Goal: Task Accomplishment & Management: Complete application form

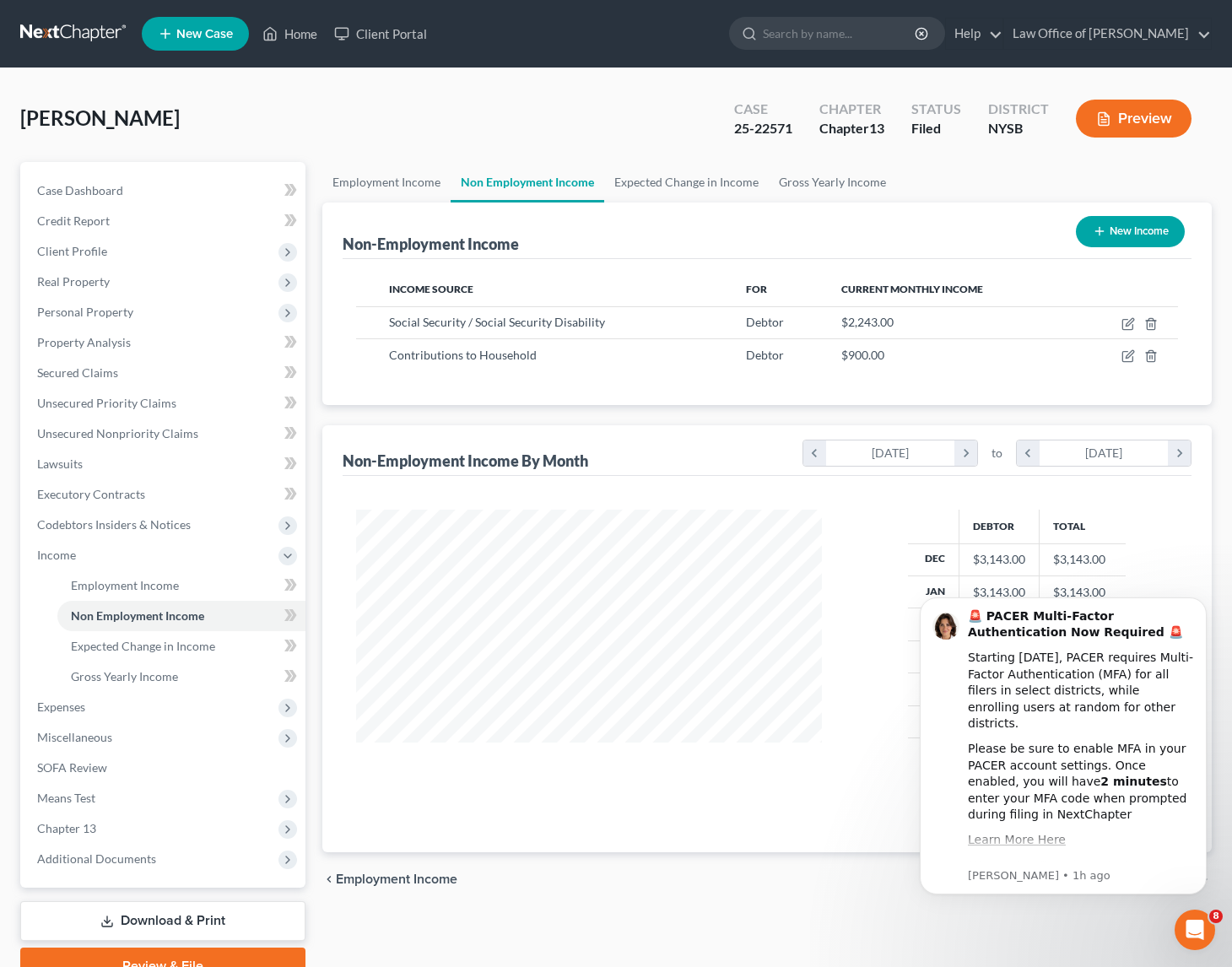
scroll to position [303, 499]
click at [79, 28] on link at bounding box center [74, 33] width 108 height 30
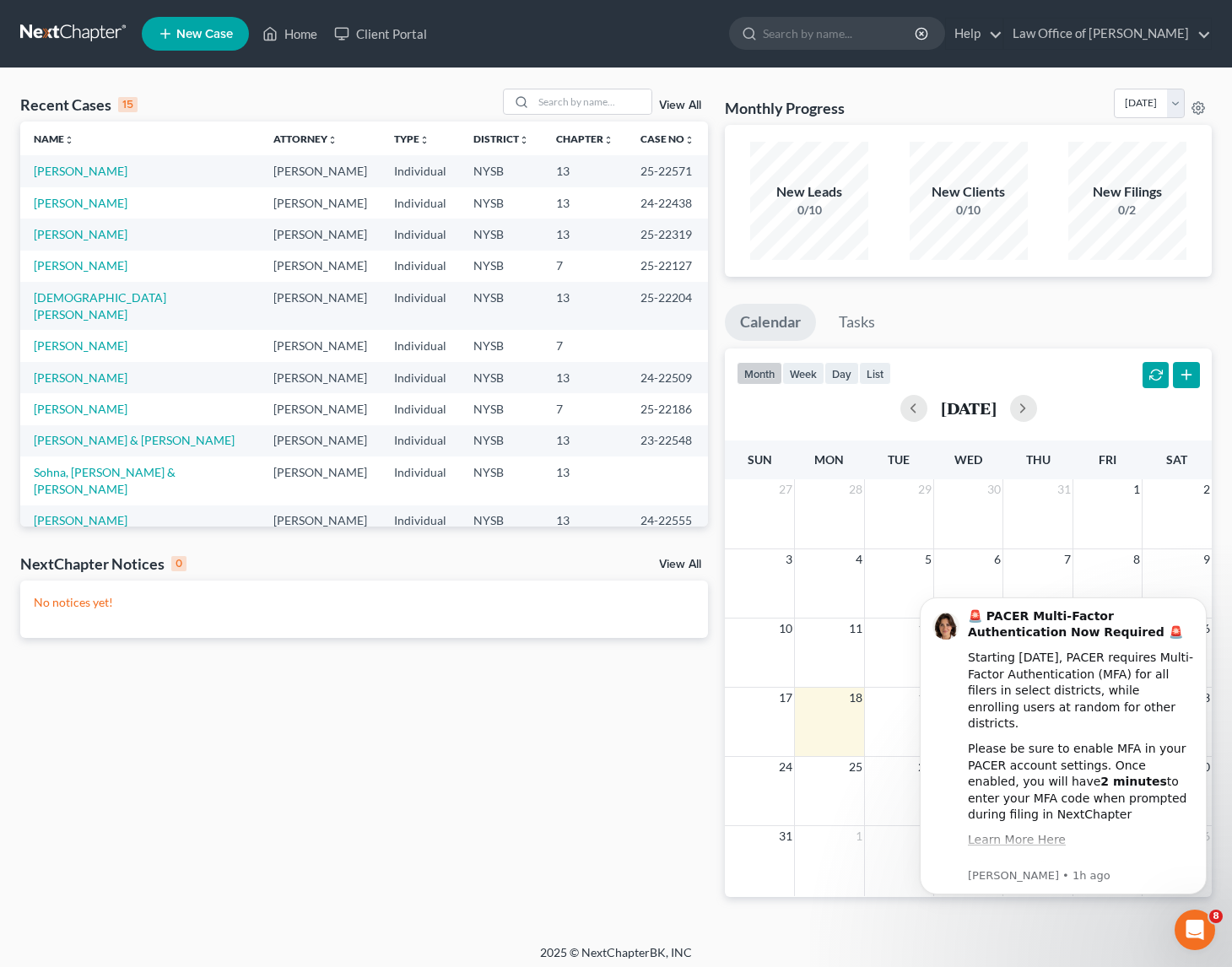
click at [198, 30] on span "New Case" at bounding box center [205, 34] width 57 height 13
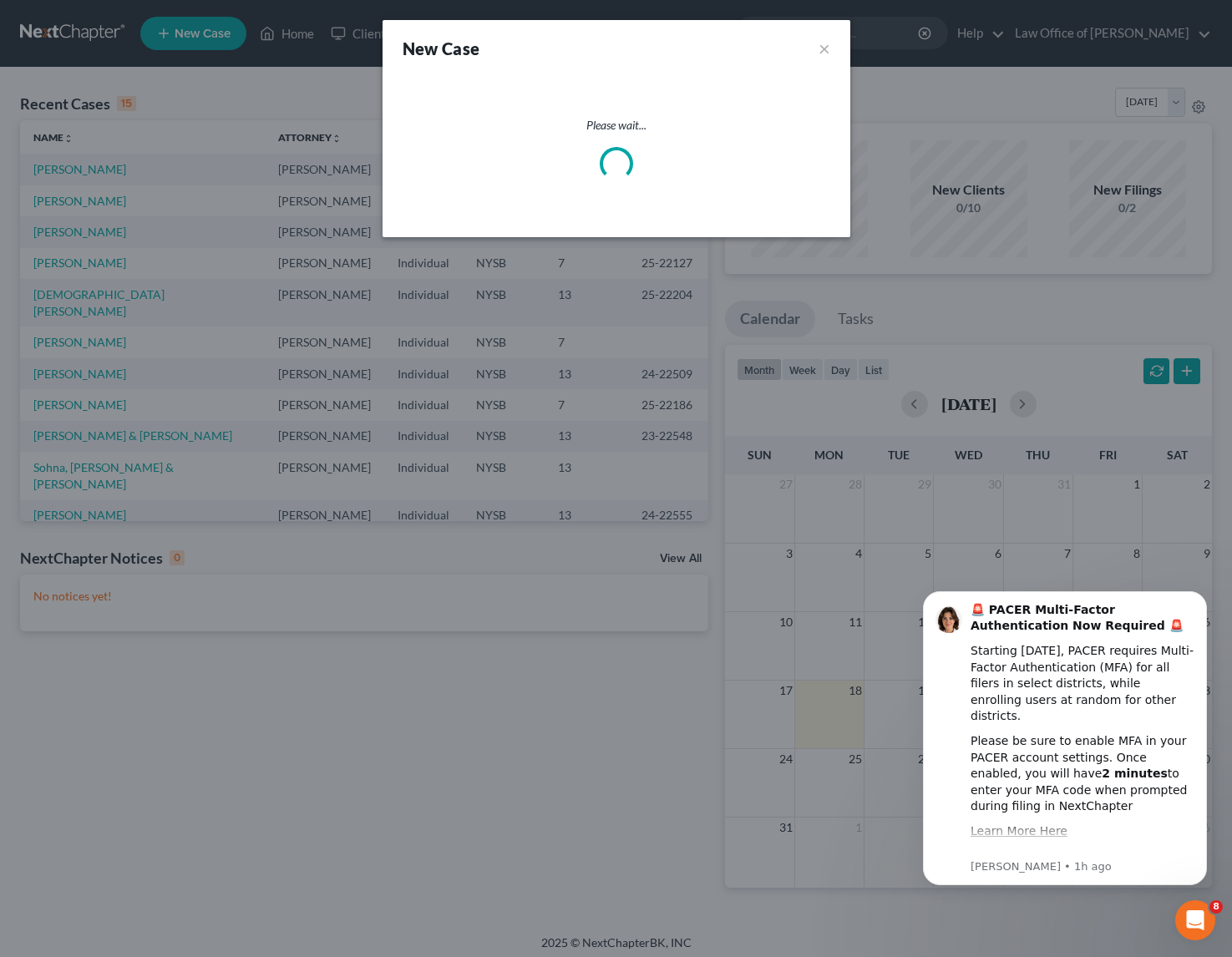
select select "55"
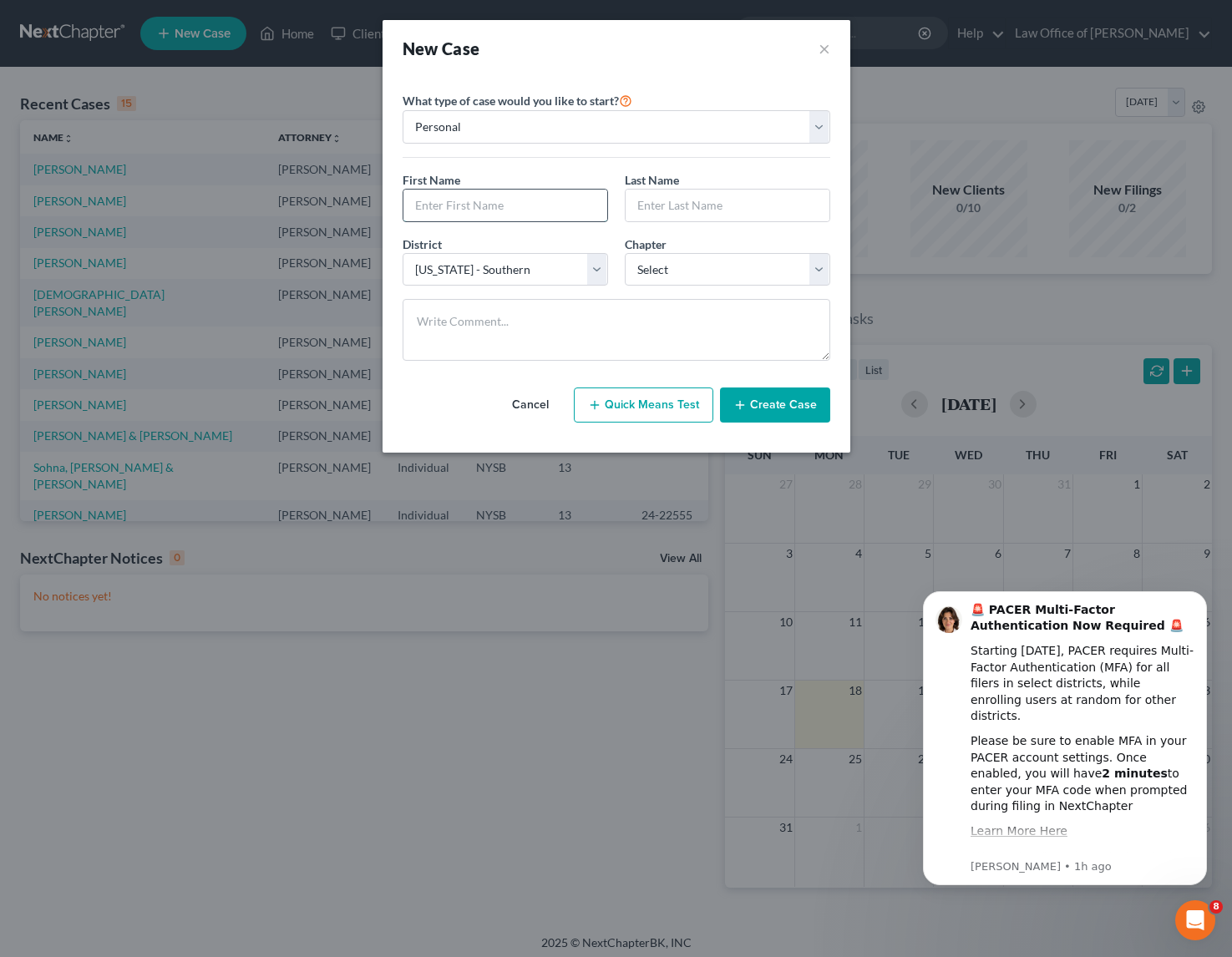
drag, startPoint x: 511, startPoint y: 198, endPoint x: 526, endPoint y: 208, distance: 18.0
type input "K"
drag, startPoint x: 807, startPoint y: 49, endPoint x: 821, endPoint y: 48, distance: 14.0
click at [808, 49] on div "New Case ×" at bounding box center [616, 49] width 428 height 24
click at [830, 46] on div "New Case ×" at bounding box center [616, 48] width 468 height 57
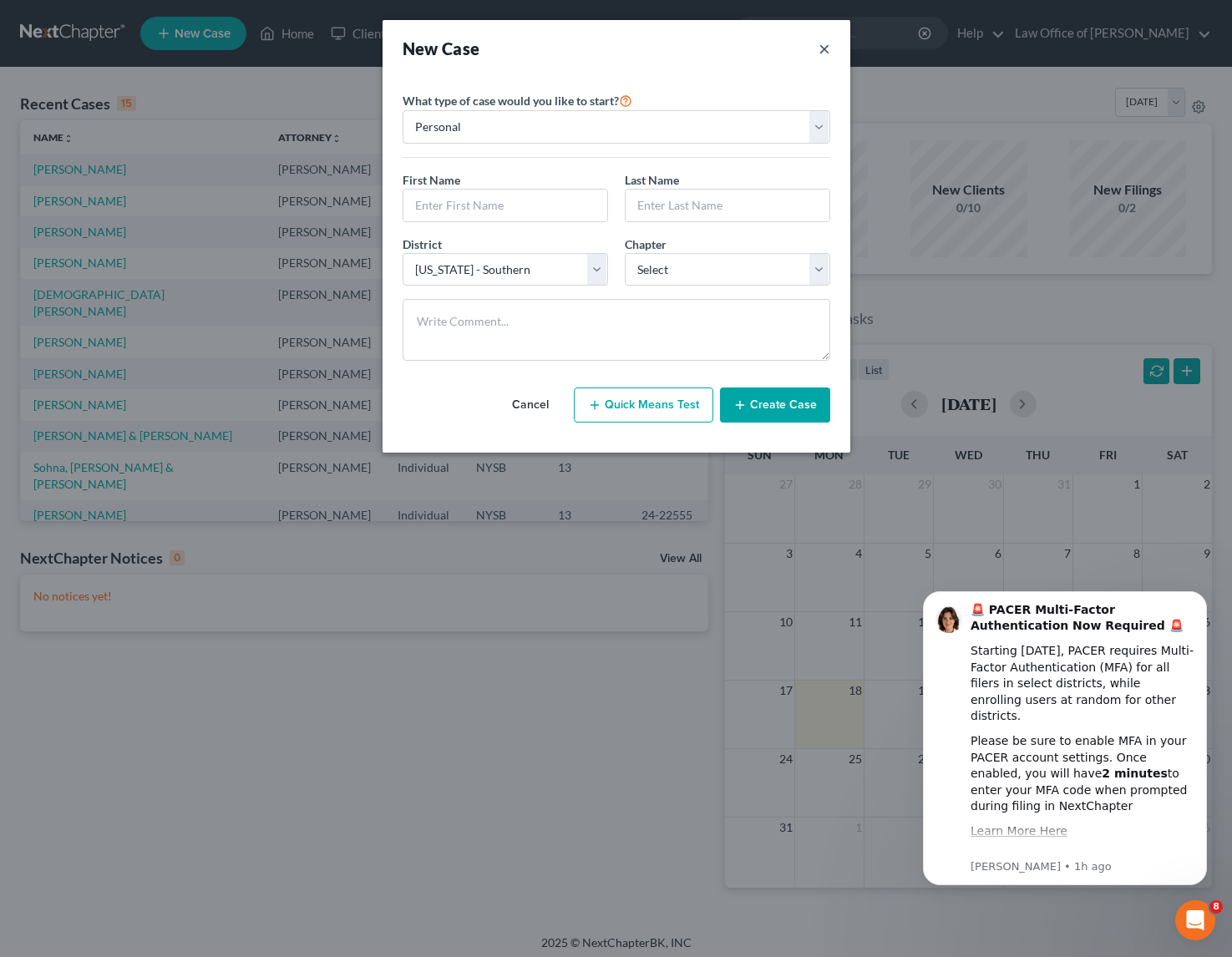
click at [825, 49] on button "×" at bounding box center [824, 49] width 12 height 24
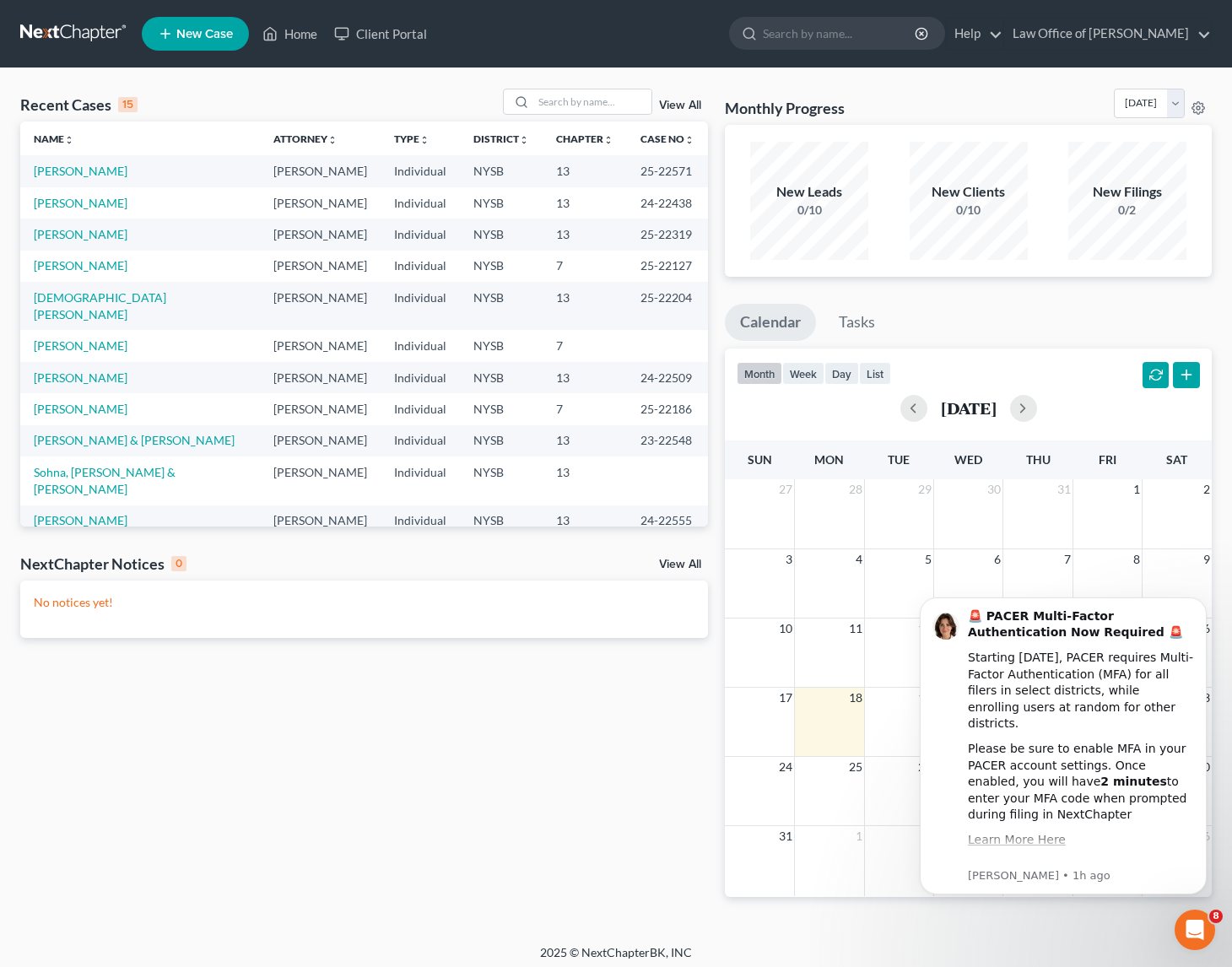
click at [348, 753] on div "Recent Cases 15 View All Name unfold_more expand_more expand_less Attorney unfo…" at bounding box center [364, 506] width 705 height 835
click at [114, 465] on link "Sohna, Omar & Kalitou" at bounding box center [104, 481] width 142 height 31
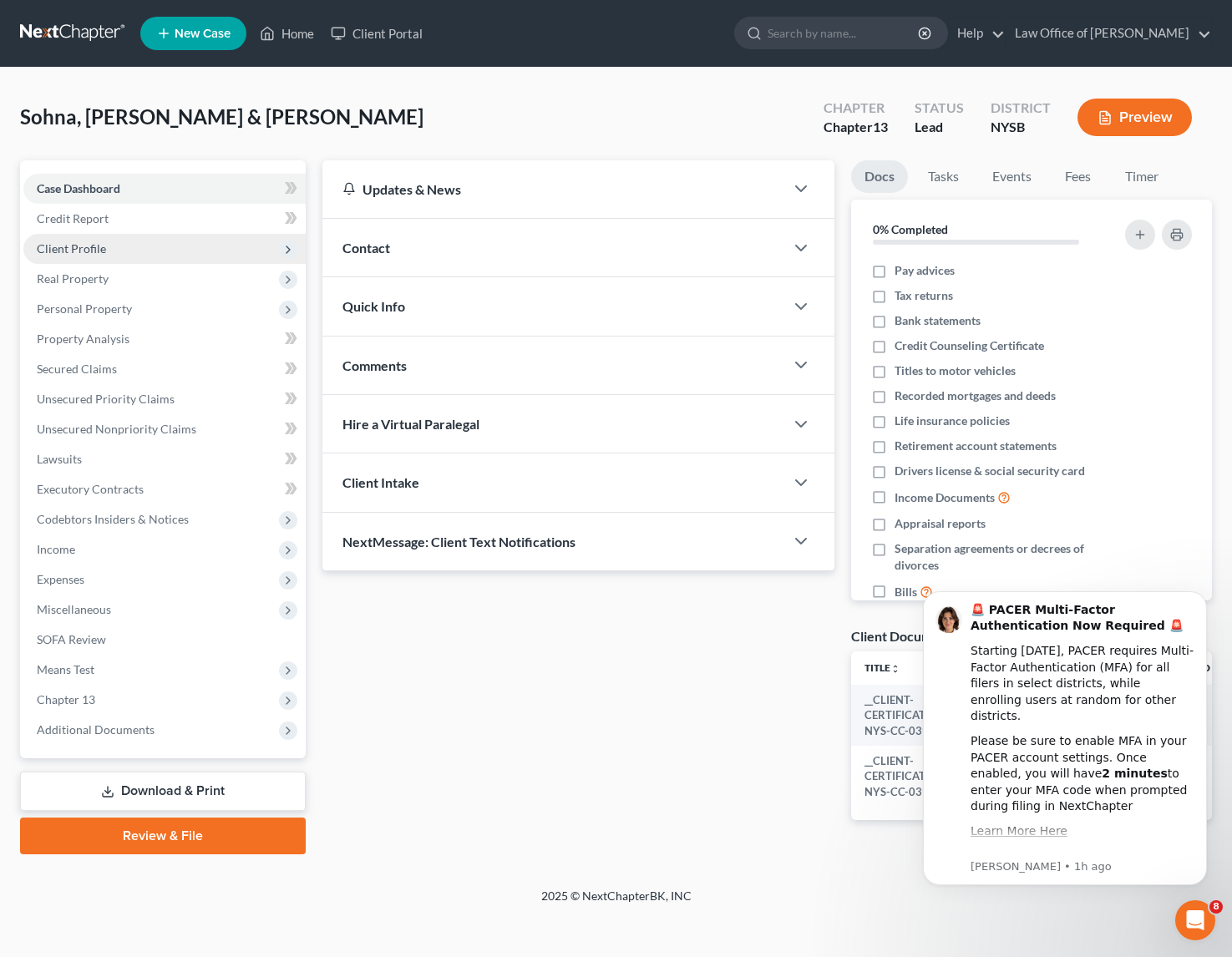
click at [72, 251] on span "Client Profile" at bounding box center [71, 249] width 70 height 14
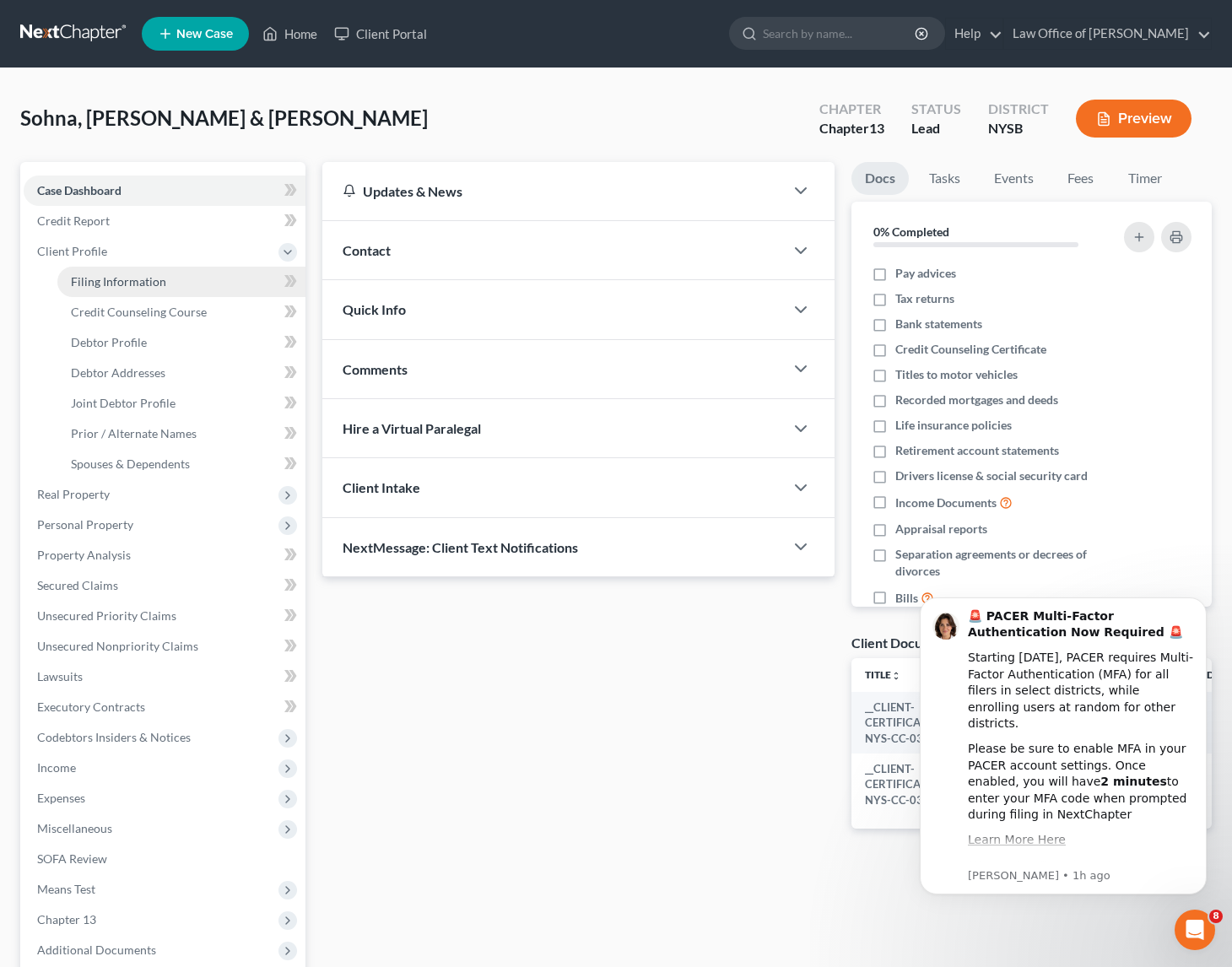
click at [104, 283] on span "Filing Information" at bounding box center [119, 282] width 95 height 15
select select "1"
select select "3"
select select "55"
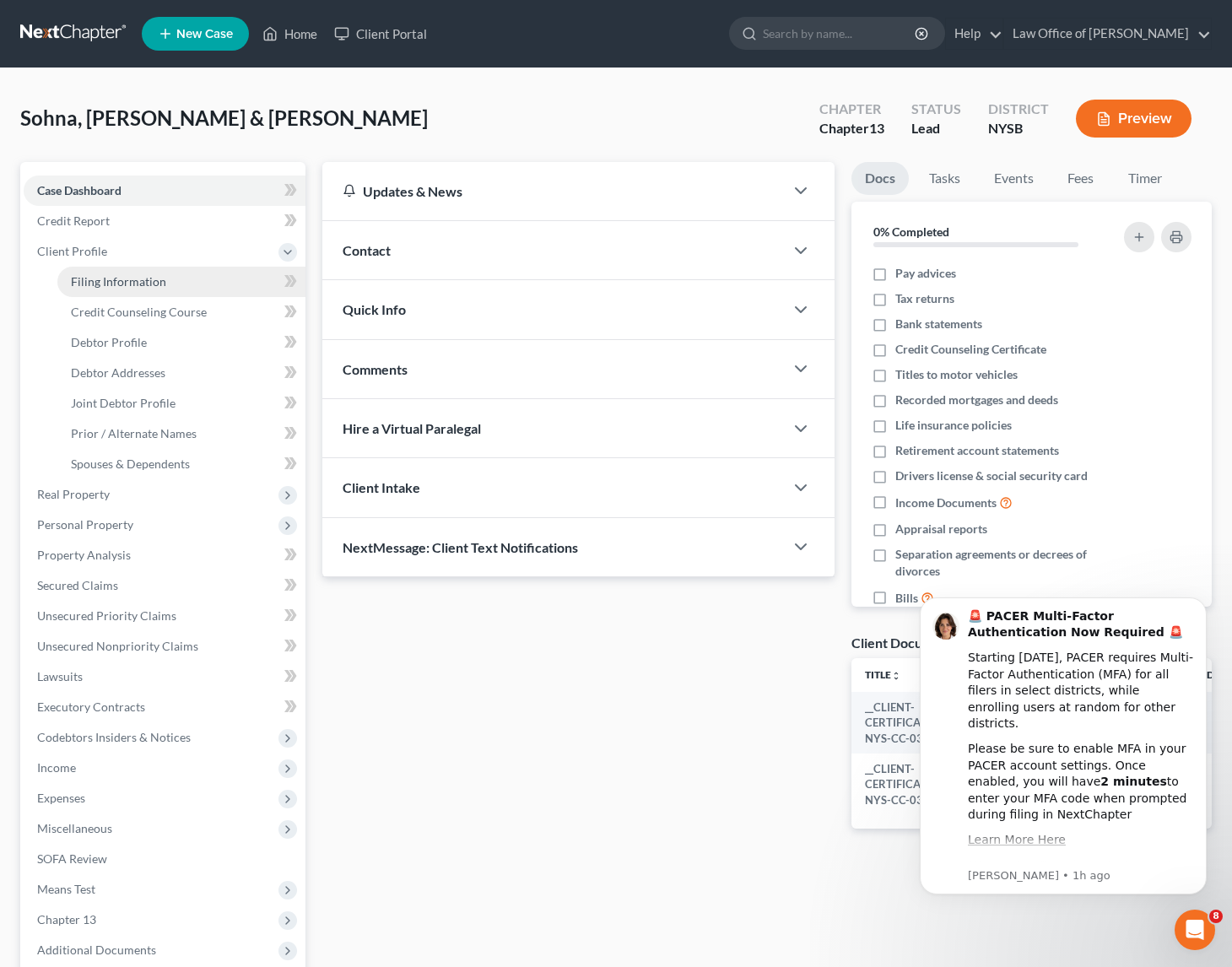
select select "0"
select select "35"
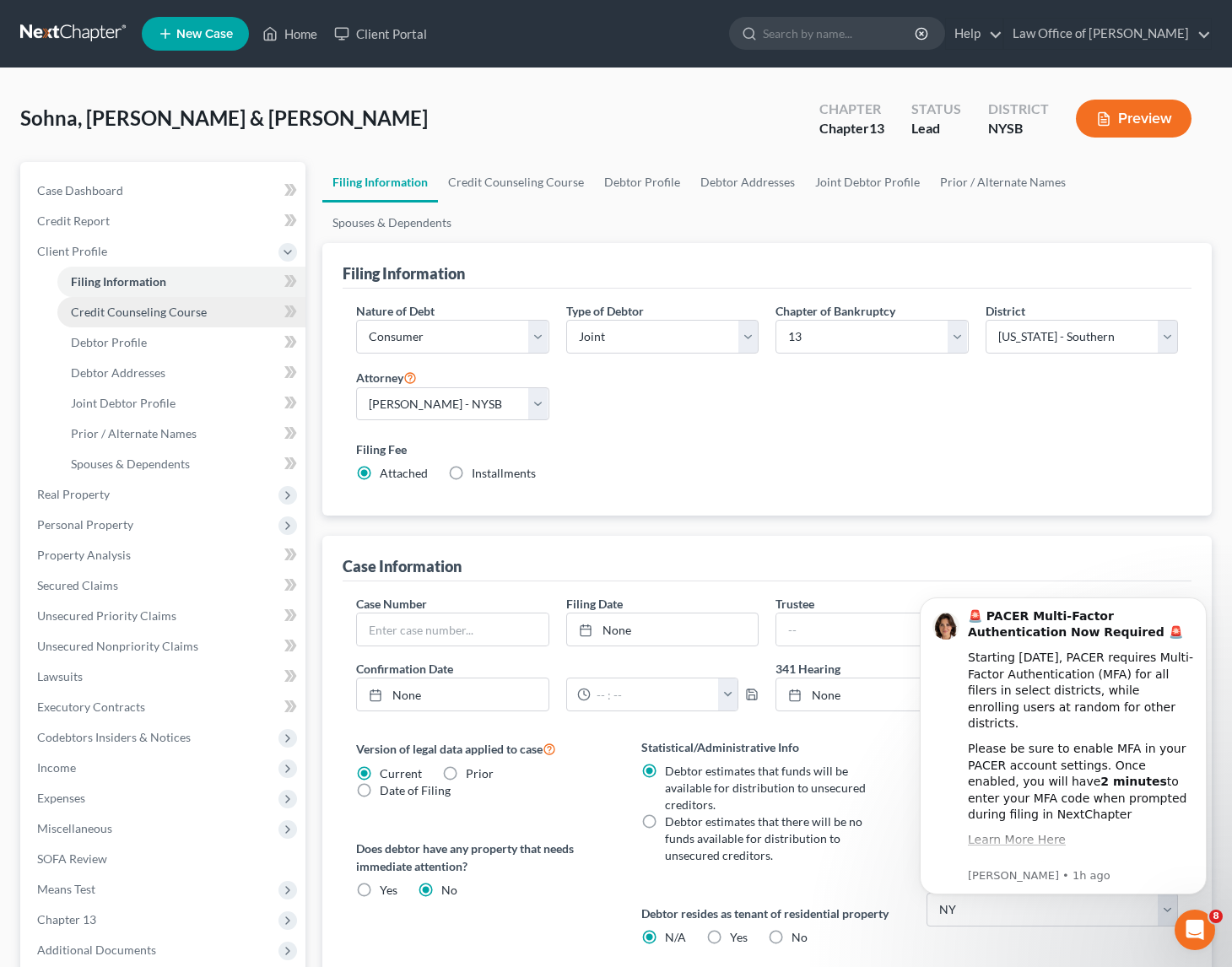
click at [105, 306] on span "Credit Counseling Course" at bounding box center [139, 312] width 136 height 15
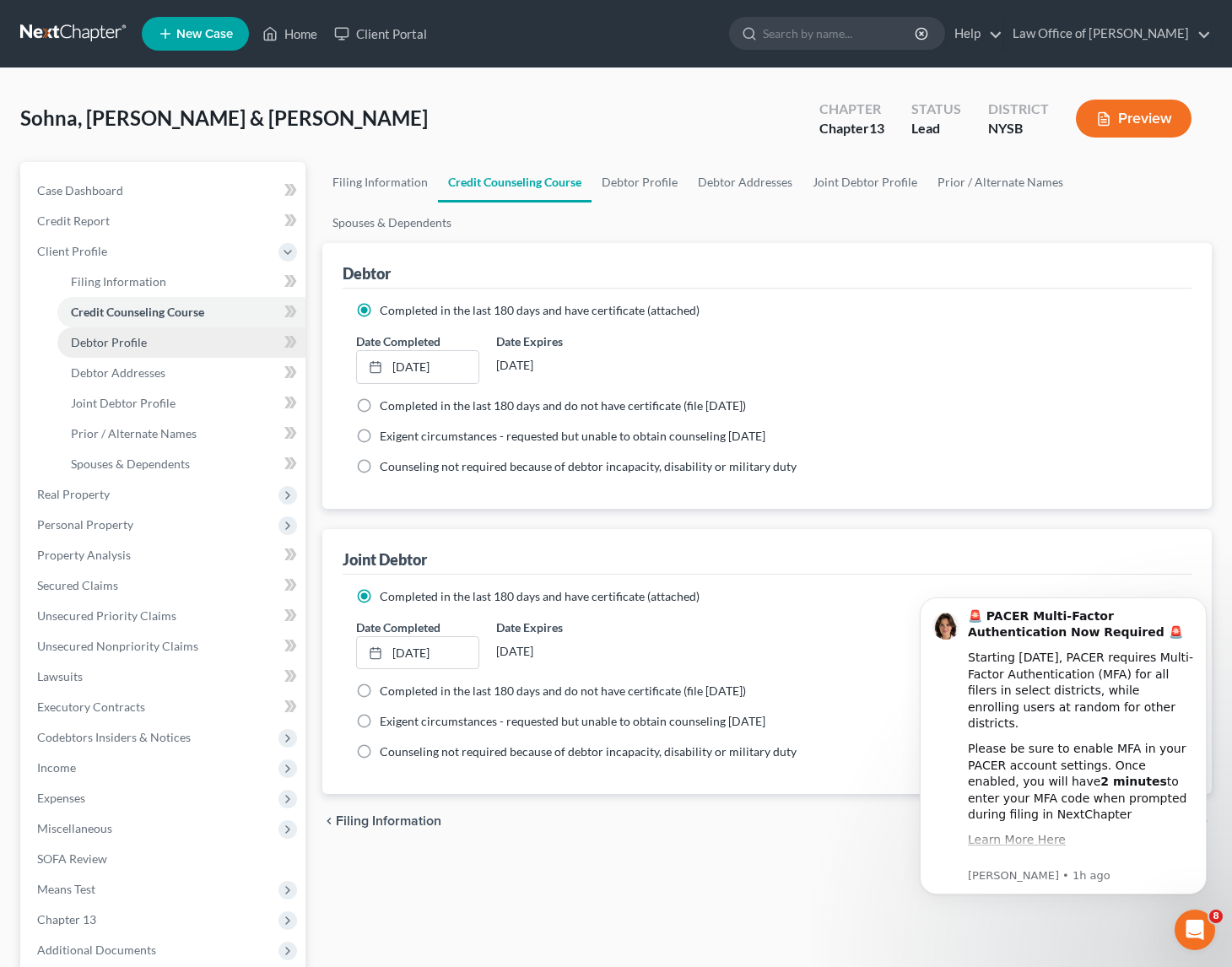
click at [116, 339] on span "Debtor Profile" at bounding box center [109, 343] width 76 height 15
select select "1"
select select "4"
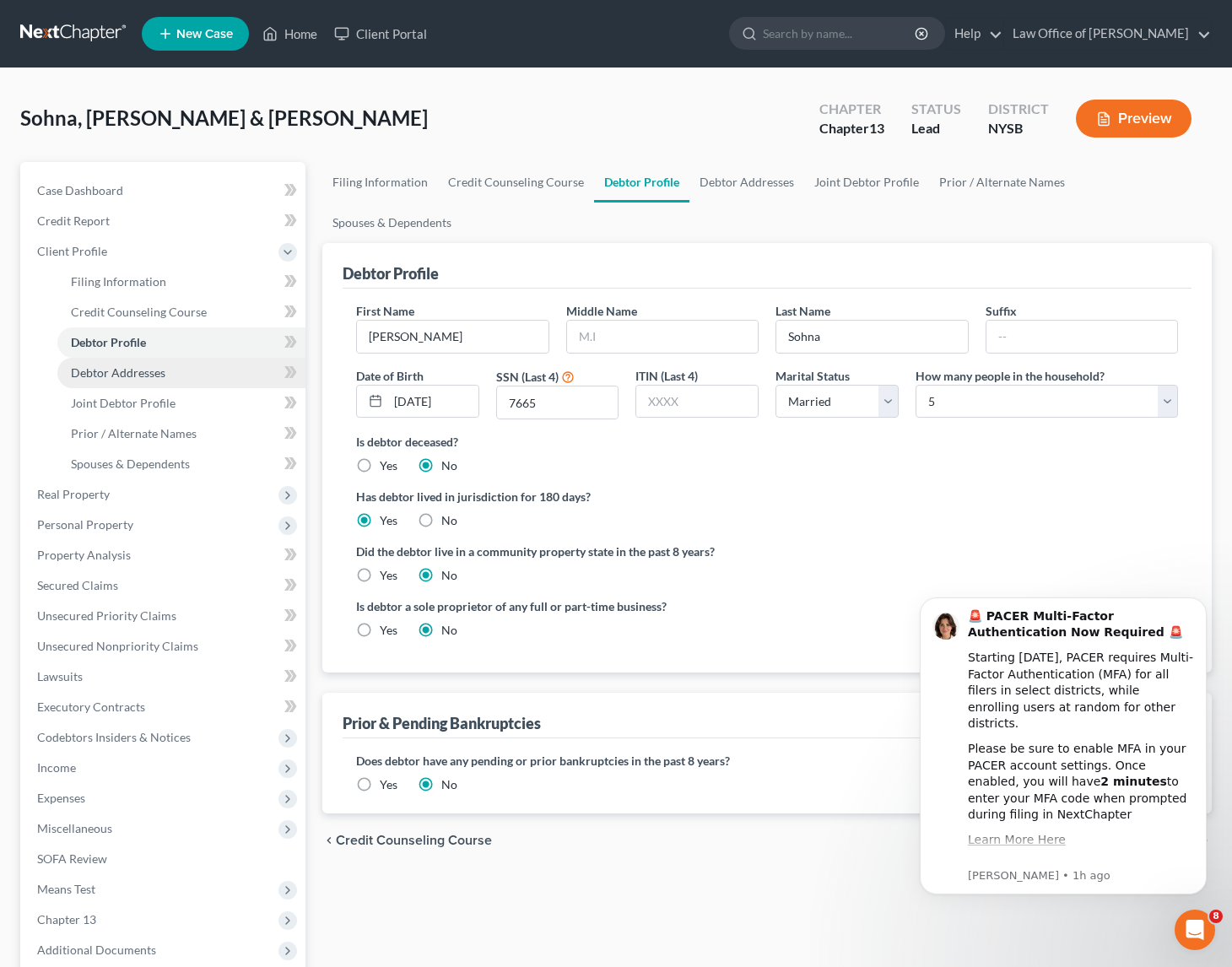
click at [111, 373] on span "Debtor Addresses" at bounding box center [118, 373] width 94 height 15
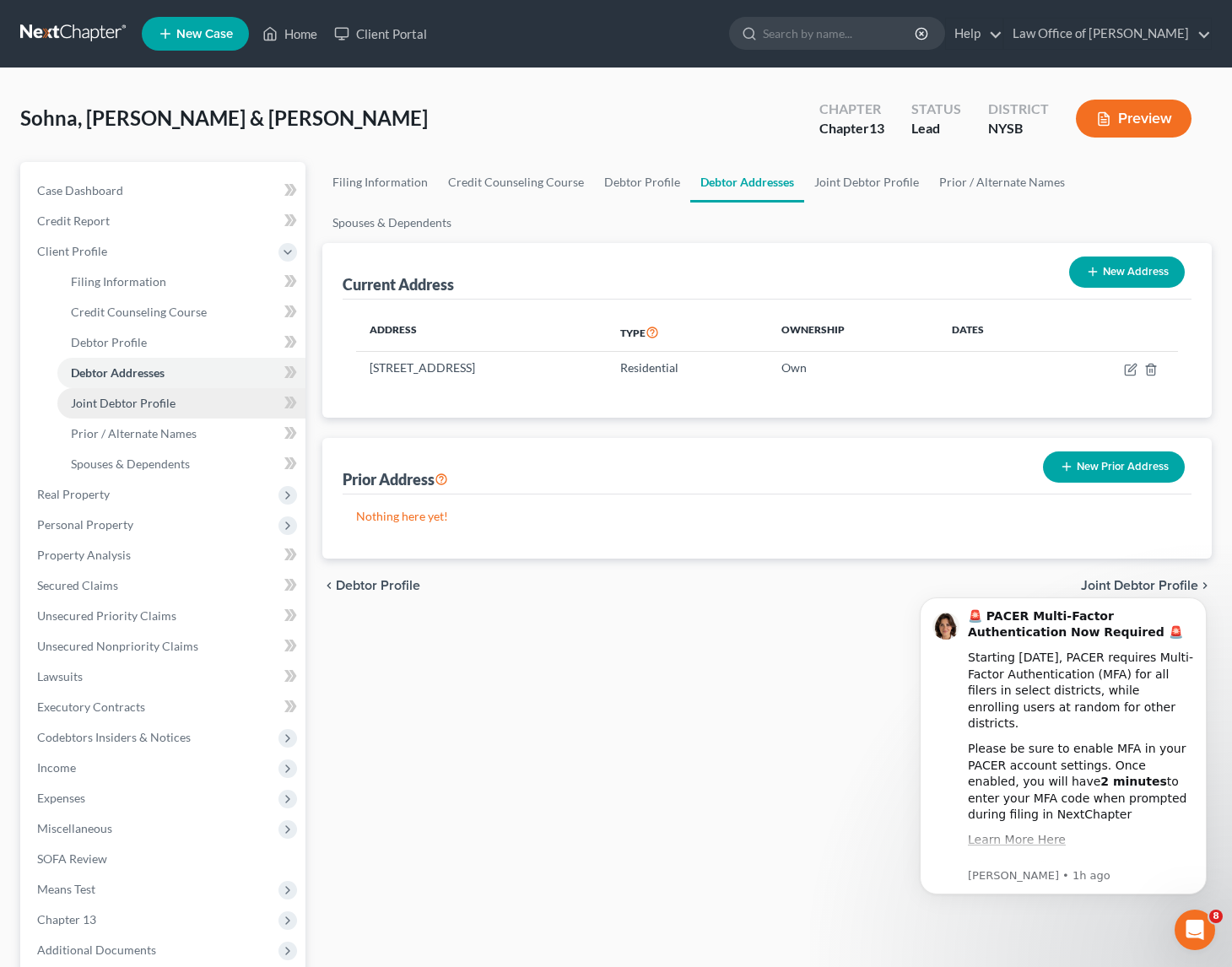
click at [120, 403] on span "Joint Debtor Profile" at bounding box center [123, 403] width 105 height 15
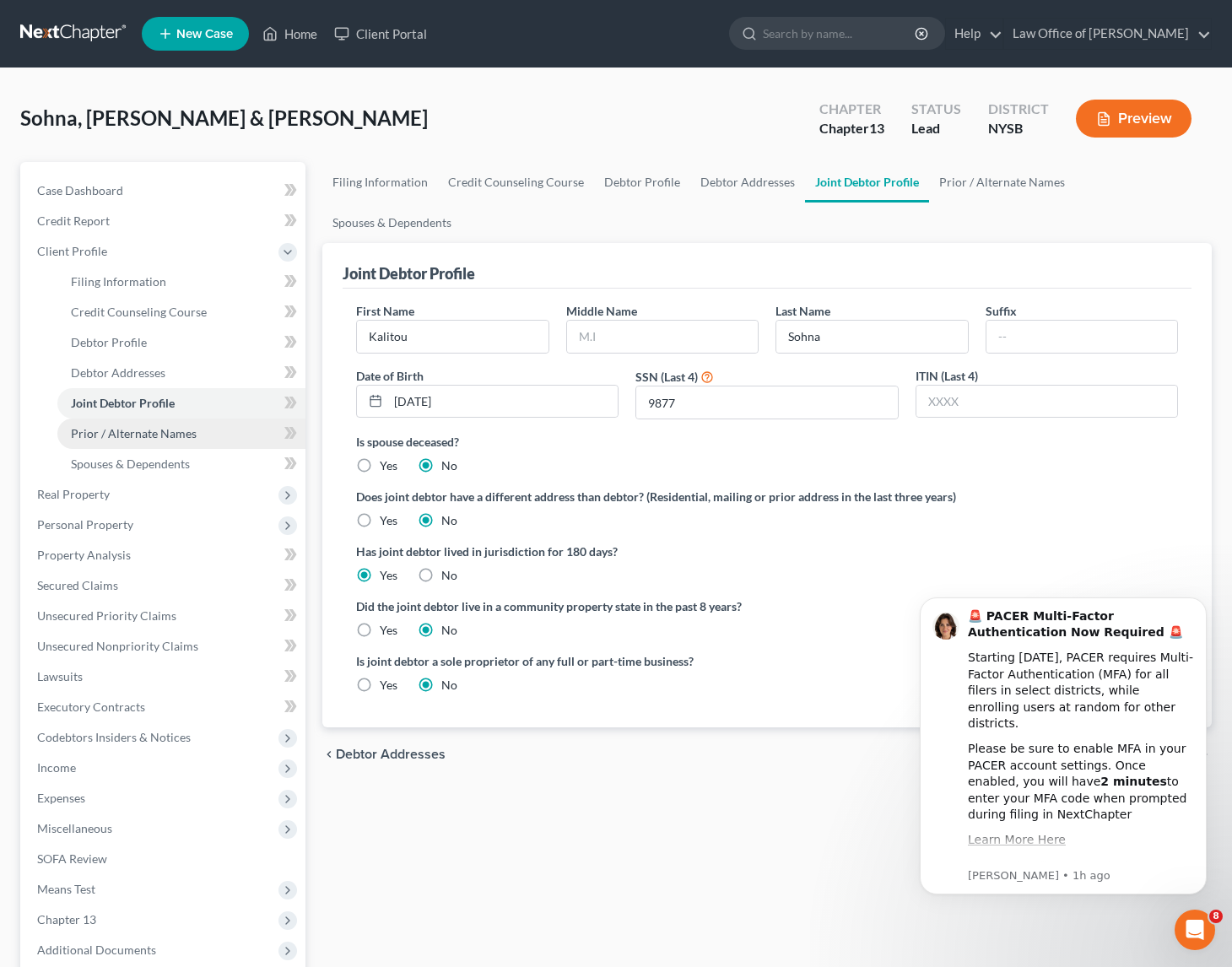
click at [127, 431] on span "Prior / Alternate Names" at bounding box center [134, 433] width 126 height 15
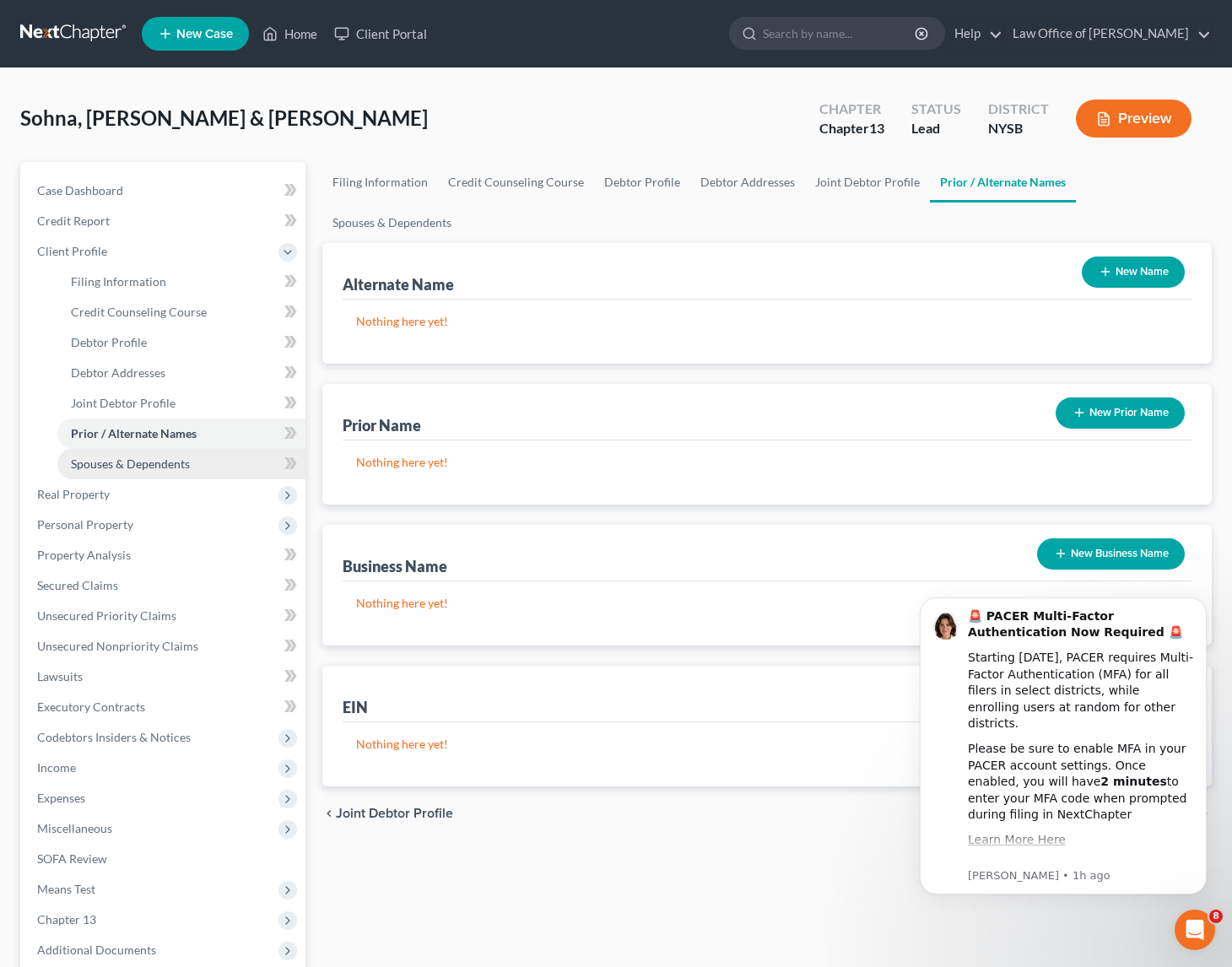
click at [134, 460] on span "Spouses & Dependents" at bounding box center [131, 464] width 119 height 15
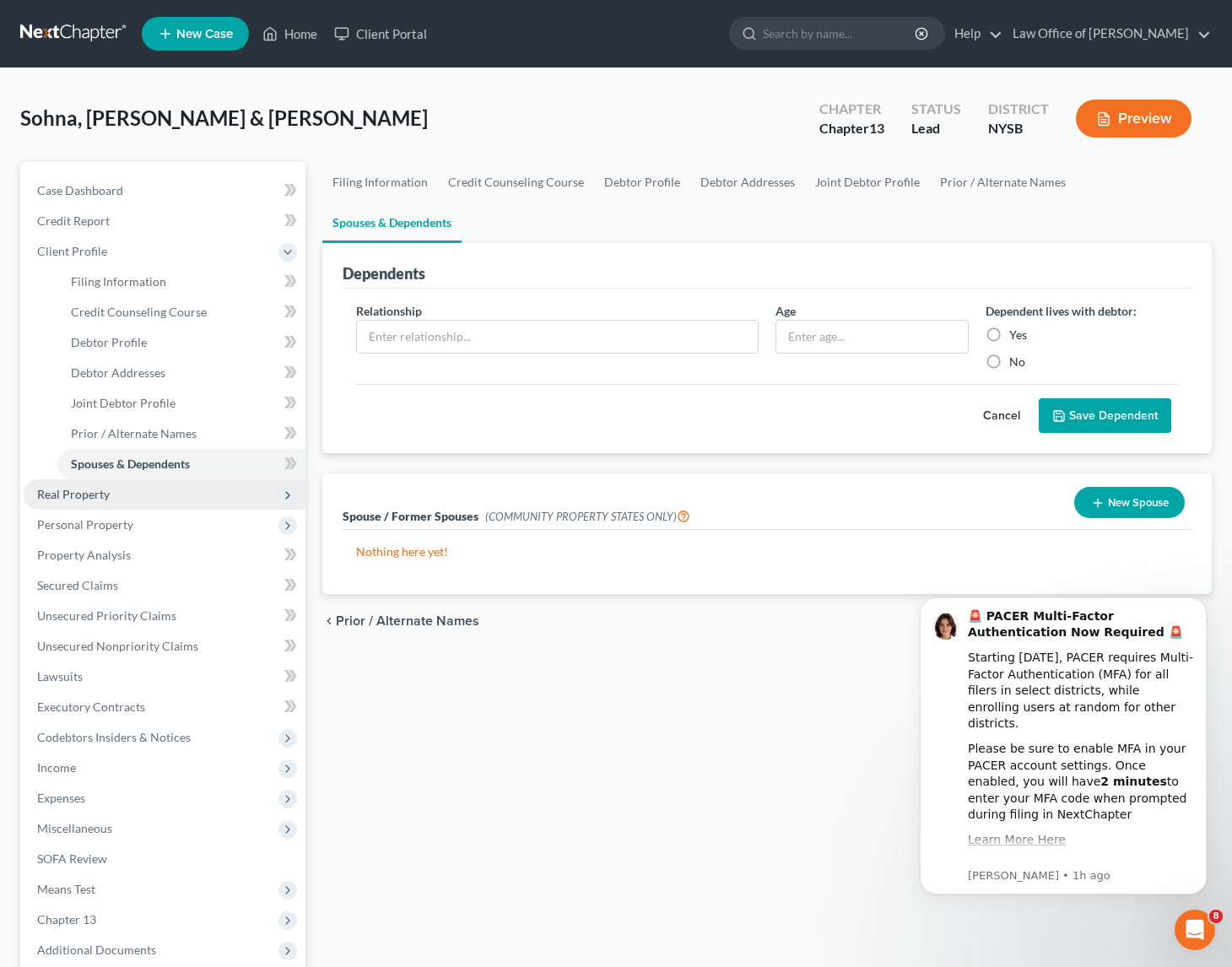
click at [90, 492] on span "Real Property" at bounding box center [73, 494] width 72 height 15
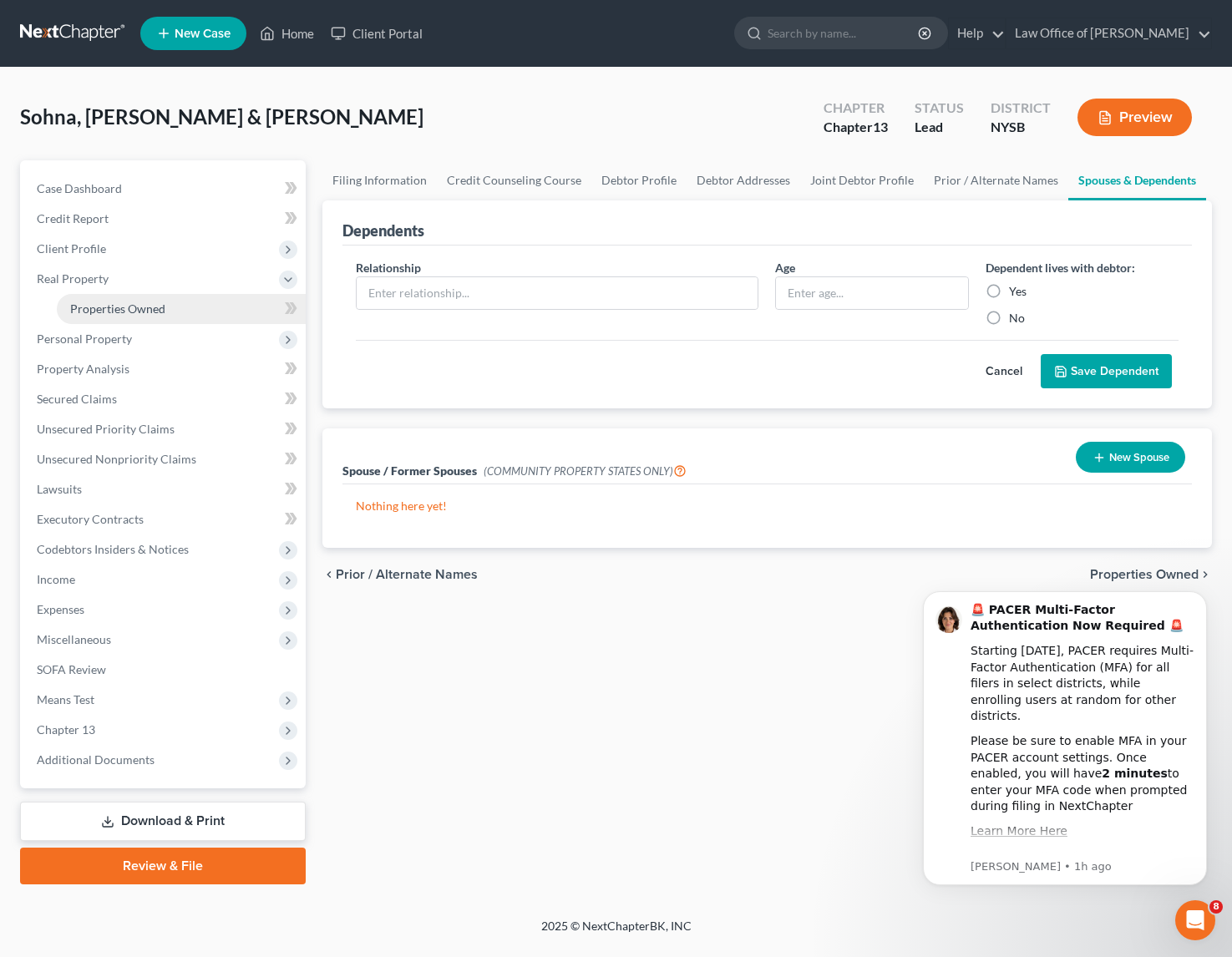
click at [131, 314] on span "Properties Owned" at bounding box center [118, 308] width 95 height 14
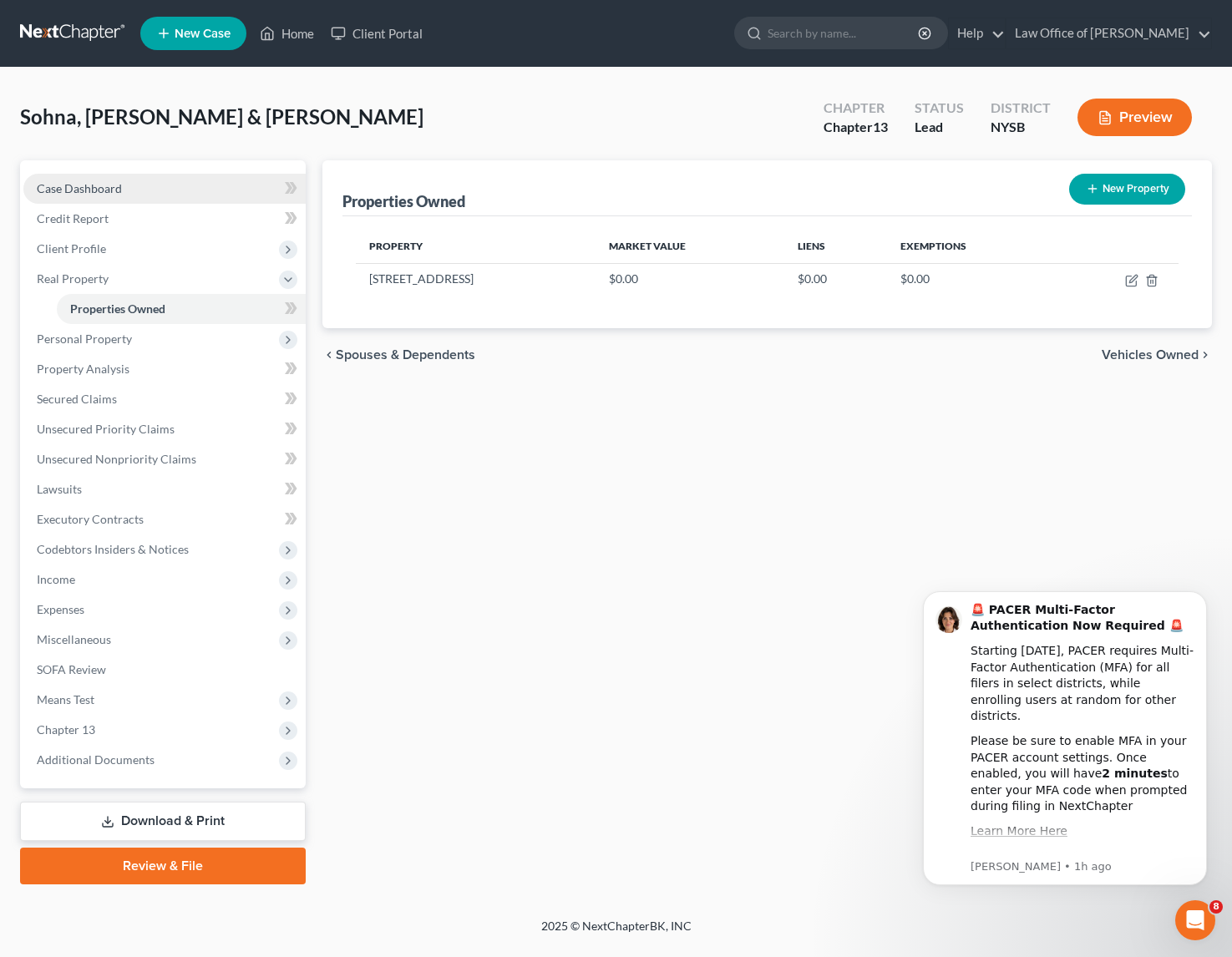
click at [81, 186] on span "Case Dashboard" at bounding box center [80, 188] width 85 height 14
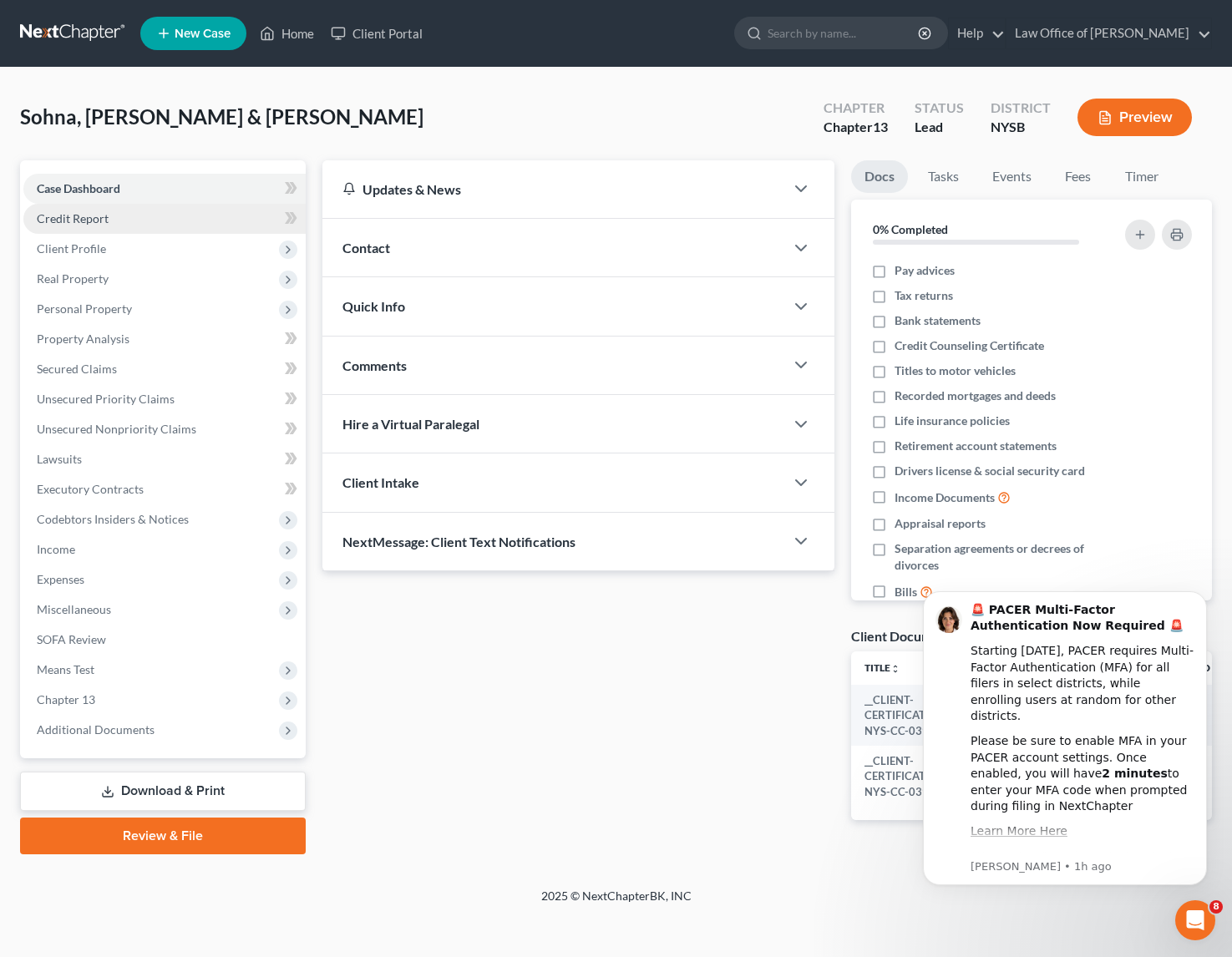
click at [74, 213] on span "Credit Report" at bounding box center [72, 219] width 71 height 14
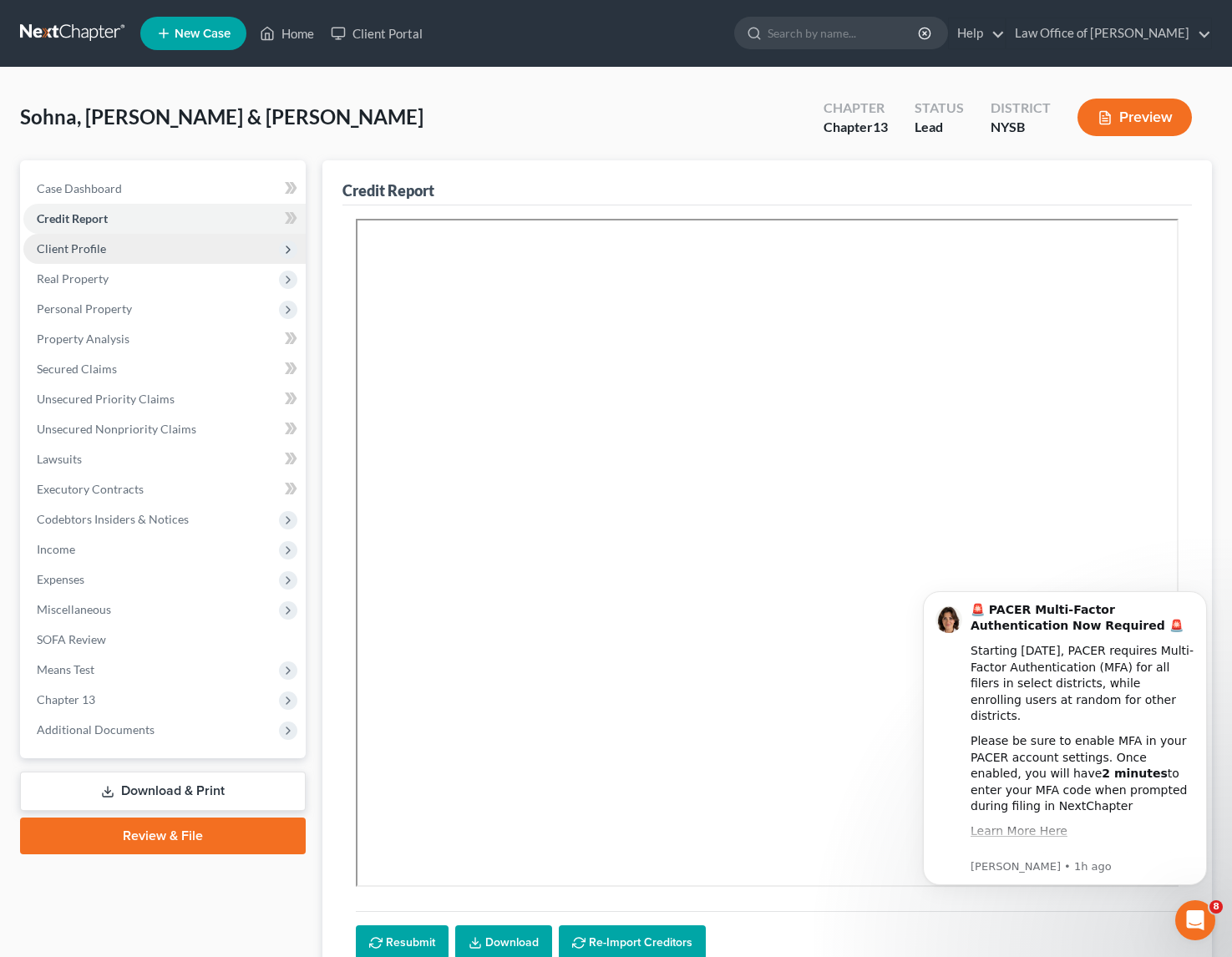
click at [80, 248] on span "Client Profile" at bounding box center [71, 249] width 70 height 14
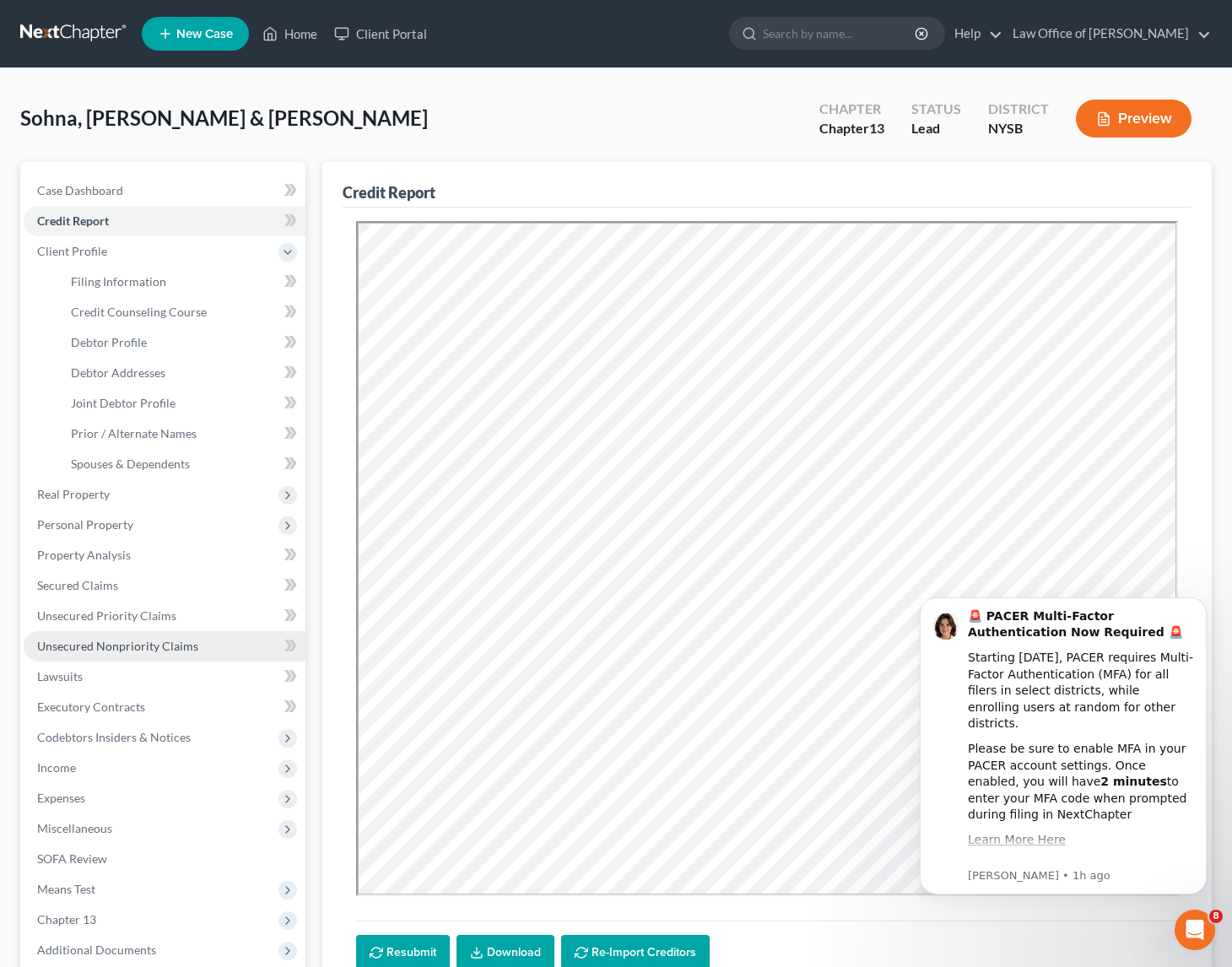
click at [101, 649] on span "Unsecured Nonpriority Claims" at bounding box center [118, 646] width 161 height 15
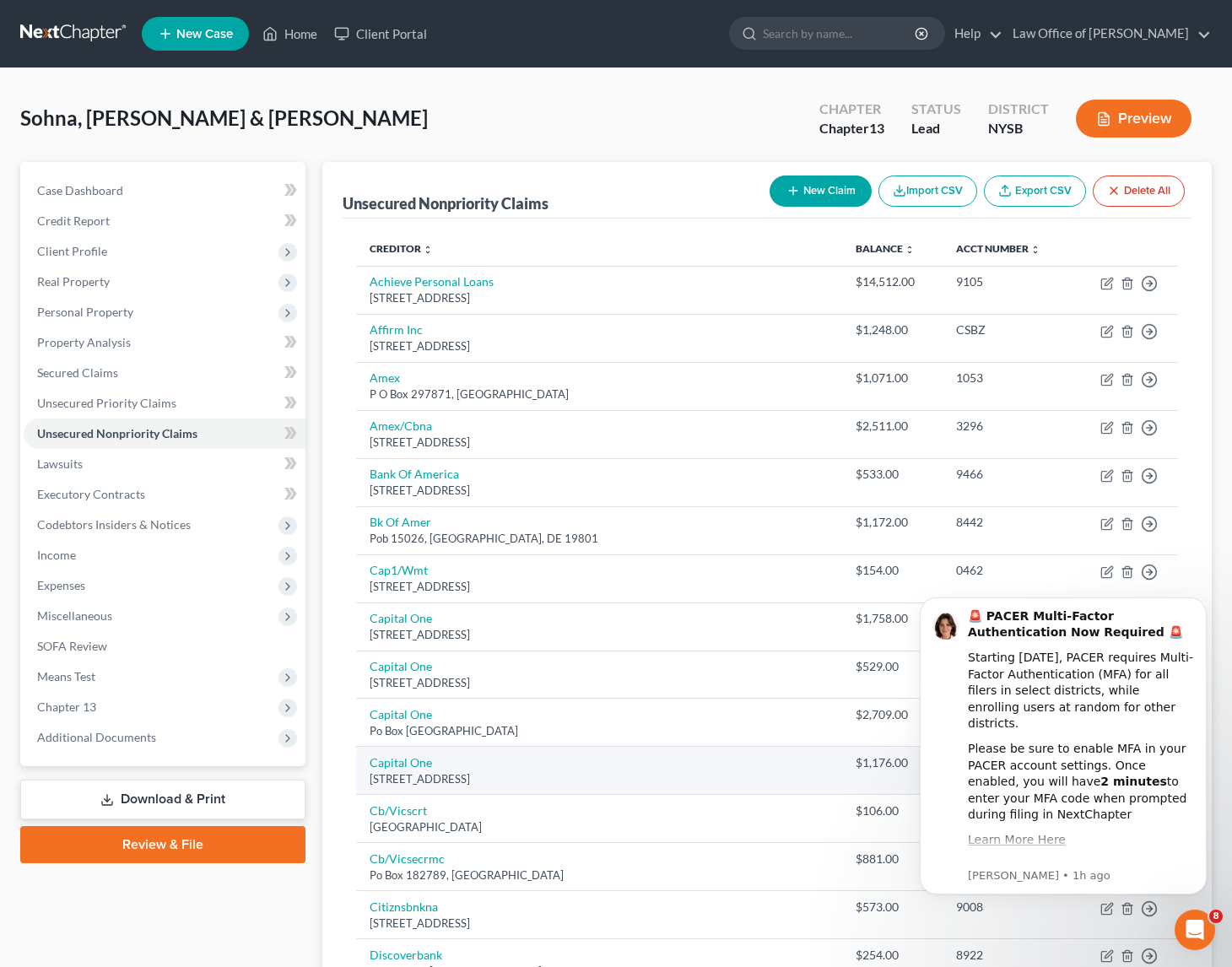
scroll to position [967, 0]
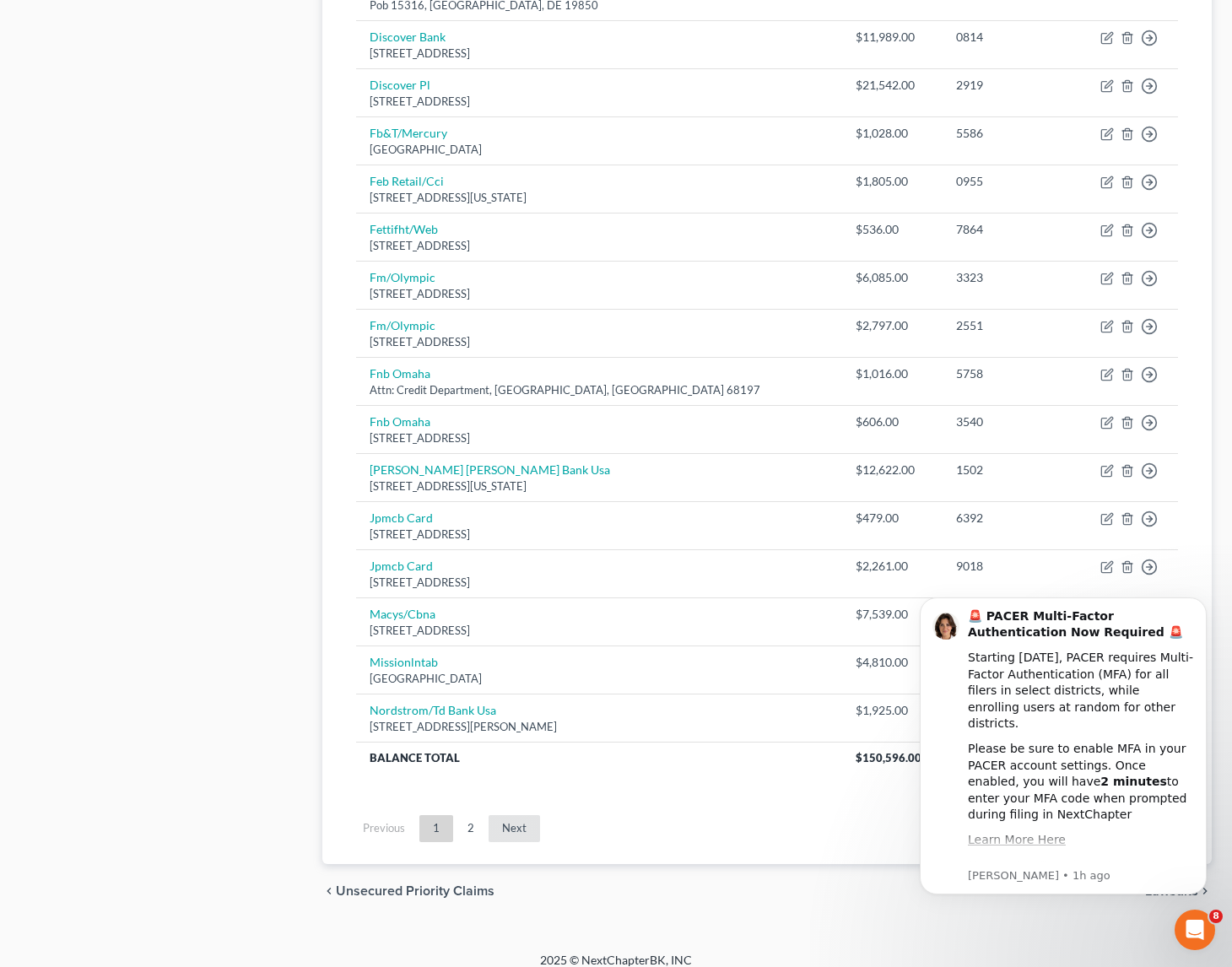
click at [504, 815] on link "Next" at bounding box center [515, 829] width 51 height 27
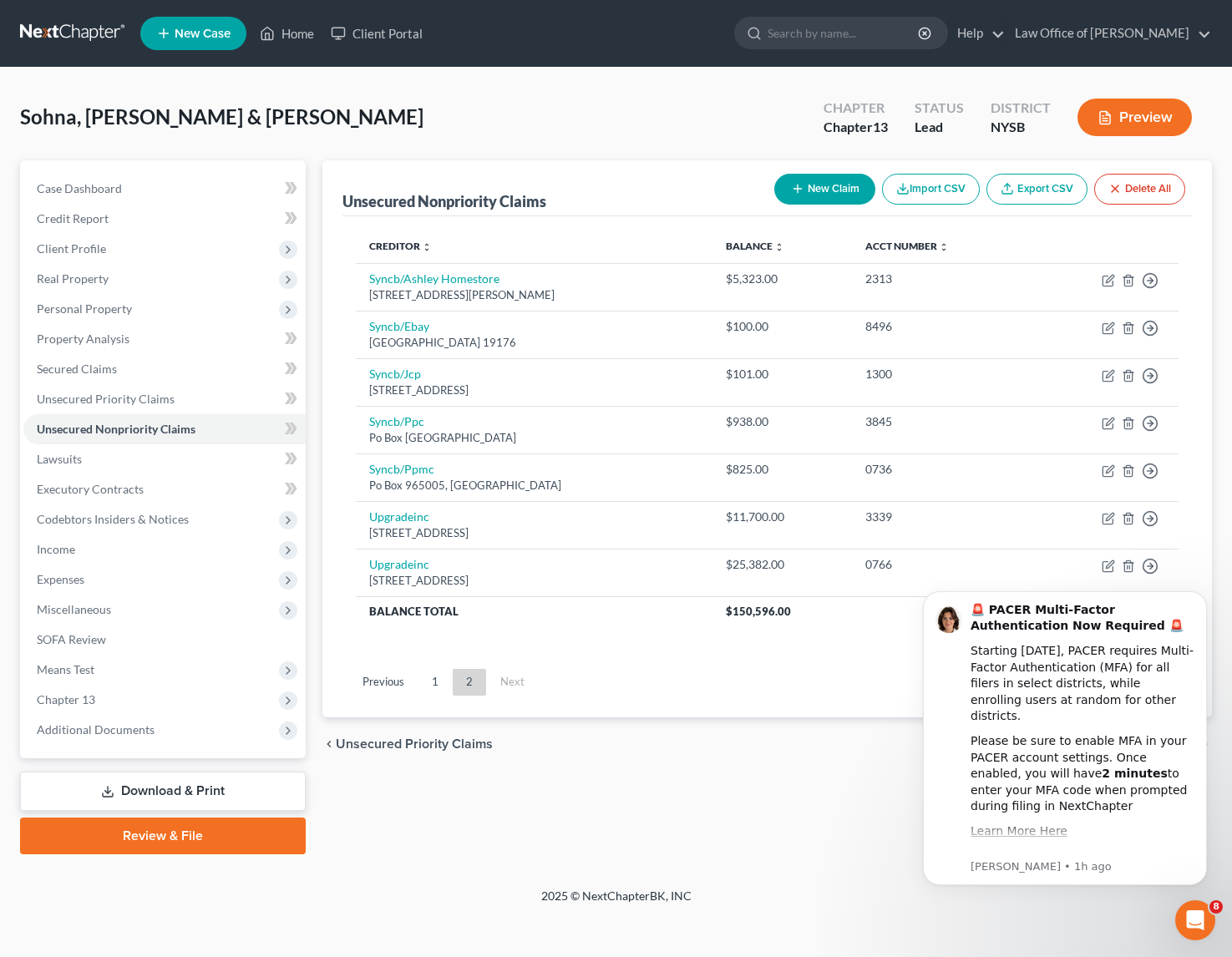
click at [379, 677] on link "Previous" at bounding box center [384, 683] width 69 height 27
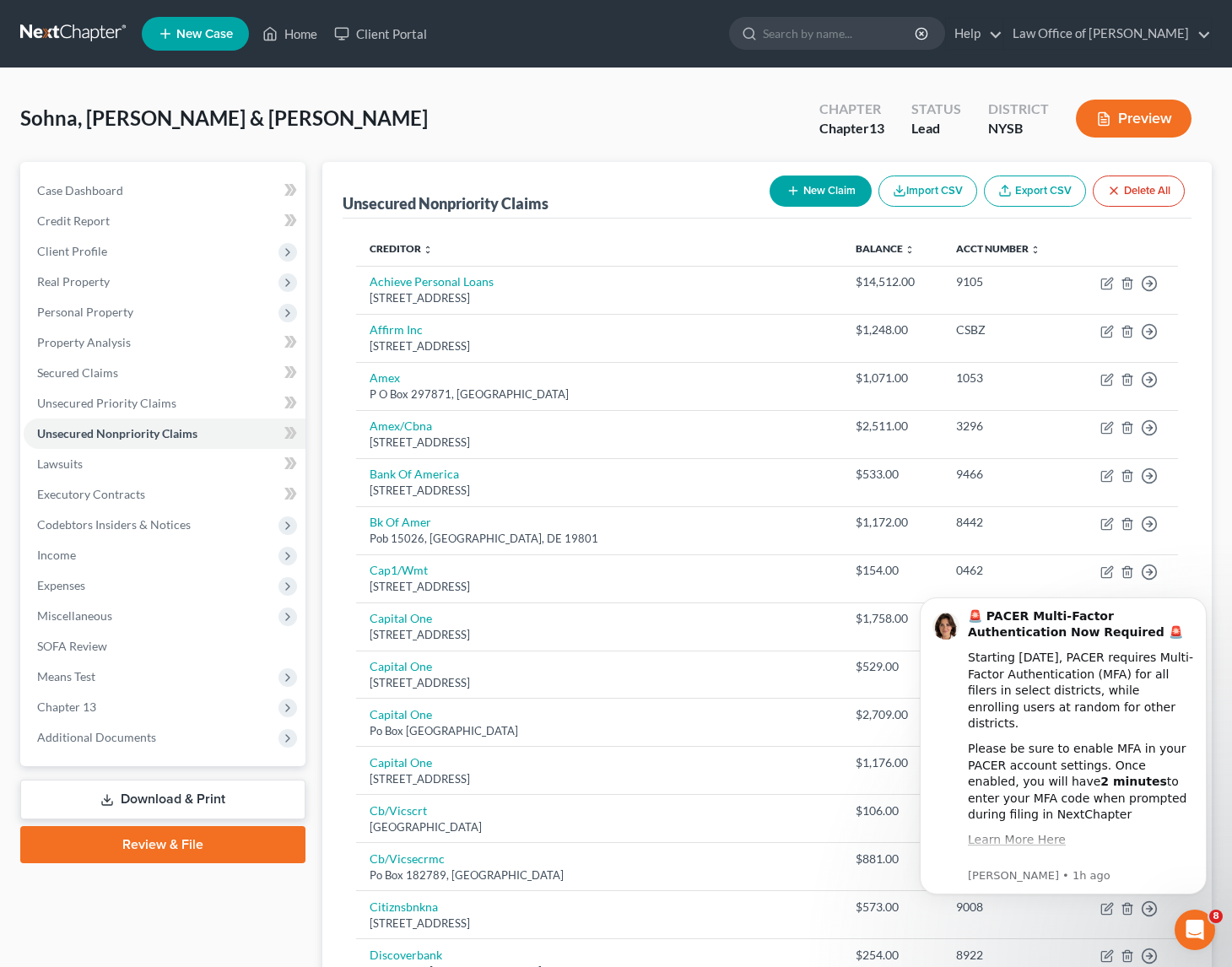
click at [185, 38] on span "New Case" at bounding box center [205, 34] width 57 height 13
select select "55"
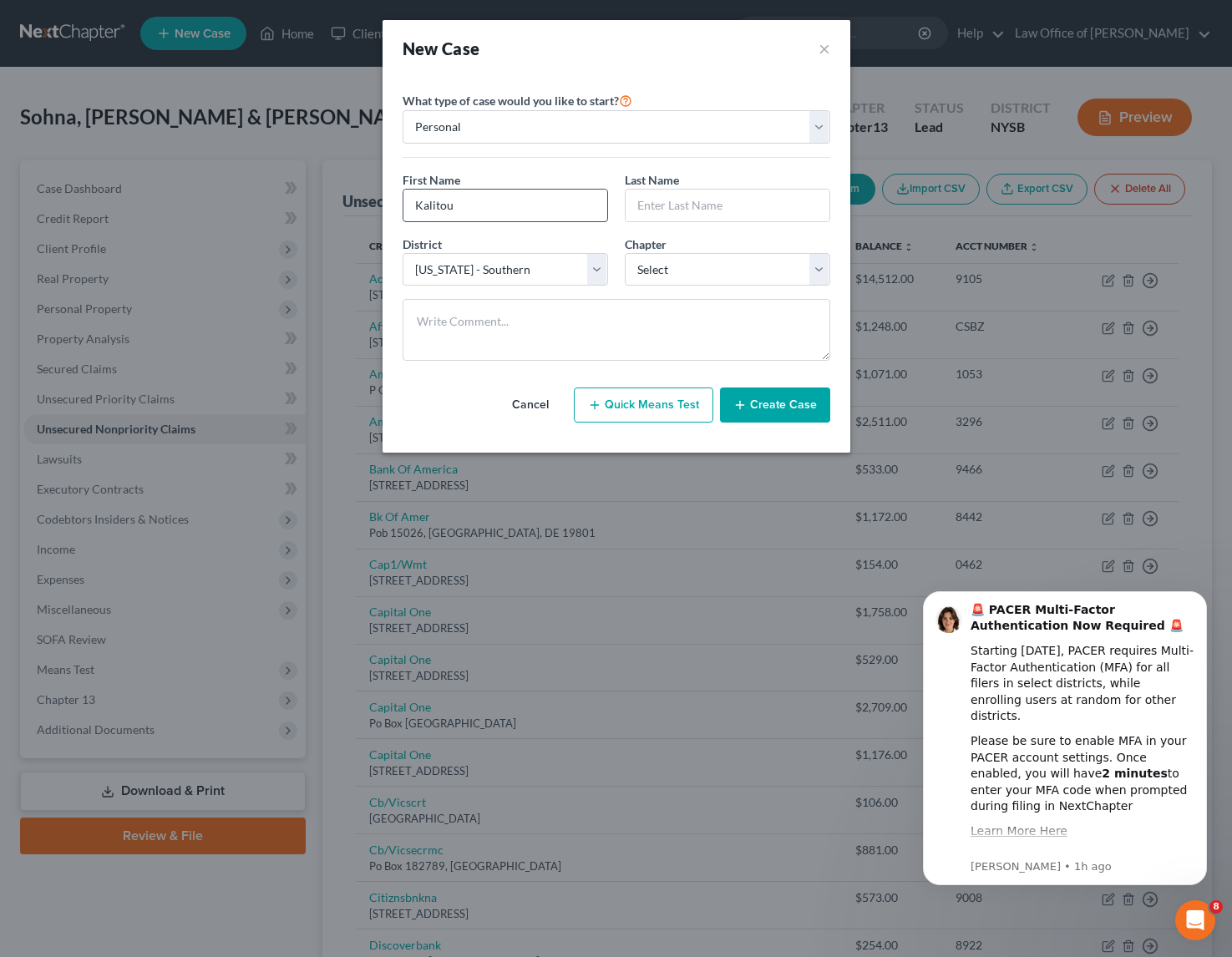
type input "Kalitou"
type input "Sohna"
click at [768, 399] on button "Create Case" at bounding box center [775, 405] width 110 height 35
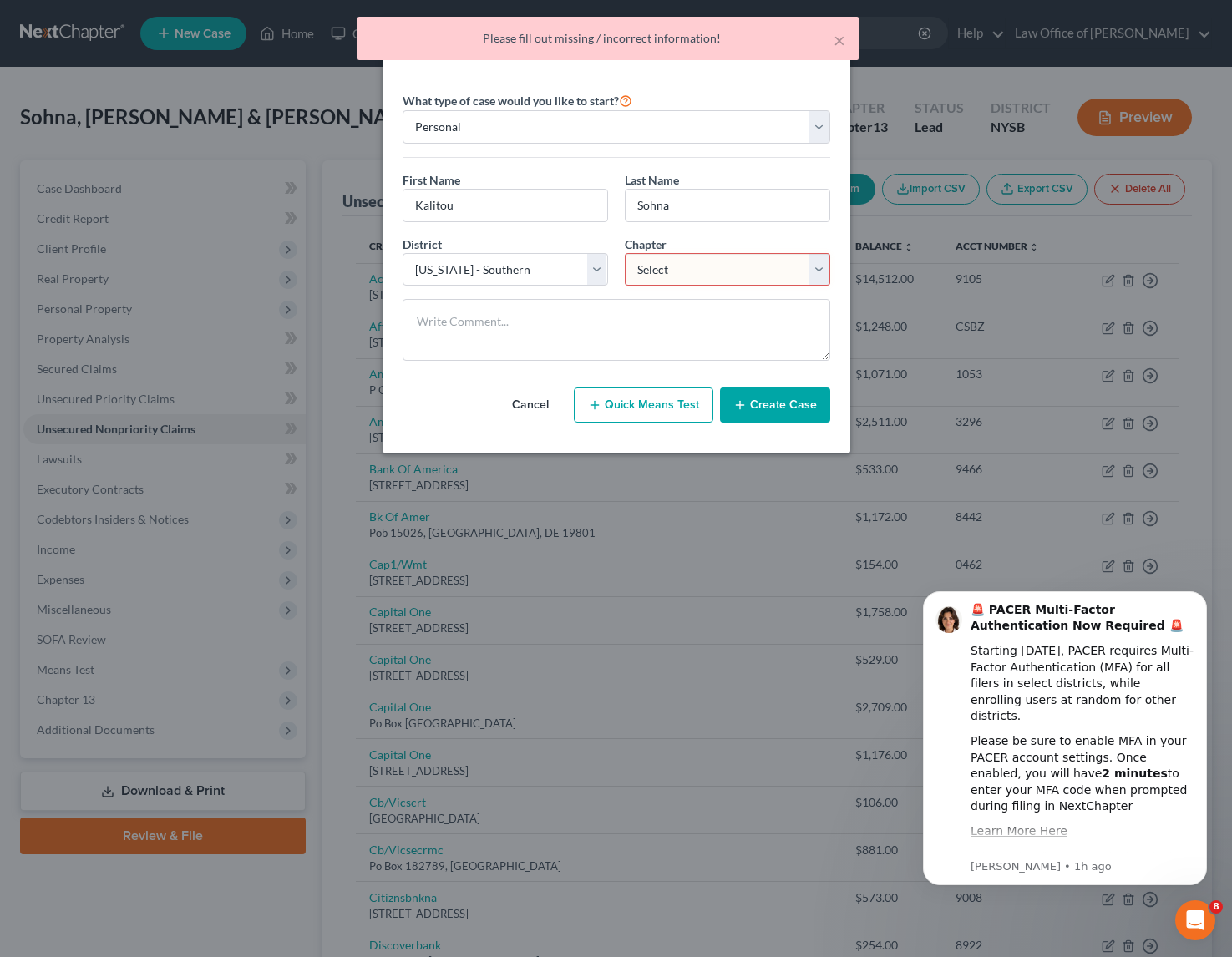
select select "0"
click at [780, 400] on button "Create Case" at bounding box center [775, 405] width 110 height 35
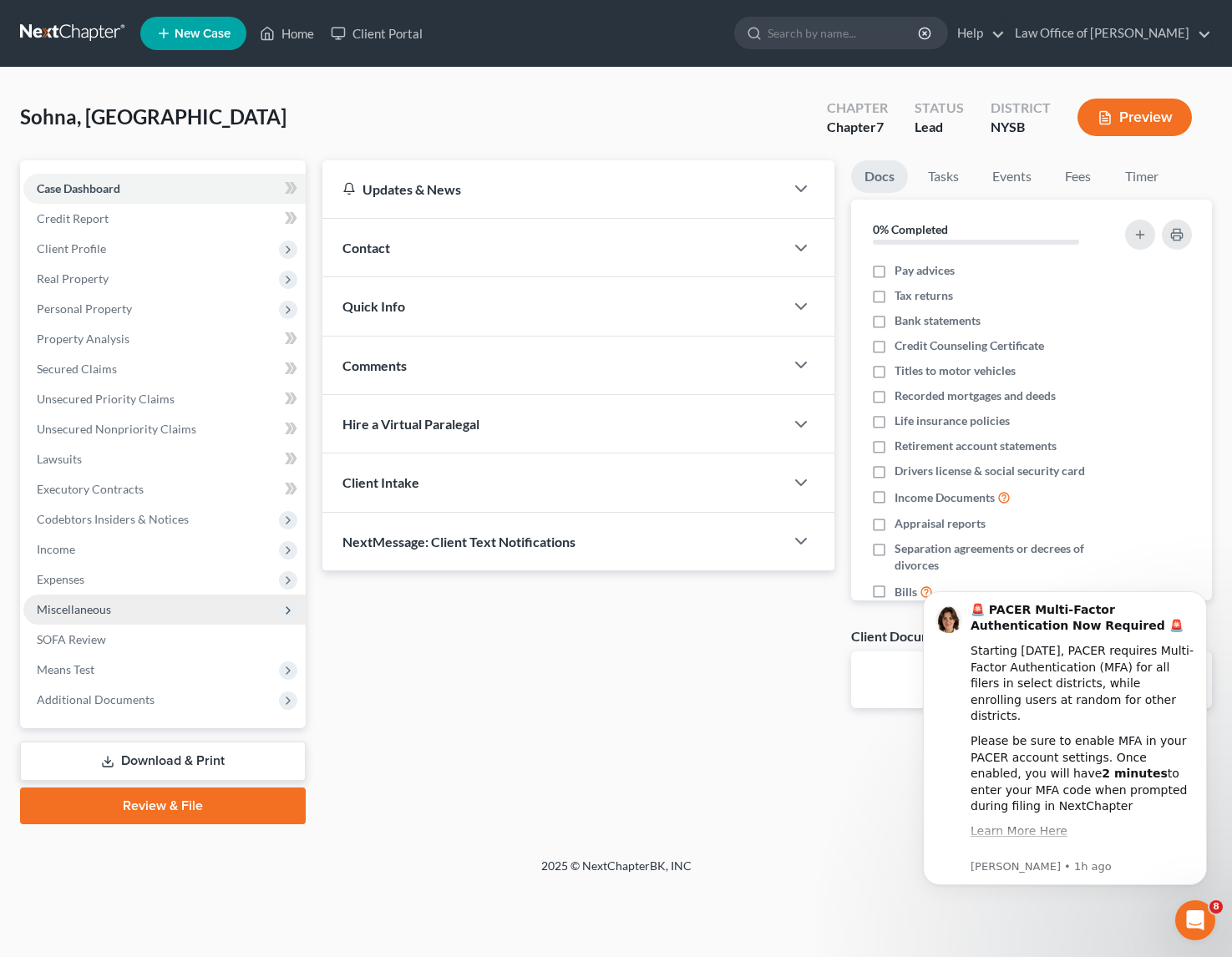
click at [137, 611] on span "Miscellaneous" at bounding box center [165, 610] width 282 height 30
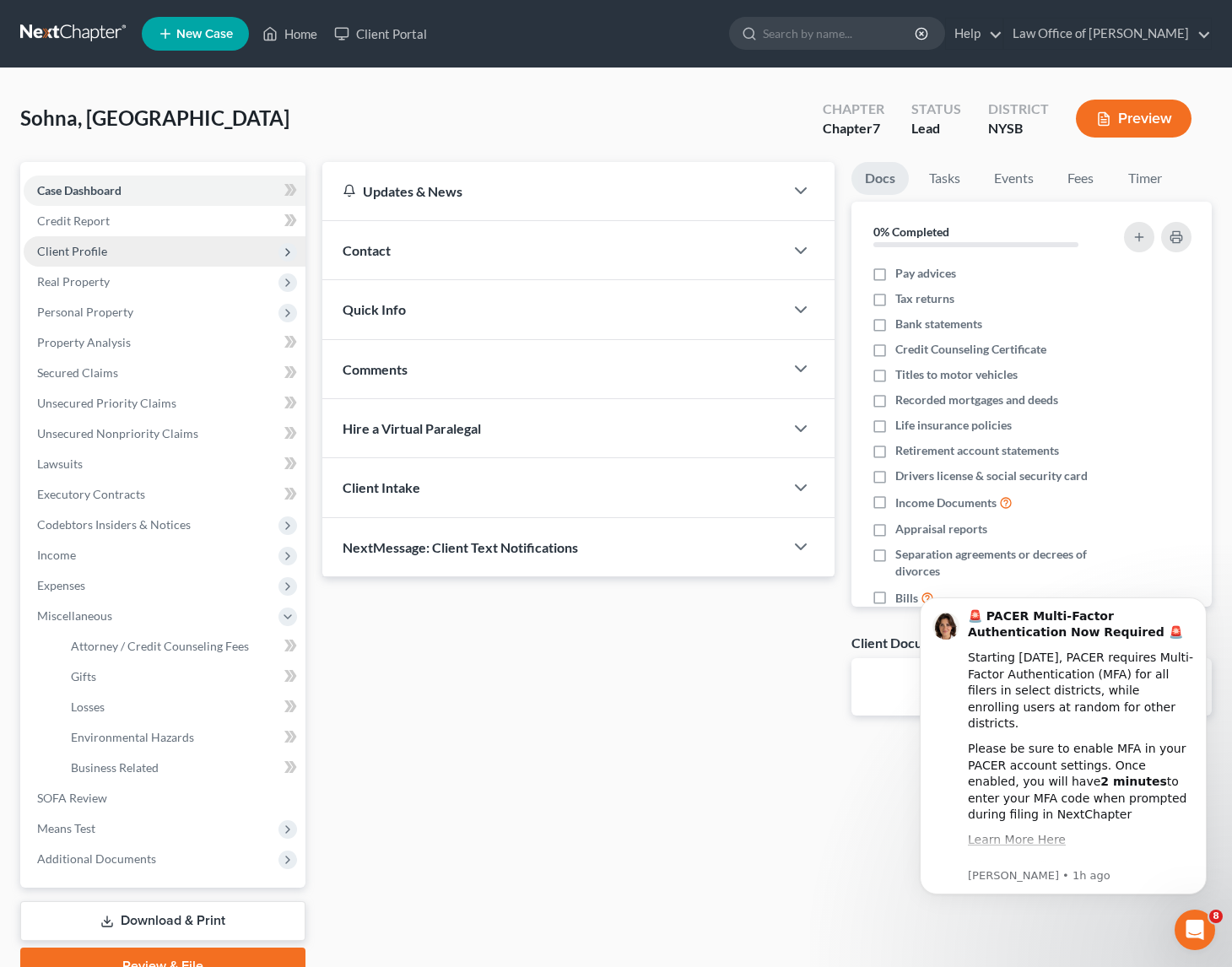
click at [104, 250] on span "Client Profile" at bounding box center [72, 251] width 70 height 15
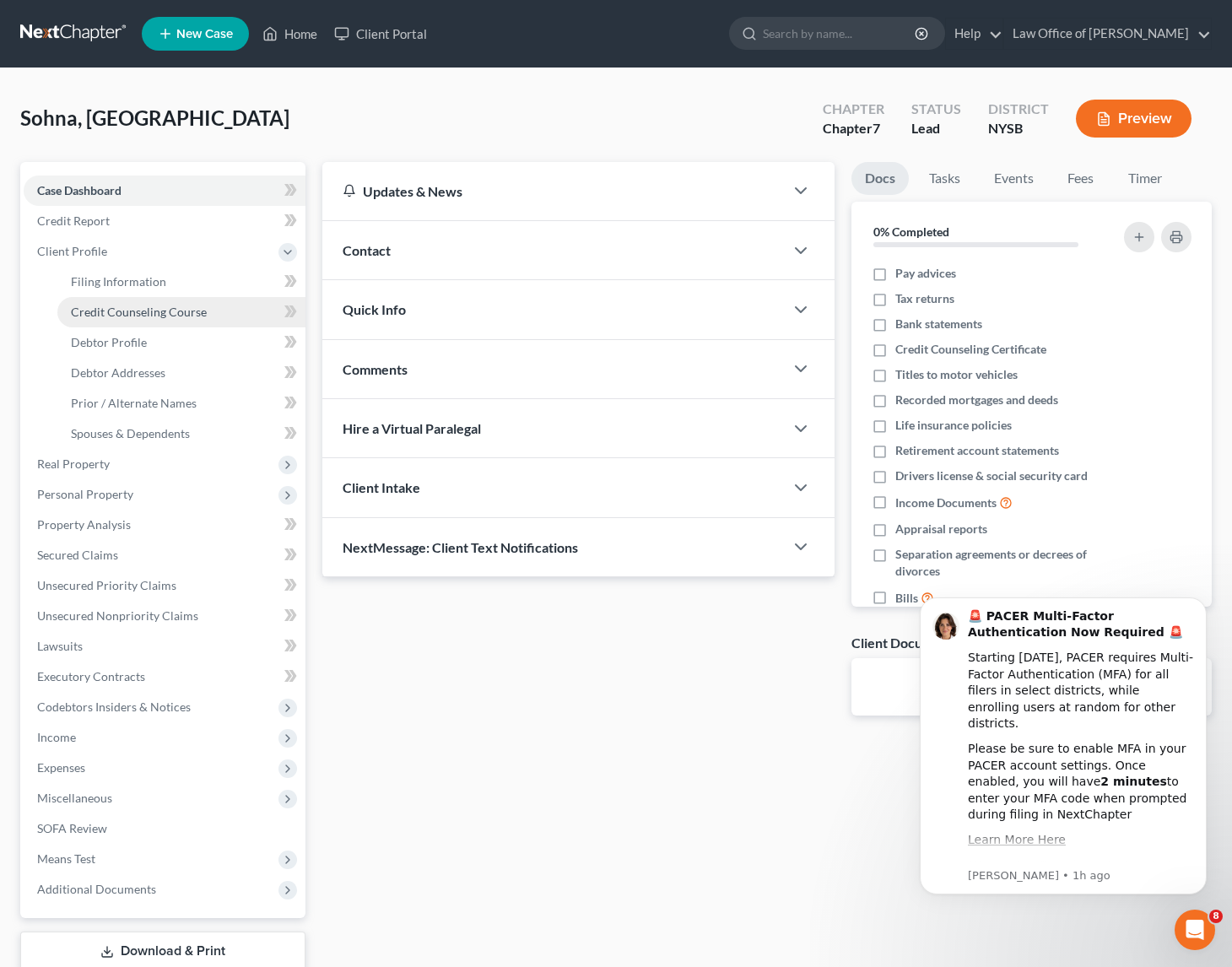
click at [135, 314] on span "Credit Counseling Course" at bounding box center [139, 312] width 136 height 15
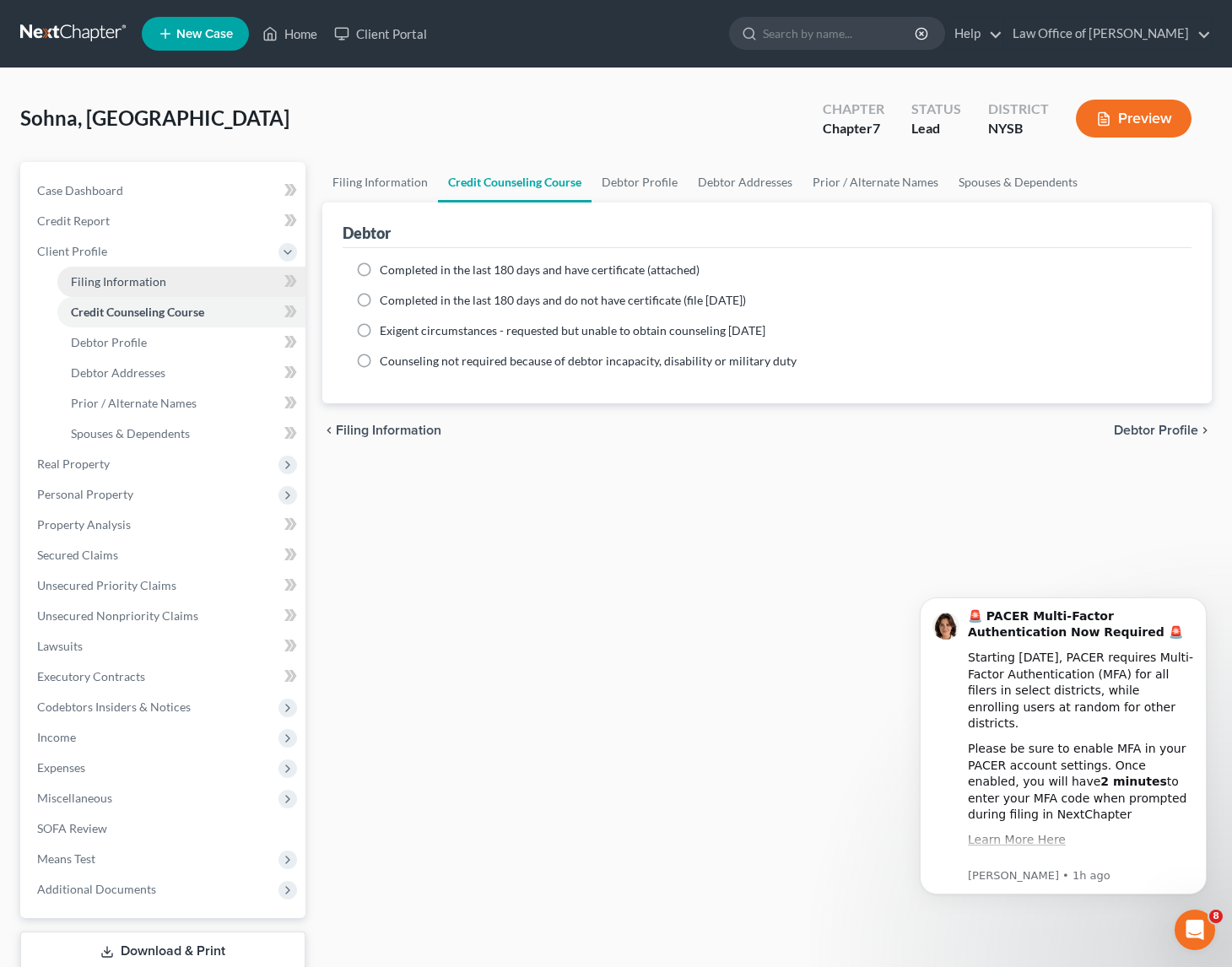
click at [131, 282] on span "Filing Information" at bounding box center [119, 282] width 95 height 15
select select "1"
select select "0"
select select "55"
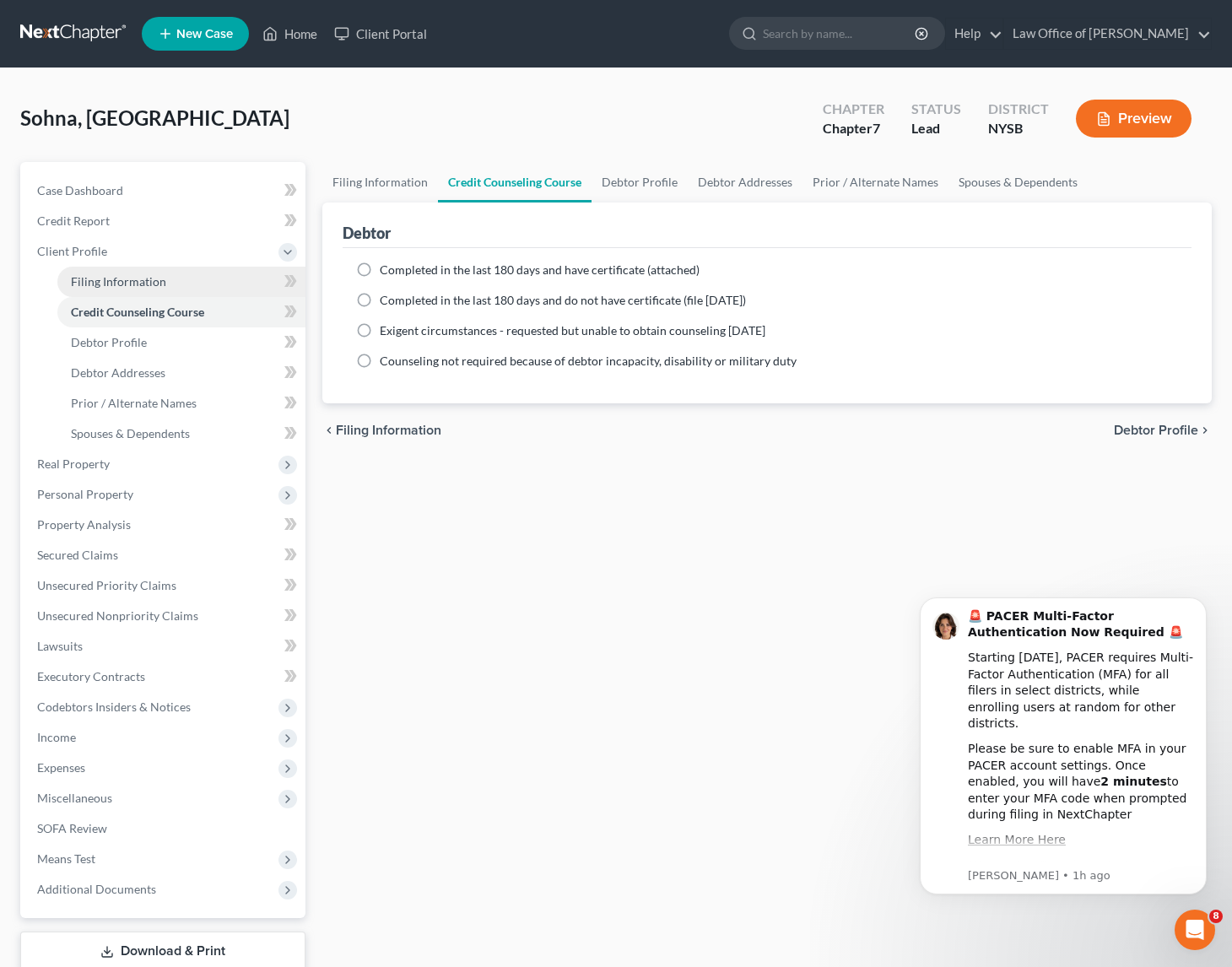
select select "0"
select select "35"
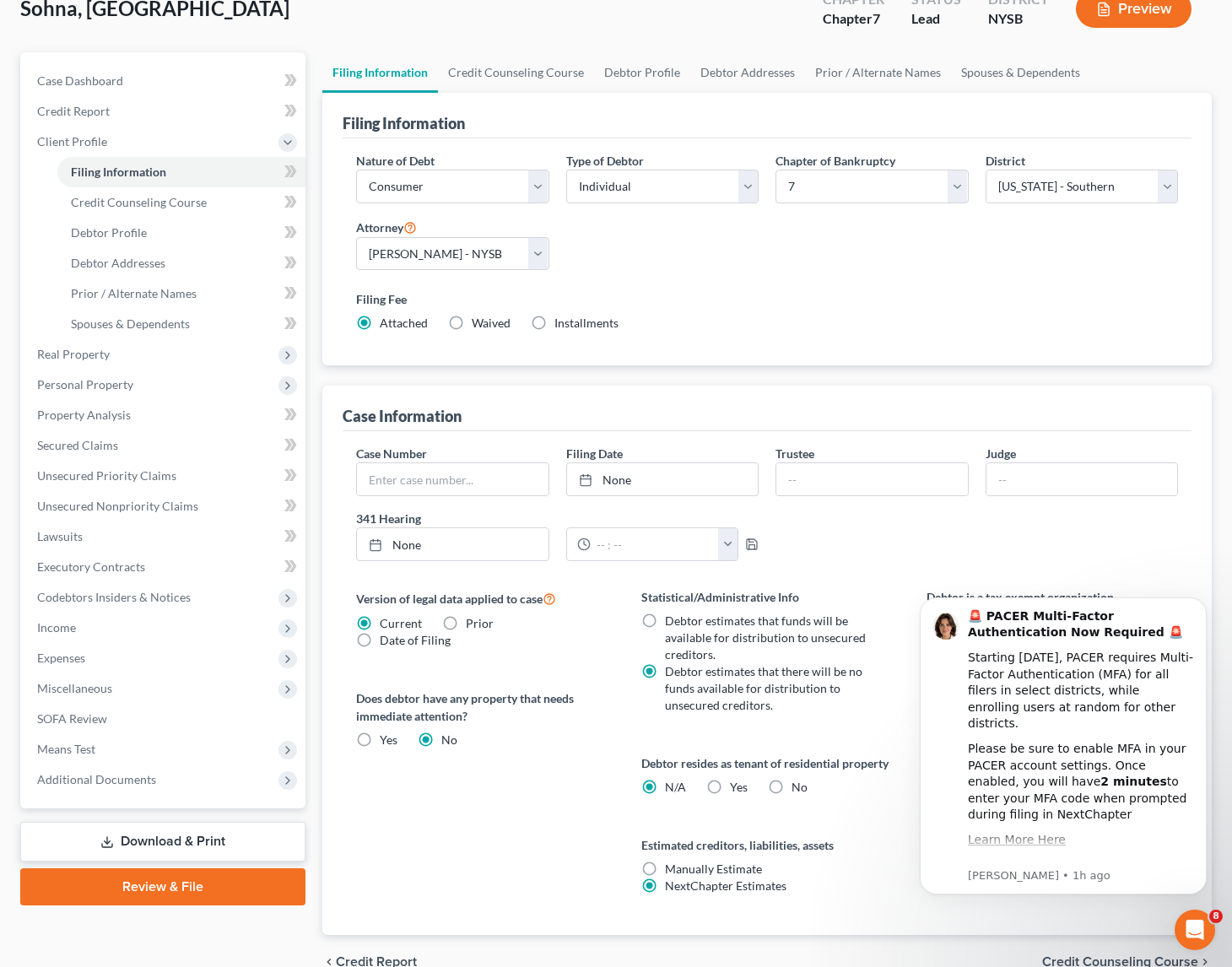
scroll to position [196, 0]
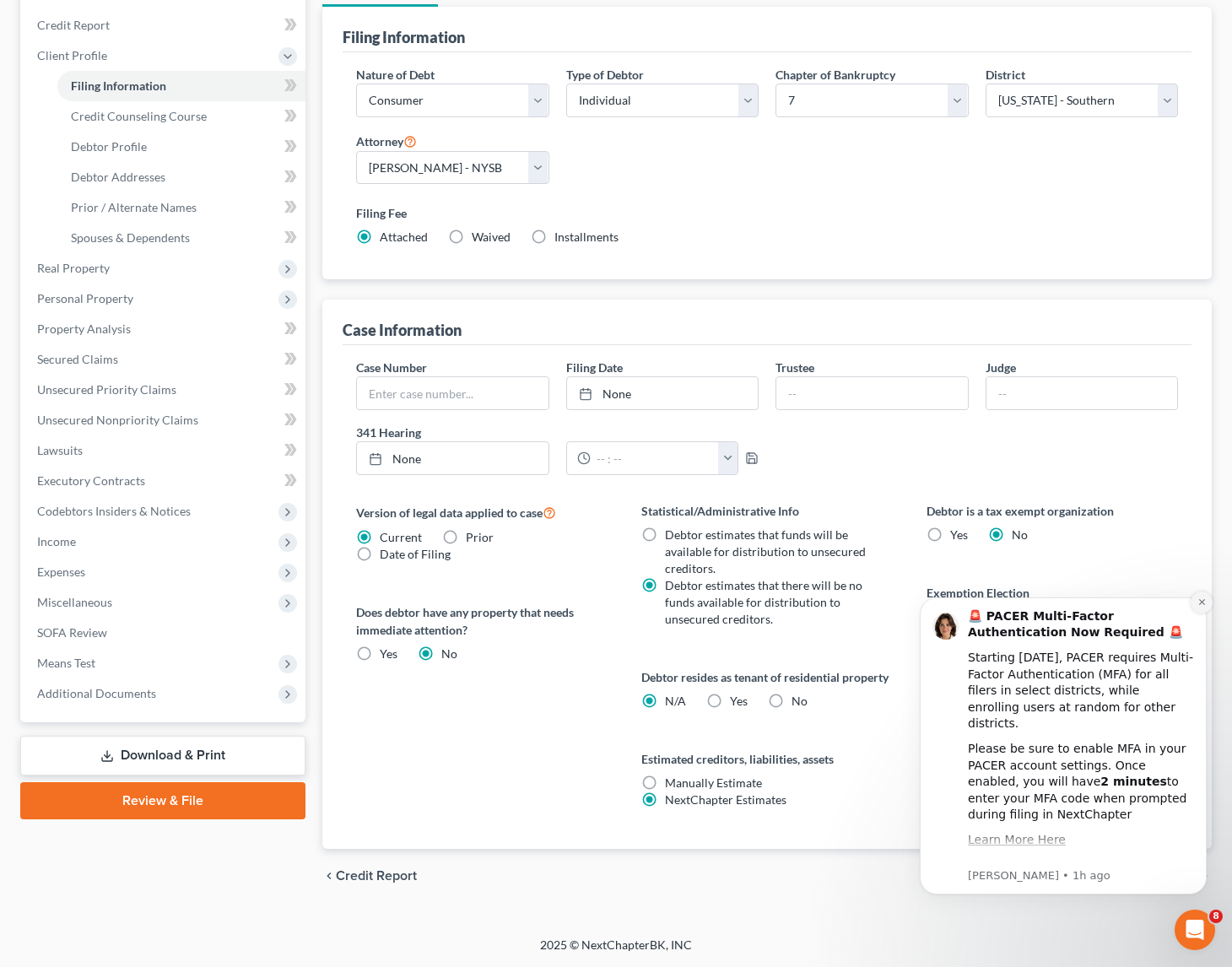
click at [1198, 605] on icon "Dismiss notification" at bounding box center [1203, 602] width 9 height 9
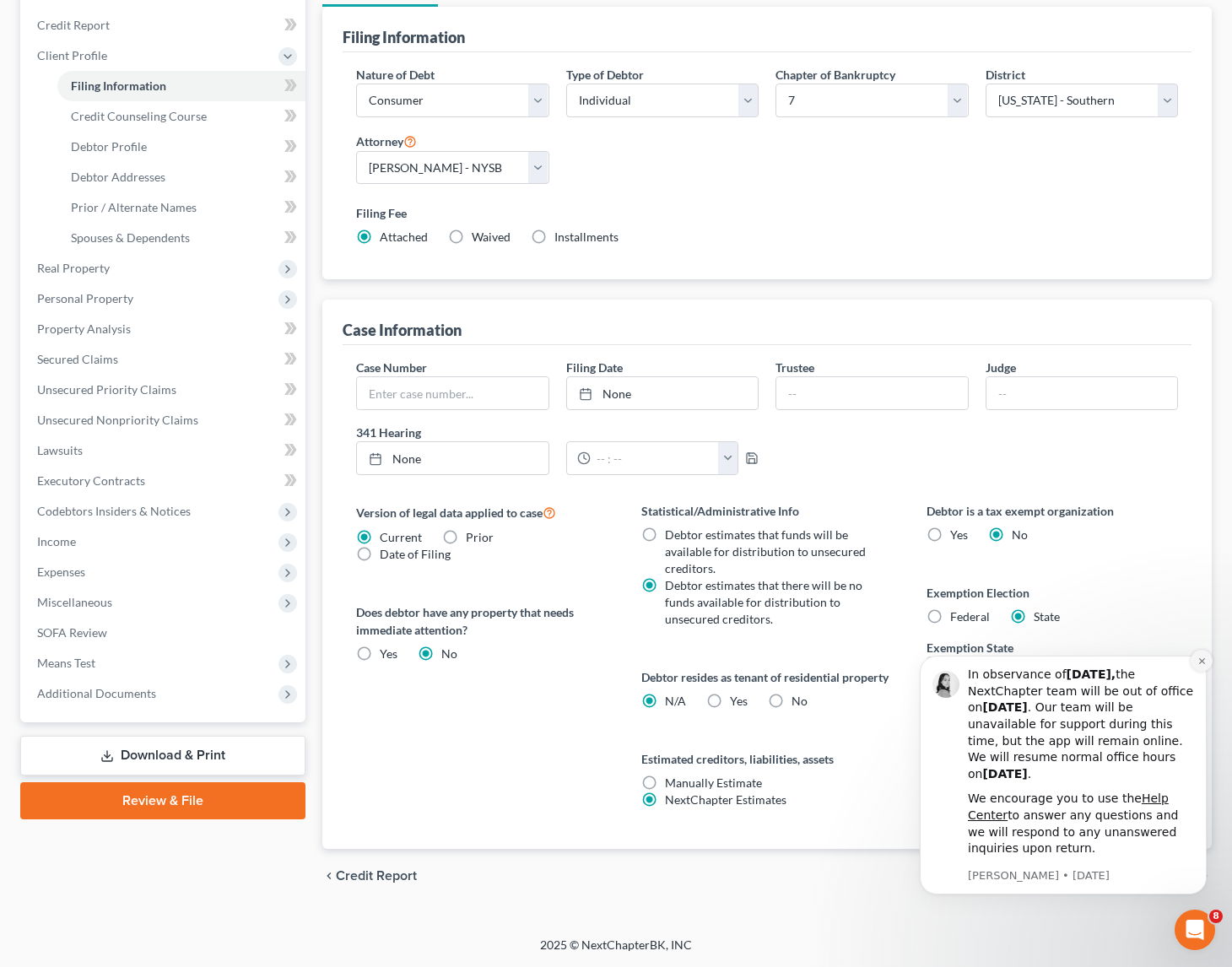
click at [1199, 666] on icon "Dismiss notification" at bounding box center [1203, 662] width 9 height 9
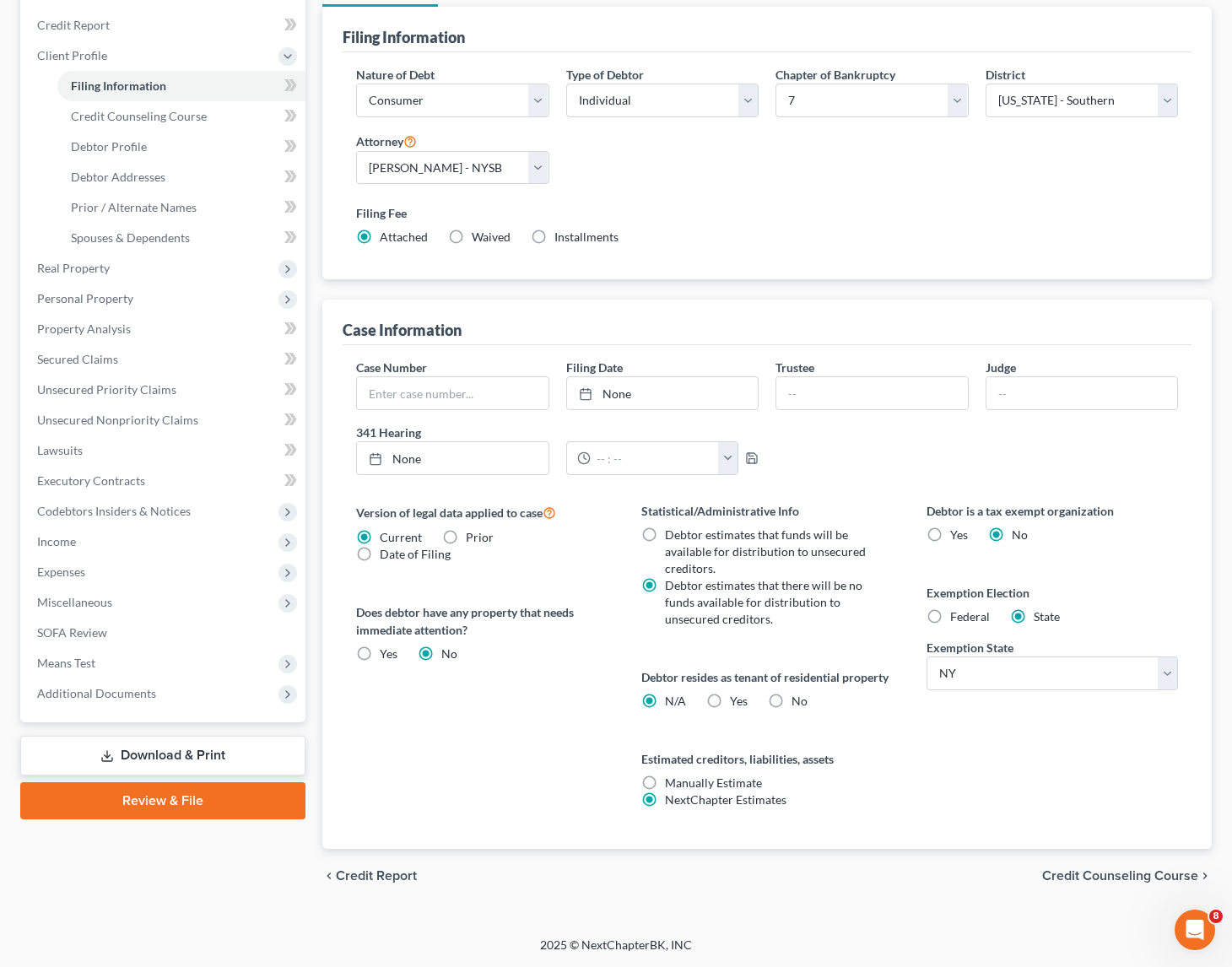
click at [951, 617] on label "Federal" at bounding box center [970, 617] width 39 height 16
click at [957, 617] on input "Federal" at bounding box center [962, 614] width 11 height 11
radio input "true"
radio input "false"
click at [118, 166] on link "Debtor Addresses" at bounding box center [182, 176] width 249 height 30
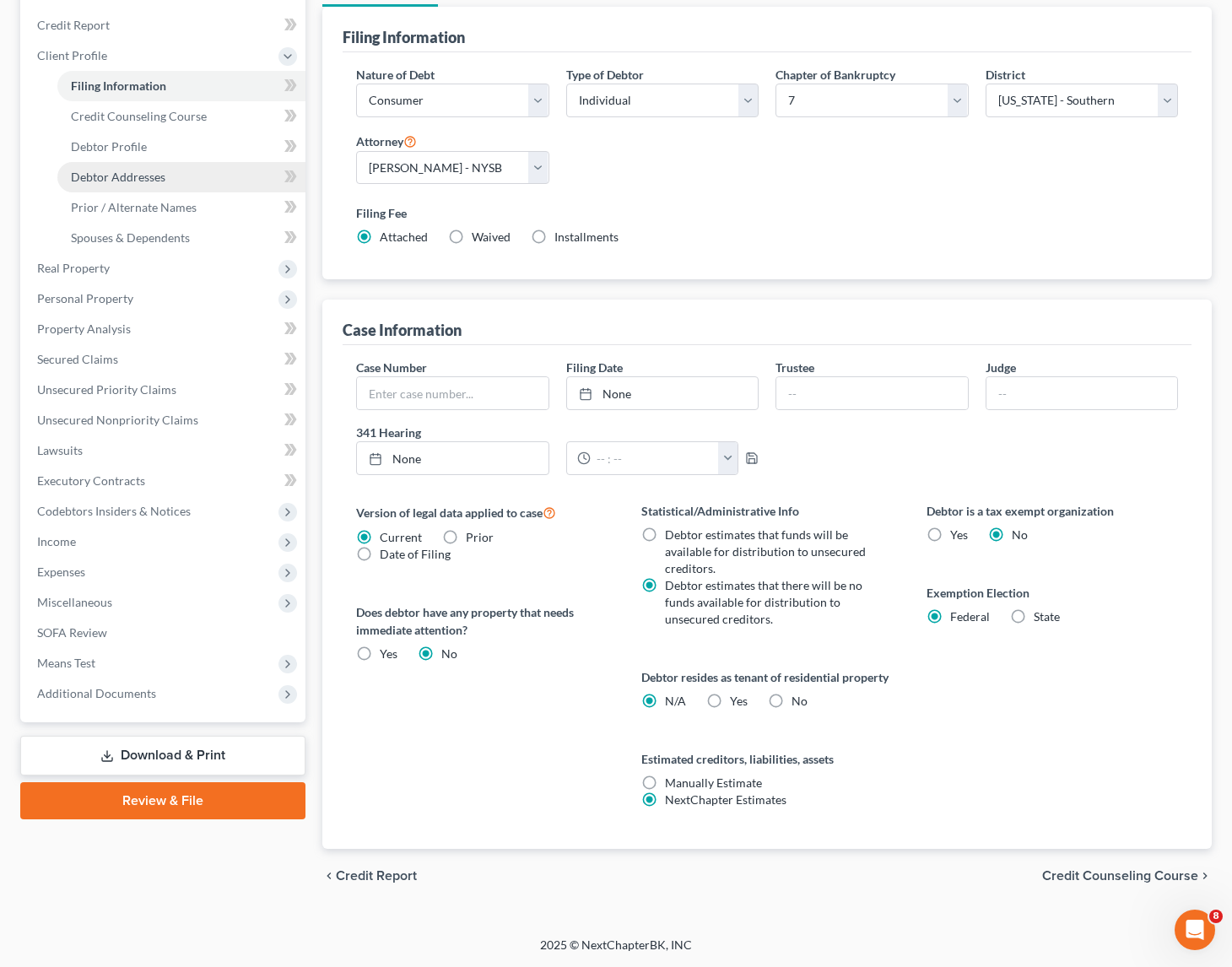
scroll to position [5, 0]
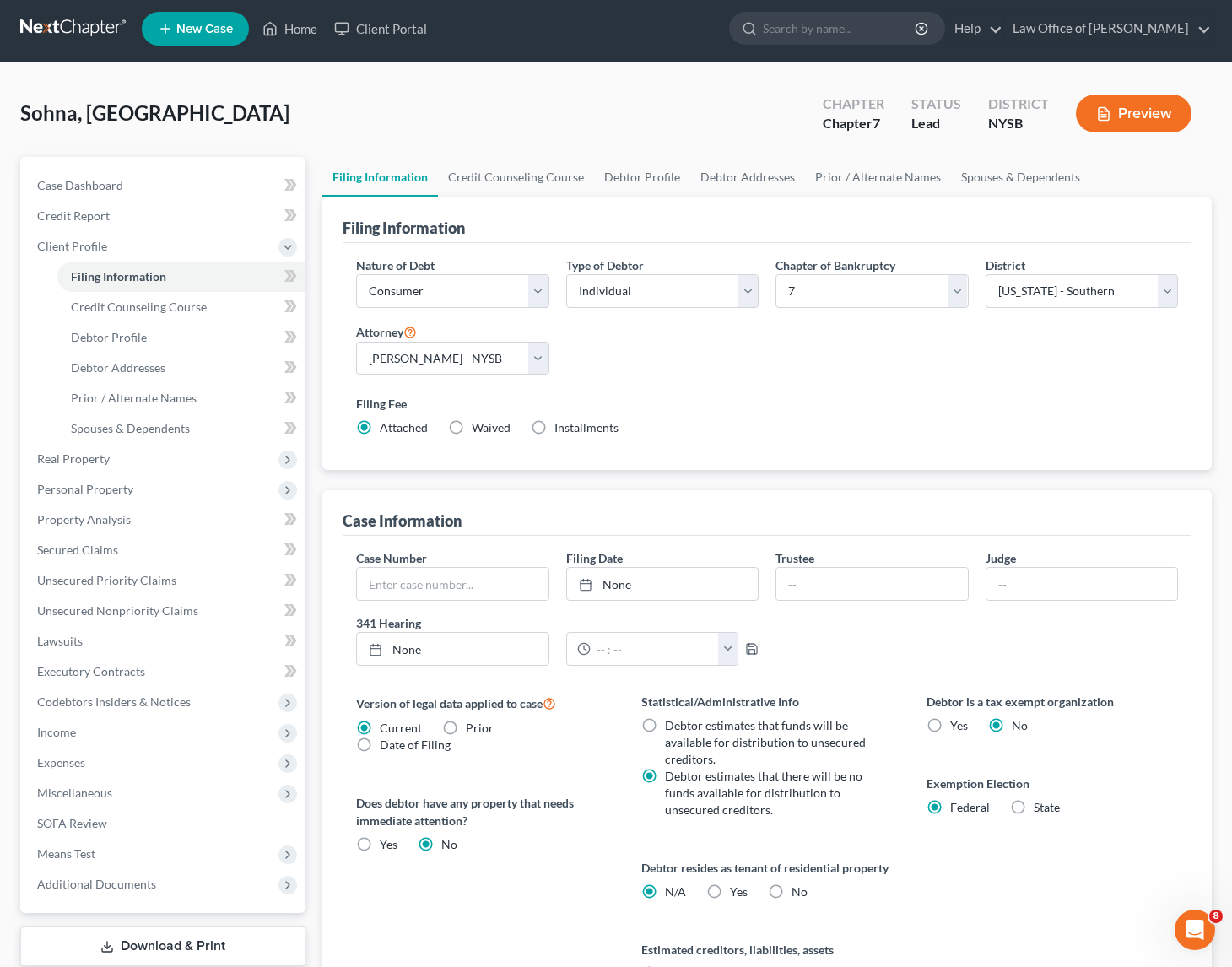
select select "0"
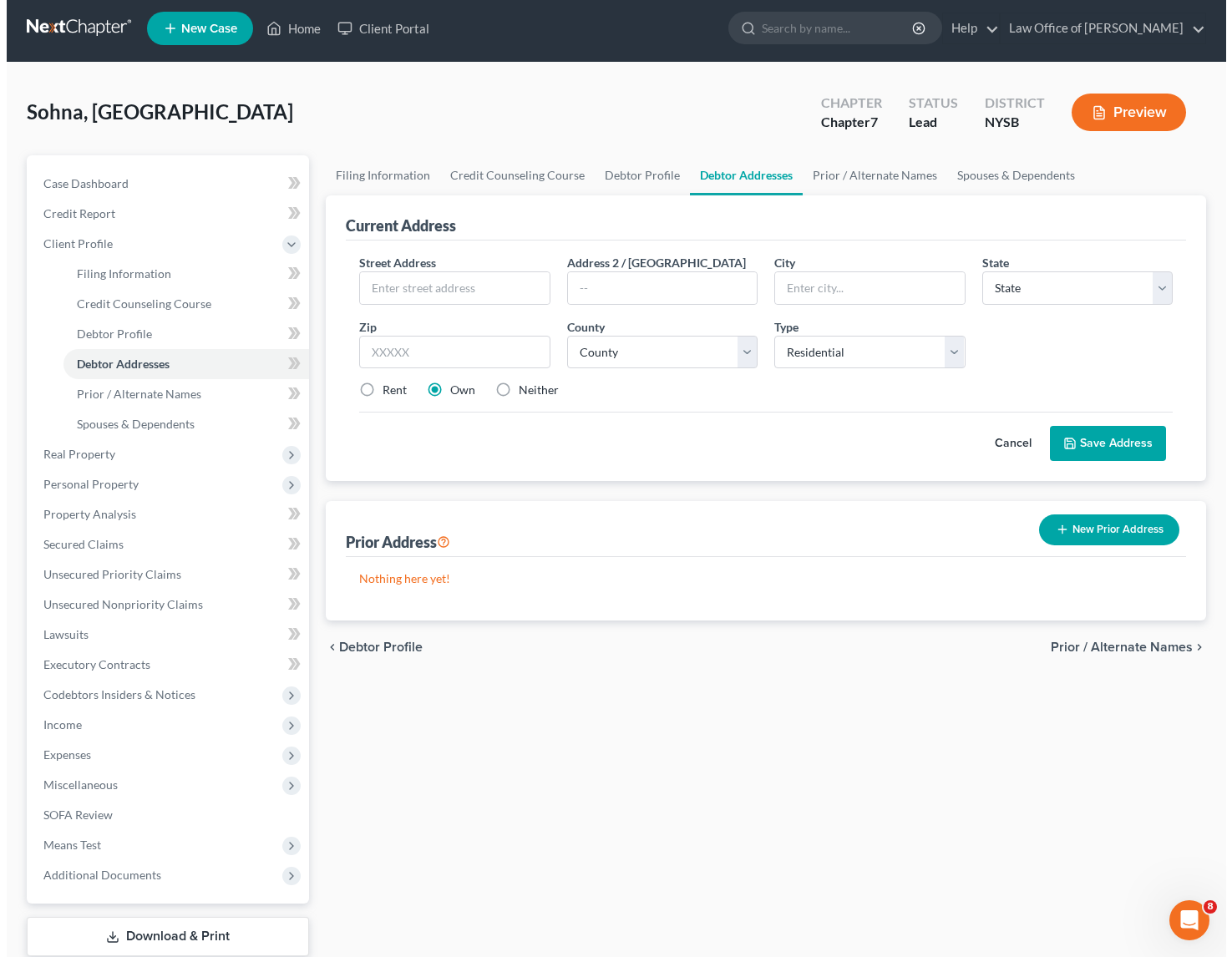
scroll to position [0, 0]
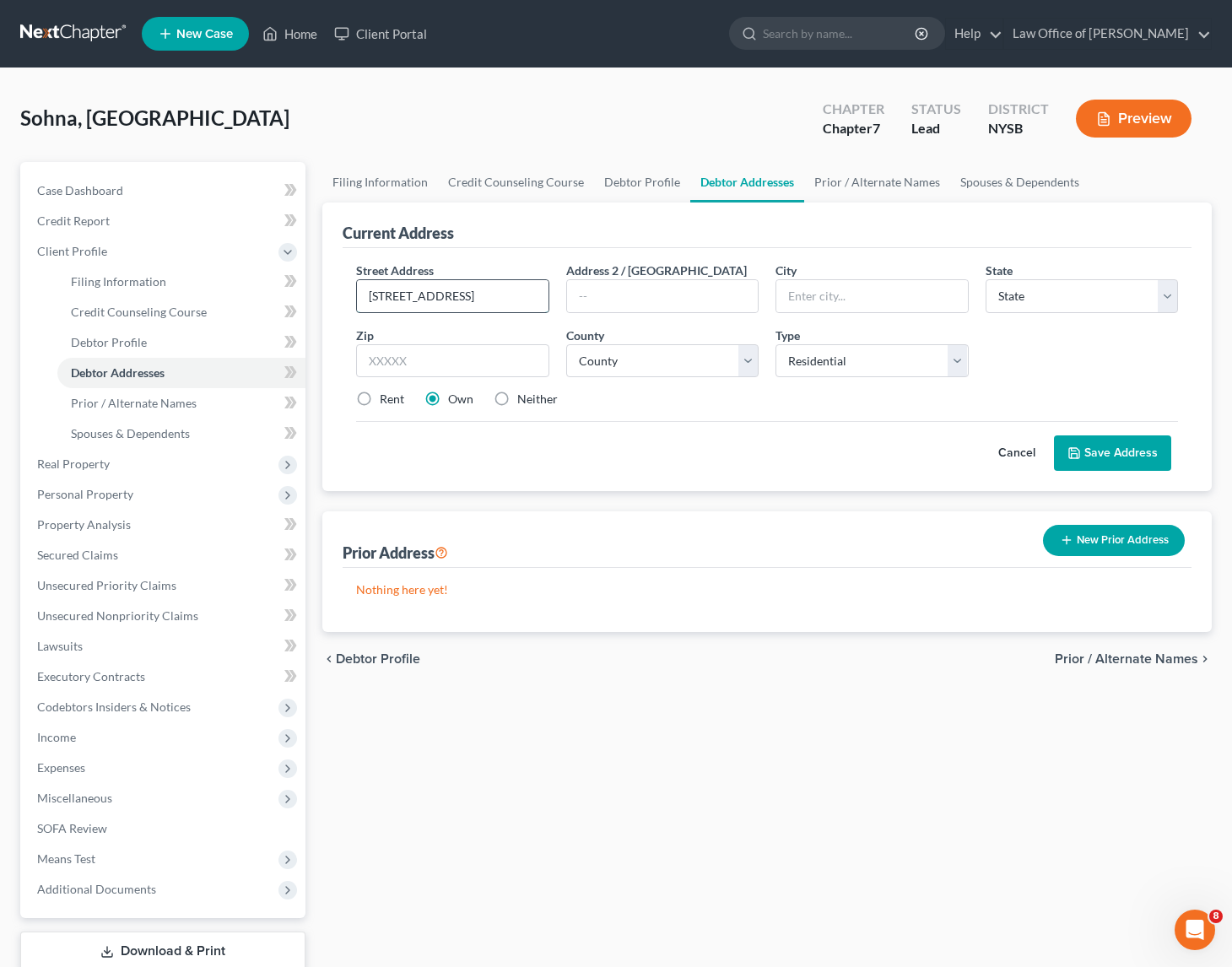
type input "154 S 13th Ave"
type input "Mount Vernon"
select select "35"
type input "10550"
drag, startPoint x: 621, startPoint y: 501, endPoint x: 630, endPoint y: 480, distance: 22.8
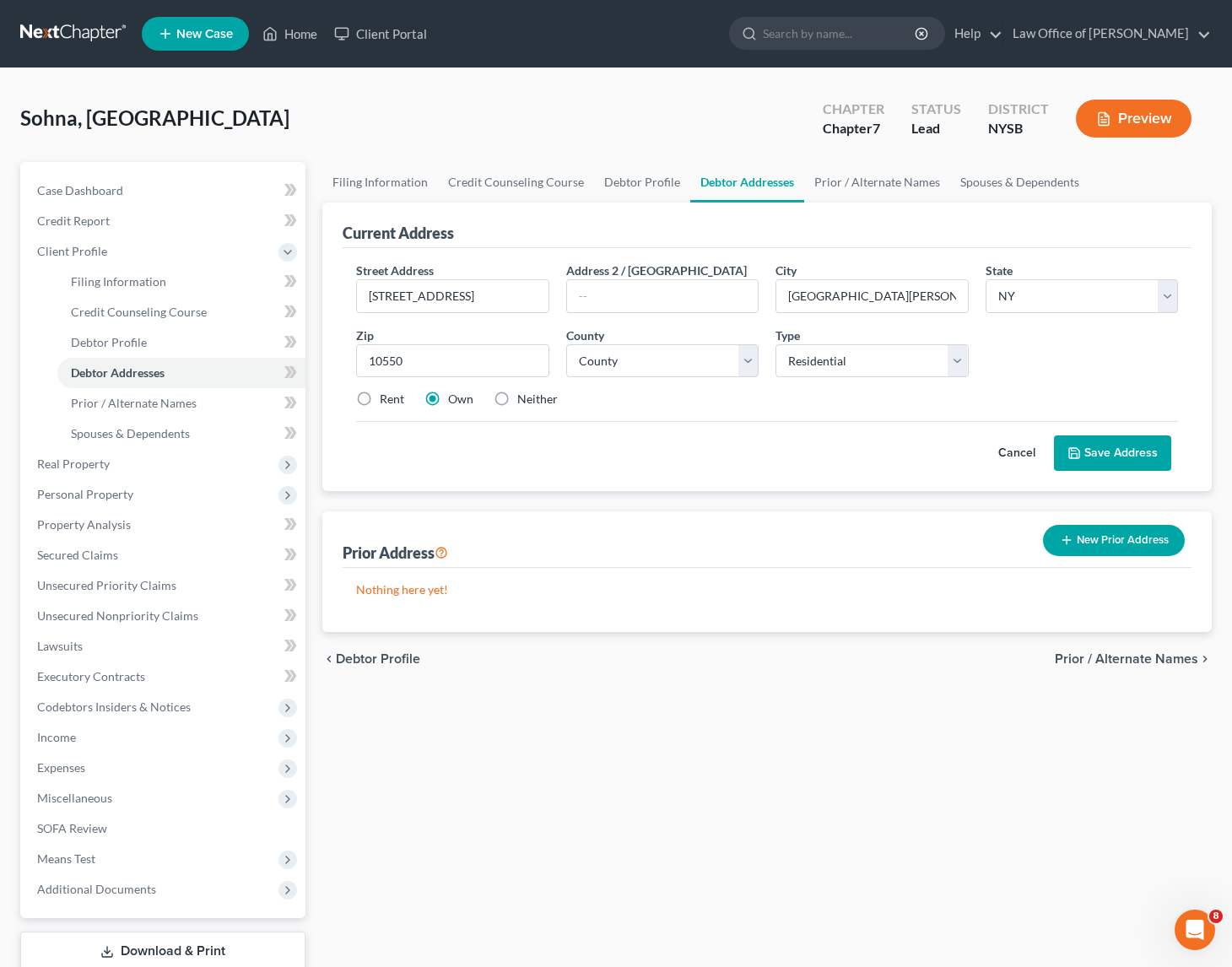
click at [621, 500] on div "Current Address Street Address * 154 S 13th Ave Address 2 / PO Box City * Mount…" at bounding box center [768, 418] width 890 height 430
select select "59"
click at [125, 436] on span "Spouses & Dependents" at bounding box center [131, 433] width 119 height 15
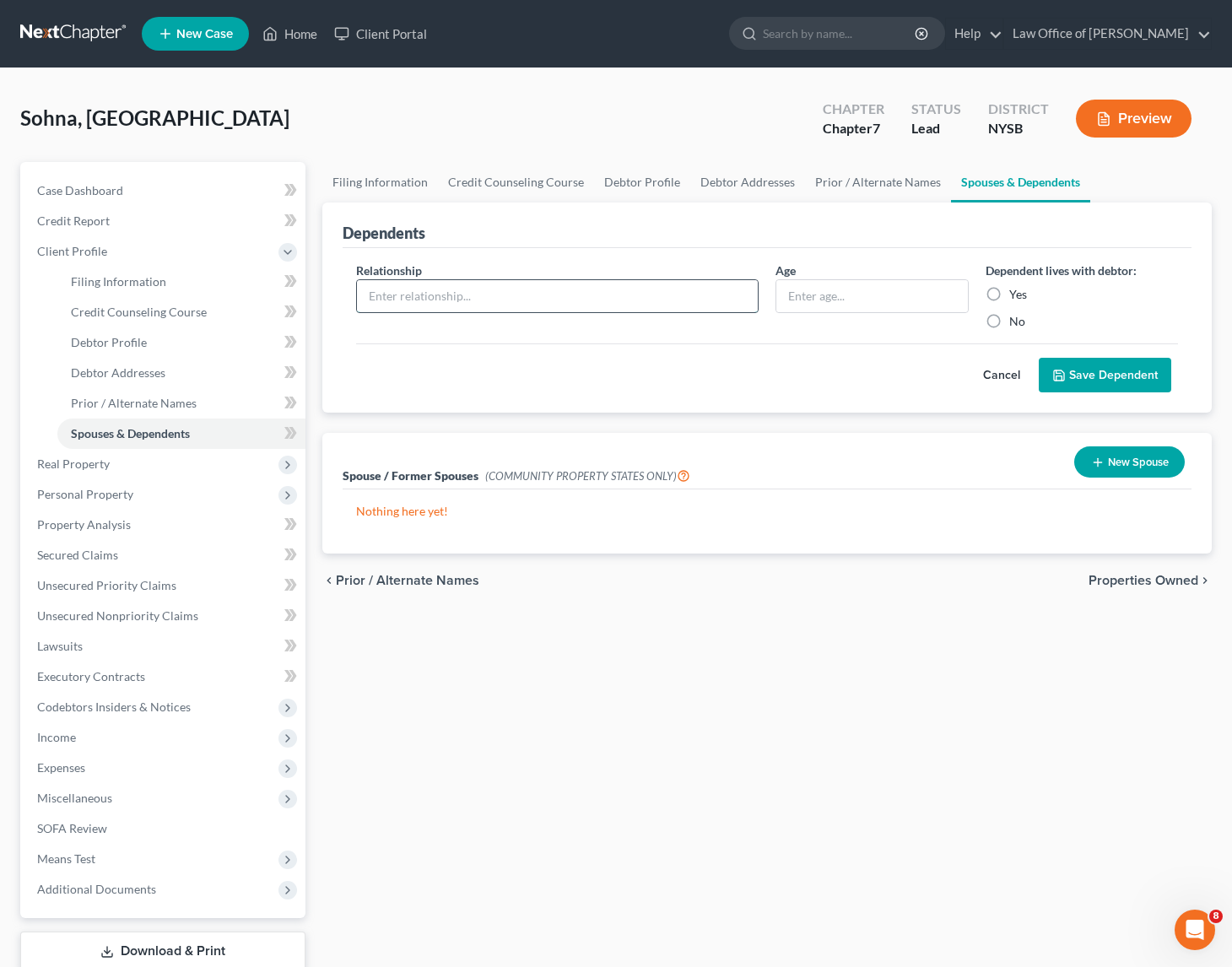
click at [570, 299] on input "text" at bounding box center [558, 296] width 401 height 32
type input "D"
click at [832, 303] on input "text" at bounding box center [873, 296] width 192 height 32
type input "22"
click at [1010, 291] on label "Yes" at bounding box center [1018, 294] width 17 height 16
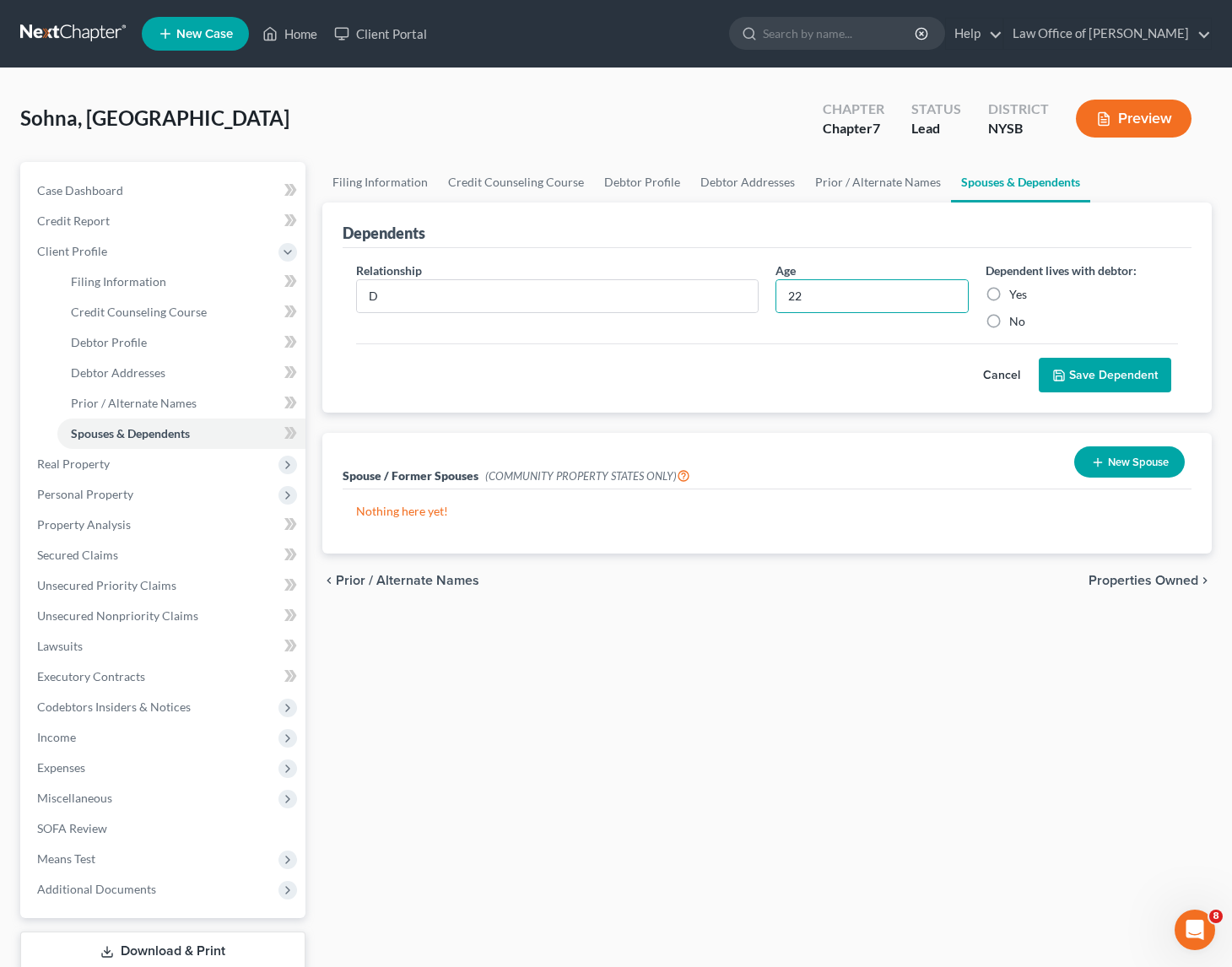
click at [1016, 291] on input "Yes" at bounding box center [1022, 292] width 11 height 11
radio input "true"
click at [1099, 376] on button "Save Dependent" at bounding box center [1105, 376] width 133 height 36
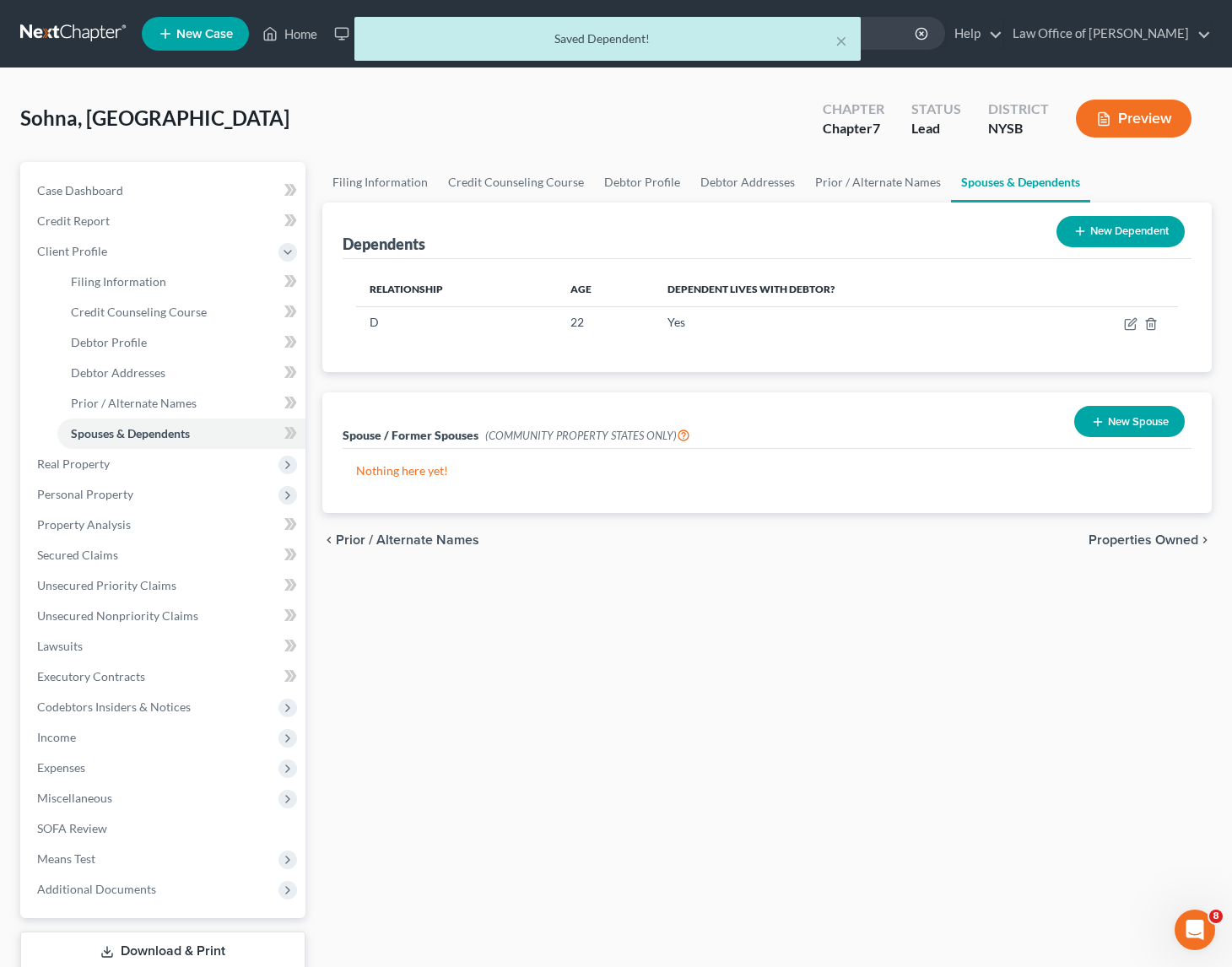
click at [1089, 229] on button "New Dependent" at bounding box center [1120, 231] width 128 height 31
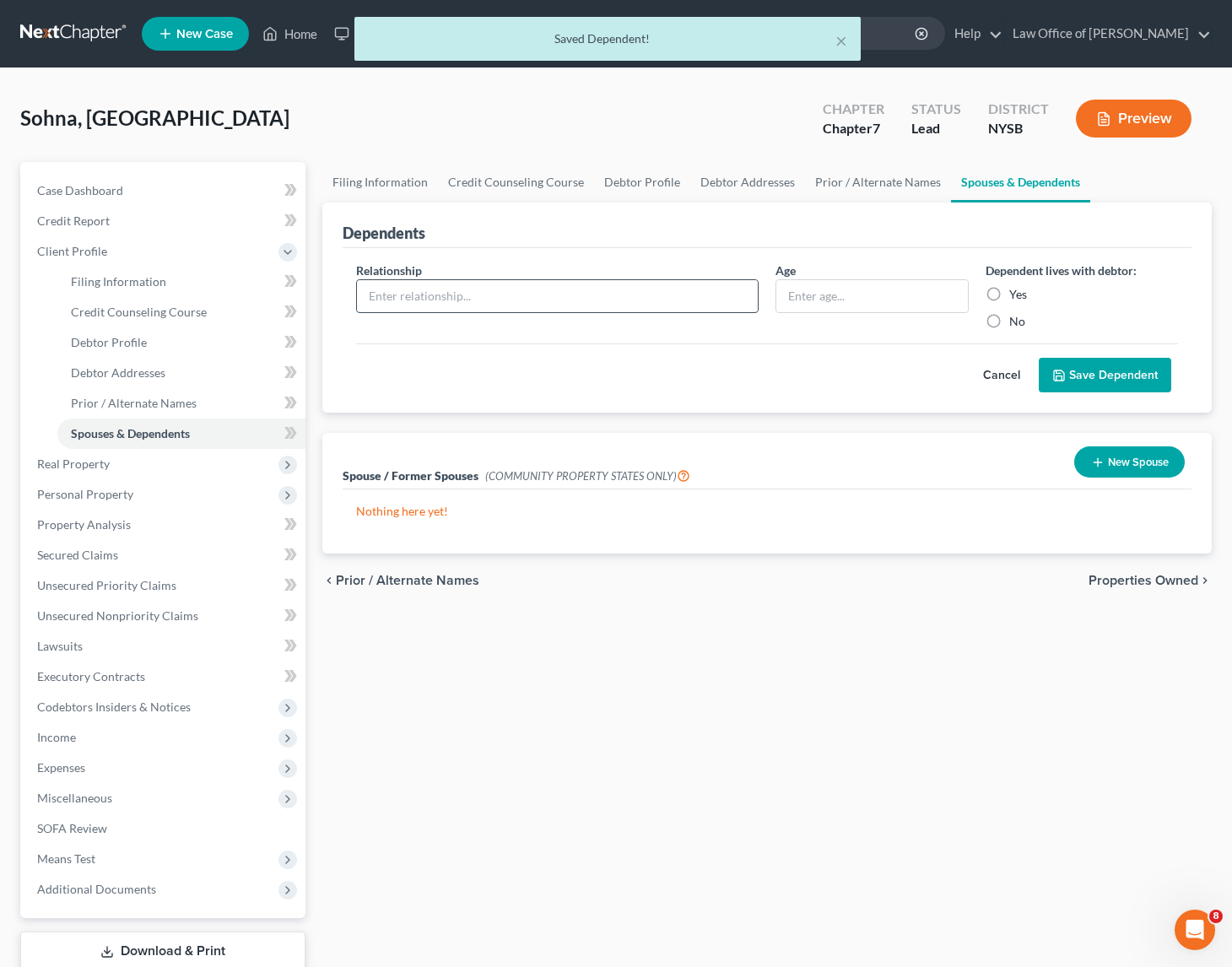
click at [503, 293] on input "text" at bounding box center [558, 296] width 401 height 32
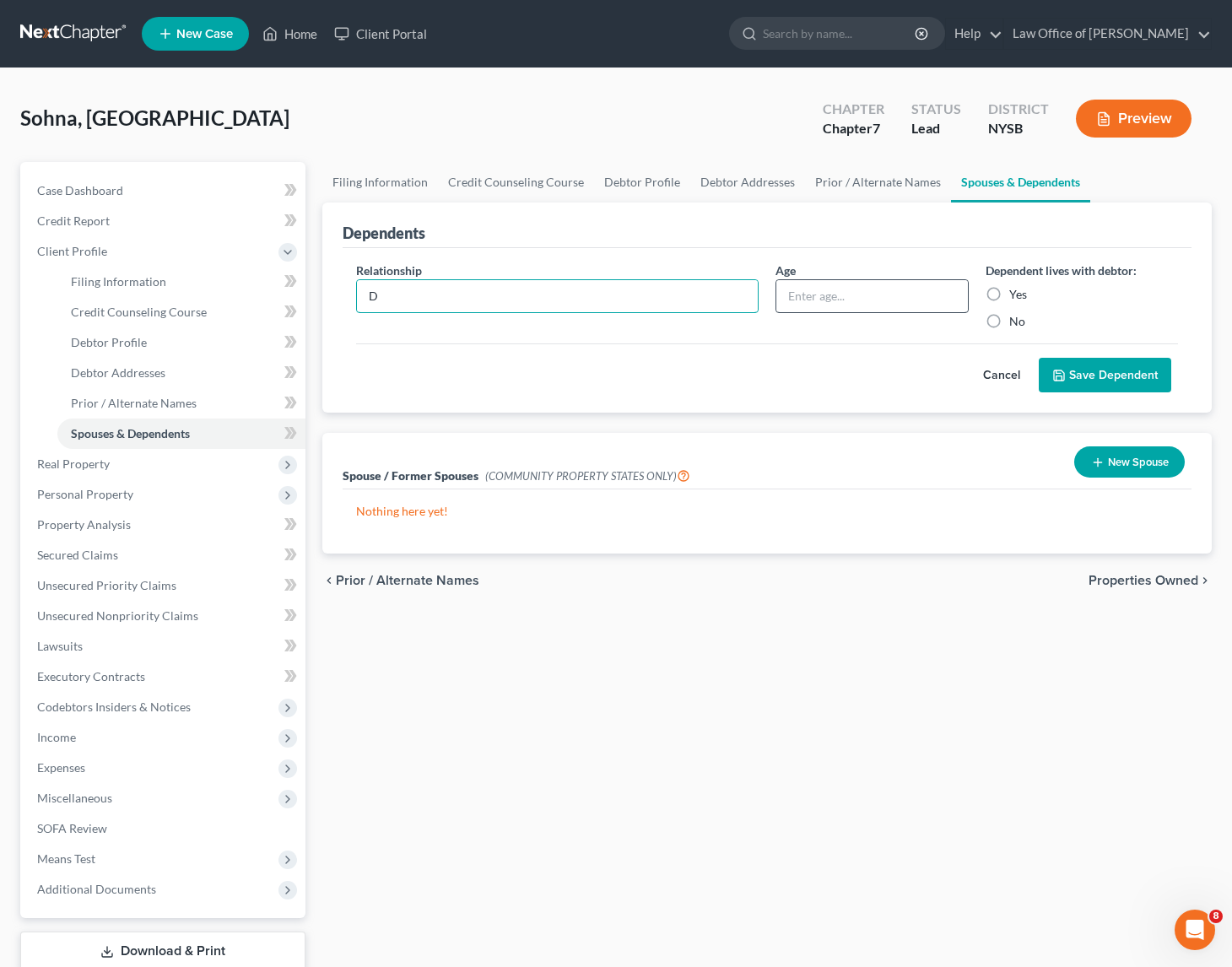
type input "D"
click at [823, 293] on input "text" at bounding box center [873, 296] width 192 height 32
type input "20"
click at [1010, 292] on label "Yes" at bounding box center [1018, 294] width 17 height 16
click at [1016, 292] on input "Yes" at bounding box center [1022, 292] width 11 height 11
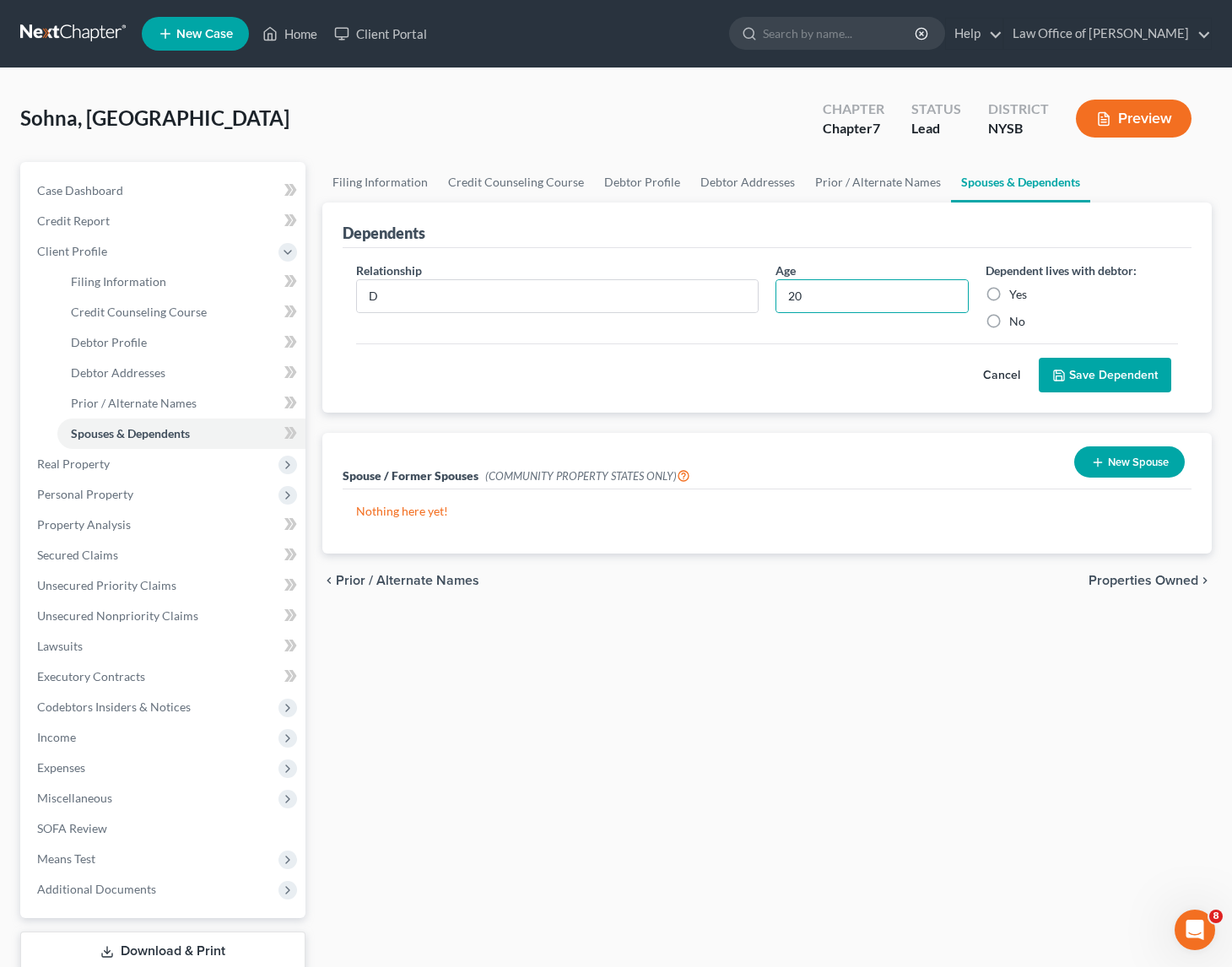
radio input "true"
click at [1106, 377] on button "Save Dependent" at bounding box center [1105, 376] width 133 height 36
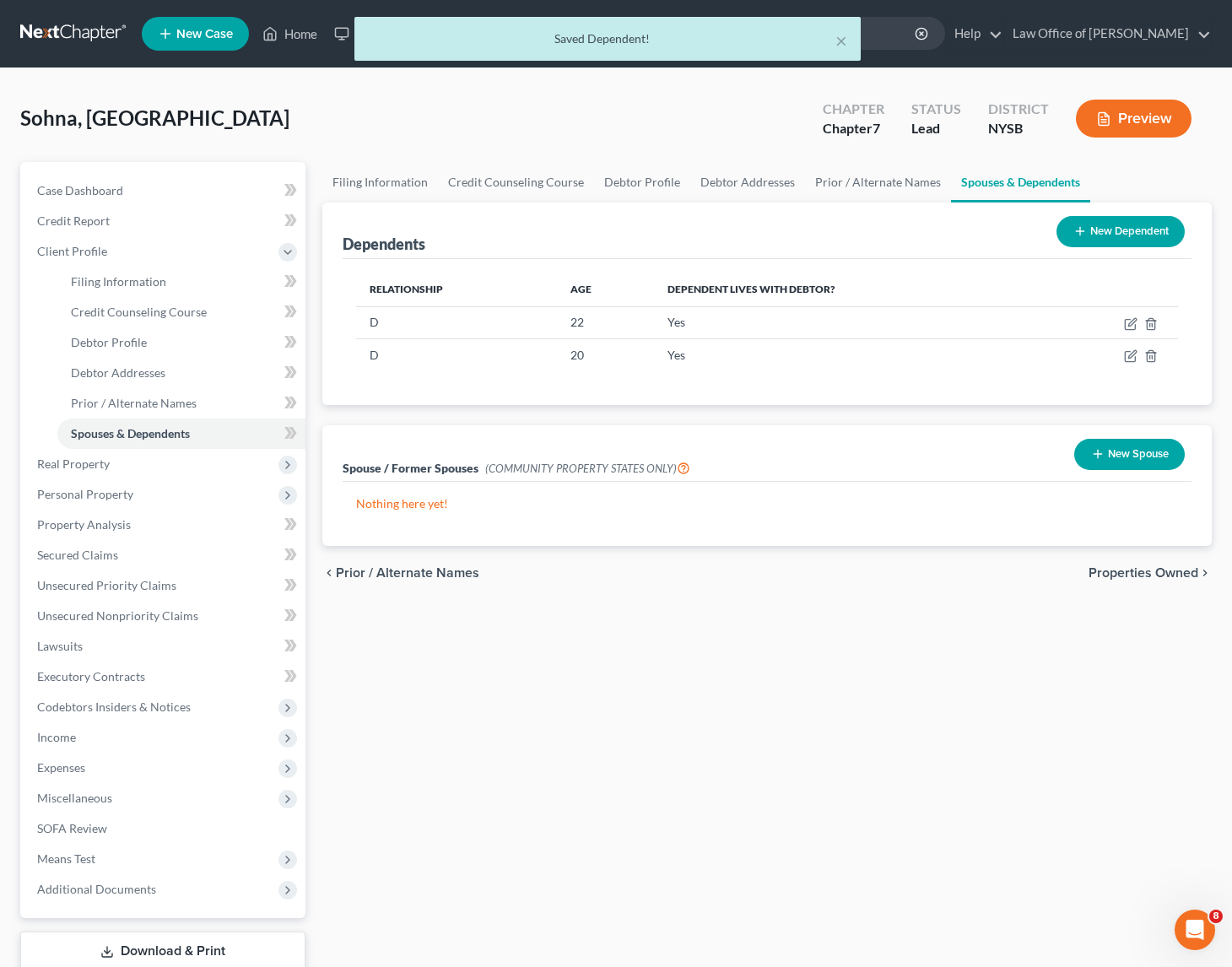
click at [1113, 229] on button "New Dependent" at bounding box center [1120, 231] width 128 height 31
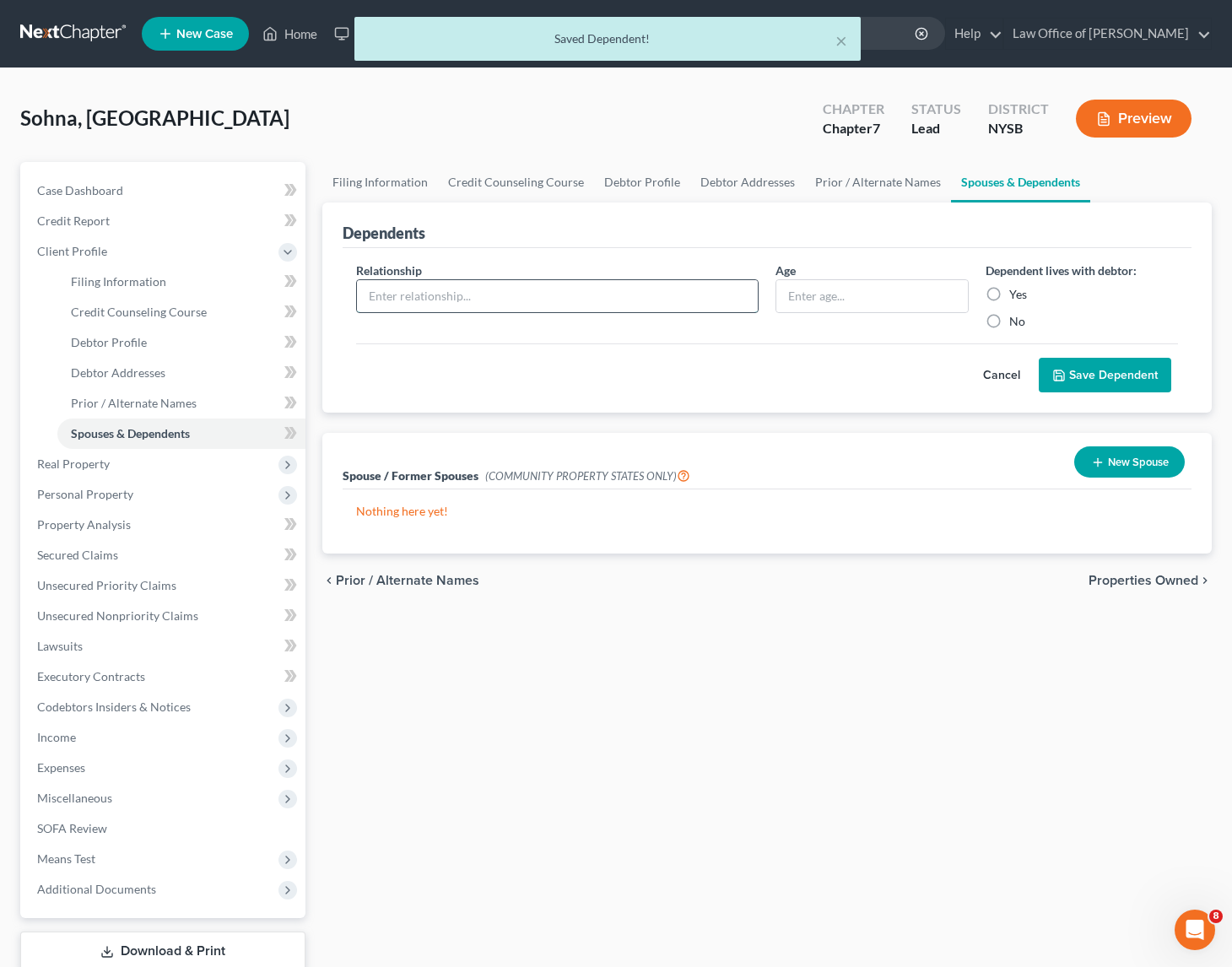
click at [483, 294] on input "text" at bounding box center [558, 296] width 401 height 32
type input "D"
click at [834, 298] on input "text" at bounding box center [873, 296] width 192 height 32
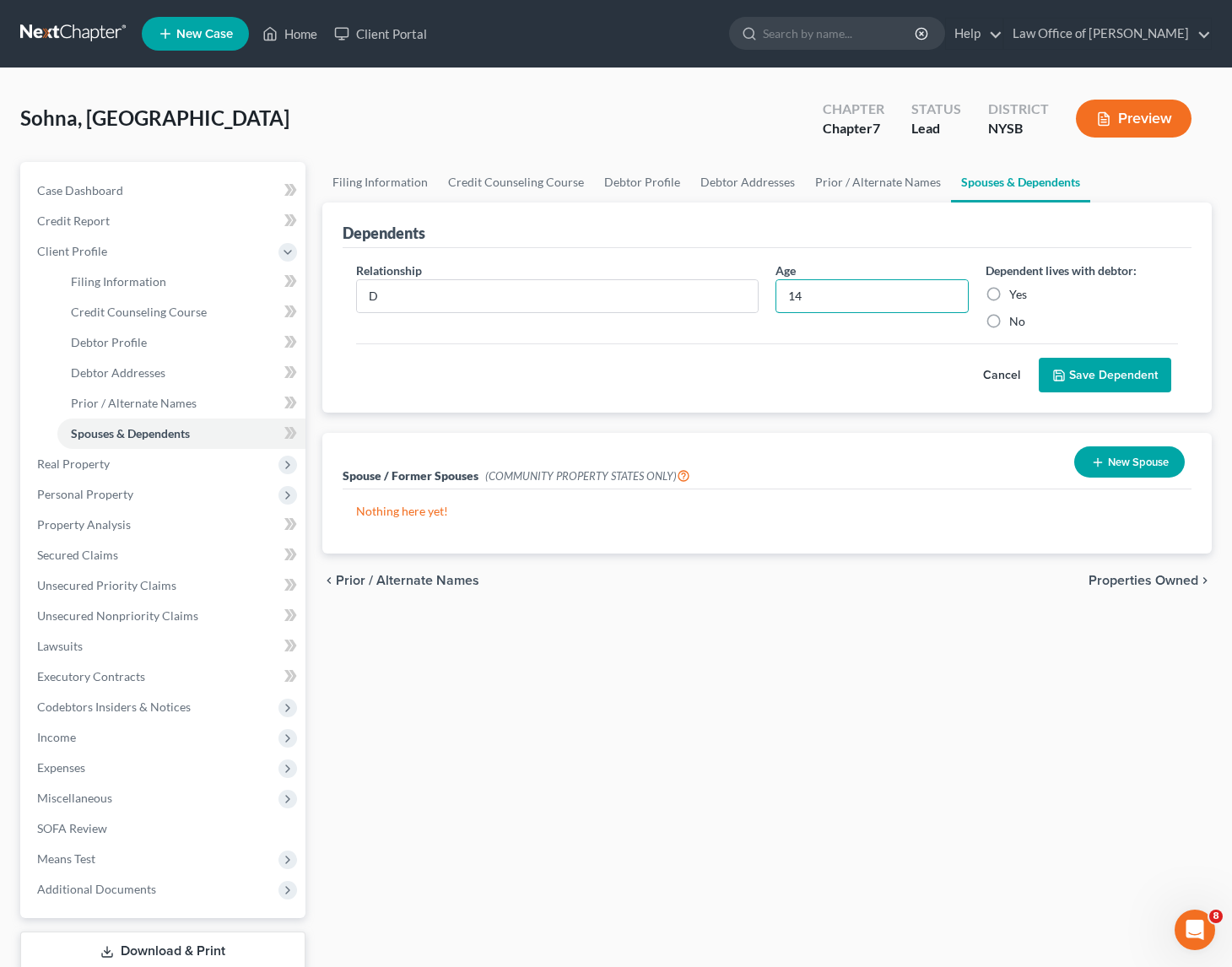
type input "14"
click at [1116, 364] on button "Save Dependent" at bounding box center [1105, 376] width 133 height 36
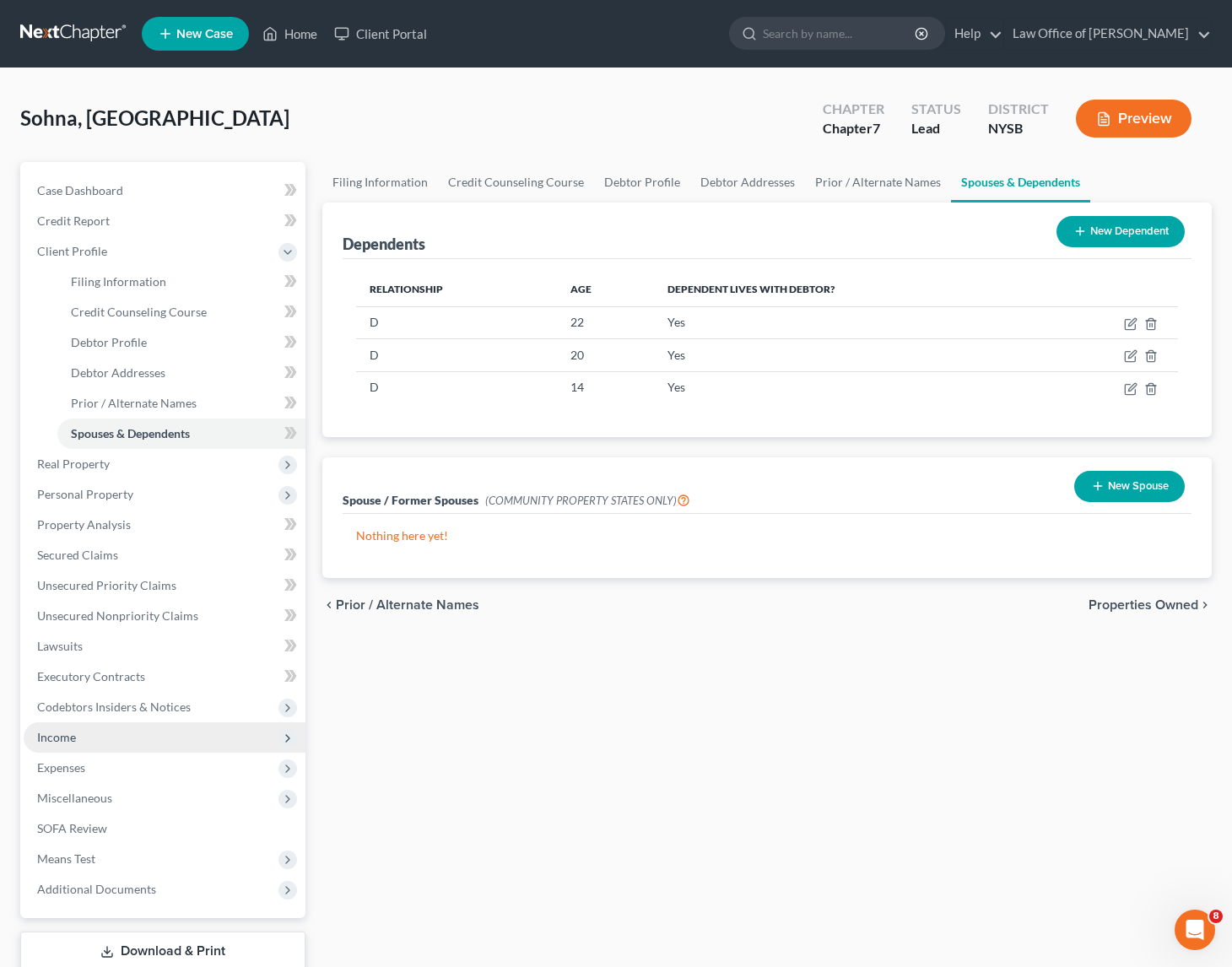
click at [73, 730] on span "Income" at bounding box center [57, 738] width 38 height 15
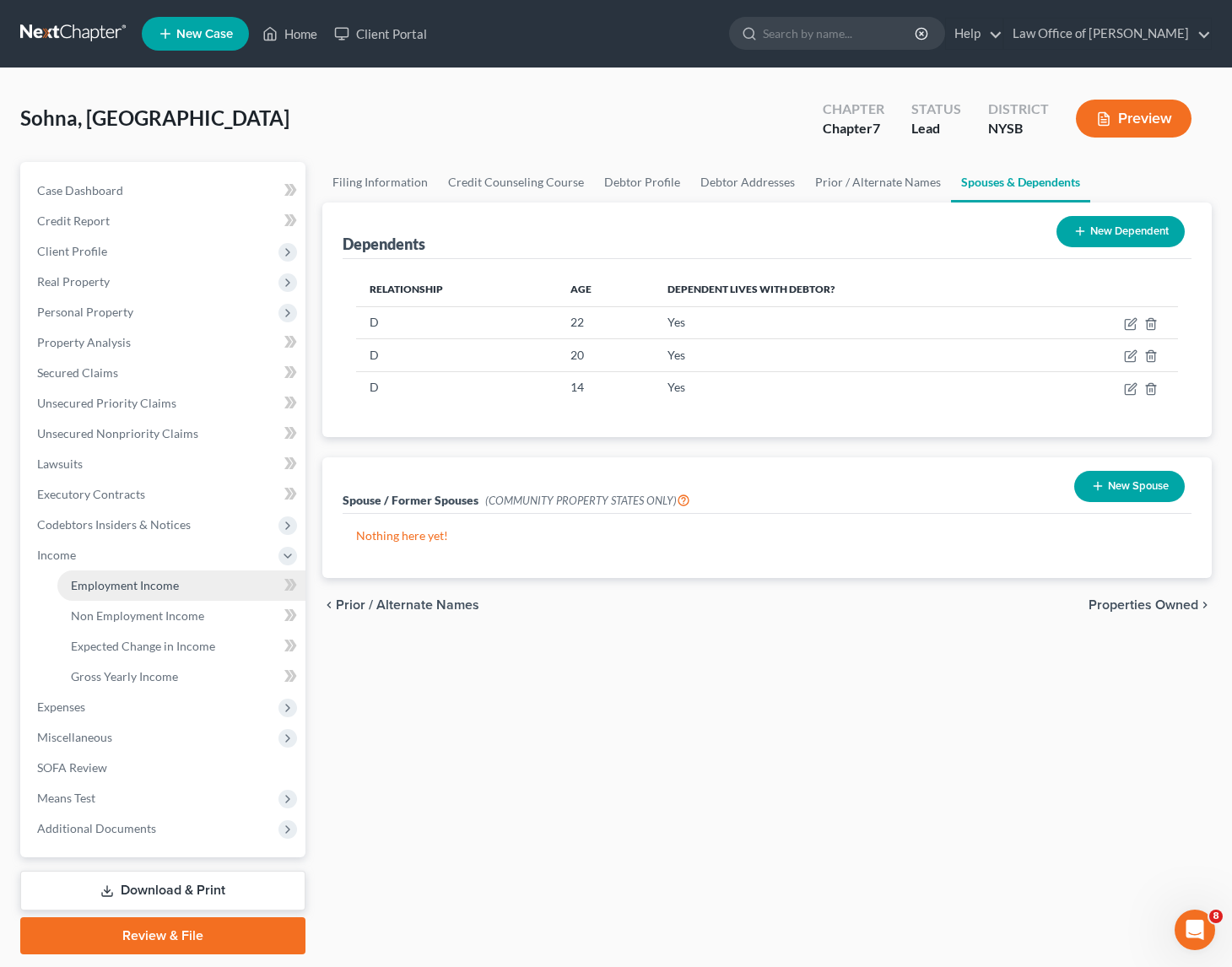
click at [127, 588] on span "Employment Income" at bounding box center [125, 586] width 108 height 15
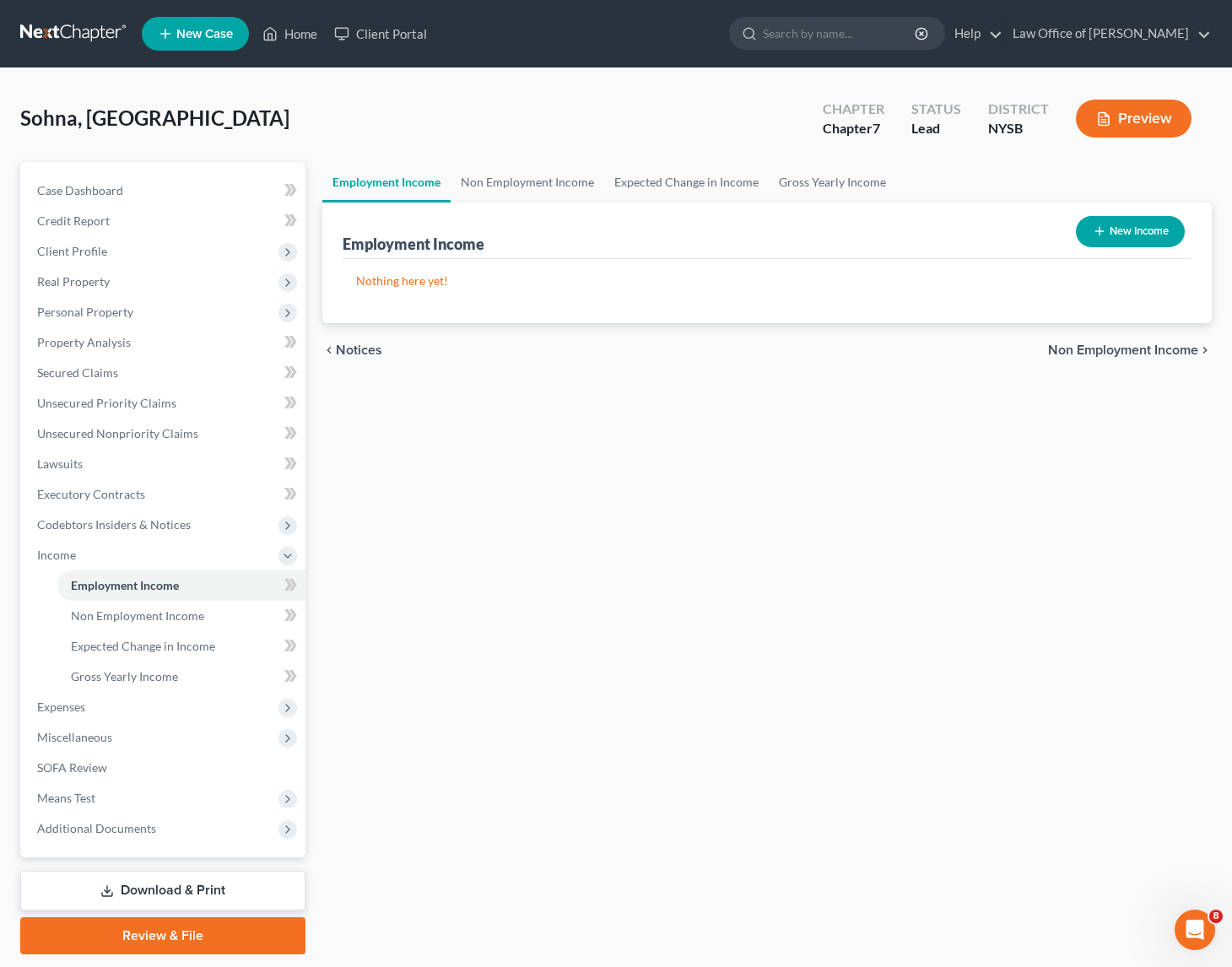
click at [1151, 232] on button "New Income" at bounding box center [1131, 231] width 109 height 31
select select "0"
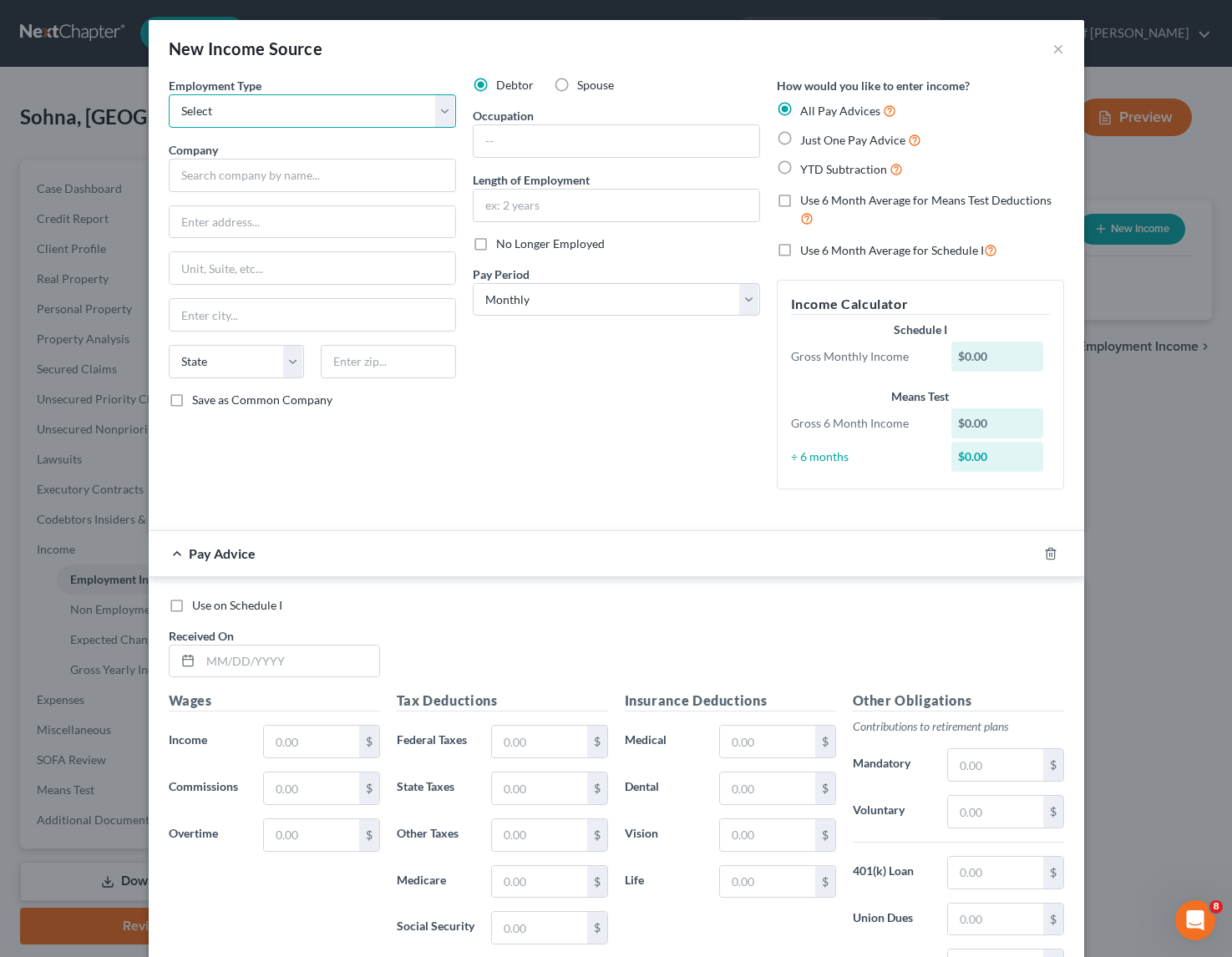
select select "0"
click at [545, 143] on input "text" at bounding box center [617, 141] width 286 height 32
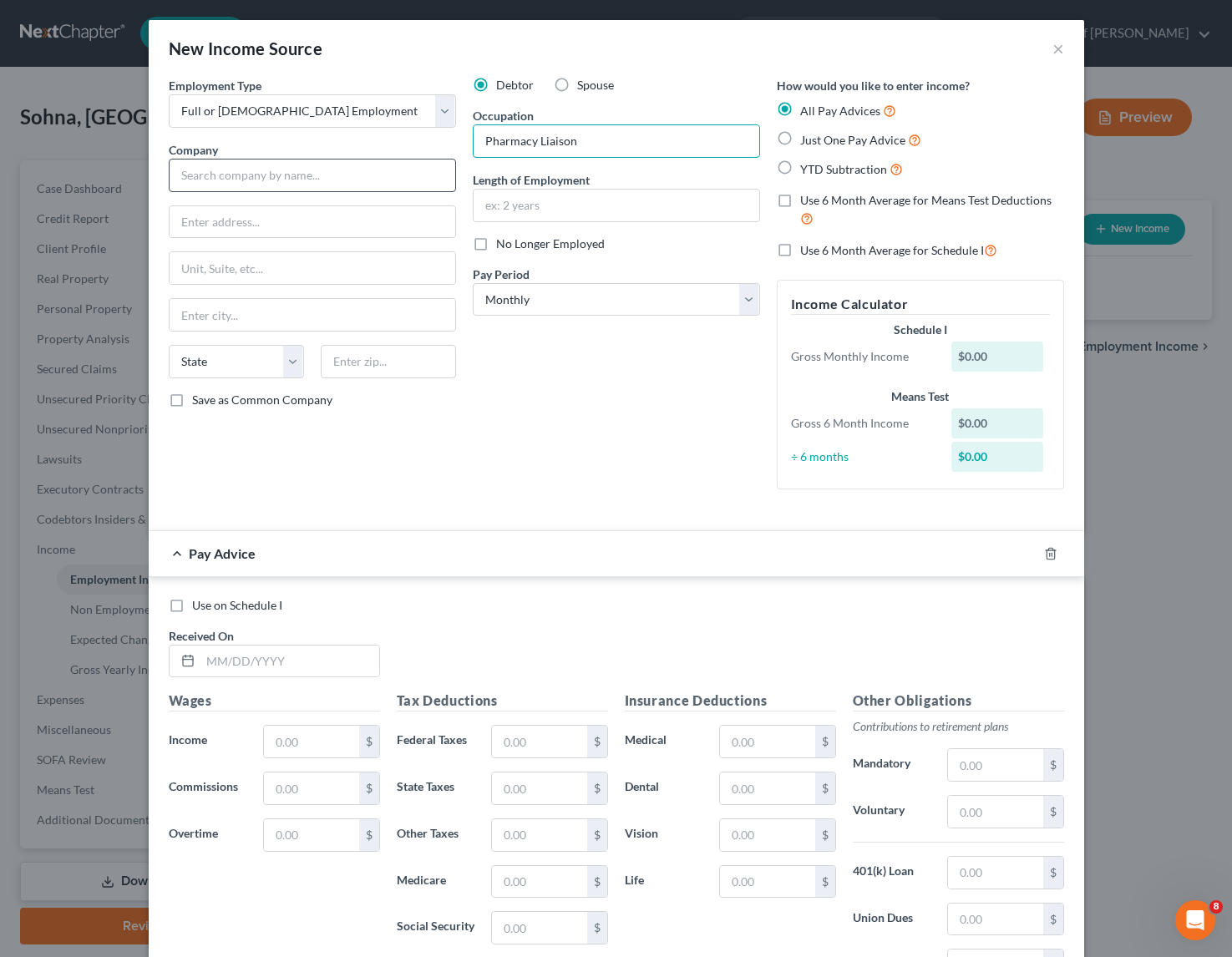
type input "Pharmacy Liaison"
click at [258, 174] on input "text" at bounding box center [313, 175] width 288 height 33
type input "Shields Health Care"
click at [564, 213] on input "text" at bounding box center [617, 205] width 286 height 32
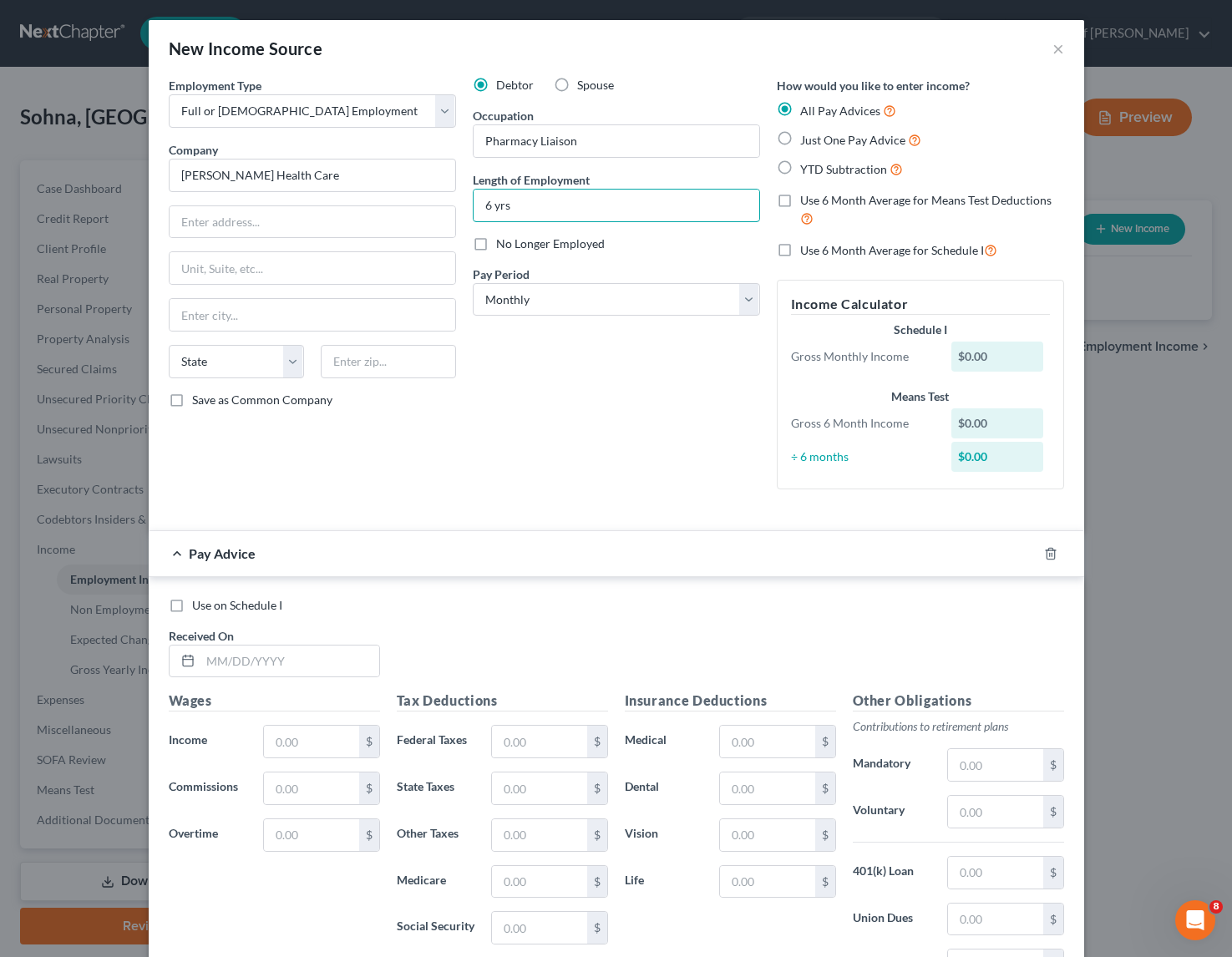
type input "6 yrs"
click at [553, 393] on div "Debtor Spouse Occupation Pharmacy Liaison Length of Employment 6 yrs No Longer …" at bounding box center [617, 289] width 304 height 426
type input "100 Technology Center"
type input "Stouten"
type input "02072"
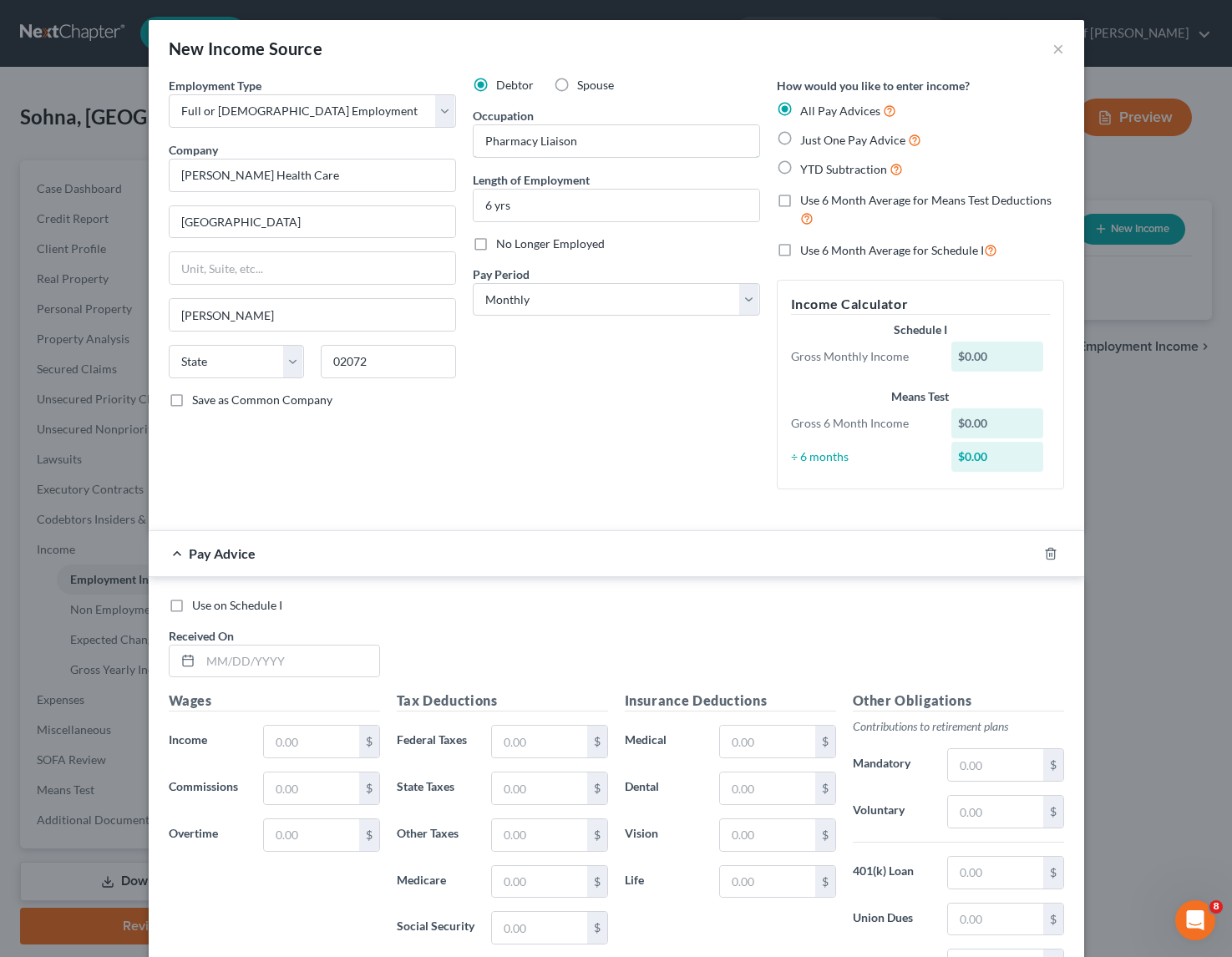
type input "Stoughton"
select select "22"
click at [801, 137] on label "Just One Pay Advice" at bounding box center [861, 139] width 121 height 19
click at [807, 137] on input "Just One Pay Advice" at bounding box center [812, 136] width 11 height 11
radio input "true"
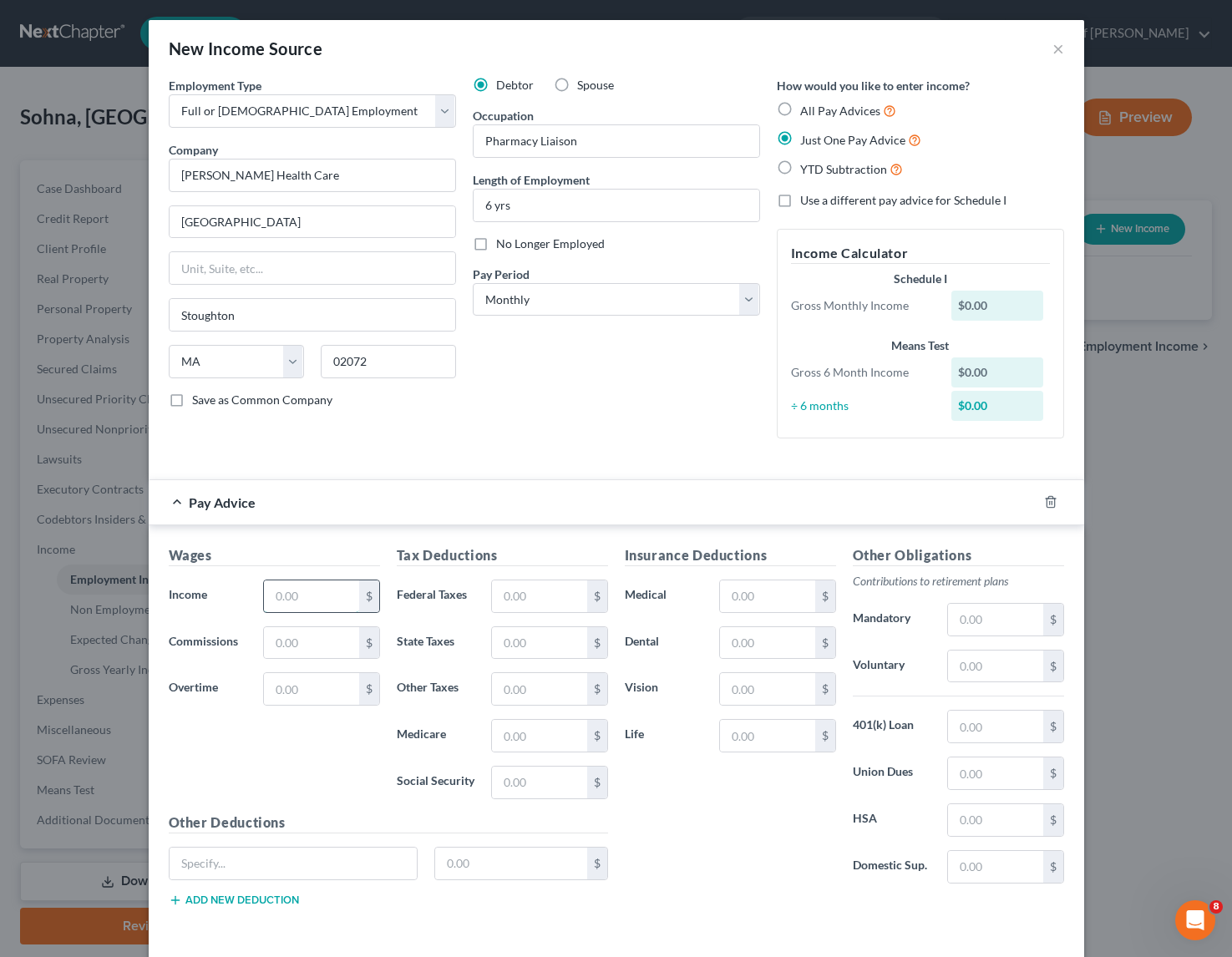
click at [299, 593] on input "text" at bounding box center [311, 596] width 94 height 32
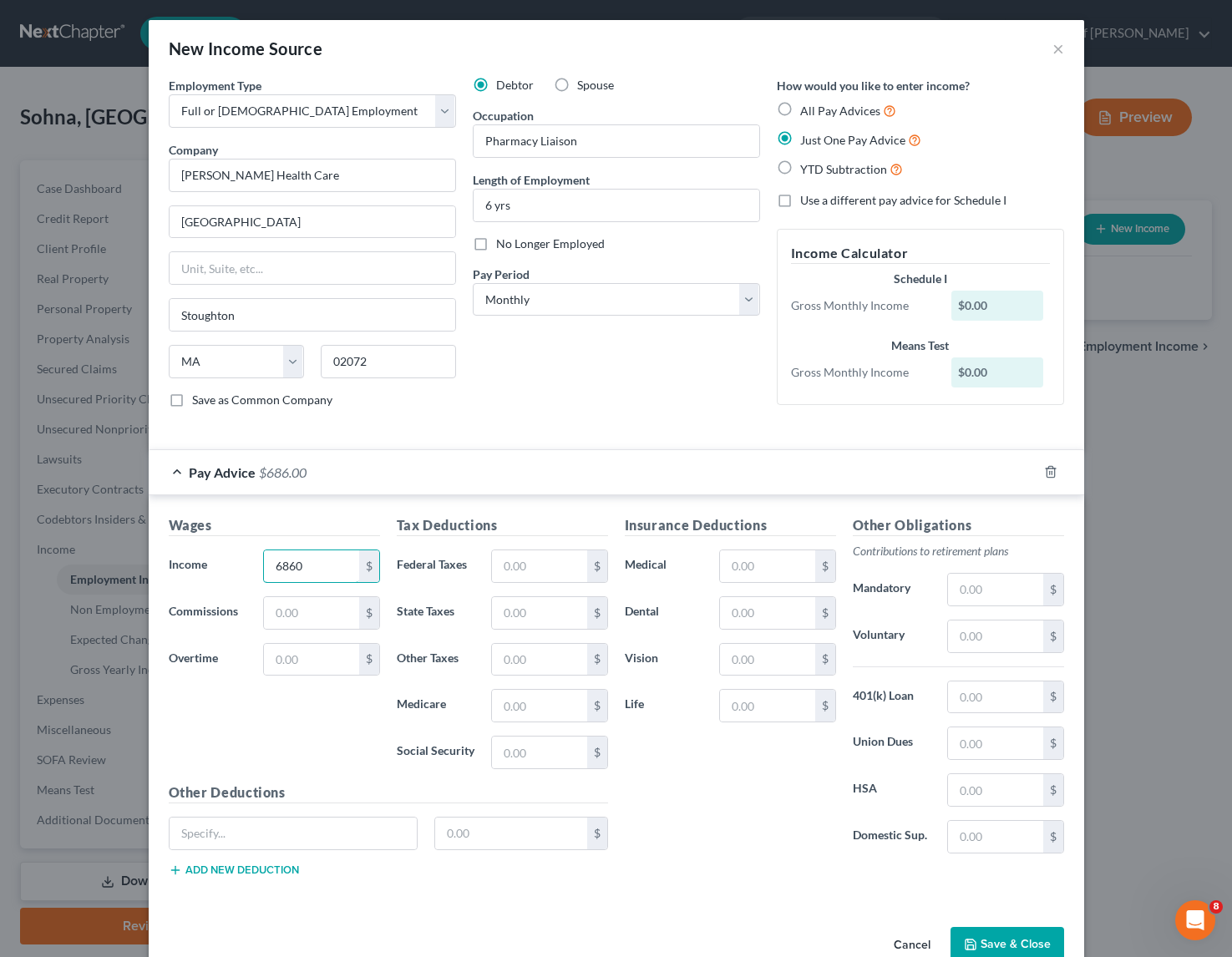
type input "6,860"
click at [502, 565] on input "text" at bounding box center [539, 566] width 94 height 32
type input "1,297"
click at [760, 658] on input "text" at bounding box center [767, 659] width 94 height 32
type input "26"
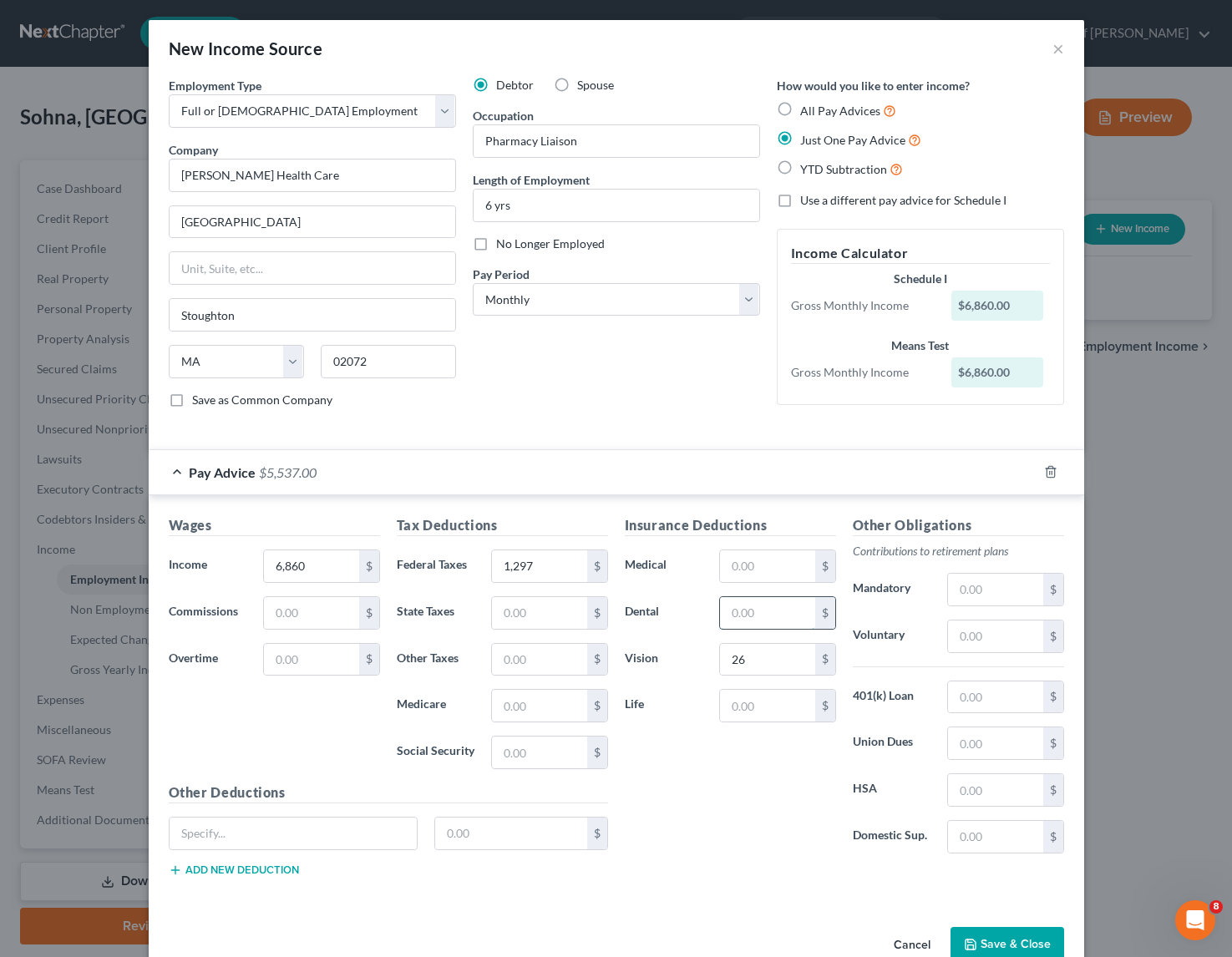
click at [760, 614] on input "text" at bounding box center [767, 612] width 94 height 32
type input "48"
click at [974, 591] on input "text" at bounding box center [995, 590] width 94 height 32
type input "246"
click at [748, 812] on div "Insurance Deductions Medical $ Dental 48 $ Vision 26 $ Life $" at bounding box center [731, 691] width 228 height 352
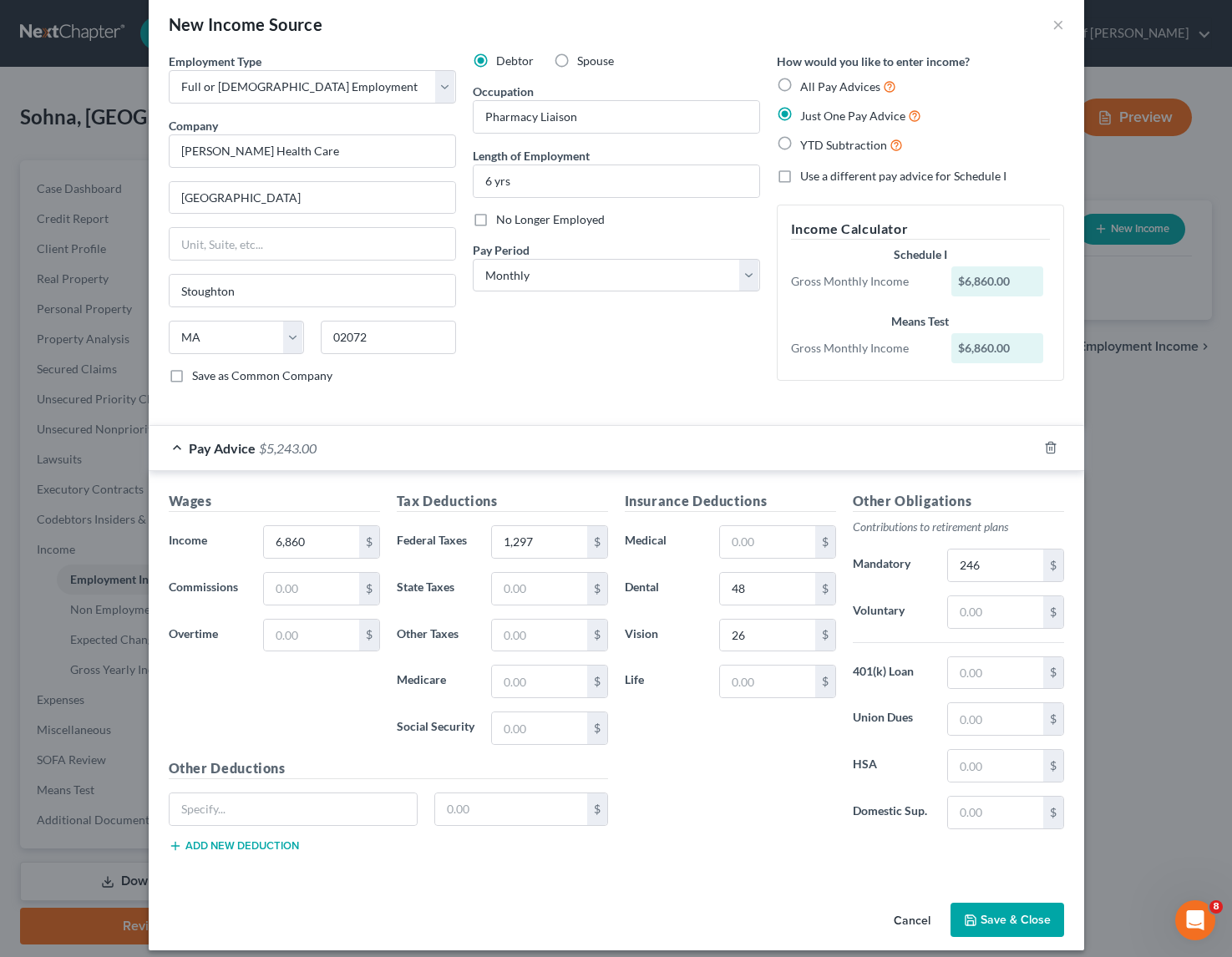
scroll to position [38, 0]
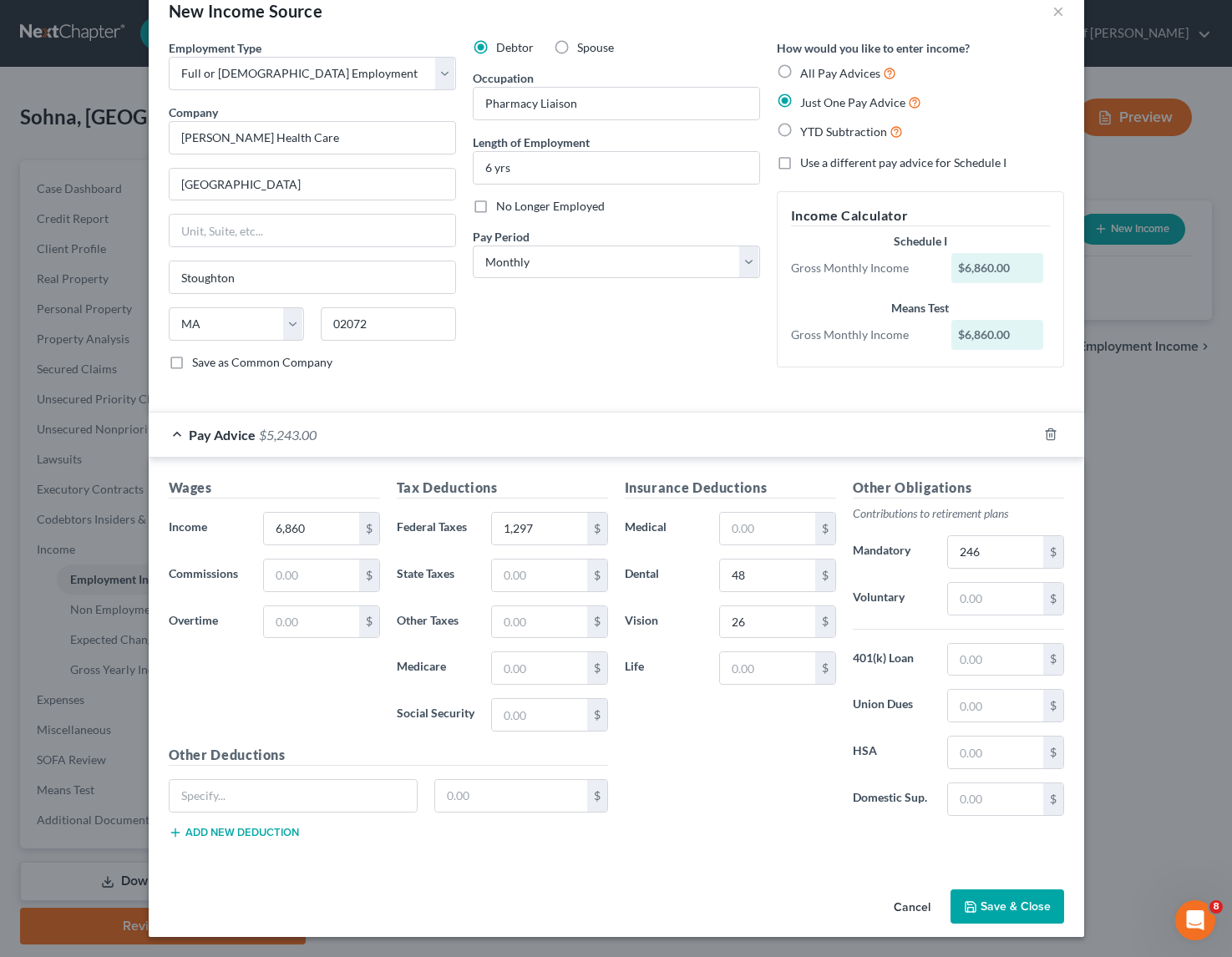
click at [994, 902] on button "Save & Close" at bounding box center [1008, 907] width 114 height 35
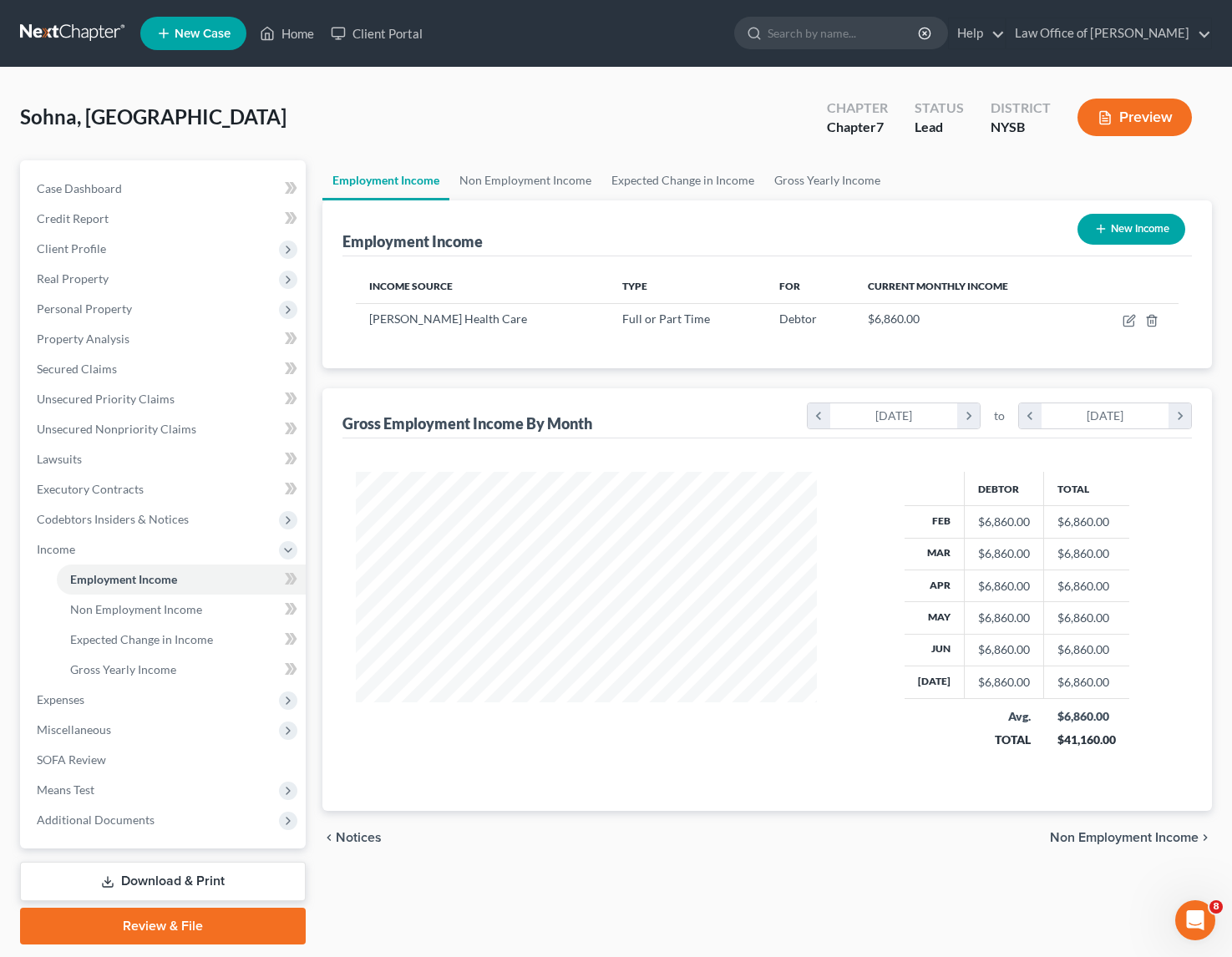
scroll to position [835154, 834973]
click at [1104, 230] on button "New Income" at bounding box center [1119, 229] width 108 height 31
select select "0"
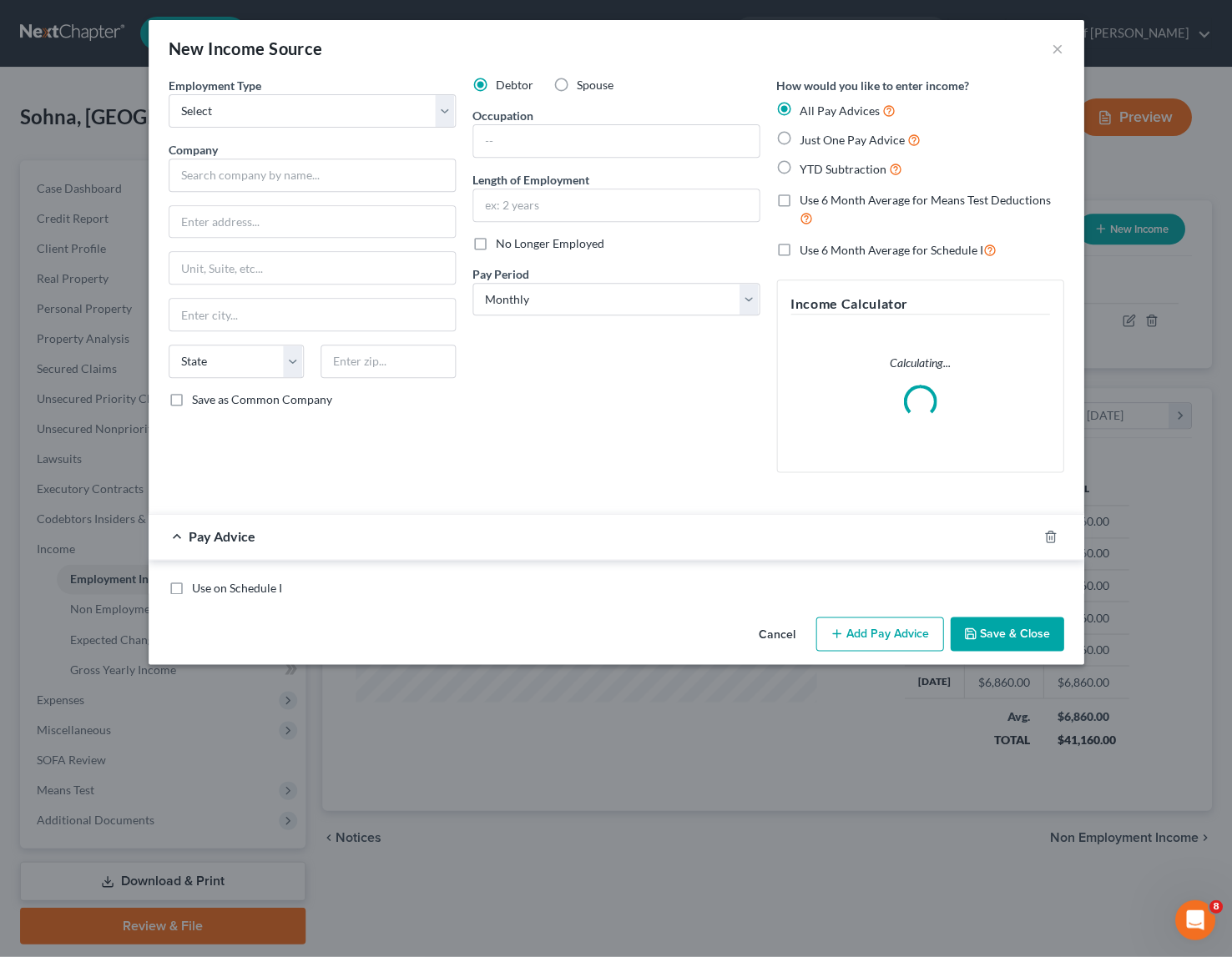
scroll to position [299, 499]
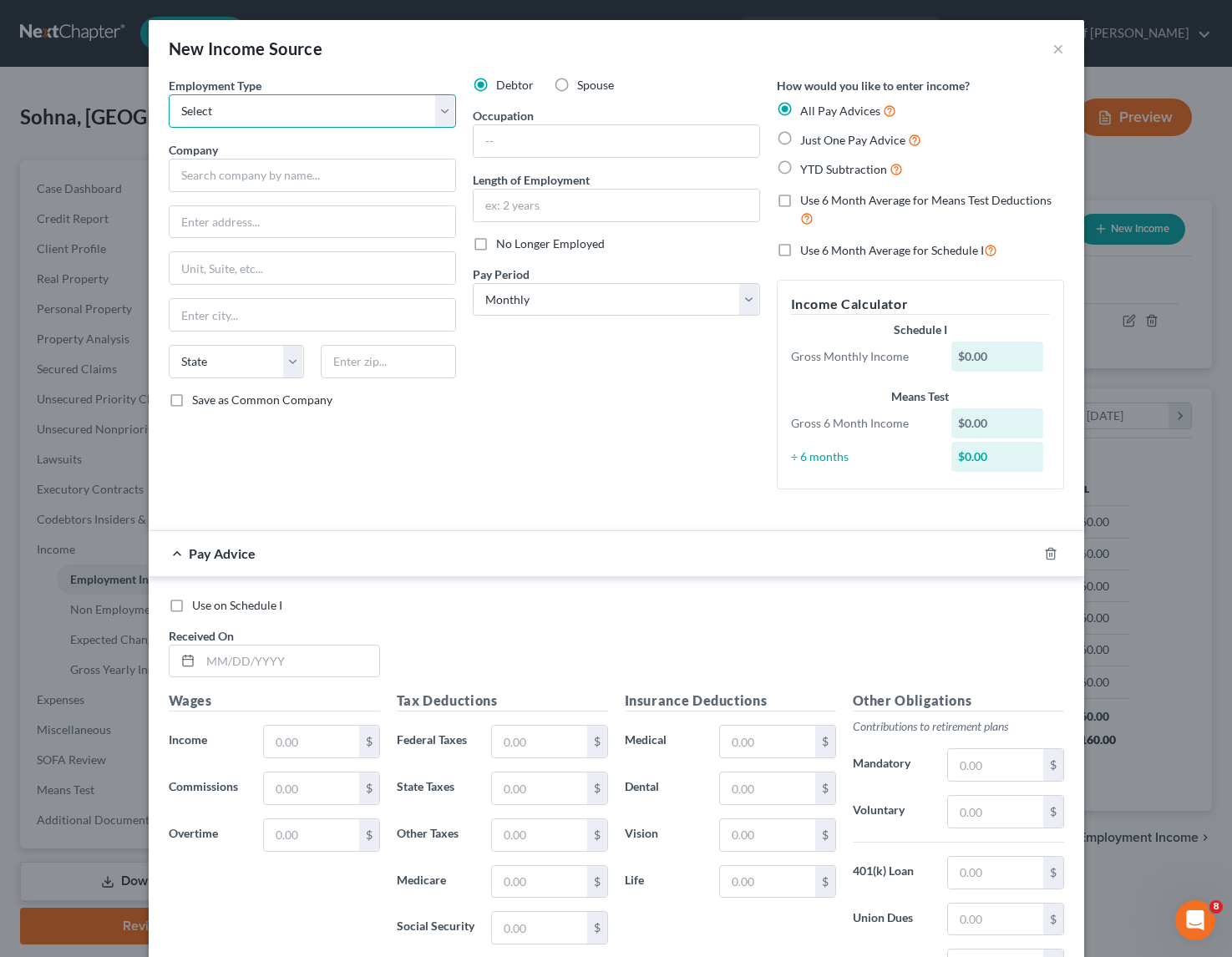
select select "0"
click at [577, 81] on label "Spouse" at bounding box center [595, 85] width 37 height 16
click at [584, 81] on input "Spouse" at bounding box center [590, 82] width 11 height 11
radio input "true"
click at [501, 137] on input "text" at bounding box center [617, 141] width 286 height 32
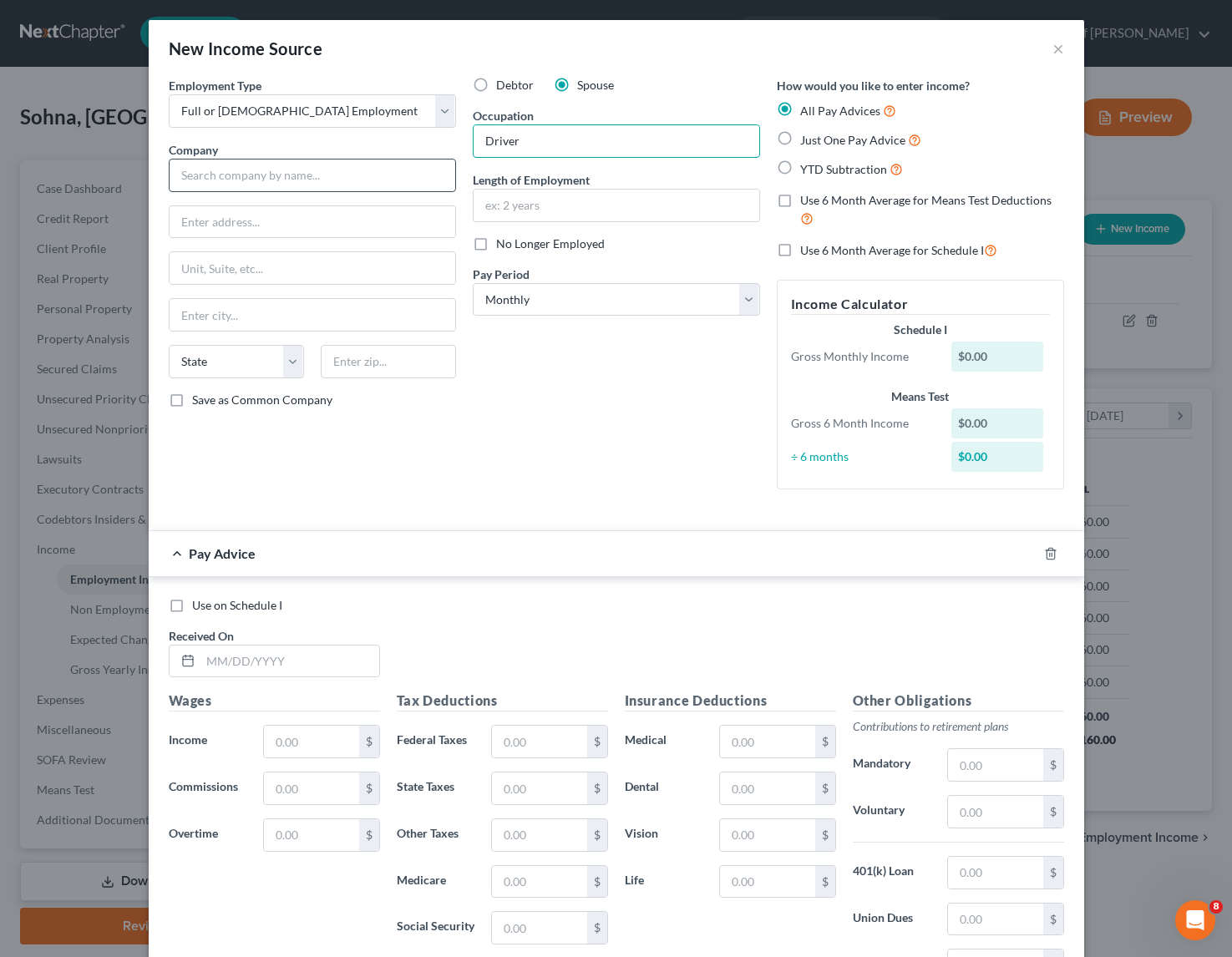
type input "Driver"
click at [266, 163] on input "text" at bounding box center [313, 175] width 288 height 33
type input "Uber"
click at [651, 447] on div "Debtor Spouse Occupation Driver Length of Employment No Longer Employed Pay Per…" at bounding box center [617, 289] width 304 height 426
click at [521, 204] on input "text" at bounding box center [617, 205] width 286 height 32
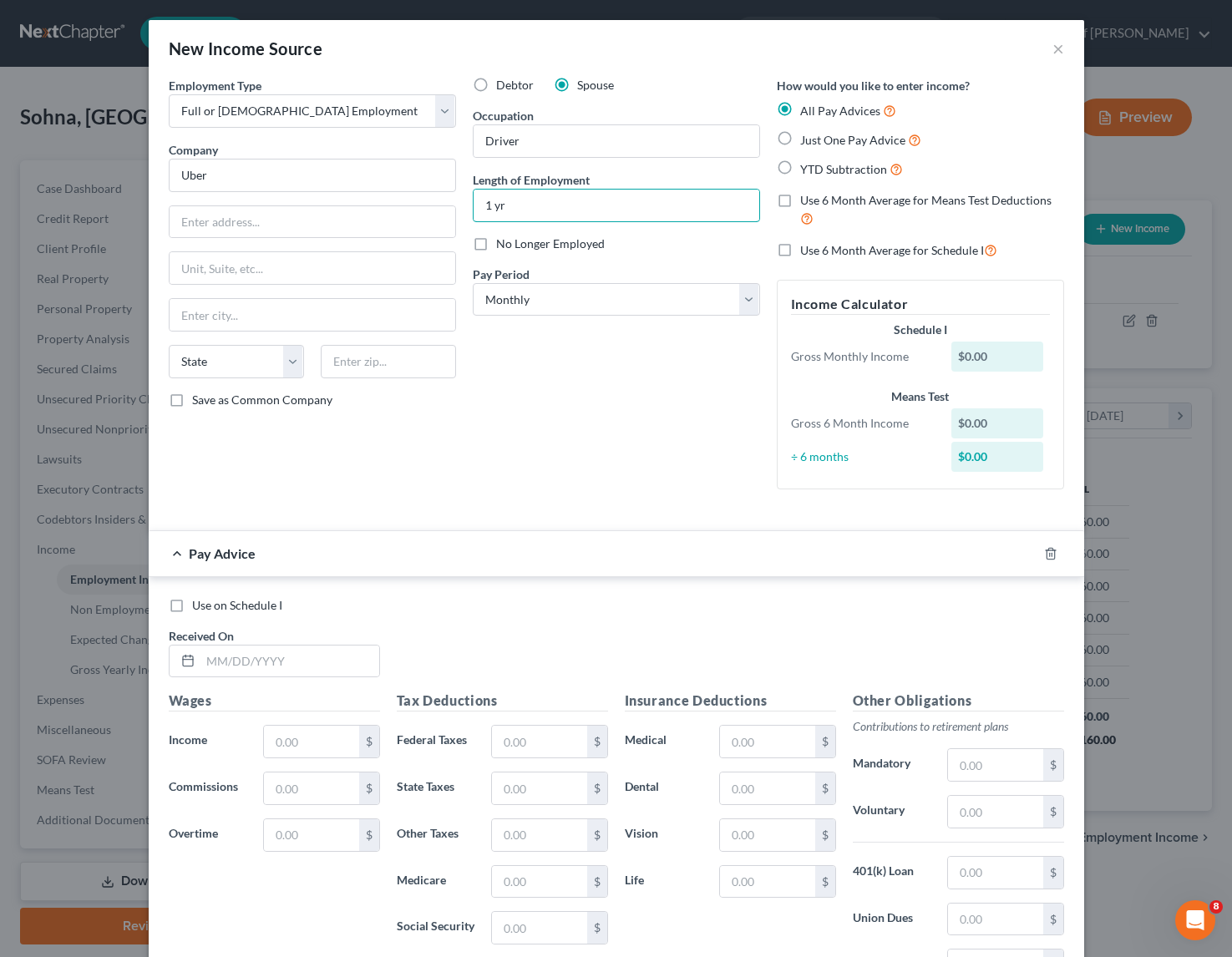
type input "1 yr"
click at [642, 412] on div "Debtor Spouse Occupation Driver Length of Employment 1 yr No Longer Employed Pa…" at bounding box center [617, 289] width 304 height 426
click at [801, 137] on label "Just One Pay Advice" at bounding box center [861, 139] width 121 height 19
click at [807, 137] on input "Just One Pay Advice" at bounding box center [812, 136] width 11 height 11
radio input "true"
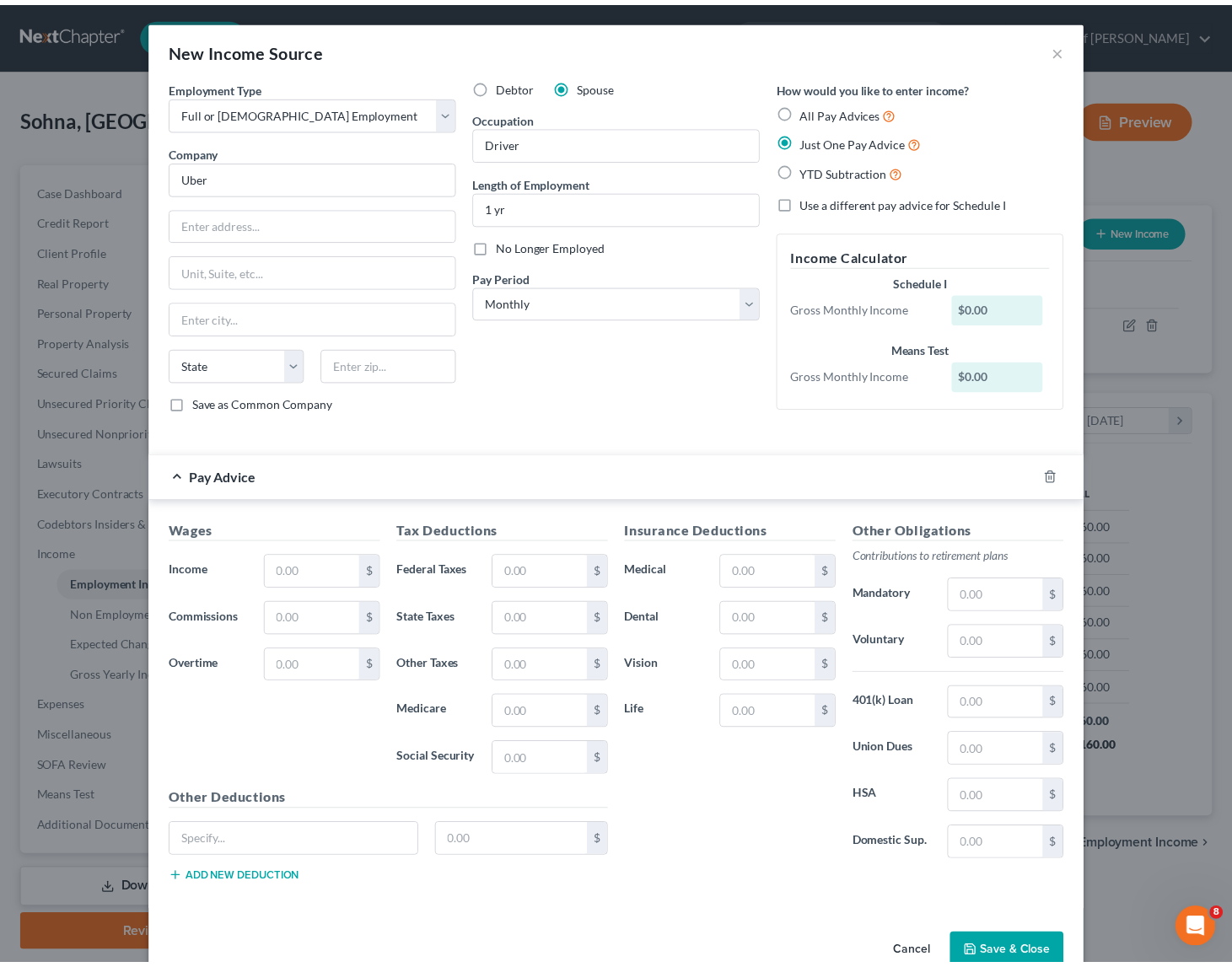
scroll to position [843084, 843013]
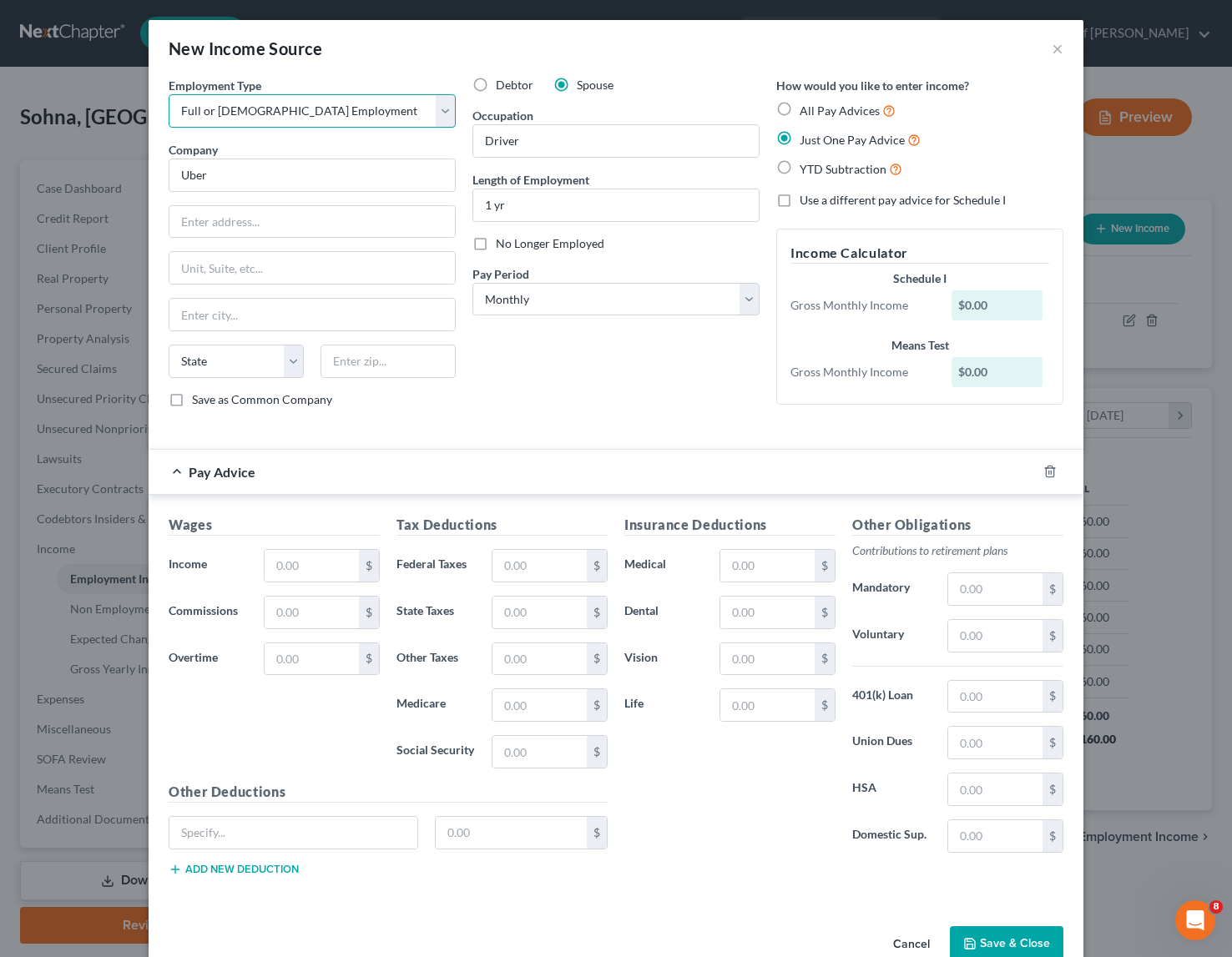
select select "1"
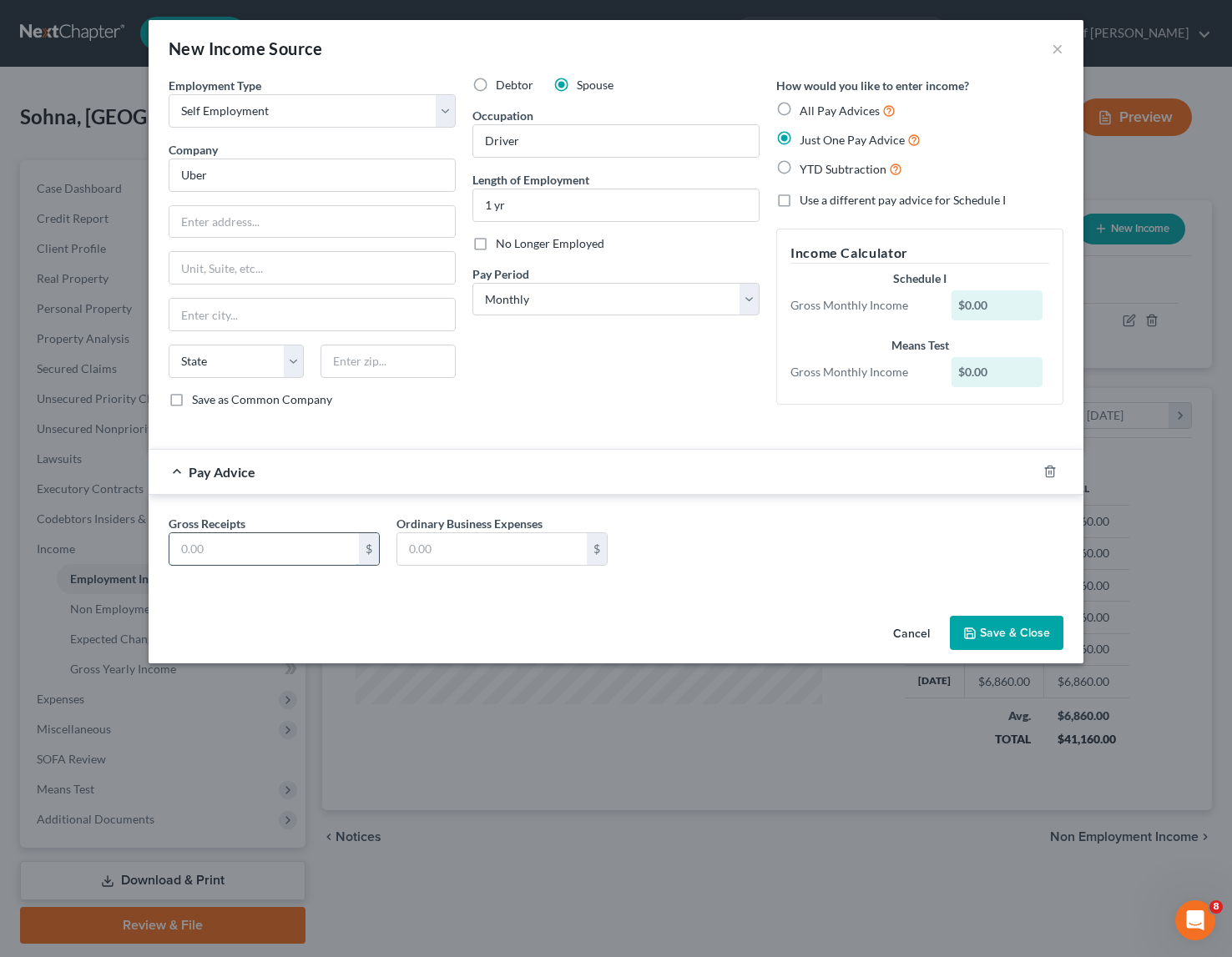
click at [240, 552] on input "text" at bounding box center [264, 549] width 190 height 32
type input "7,800"
type input "250"
click at [1004, 630] on button "Save & Close" at bounding box center [1007, 633] width 114 height 35
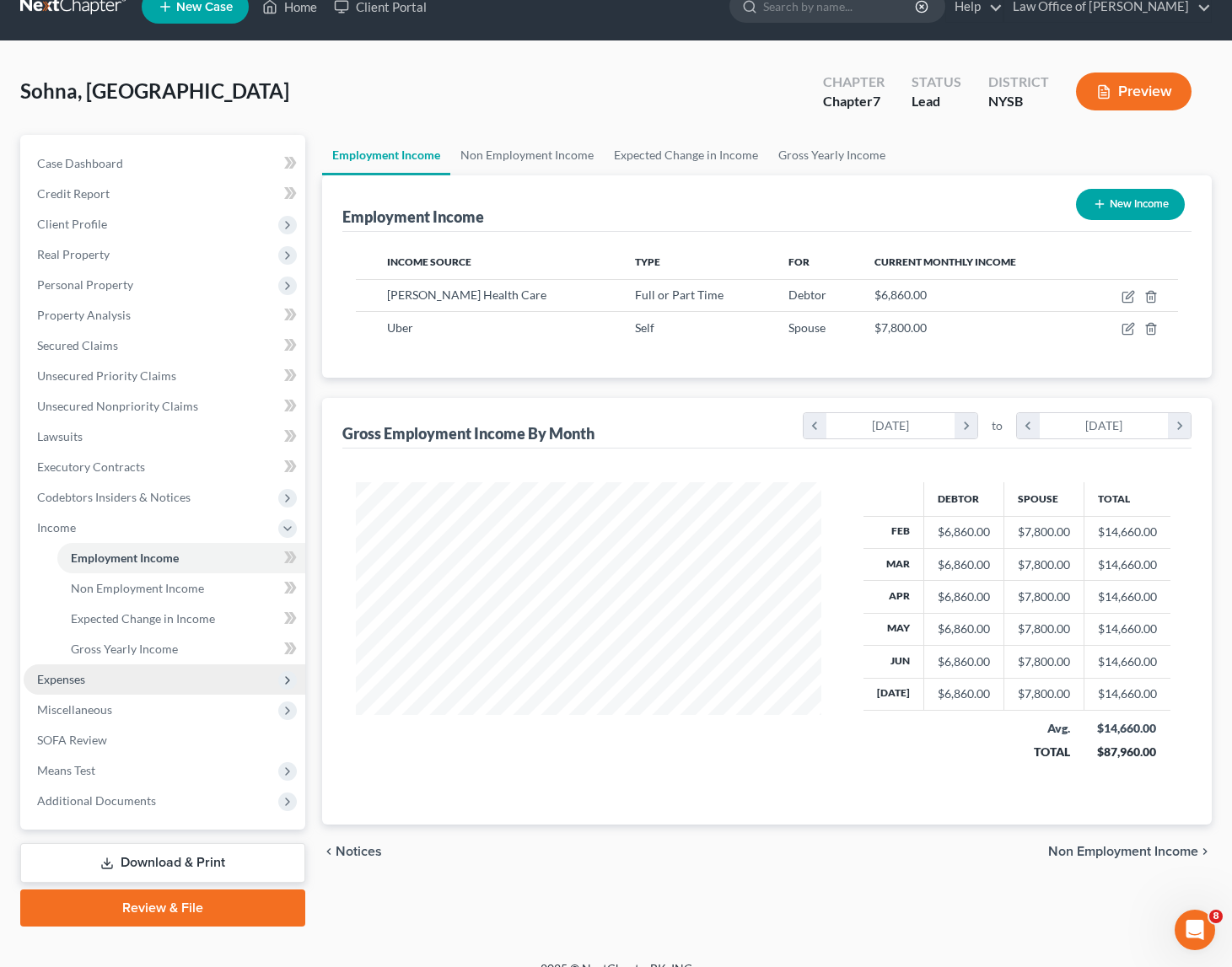
scroll to position [50, 0]
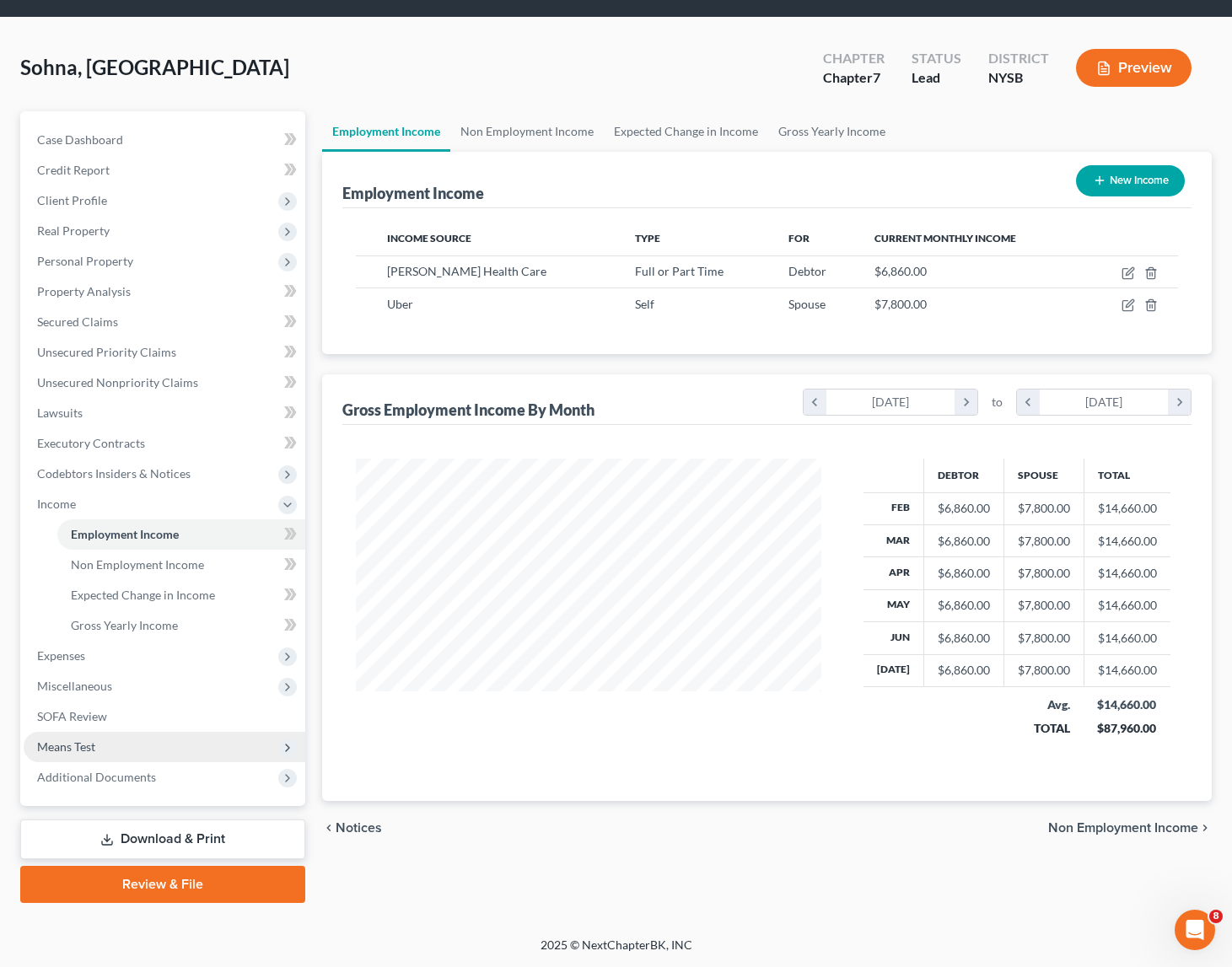
click at [87, 755] on span "Means Test" at bounding box center [164, 747] width 281 height 30
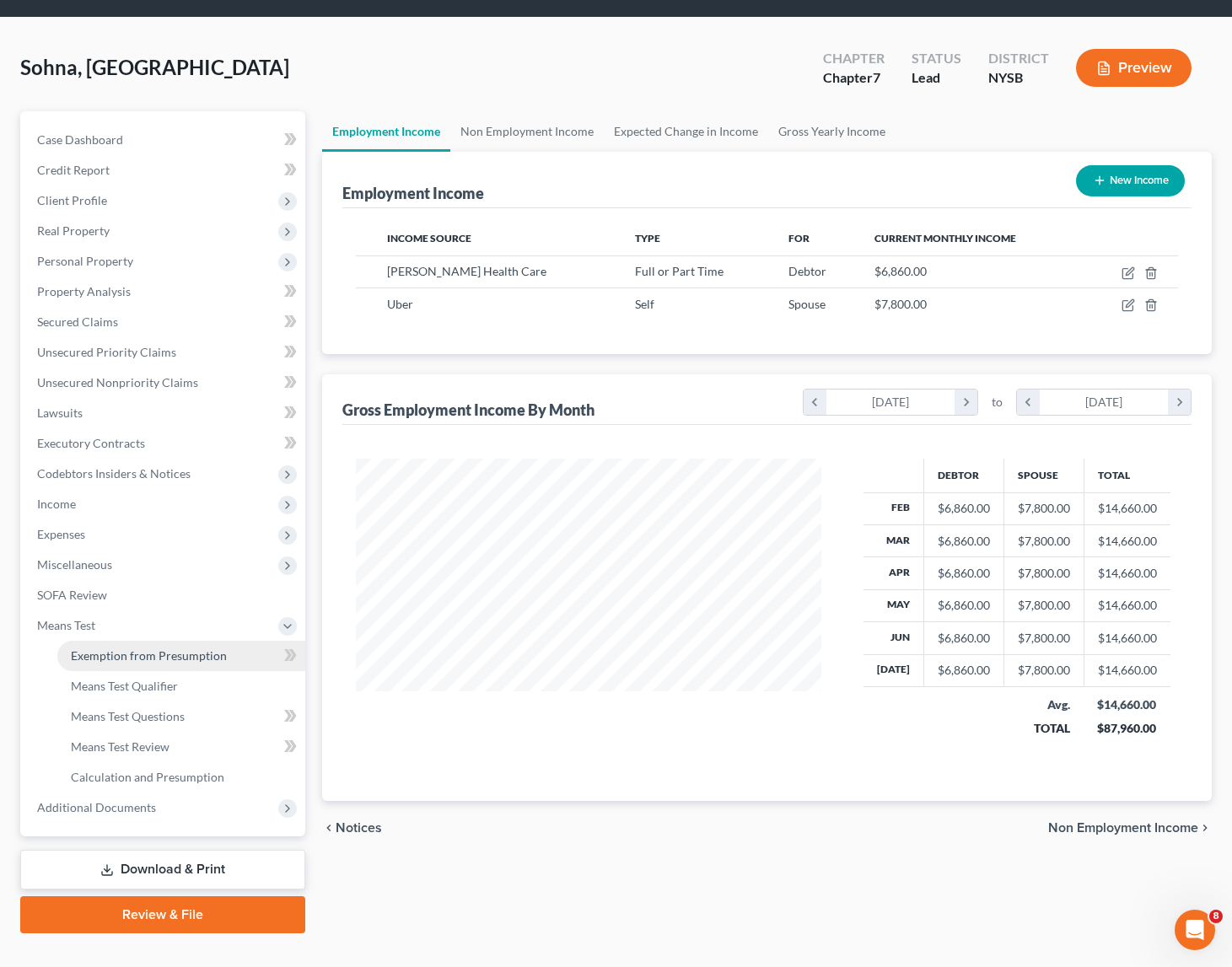
click at [168, 657] on span "Exemption from Presumption" at bounding box center [149, 656] width 156 height 15
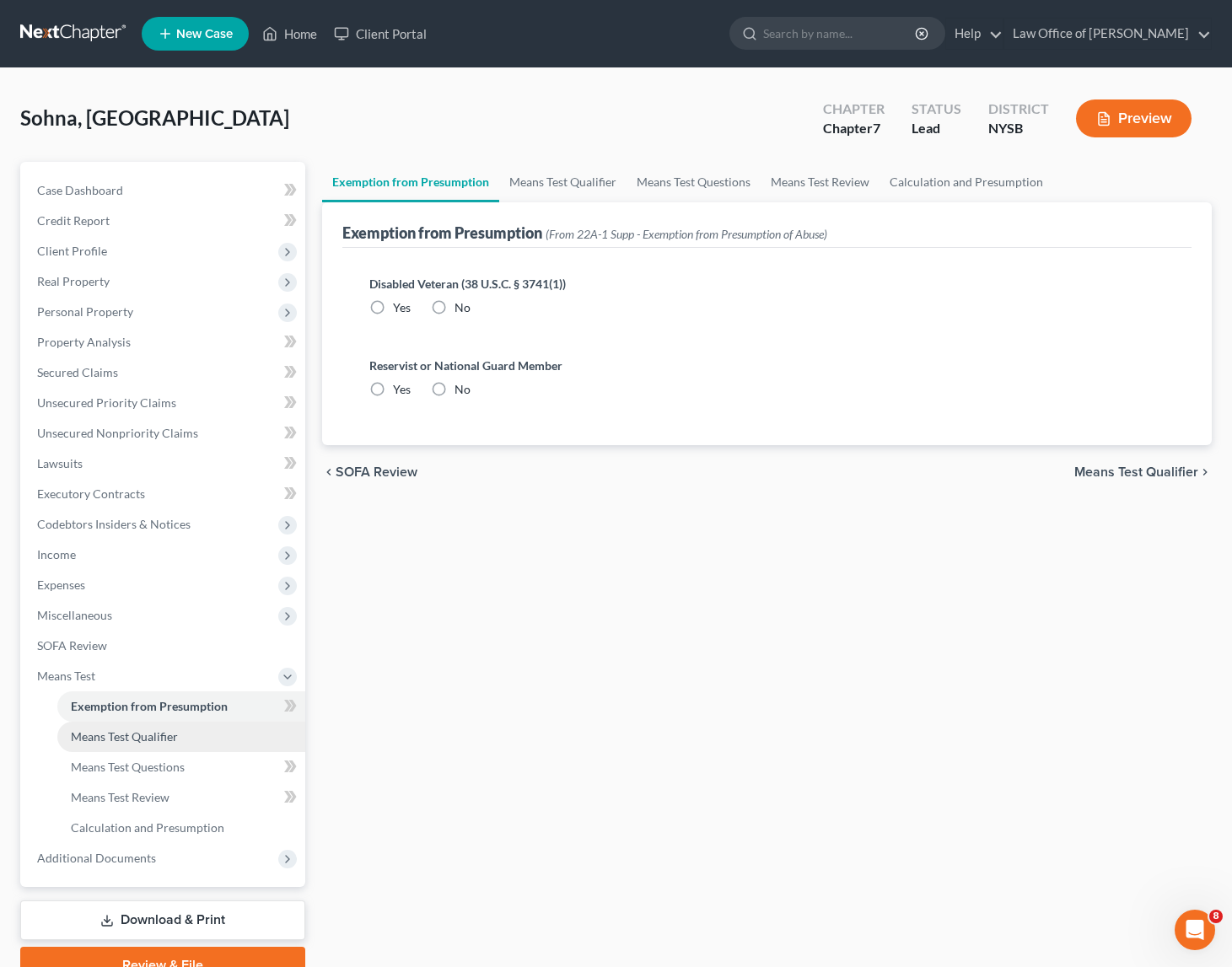
click at [131, 737] on span "Means Test Qualifier" at bounding box center [124, 737] width 107 height 15
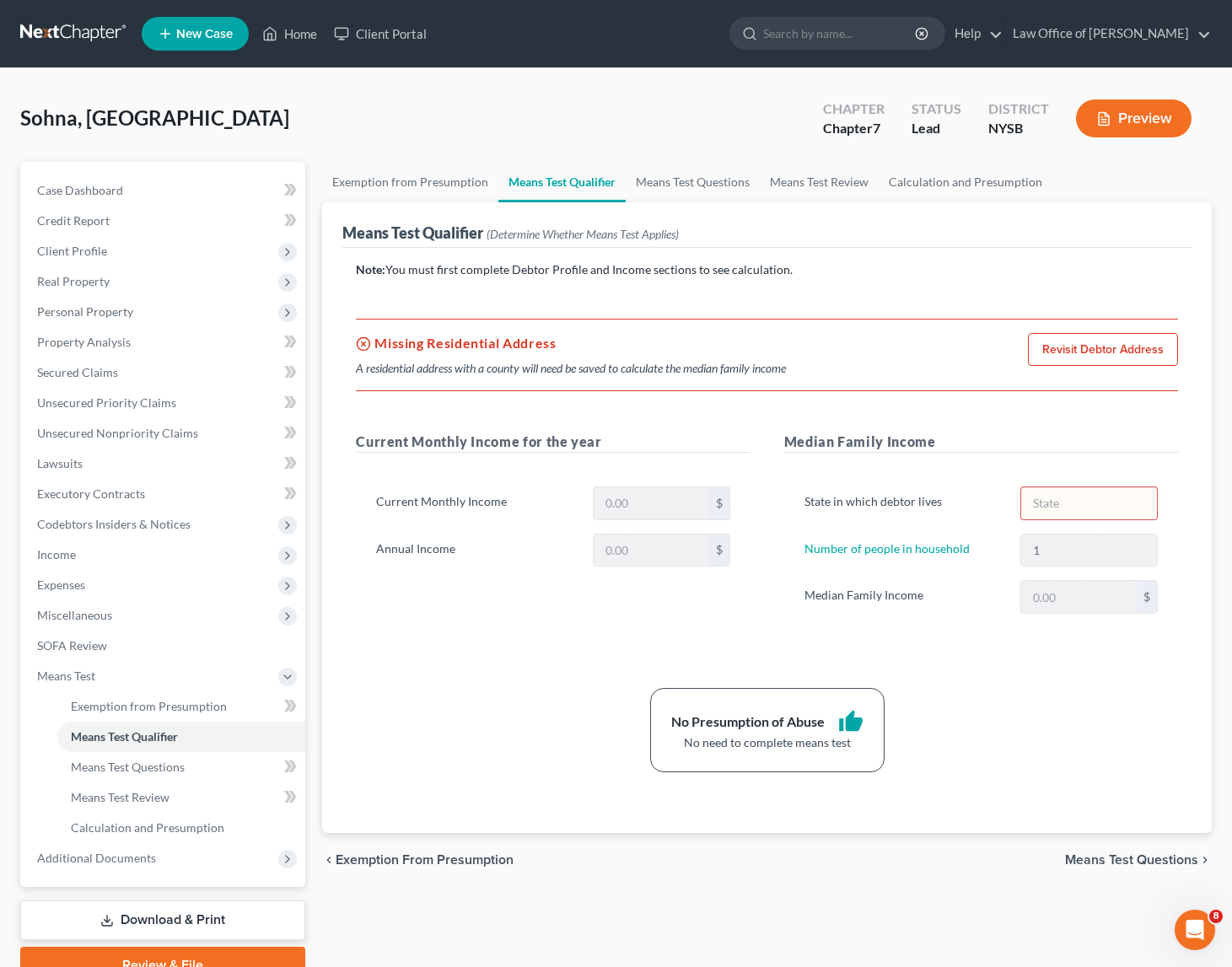
click at [1083, 356] on link "Revisit Debtor Address" at bounding box center [1103, 350] width 150 height 34
select select "0"
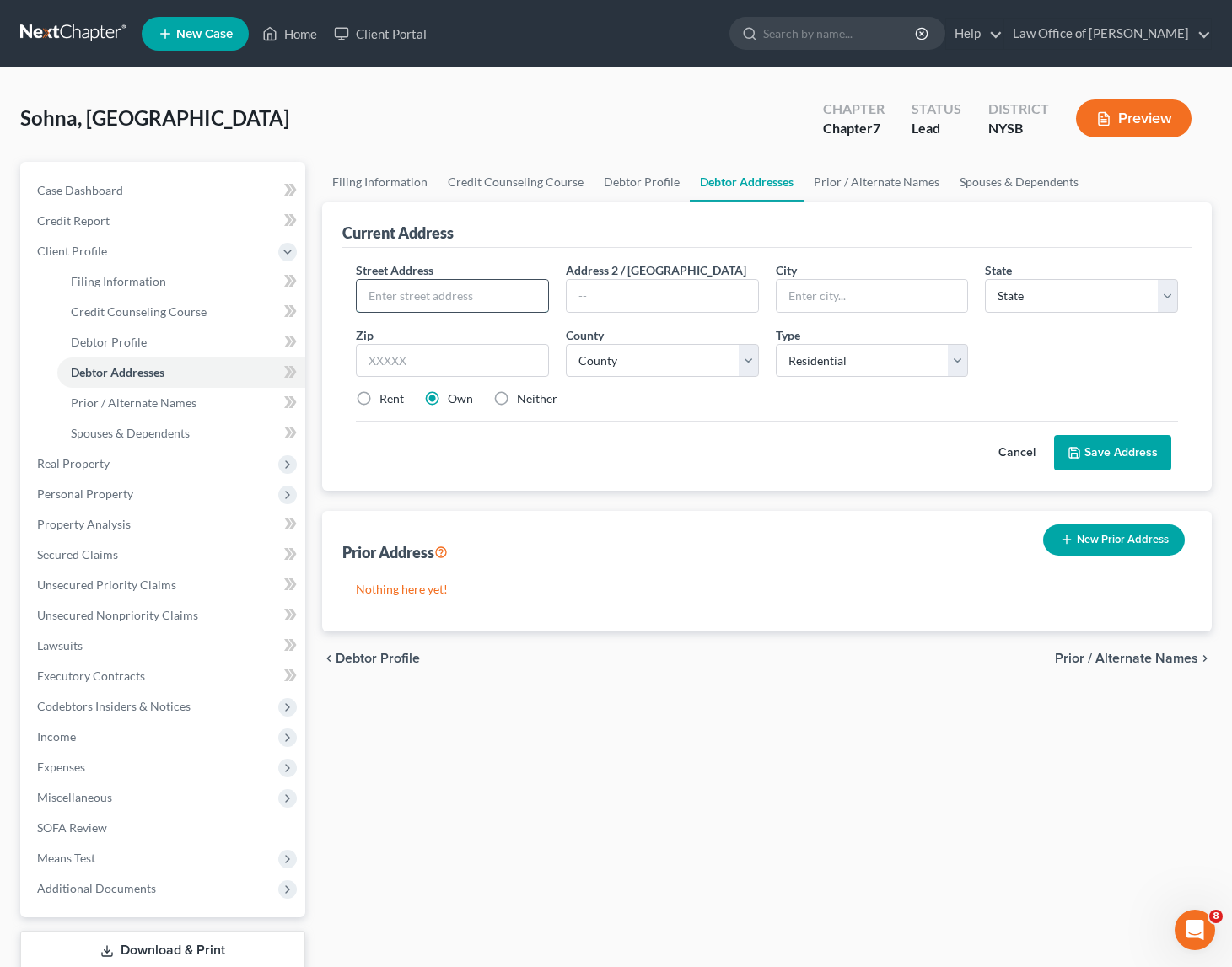
paste input "154 South 13th Ave"
type input "154 South 13th Ave"
paste input "10550"
type input "10550"
type input "Mount Vernon"
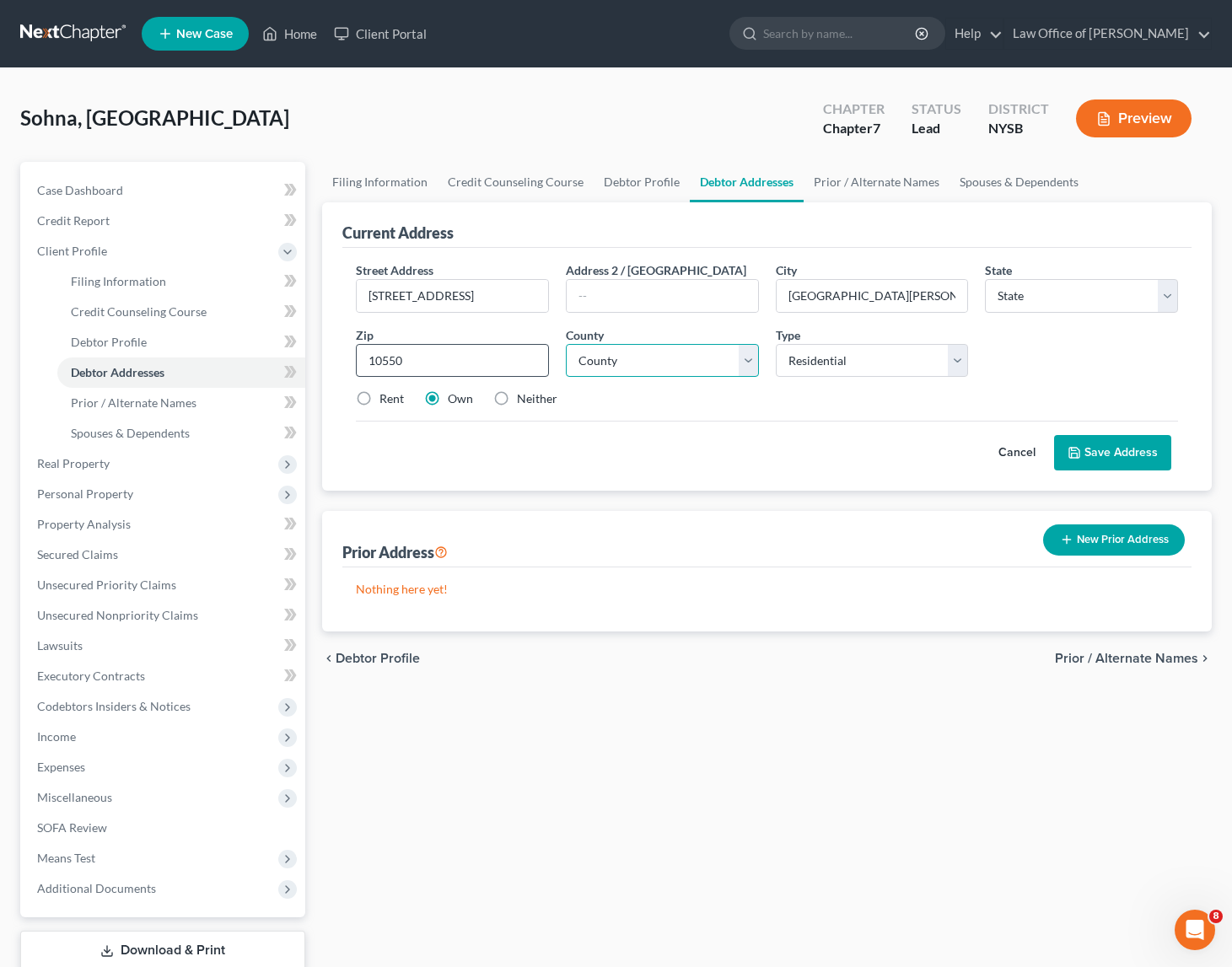
select select "35"
select select "59"
click at [1122, 452] on button "Save Address" at bounding box center [1113, 453] width 117 height 36
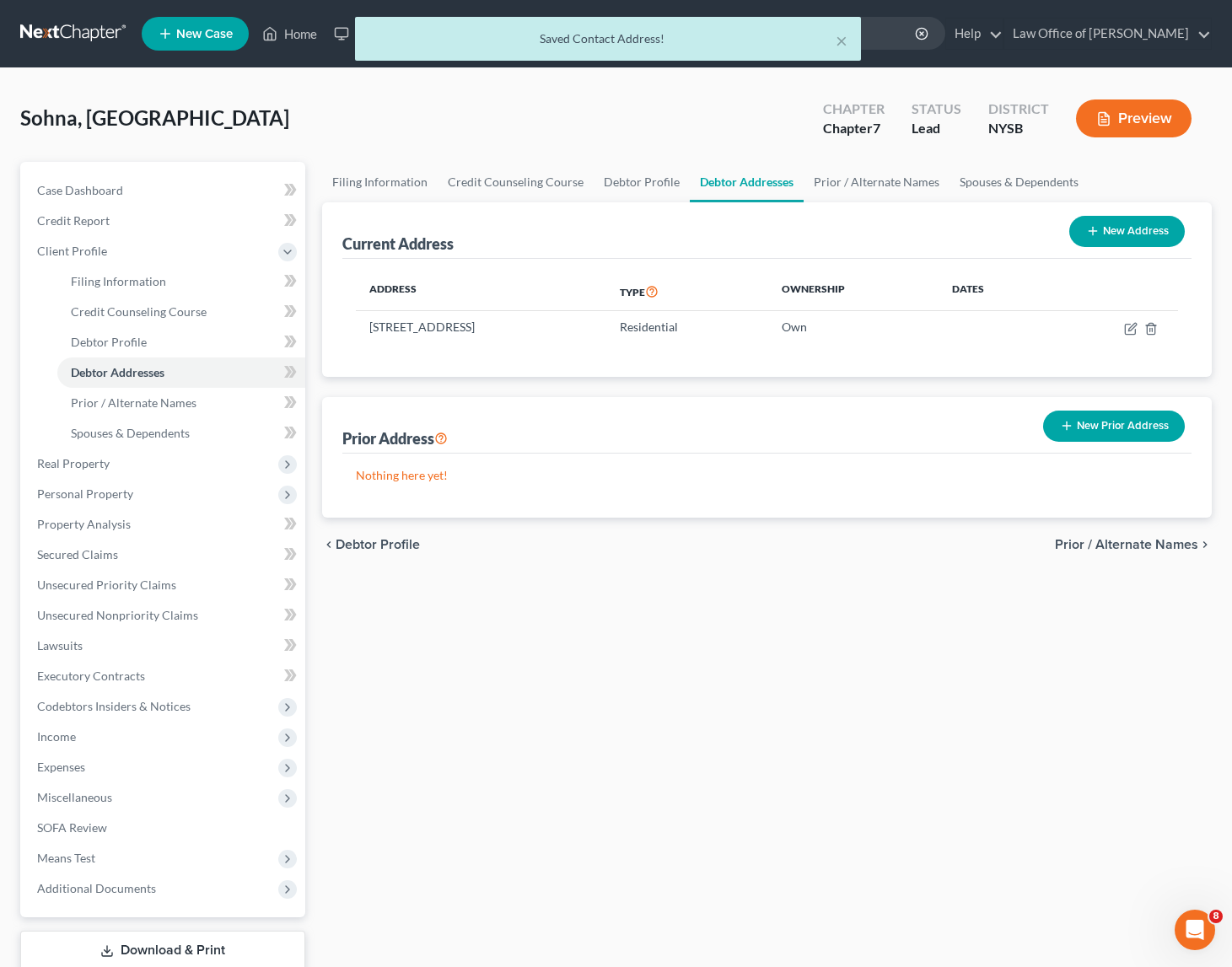
click at [682, 779] on div "Filing Information Credit Counseling Course Debtor Profile Debtor Addresses Pri…" at bounding box center [767, 588] width 907 height 853
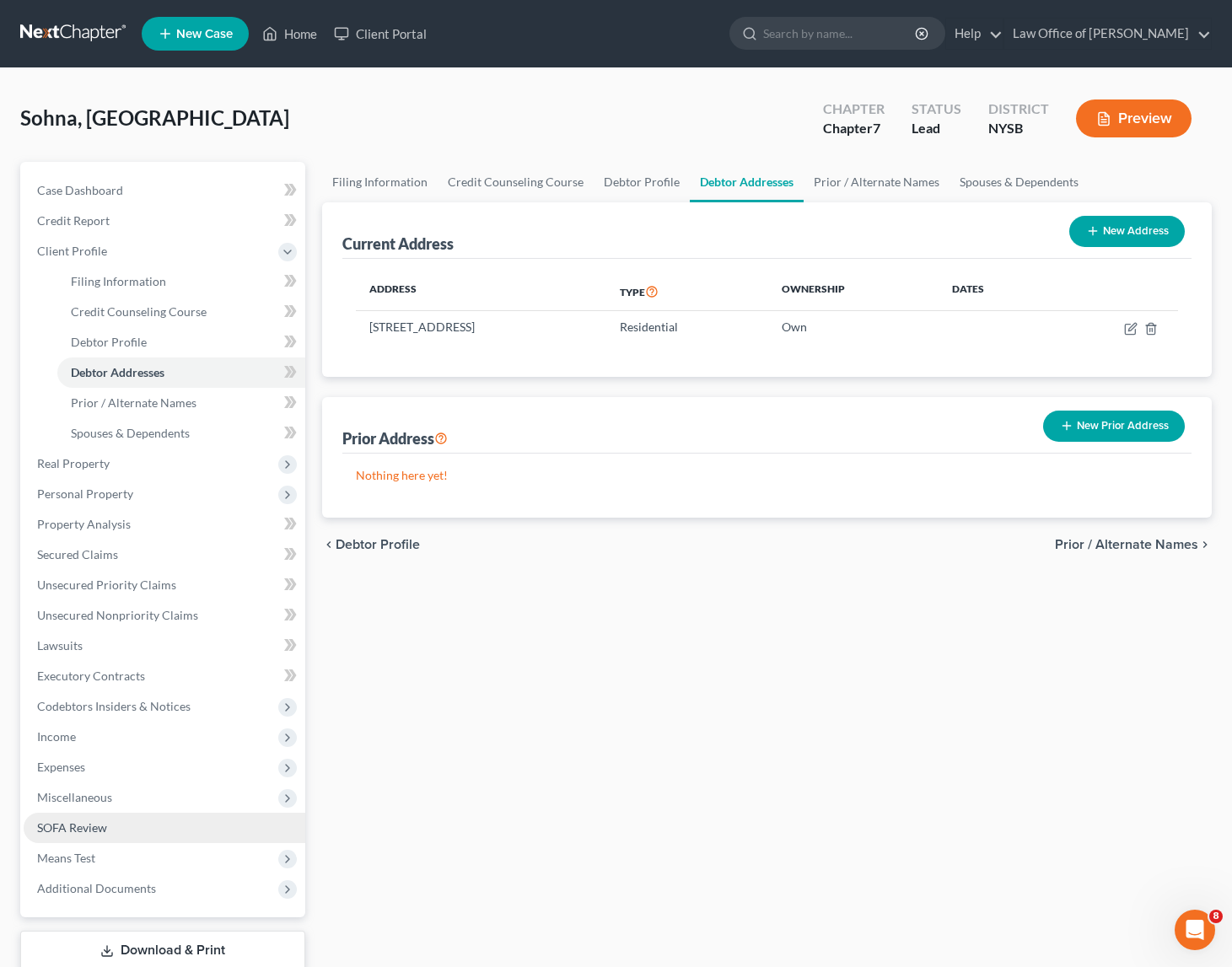
click at [74, 826] on span "SOFA Review" at bounding box center [72, 828] width 70 height 15
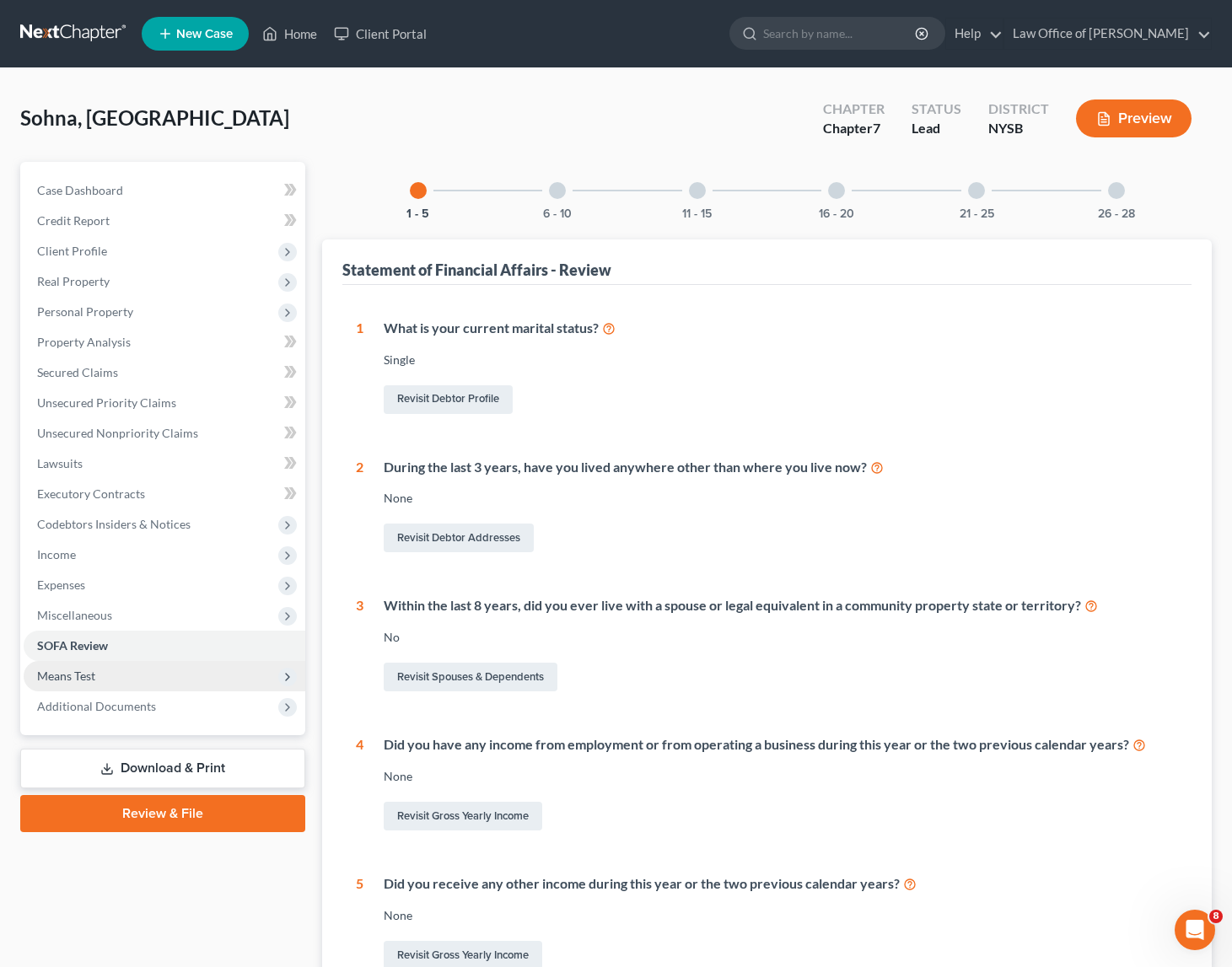
click at [98, 678] on span "Means Test" at bounding box center [164, 676] width 281 height 30
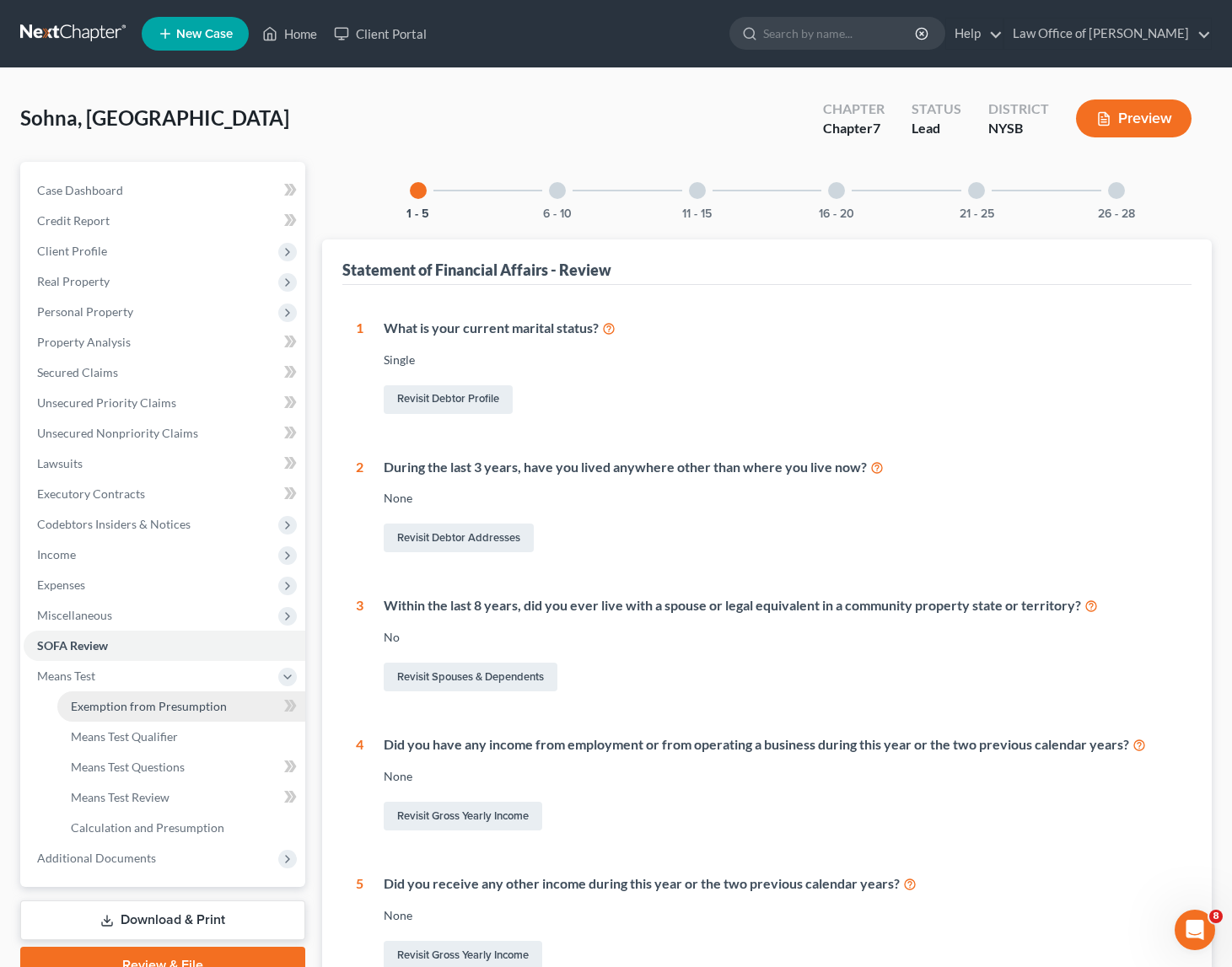
click at [119, 705] on span "Exemption from Presumption" at bounding box center [149, 707] width 156 height 15
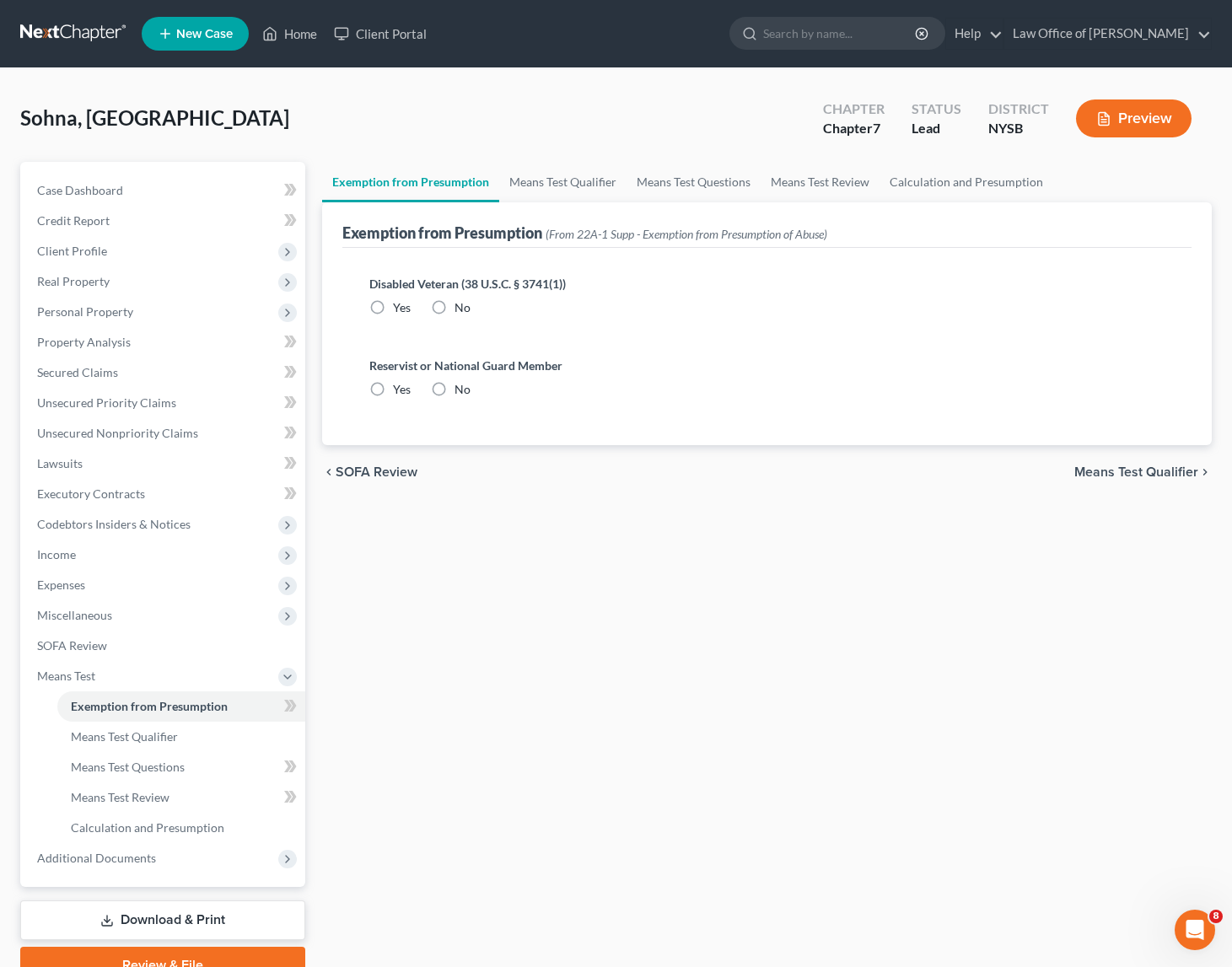
click at [455, 310] on label "No" at bounding box center [463, 308] width 16 height 16
click at [461, 310] on input "No" at bounding box center [467, 305] width 11 height 11
radio input "true"
click at [455, 390] on label "No" at bounding box center [463, 389] width 16 height 16
click at [461, 390] on input "No" at bounding box center [467, 386] width 11 height 11
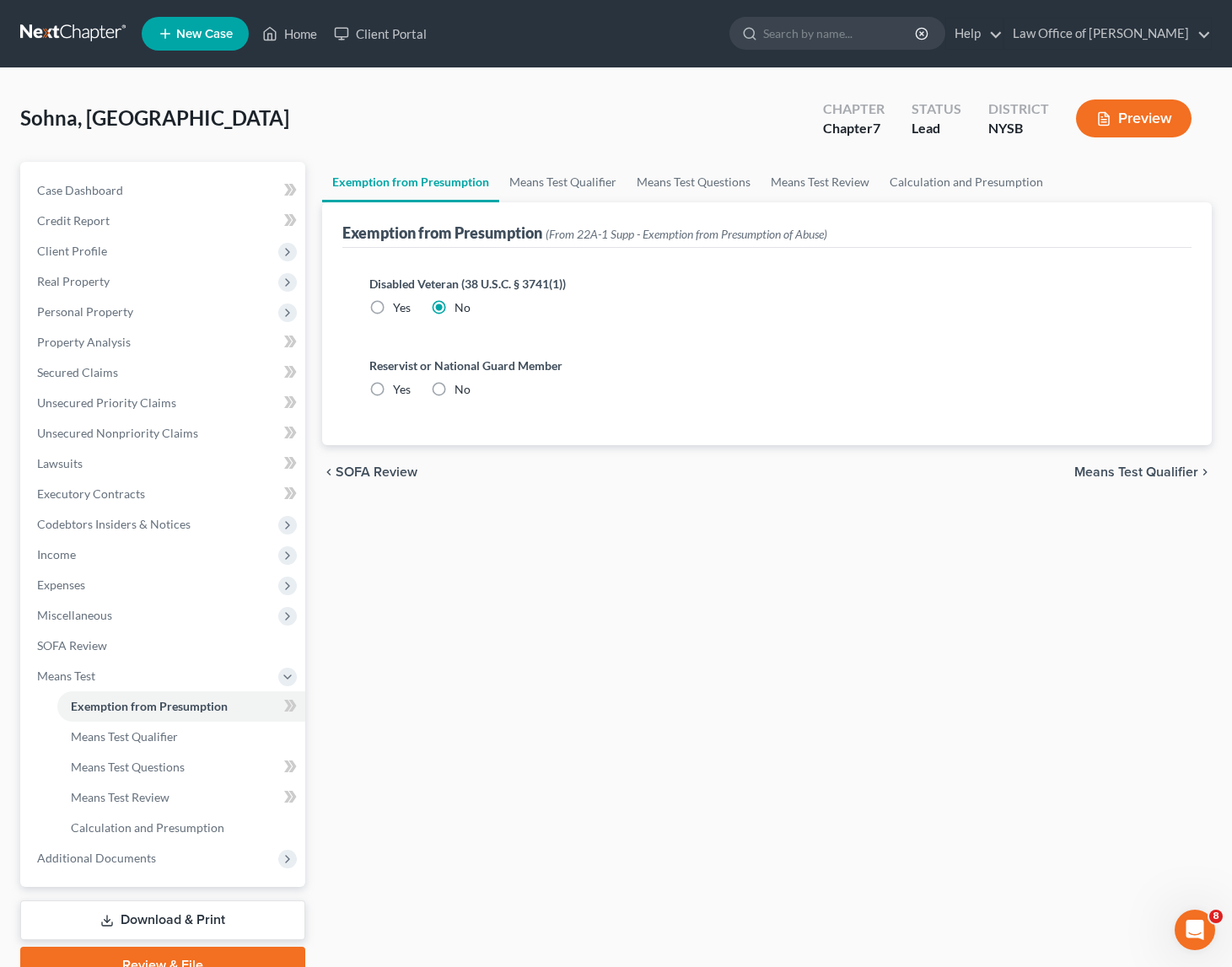
radio input "true"
click at [163, 741] on span "Means Test Qualifier" at bounding box center [124, 737] width 107 height 15
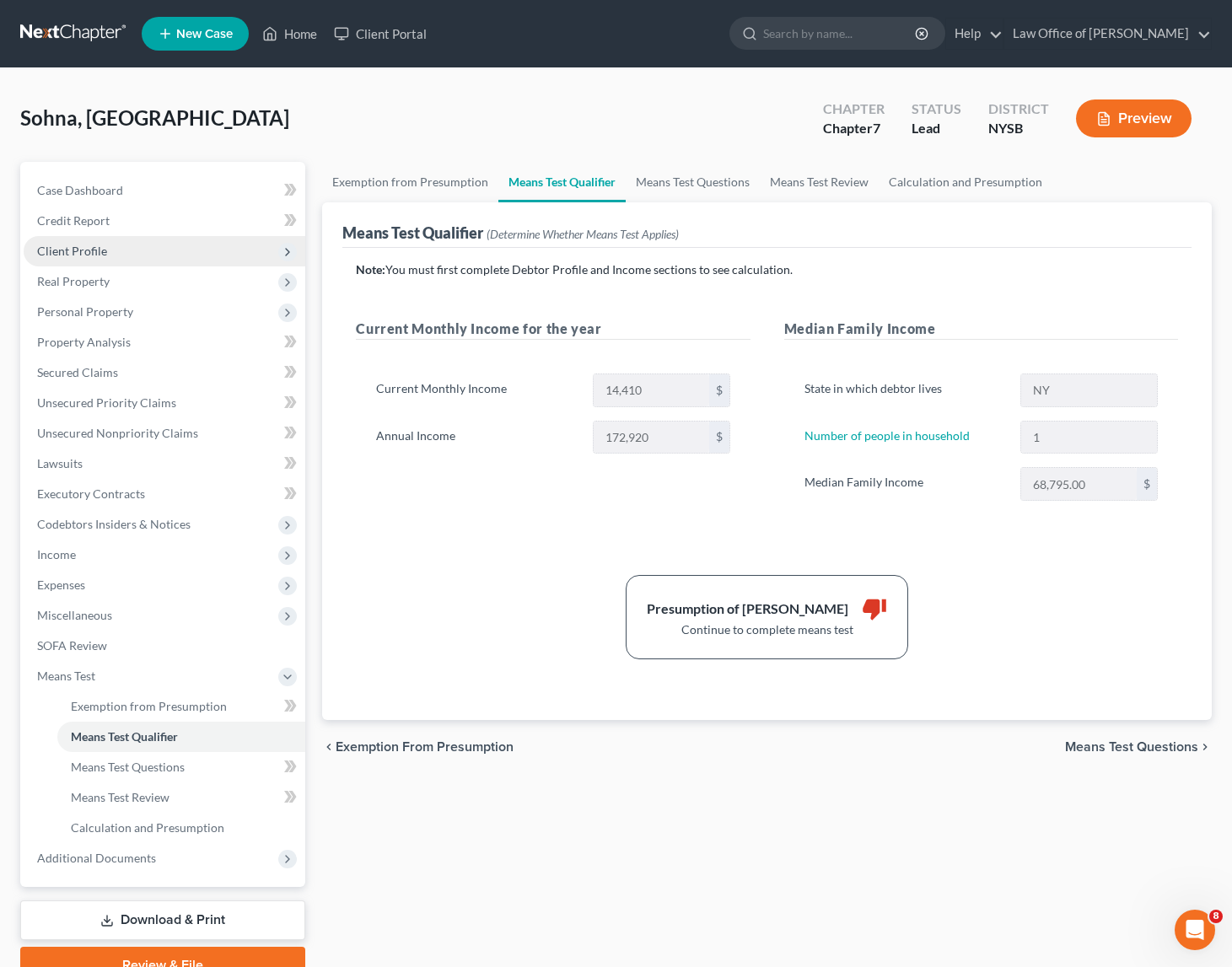
click at [100, 243] on span "Client Profile" at bounding box center [164, 251] width 281 height 30
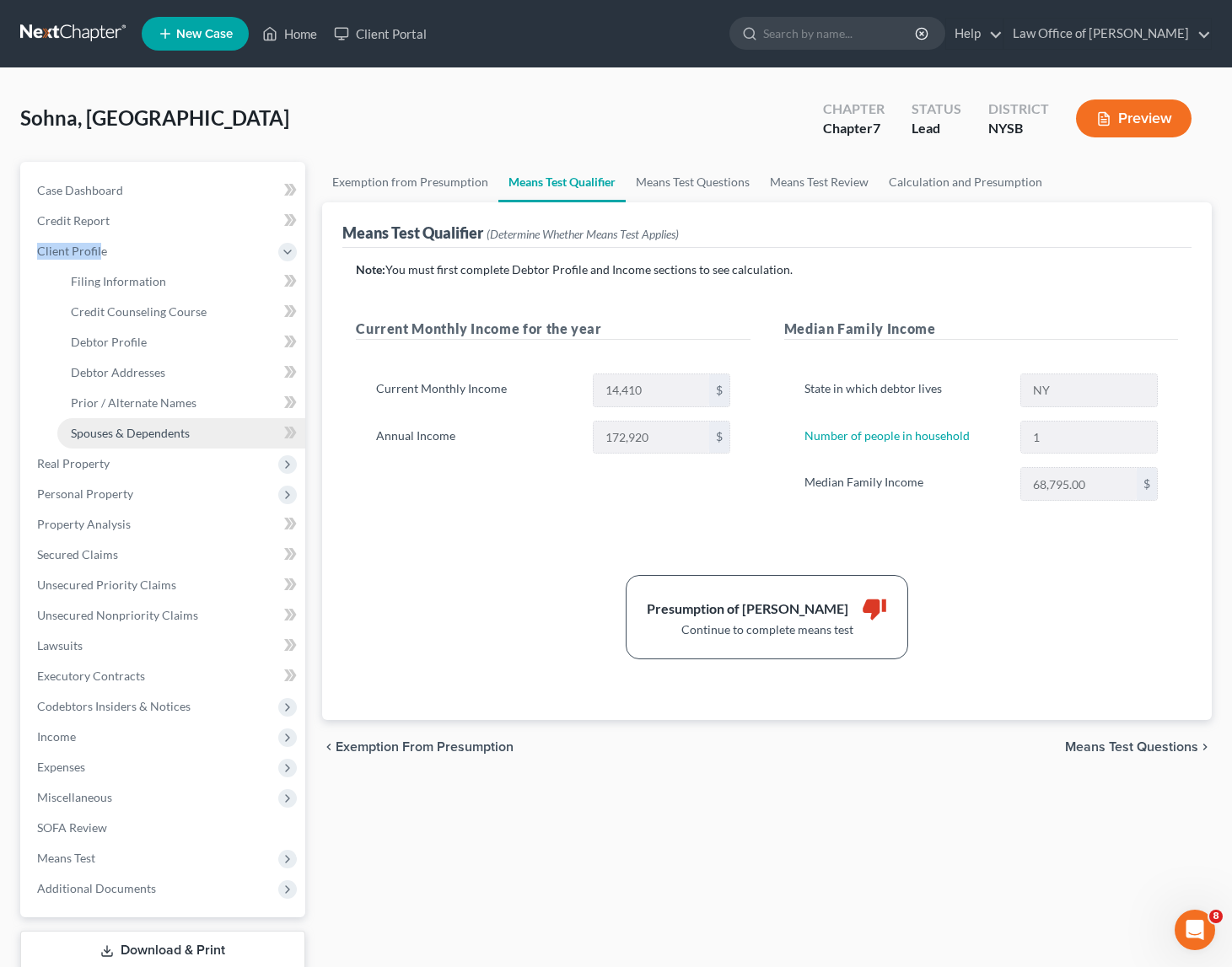
click at [127, 431] on span "Spouses & Dependents" at bounding box center [131, 433] width 119 height 15
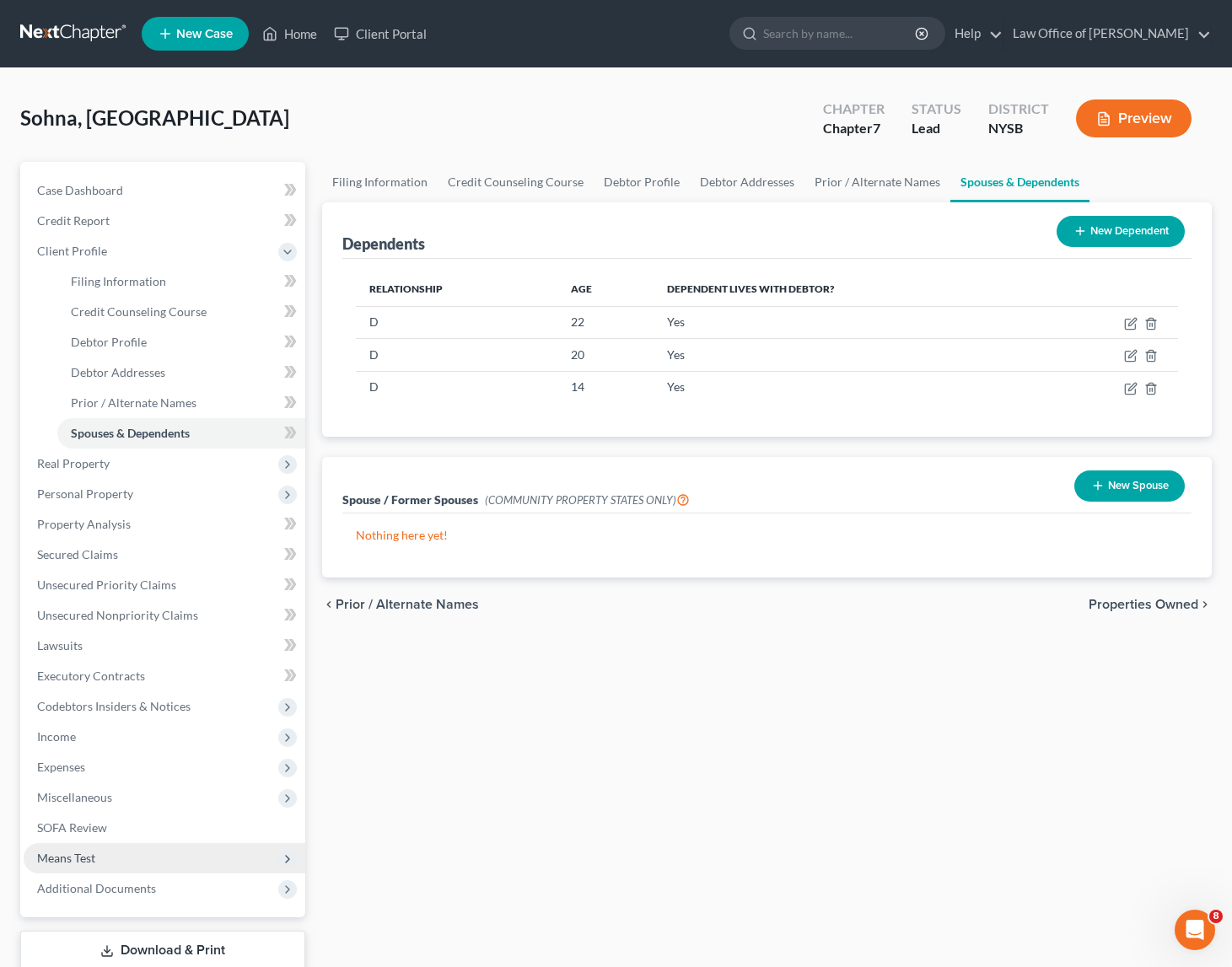
click at [90, 856] on span "Means Test" at bounding box center [67, 858] width 58 height 15
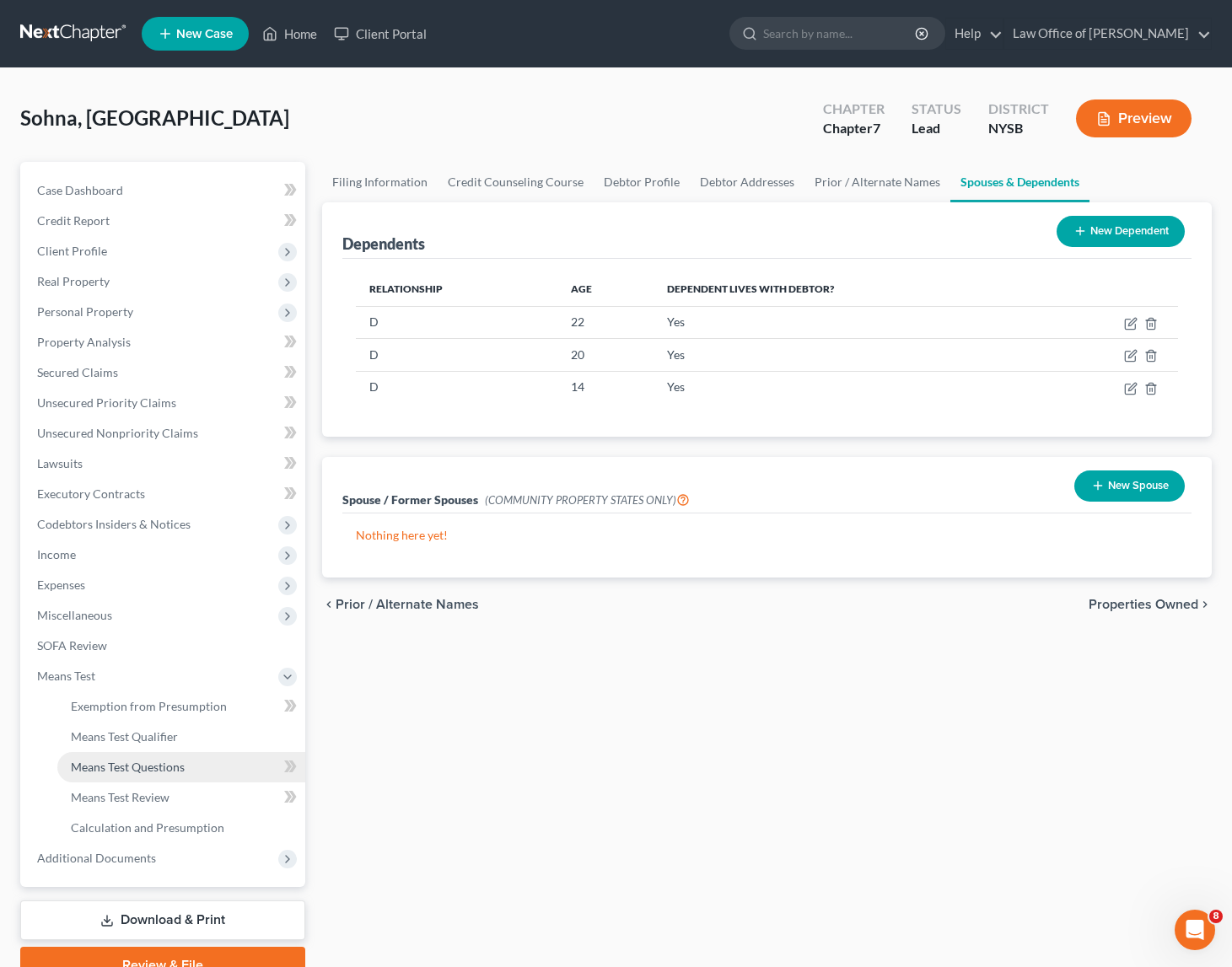
click at [134, 764] on span "Means Test Questions" at bounding box center [128, 767] width 114 height 15
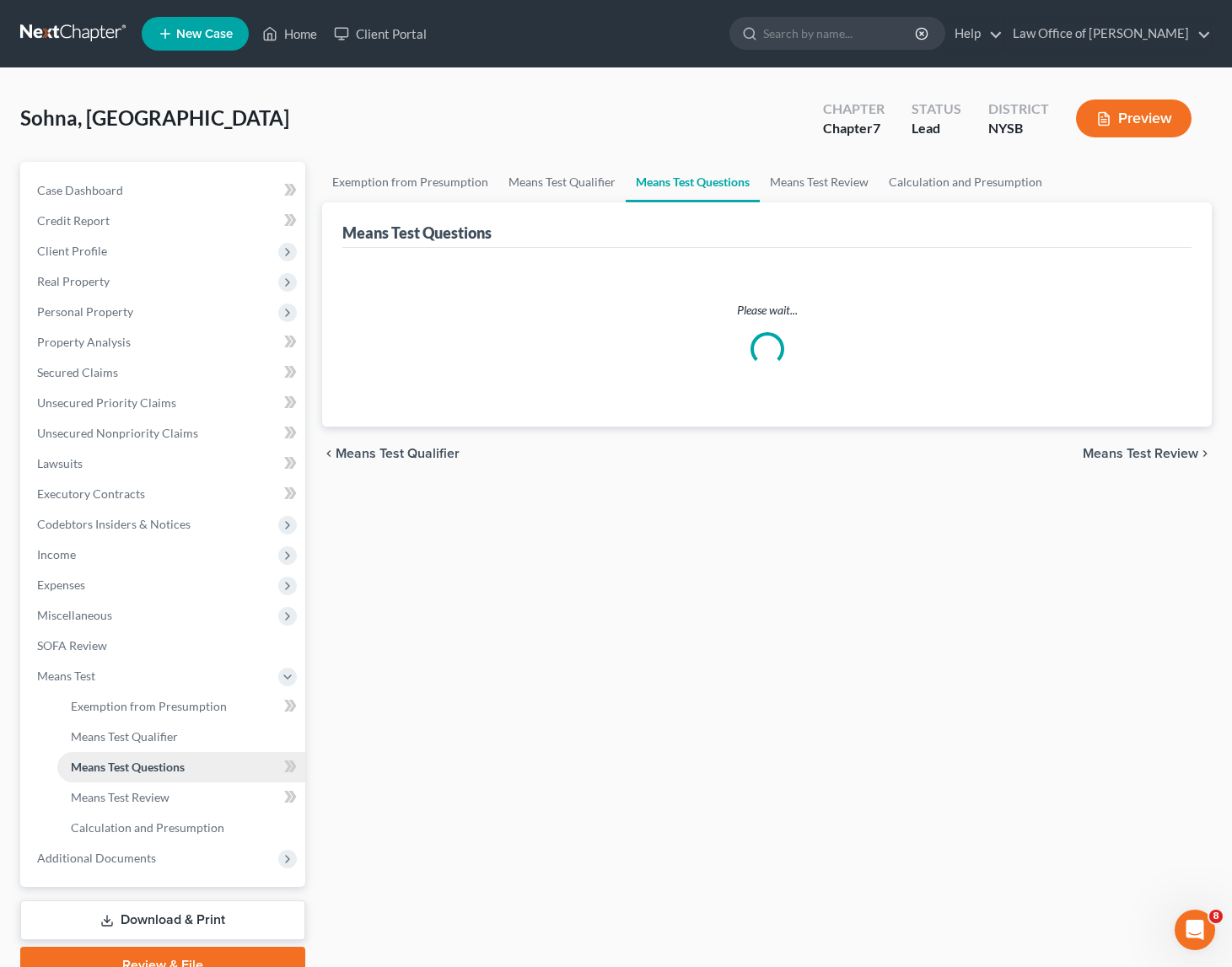
select select "0"
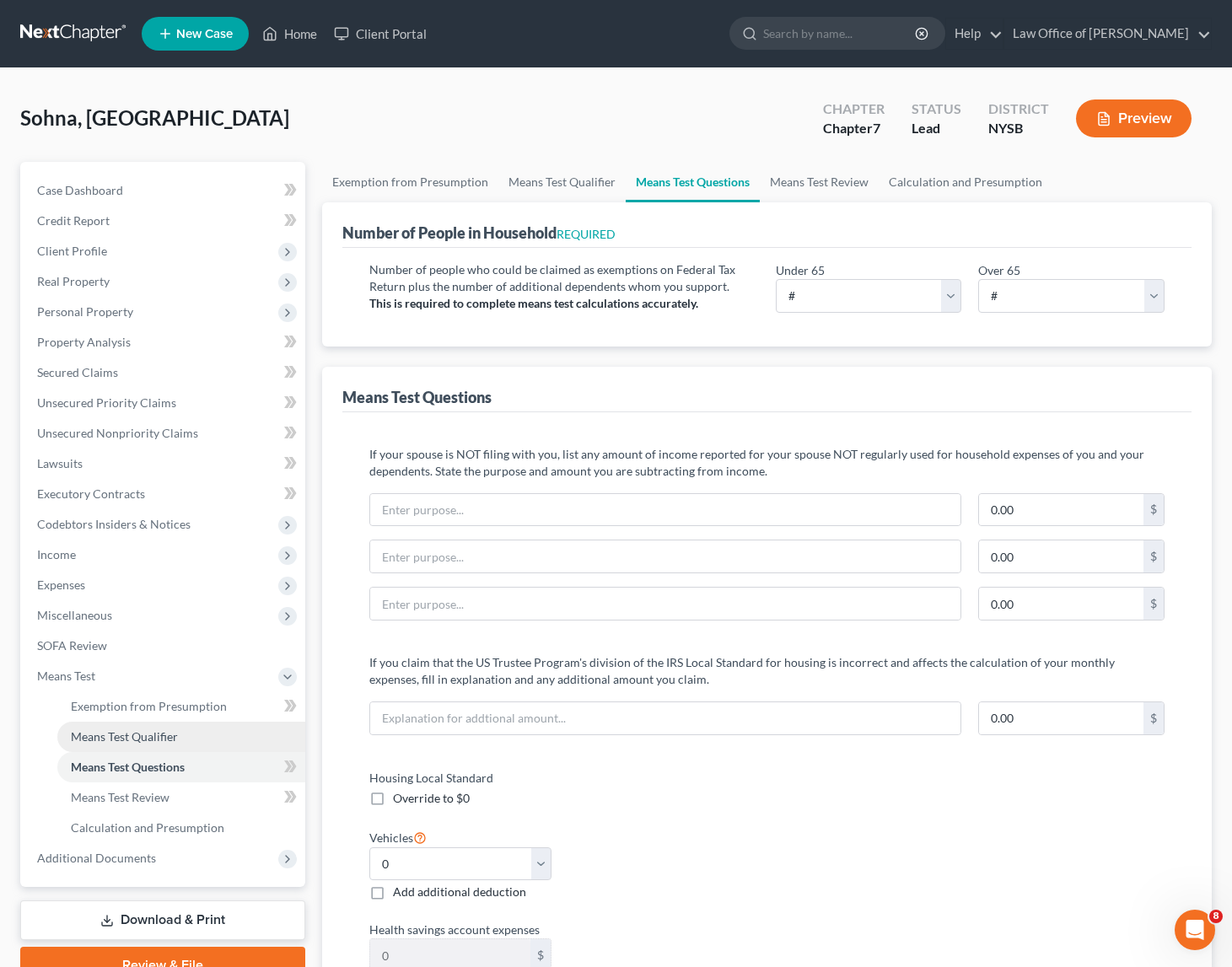
click at [150, 744] on link "Means Test Qualifier" at bounding box center [182, 737] width 248 height 30
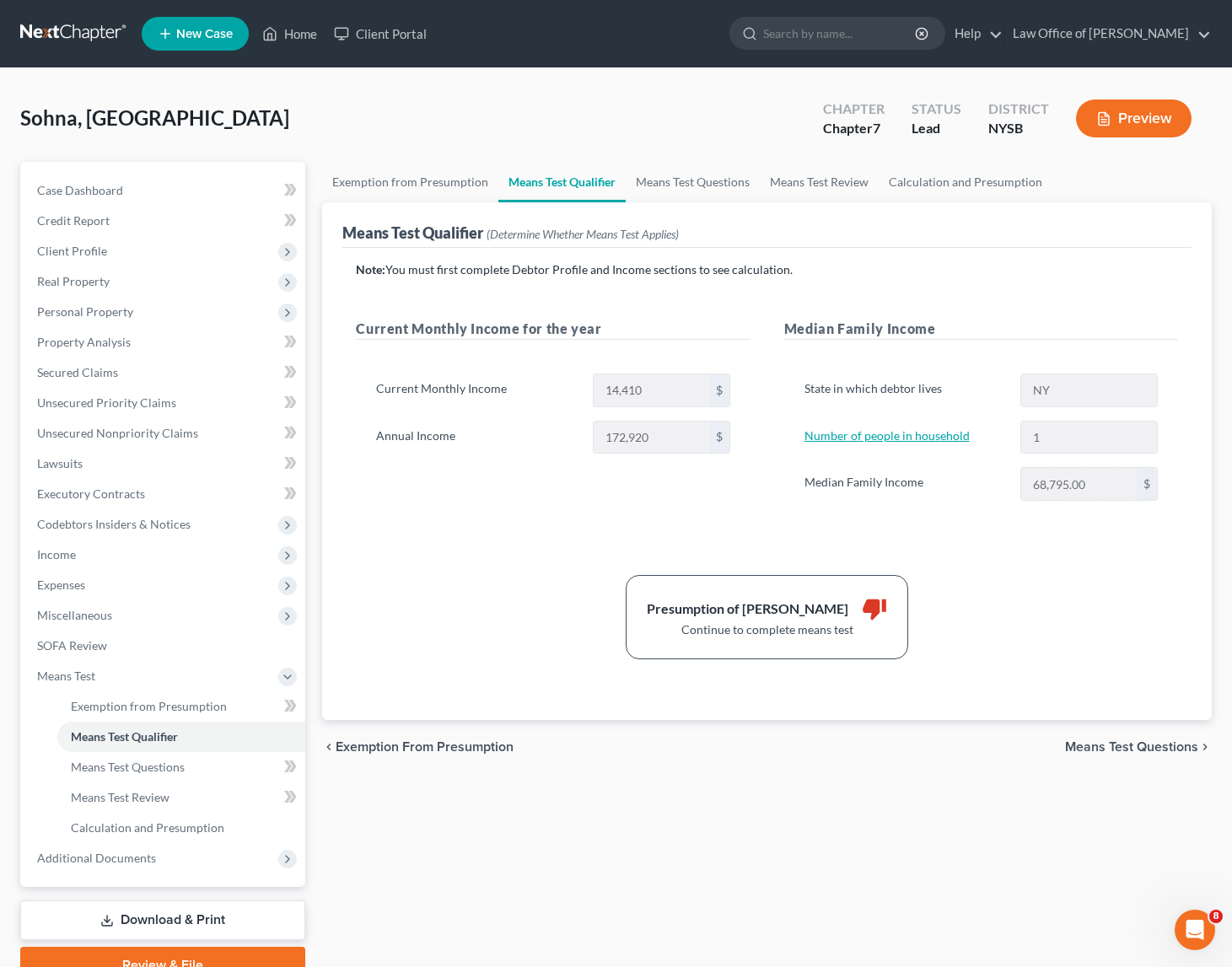
click at [874, 436] on link "Number of people in household" at bounding box center [887, 436] width 165 height 15
select select "0"
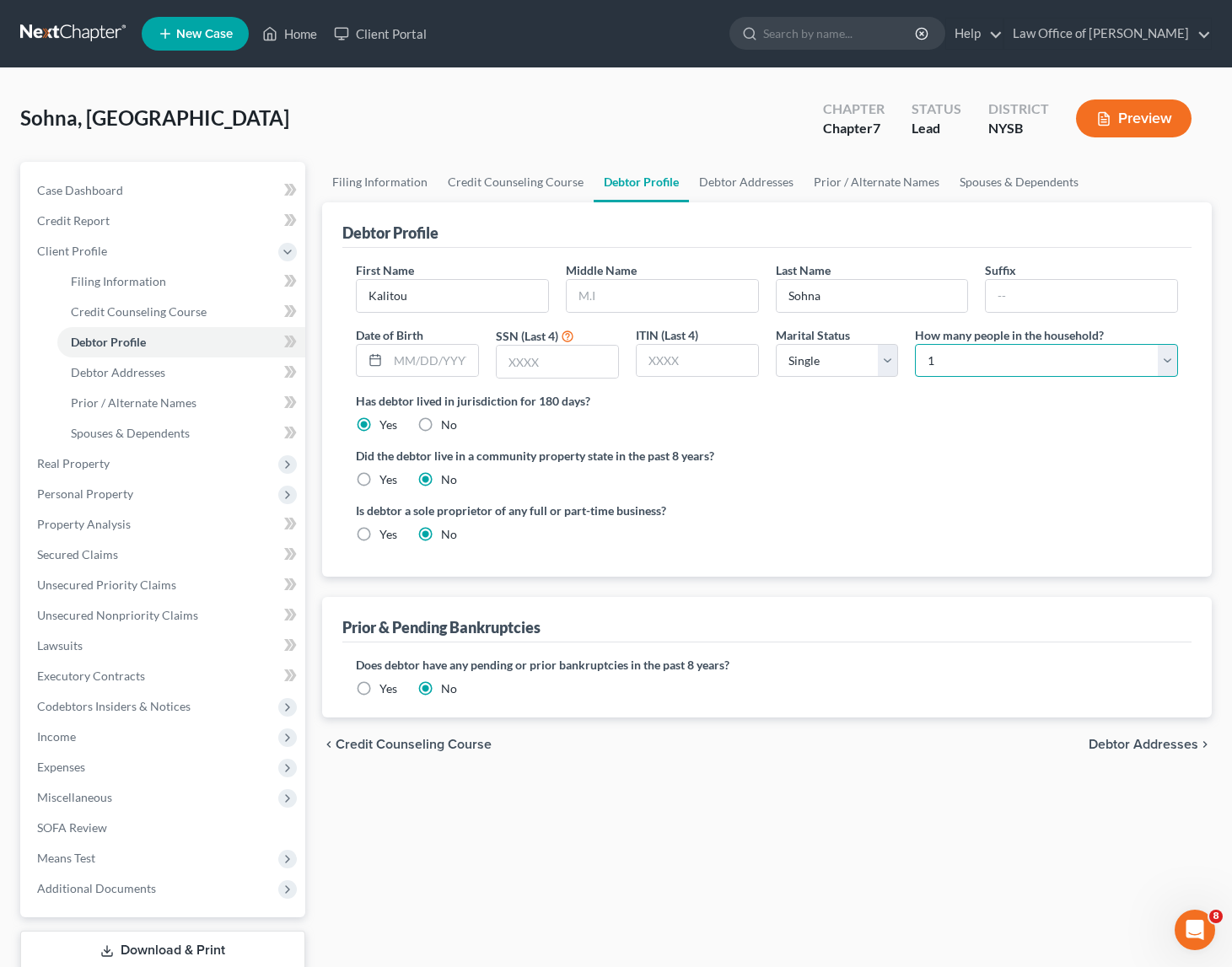
select select "4"
click at [72, 854] on span "Means Test" at bounding box center [67, 858] width 58 height 15
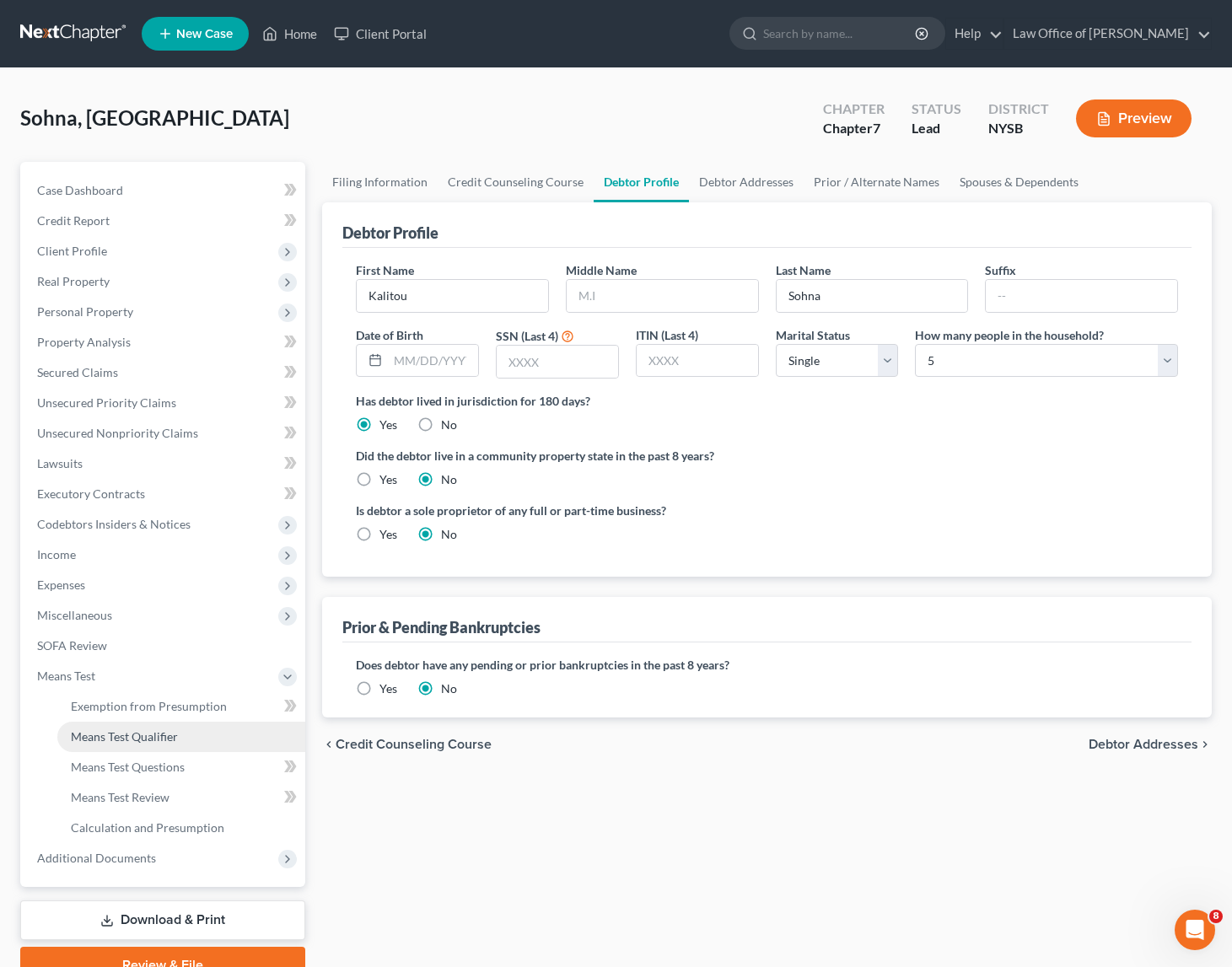
click at [154, 728] on link "Means Test Qualifier" at bounding box center [182, 737] width 248 height 30
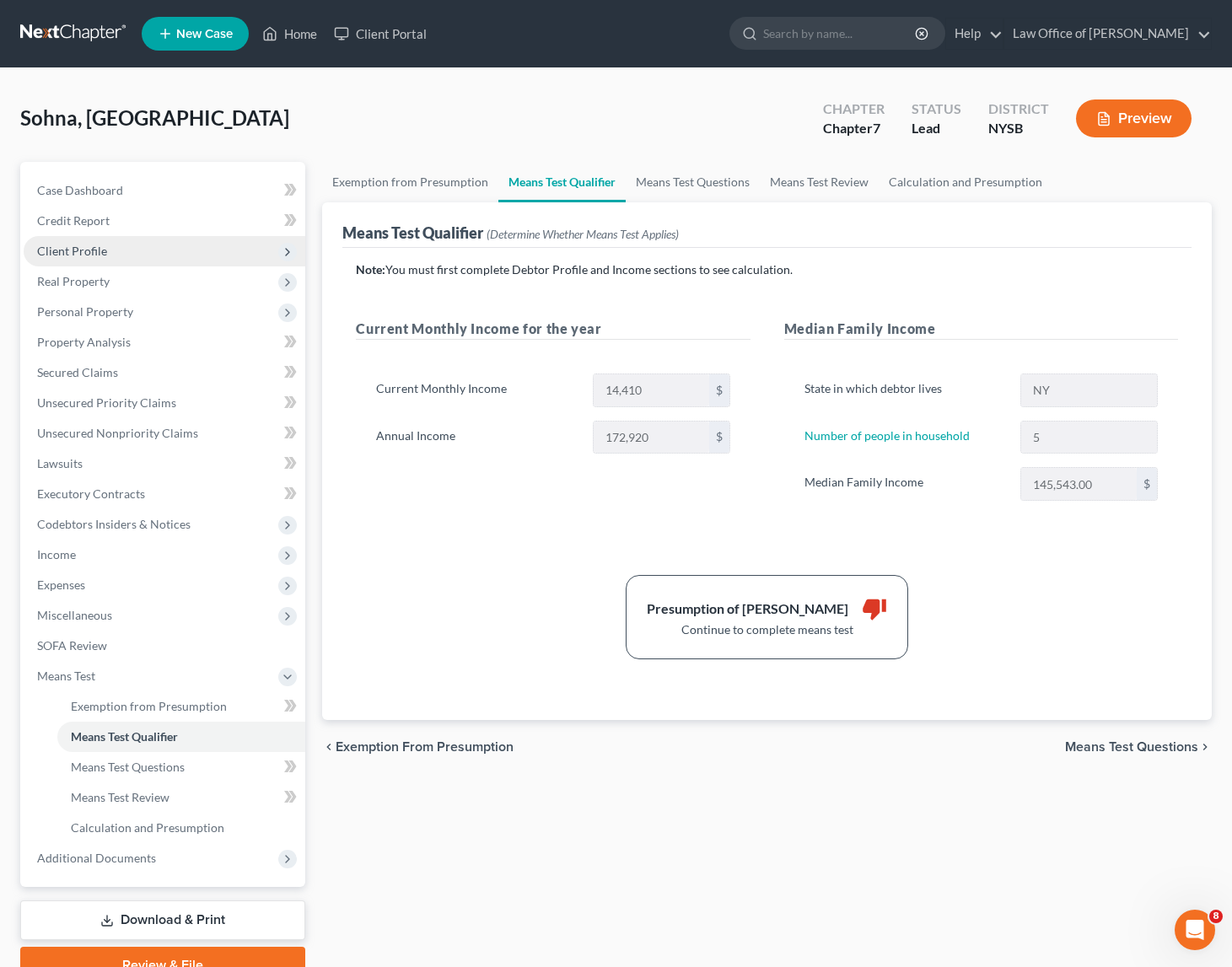
click at [82, 246] on span "Client Profile" at bounding box center [72, 251] width 70 height 15
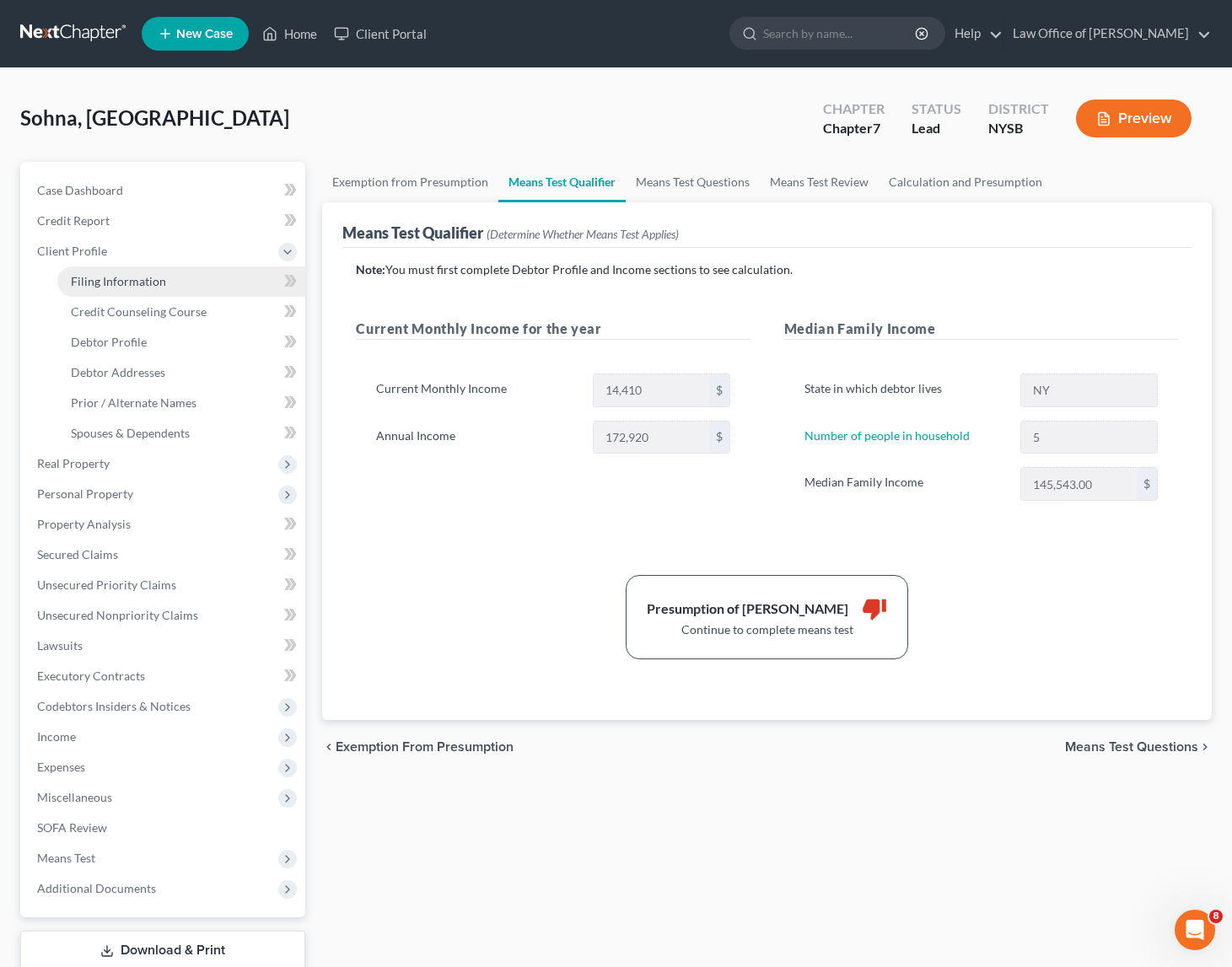
click at [134, 282] on span "Filing Information" at bounding box center [119, 281] width 95 height 15
select select "1"
select select "0"
select select "55"
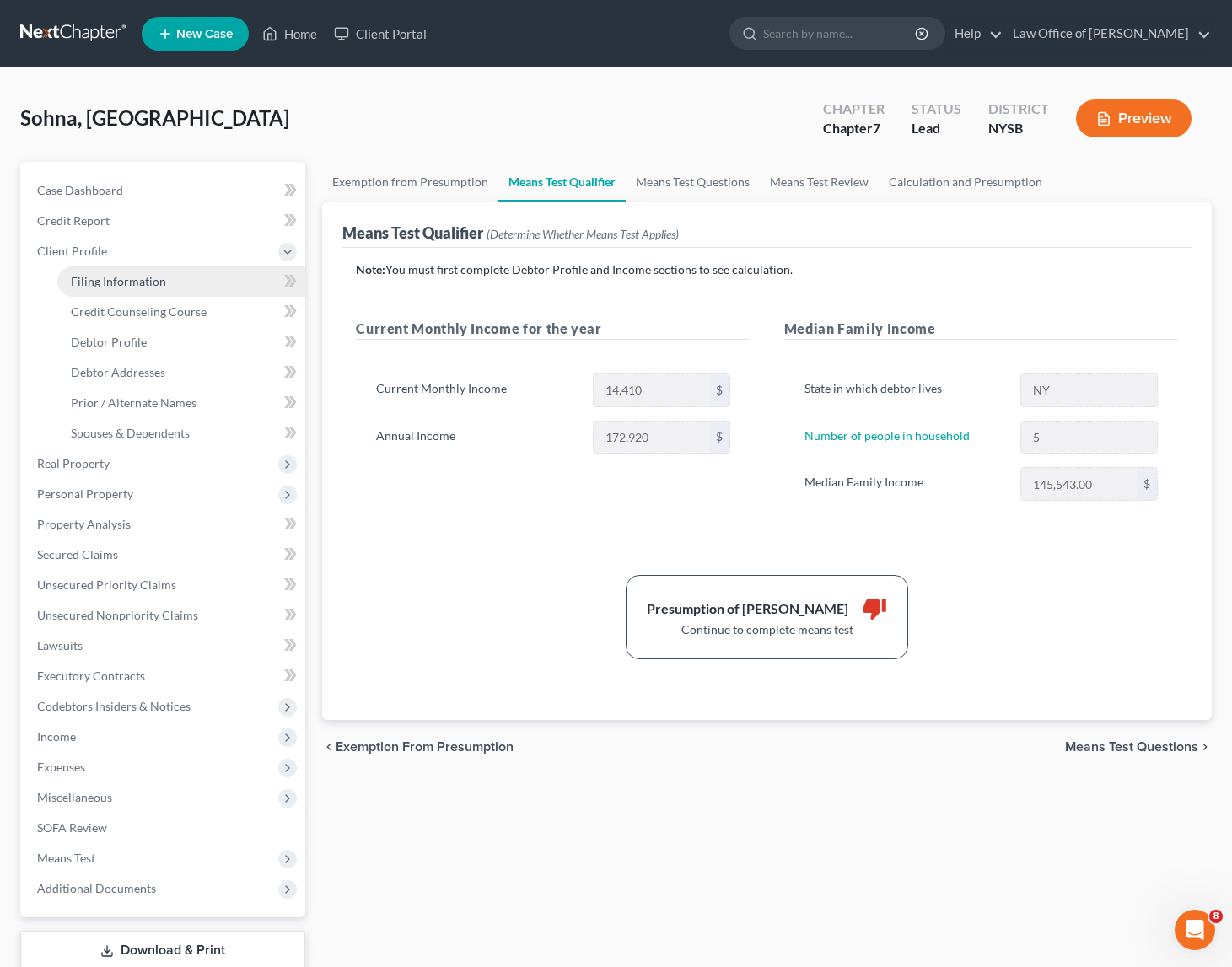
select select "0"
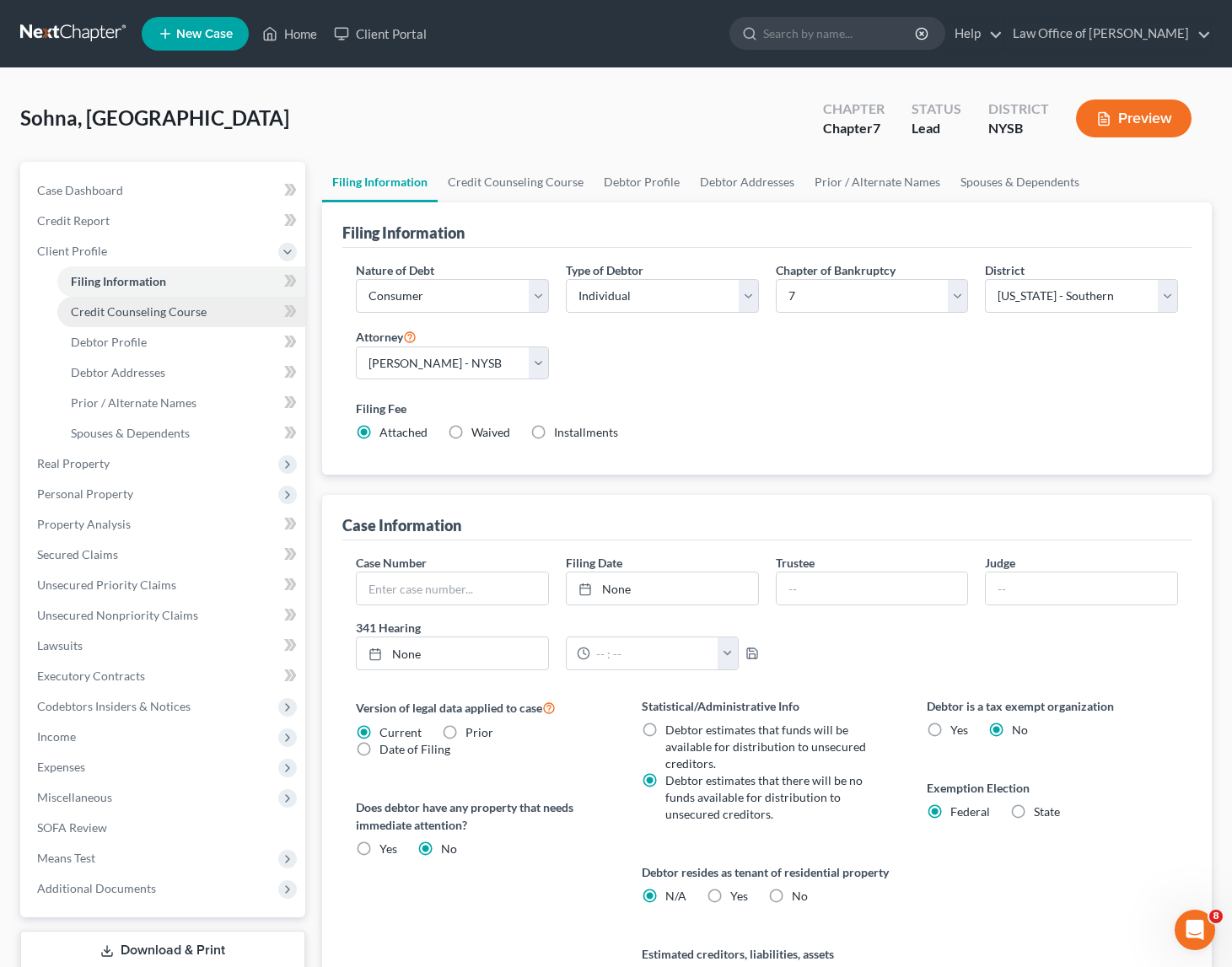
click at [159, 315] on span "Credit Counseling Course" at bounding box center [139, 311] width 136 height 15
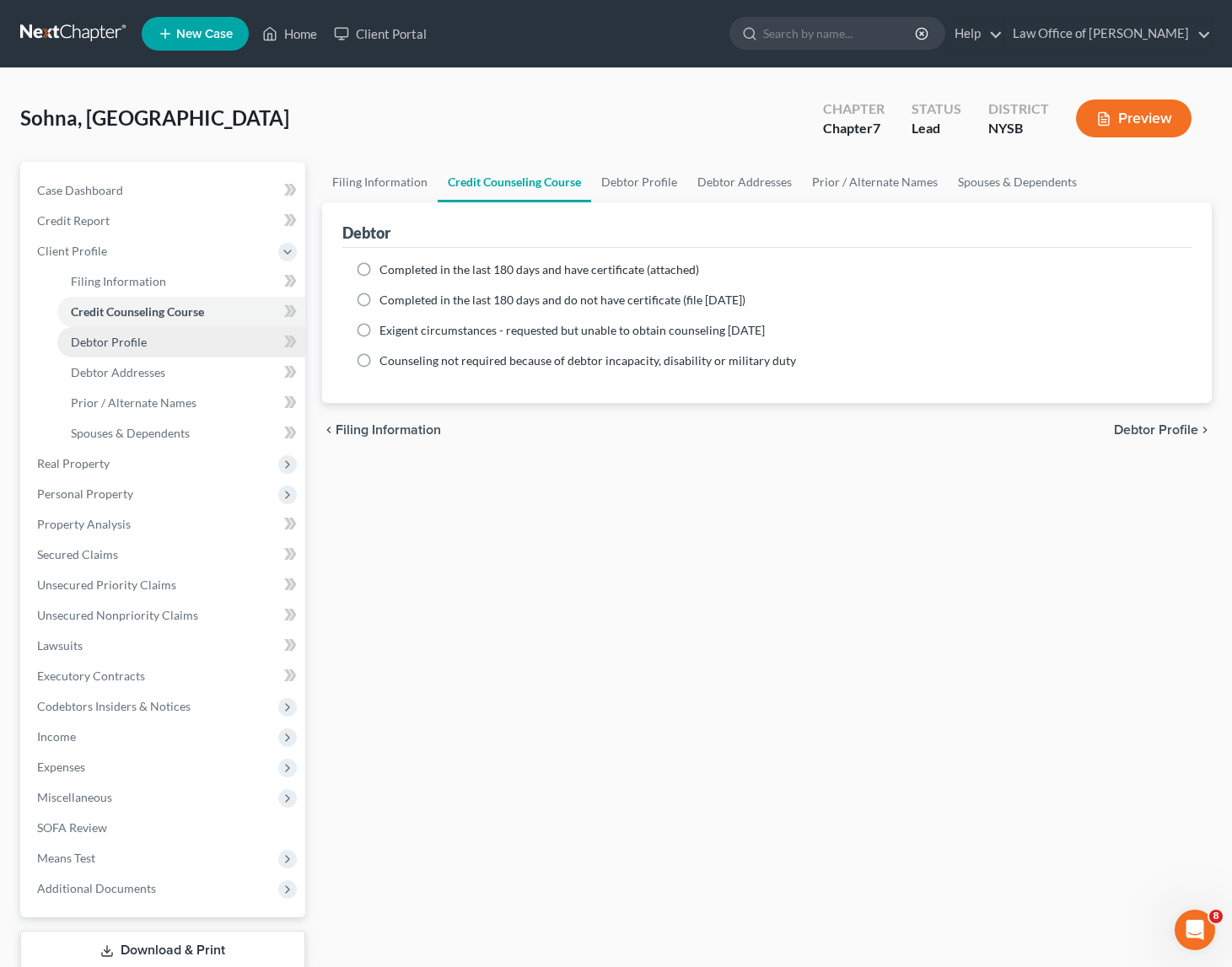
click at [112, 339] on span "Debtor Profile" at bounding box center [109, 342] width 76 height 15
select select "0"
select select "4"
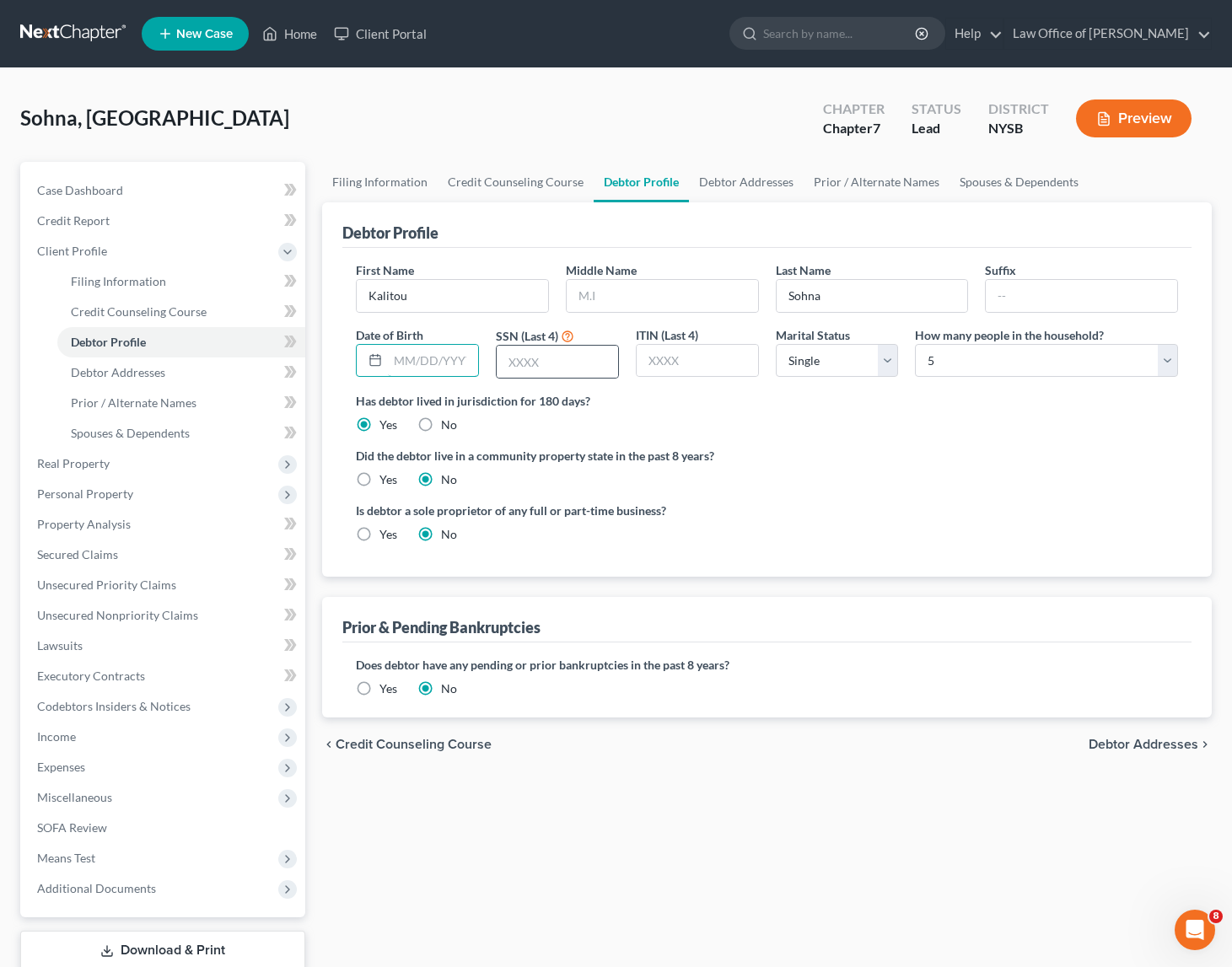
drag, startPoint x: 408, startPoint y: 359, endPoint x: 518, endPoint y: 378, distance: 111.6
type input "03/17/1974"
type input "9877"
click at [819, 434] on ng-include "First Name Kalitou Middle Name Last Name Sohna Suffix Date of Birth 03/17/1974 …" at bounding box center [767, 408] width 823 height 295
select select "1"
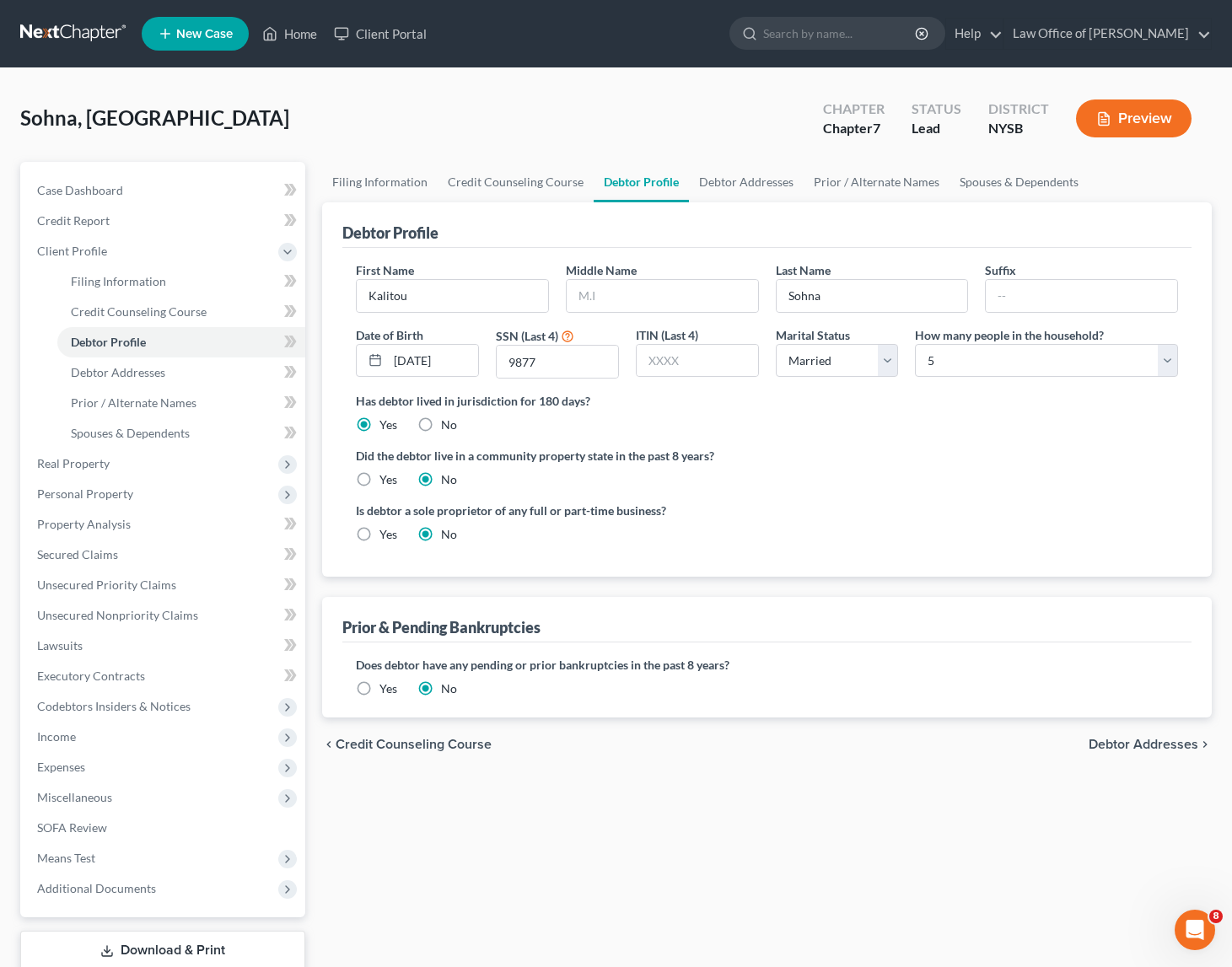
click at [822, 490] on ng-include "First Name Kalitou Middle Name Last Name Sohna Suffix Date of Birth 03/17/1974 …" at bounding box center [767, 408] width 823 height 295
click at [854, 492] on ng-include "First Name Kalitou Middle Name Last Name Sohna Suffix Date of Birth 03/17/1974 …" at bounding box center [767, 408] width 823 height 295
click at [122, 372] on span "Debtor Addresses" at bounding box center [118, 373] width 94 height 15
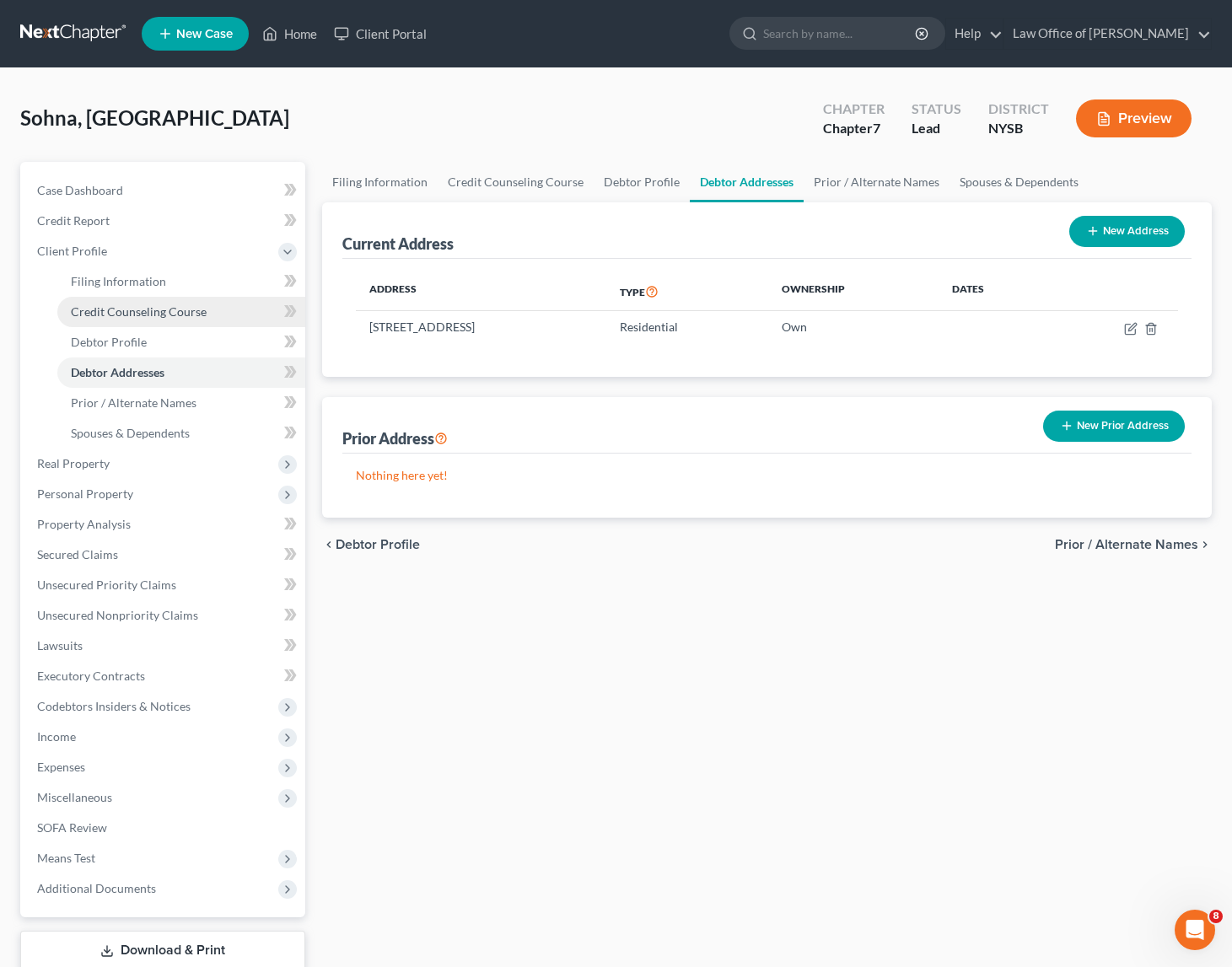
click at [142, 309] on span "Credit Counseling Course" at bounding box center [139, 311] width 136 height 15
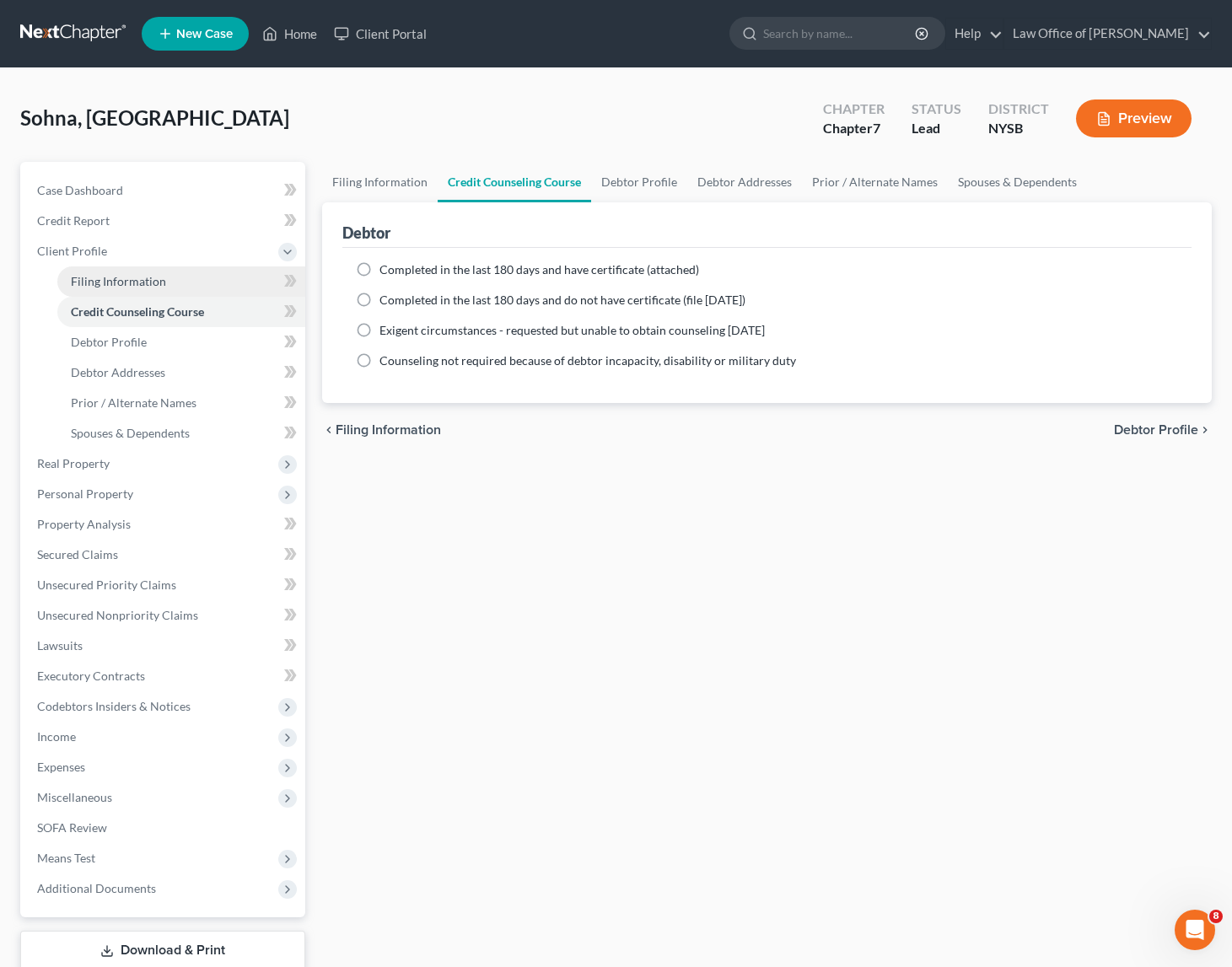
click at [132, 283] on span "Filing Information" at bounding box center [119, 281] width 95 height 15
select select "1"
select select "0"
select select "55"
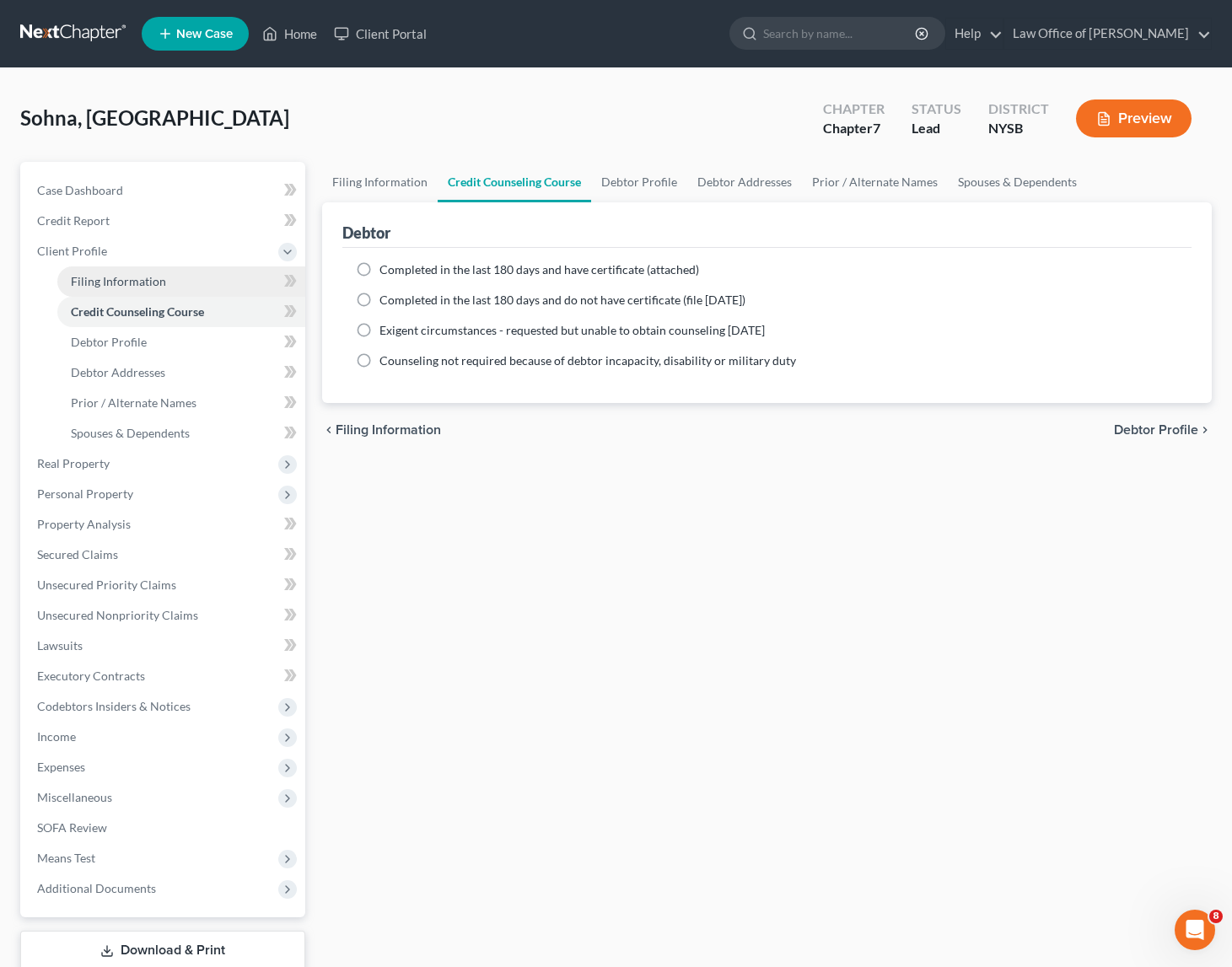
select select "0"
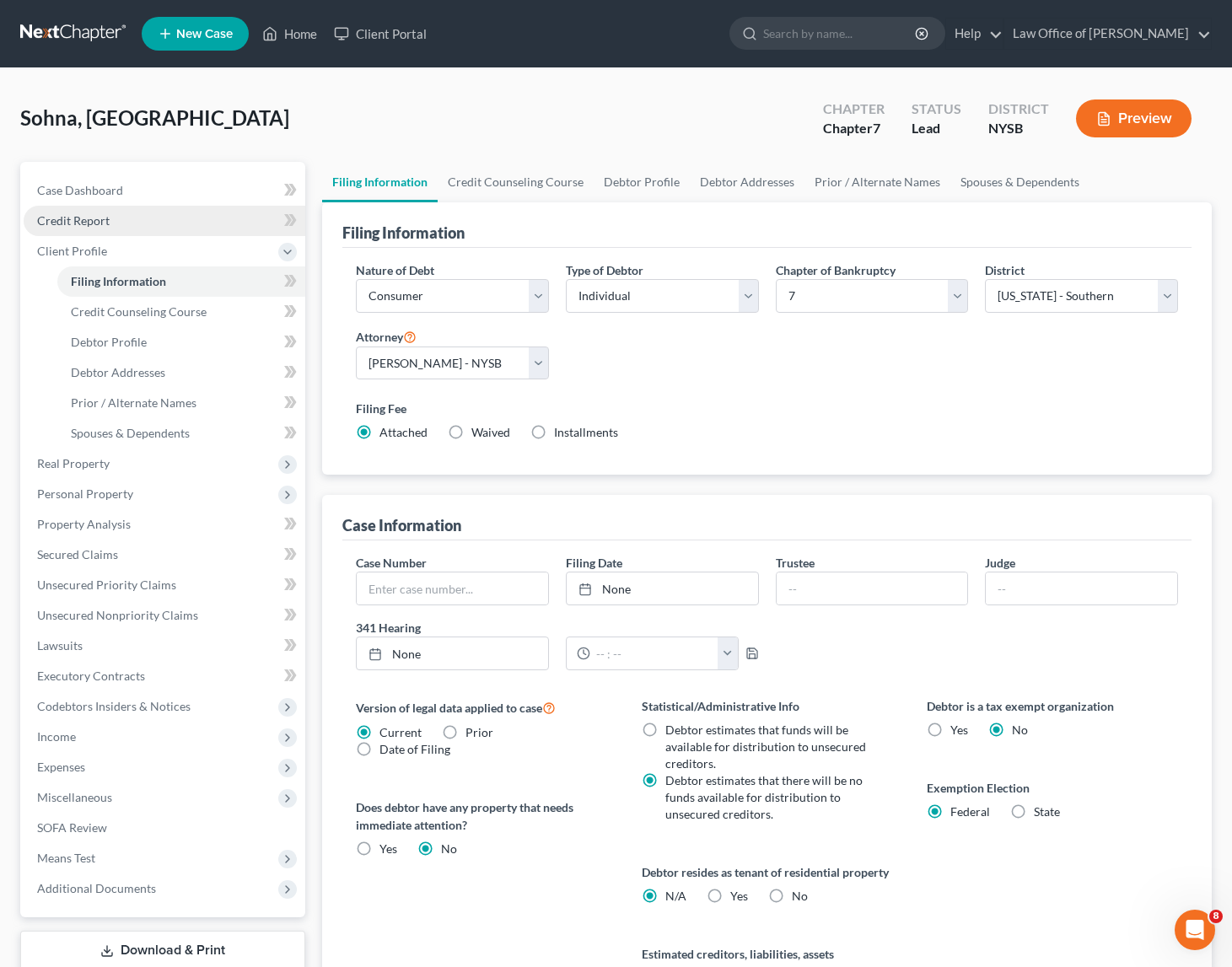
click at [96, 220] on span "Credit Report" at bounding box center [73, 221] width 72 height 15
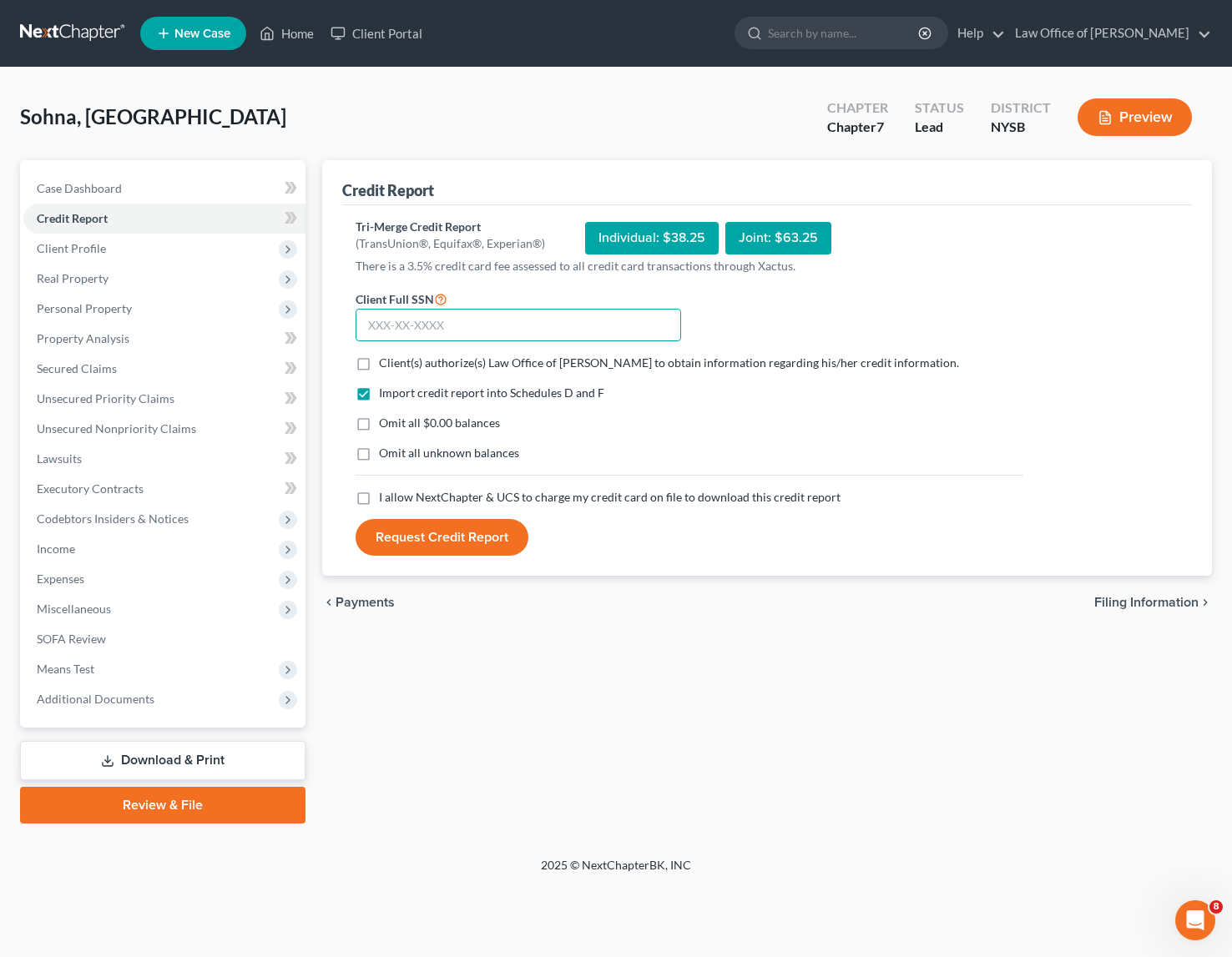
click at [511, 324] on input "text" at bounding box center [518, 325] width 325 height 33
type input "037-62-9877"
click at [379, 362] on label "Client(s) authorize(s) Law Office of Timothy G. Holden to obtain information re…" at bounding box center [669, 363] width 580 height 16
click at [386, 362] on input "Client(s) authorize(s) Law Office of Timothy G. Holden to obtain information re…" at bounding box center [391, 361] width 11 height 11
checkbox input "true"
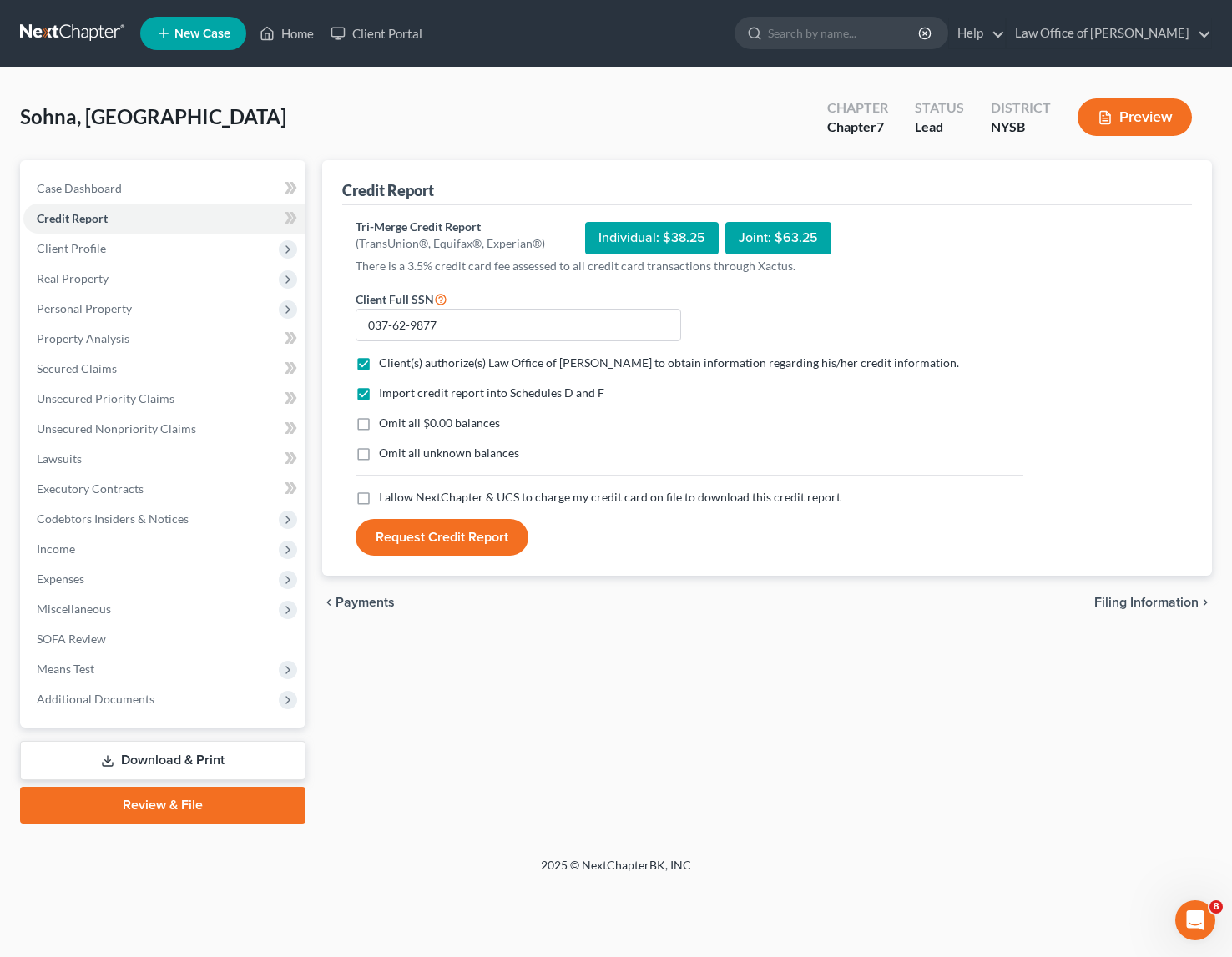
click at [379, 497] on label "I allow NextChapter & UCS to charge my credit card on file to download this cre…" at bounding box center [609, 497] width 462 height 16
click at [386, 497] on input "I allow NextChapter & UCS to charge my credit card on file to download this cre…" at bounding box center [391, 494] width 11 height 11
checkbox input "true"
click at [447, 537] on button "Request Credit Report" at bounding box center [441, 537] width 173 height 37
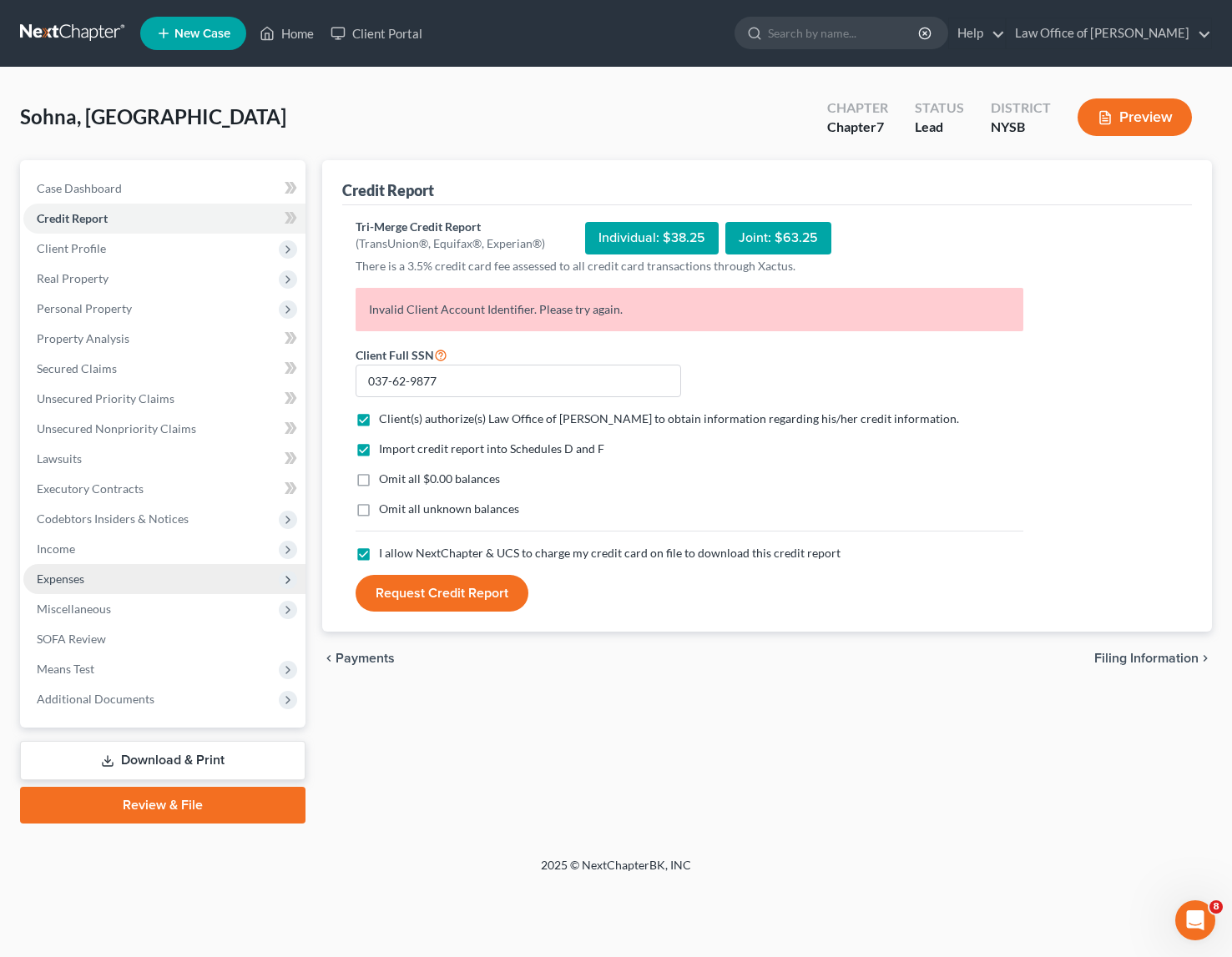
click at [88, 574] on span "Expenses" at bounding box center [165, 578] width 282 height 30
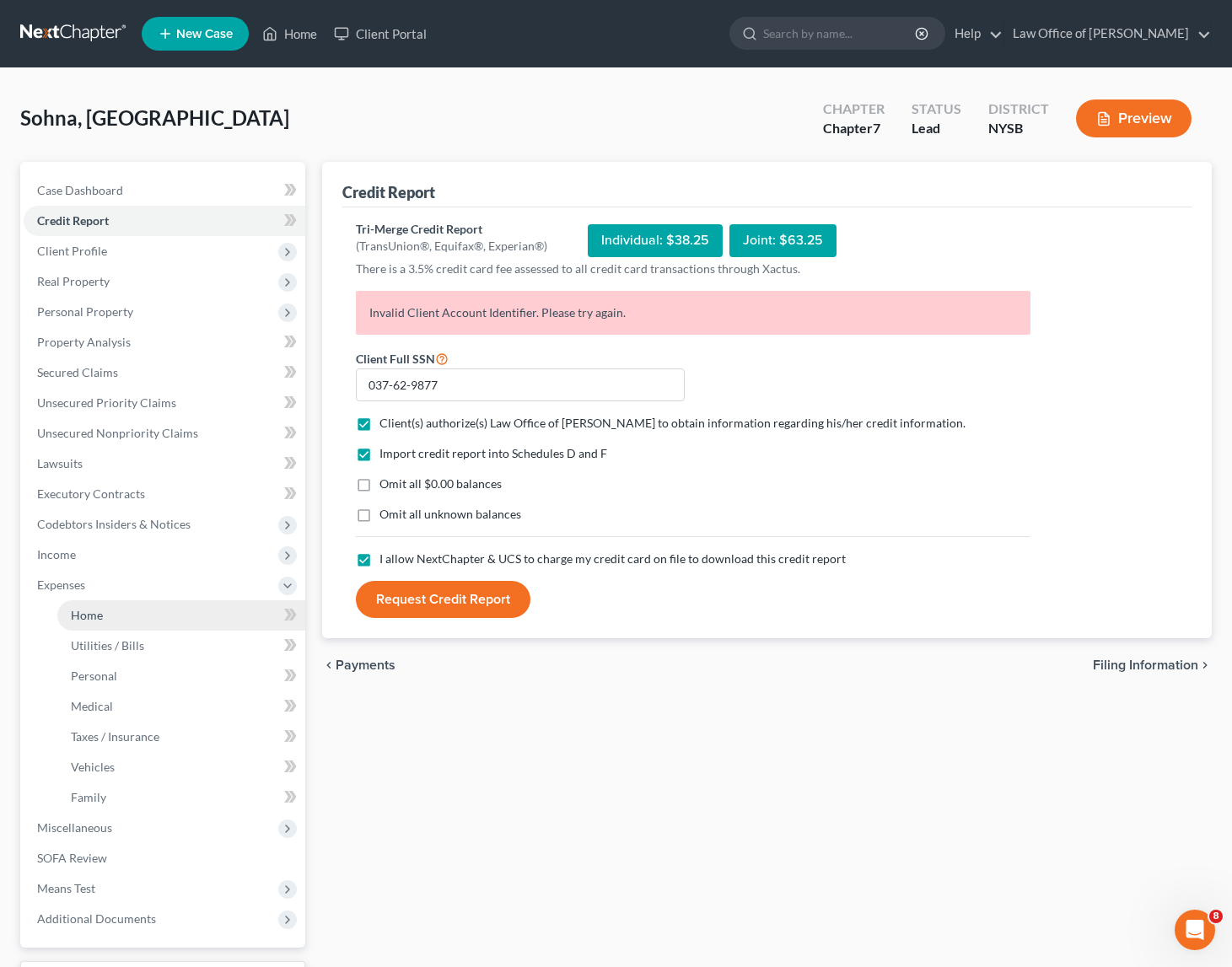
click at [90, 616] on span "Home" at bounding box center [87, 615] width 32 height 15
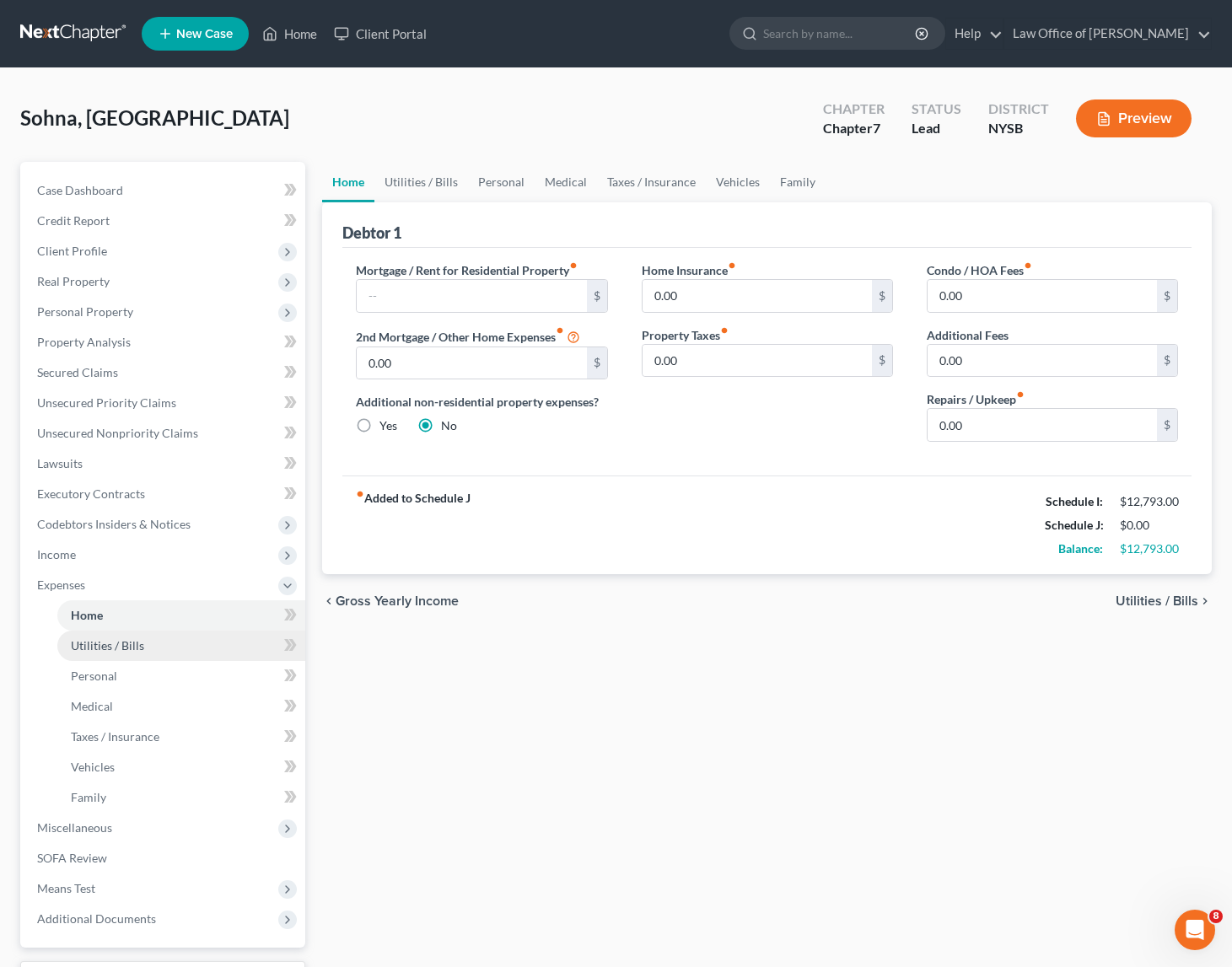
click at [111, 656] on link "Utilities / Bills" at bounding box center [182, 646] width 248 height 30
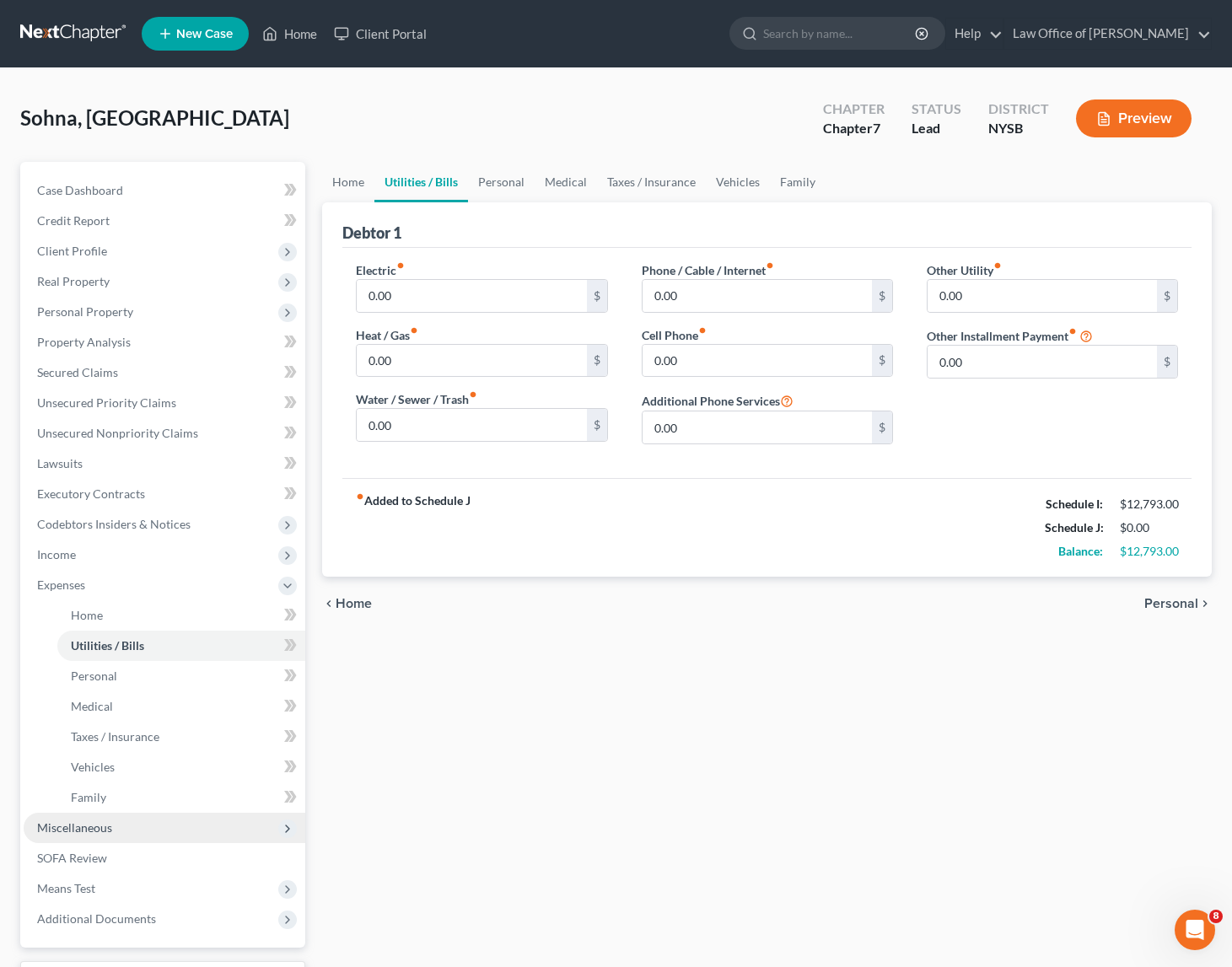
click at [105, 823] on span "Miscellaneous" at bounding box center [75, 828] width 75 height 15
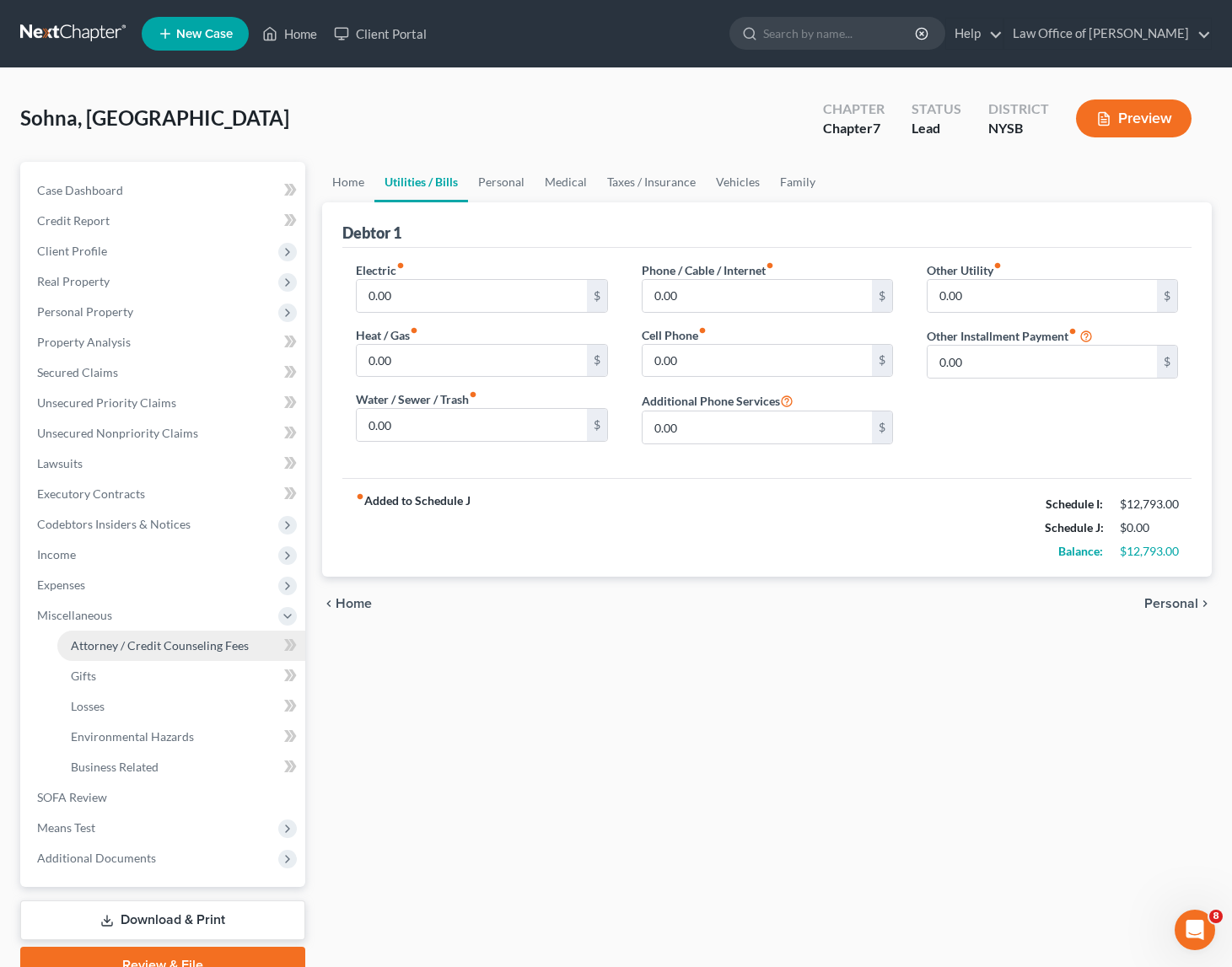
click at [163, 646] on span "Attorney / Credit Counseling Fees" at bounding box center [160, 646] width 178 height 15
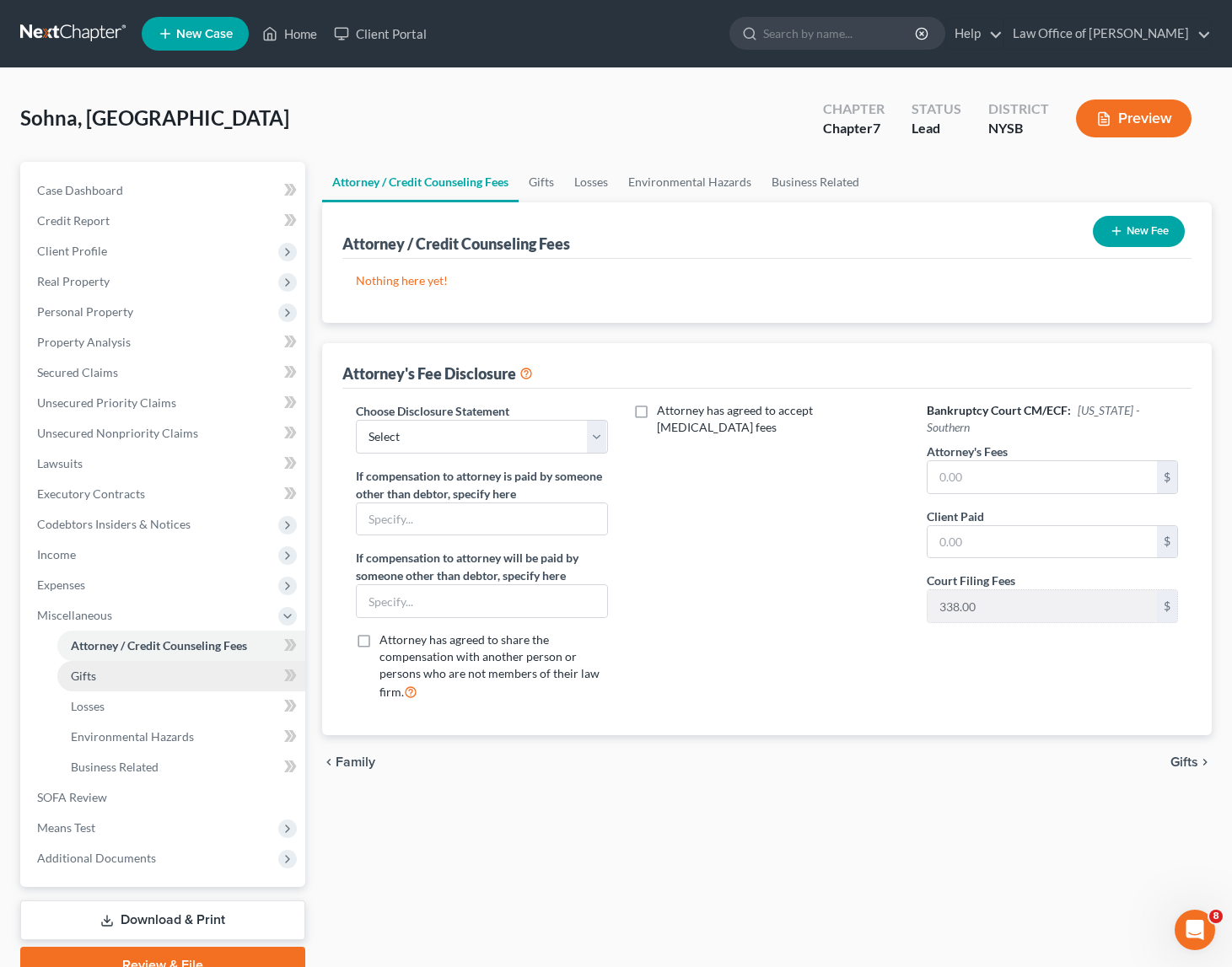
click at [123, 671] on link "Gifts" at bounding box center [182, 676] width 248 height 30
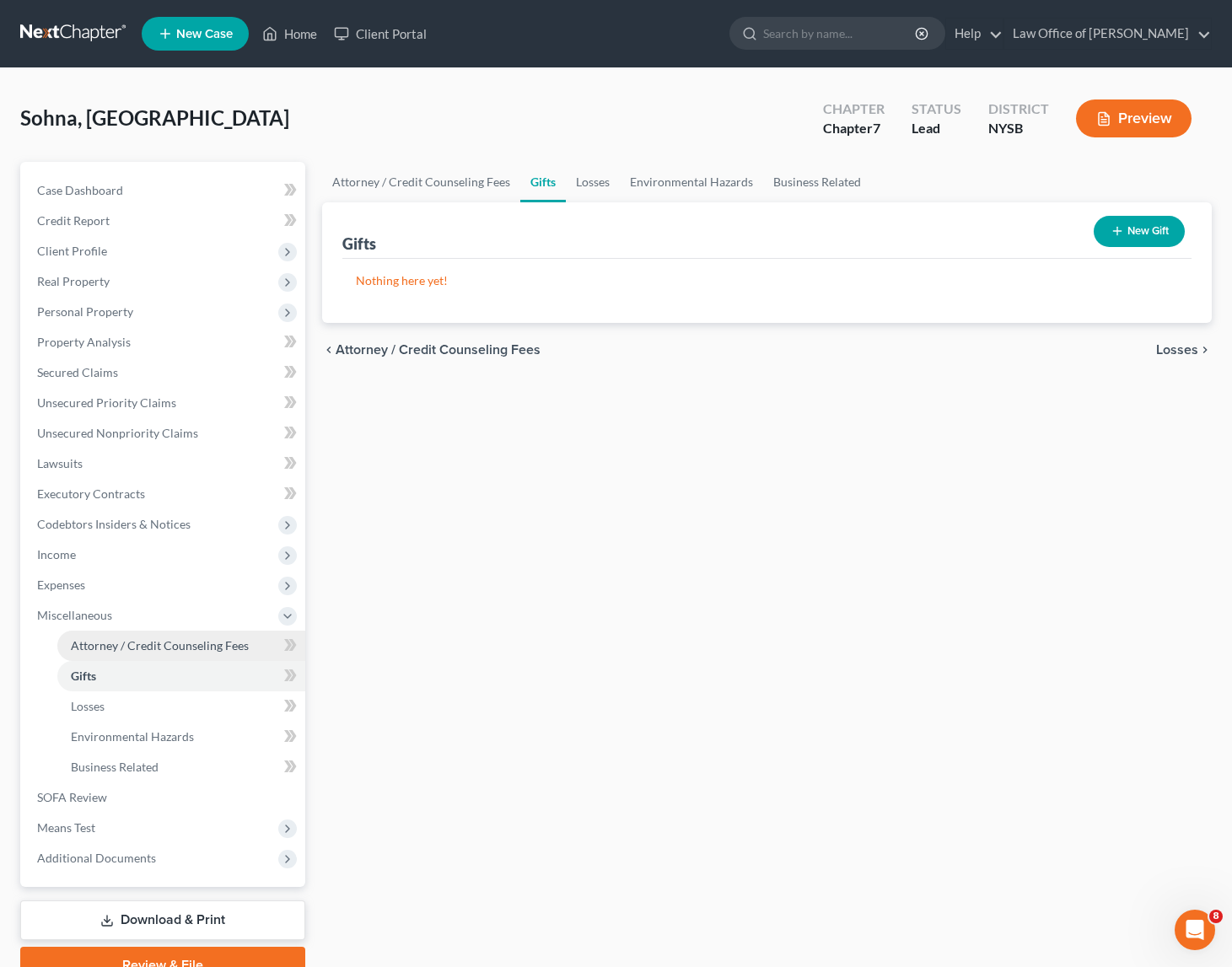
click at [149, 643] on span "Attorney / Credit Counseling Fees" at bounding box center [160, 646] width 178 height 15
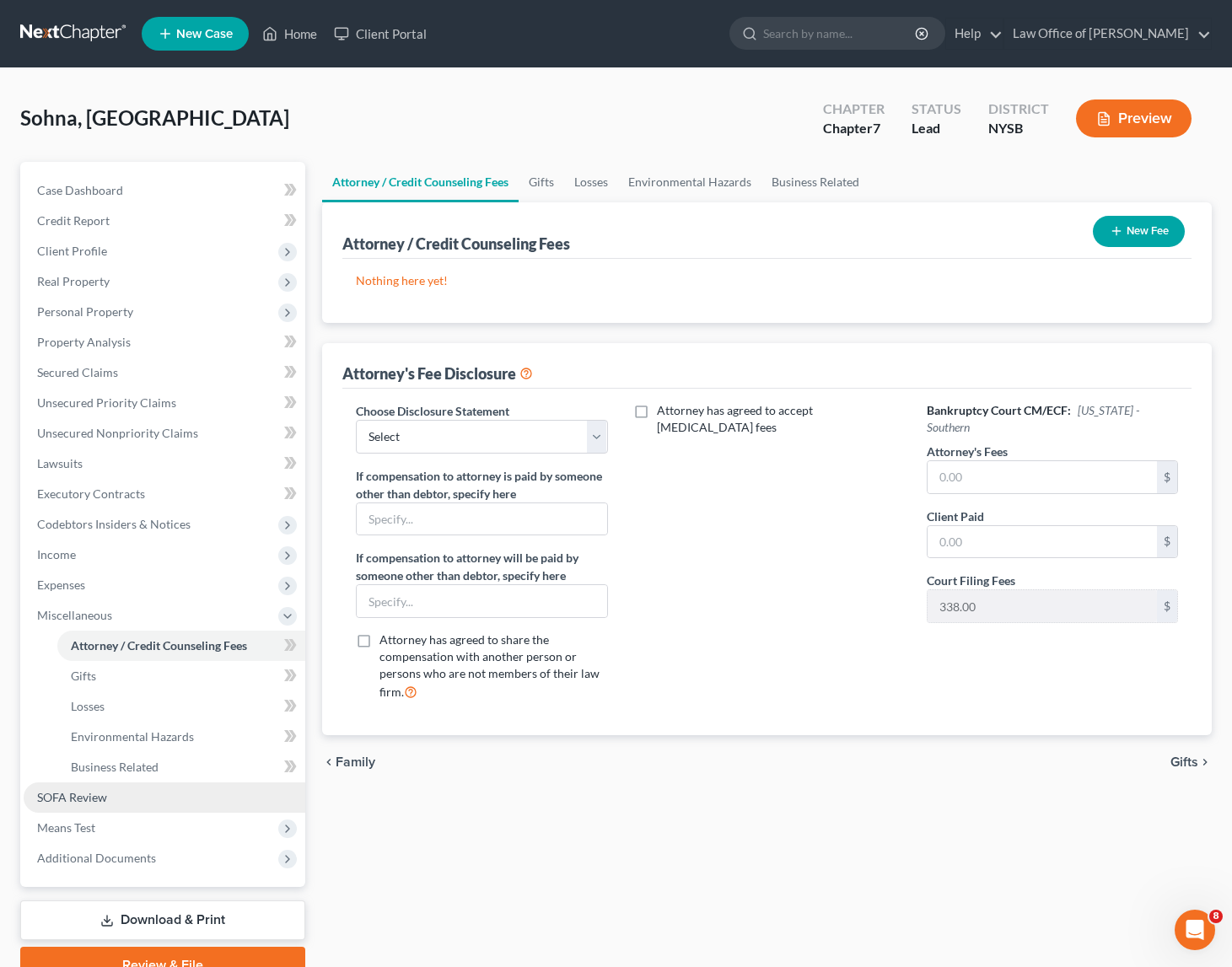
click at [121, 801] on link "SOFA Review" at bounding box center [164, 797] width 281 height 30
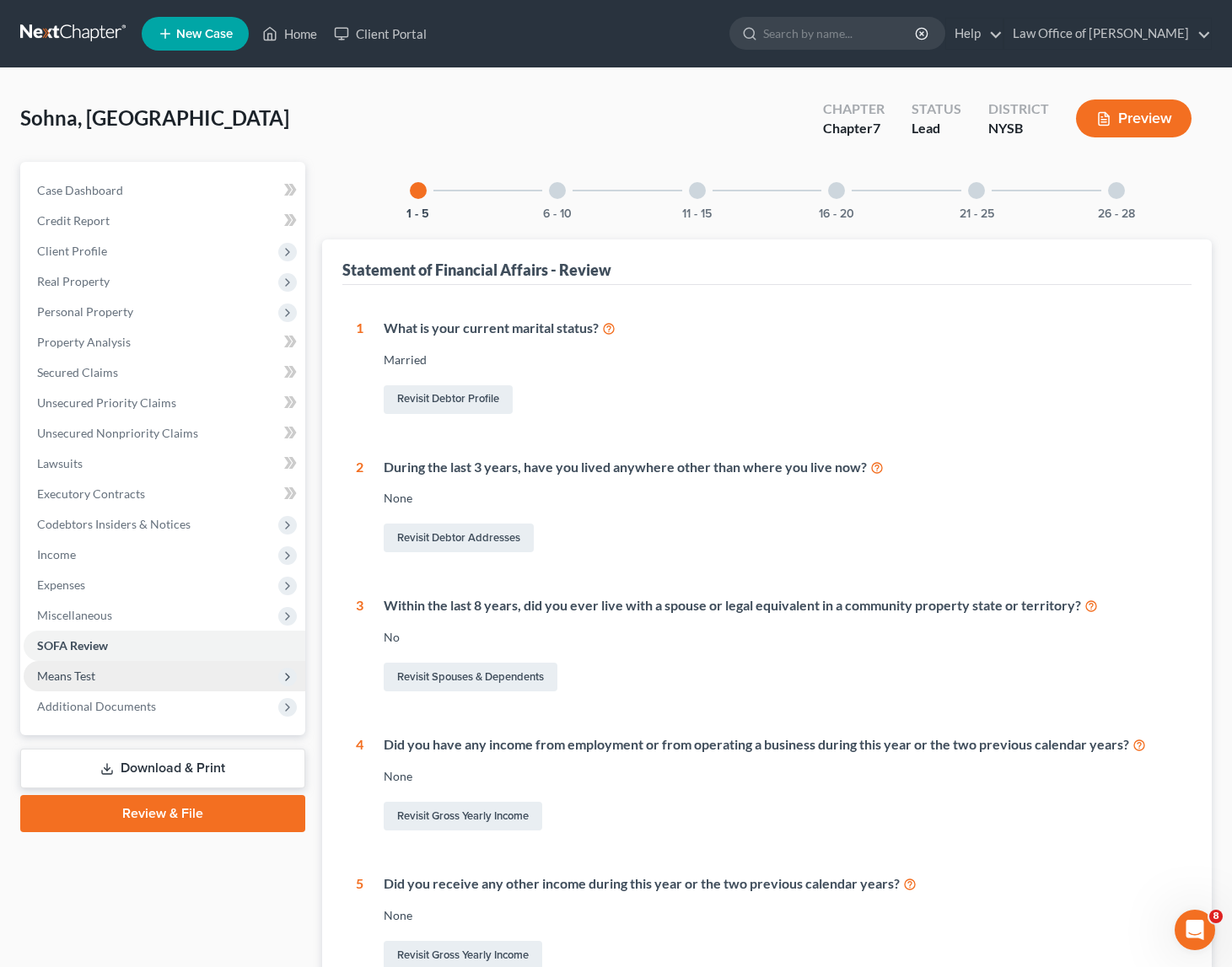
click at [64, 680] on span "Means Test" at bounding box center [67, 676] width 58 height 15
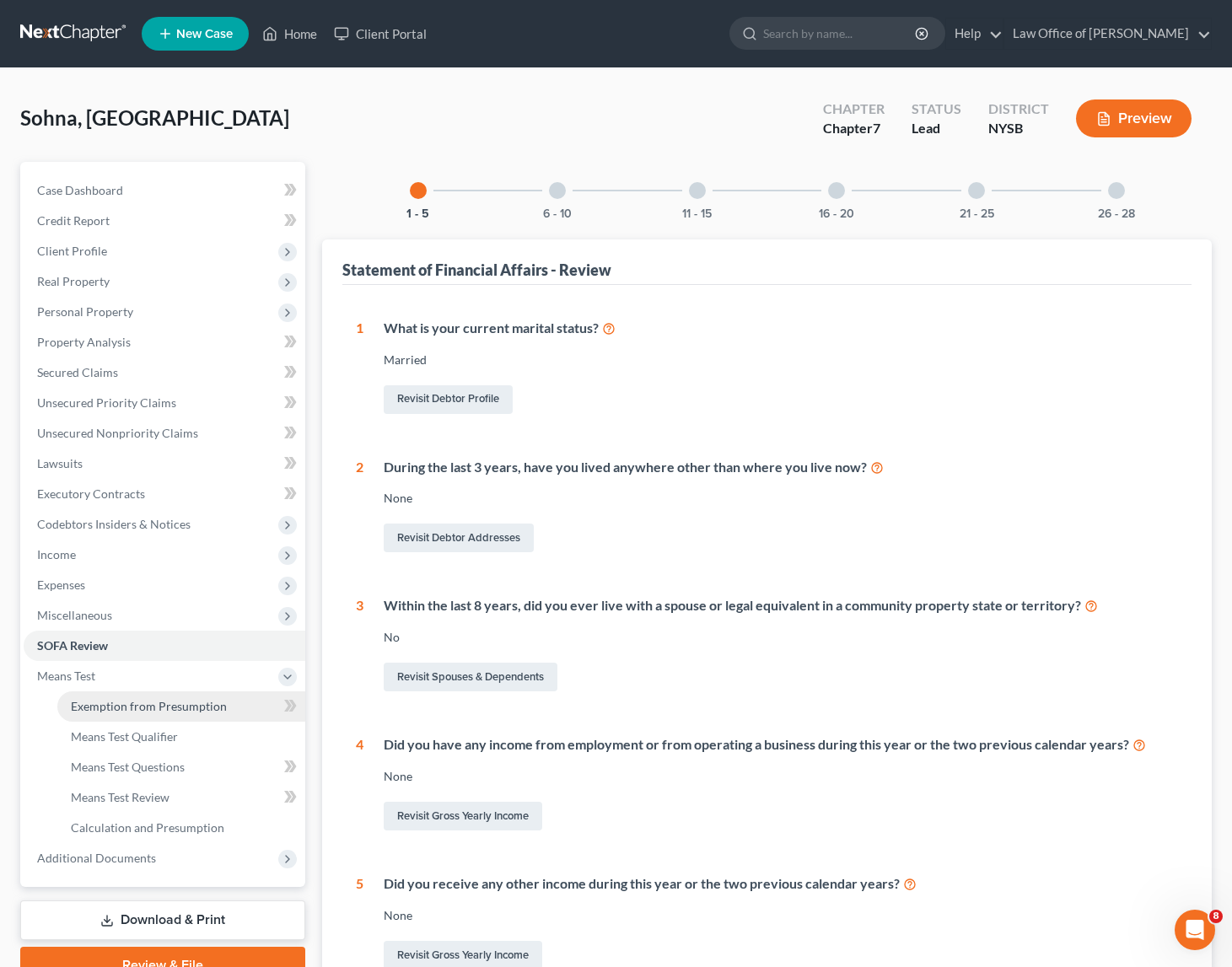
click at [153, 704] on span "Exemption from Presumption" at bounding box center [149, 707] width 156 height 15
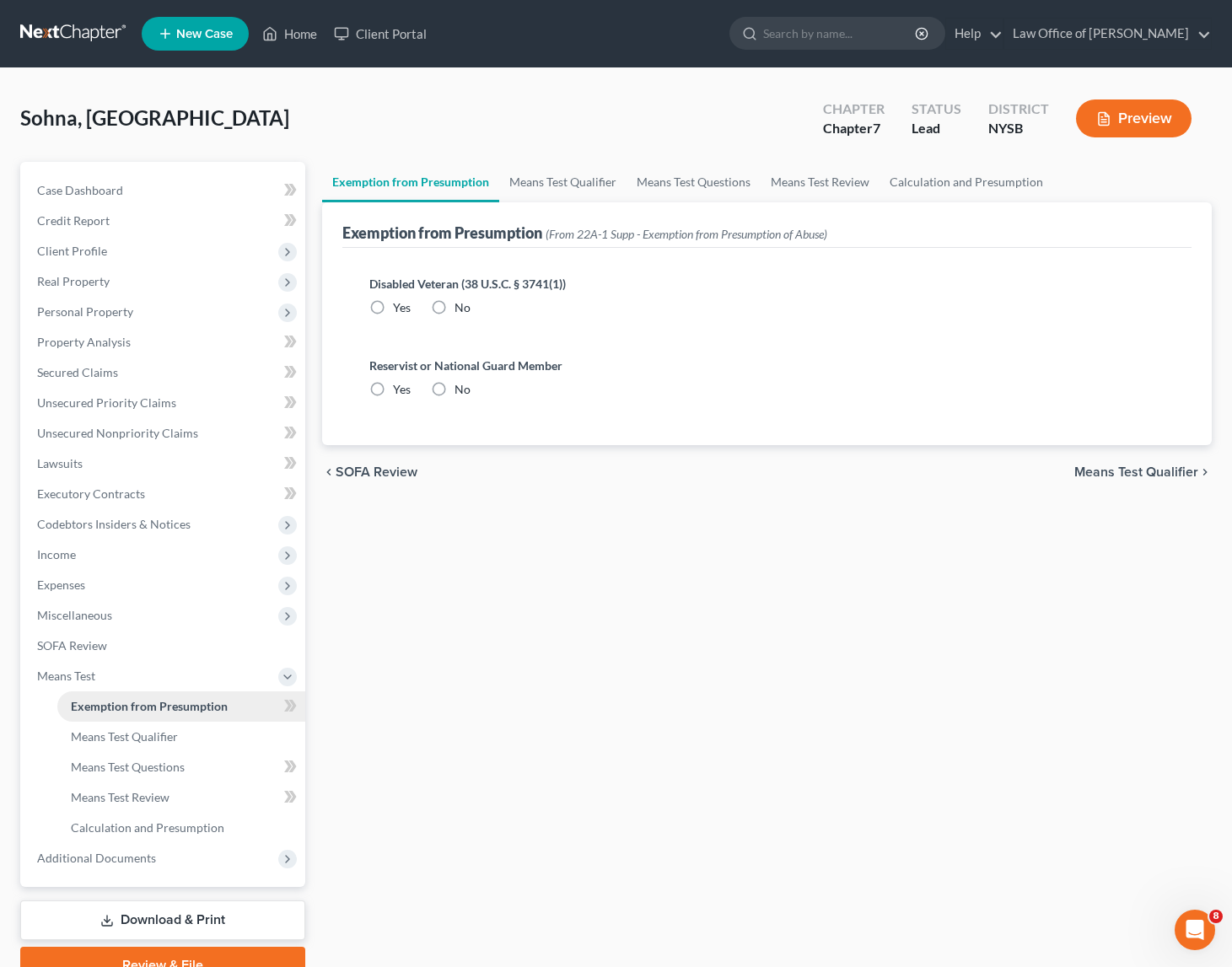
radio input "true"
click at [109, 310] on span "Personal Property" at bounding box center [85, 311] width 96 height 15
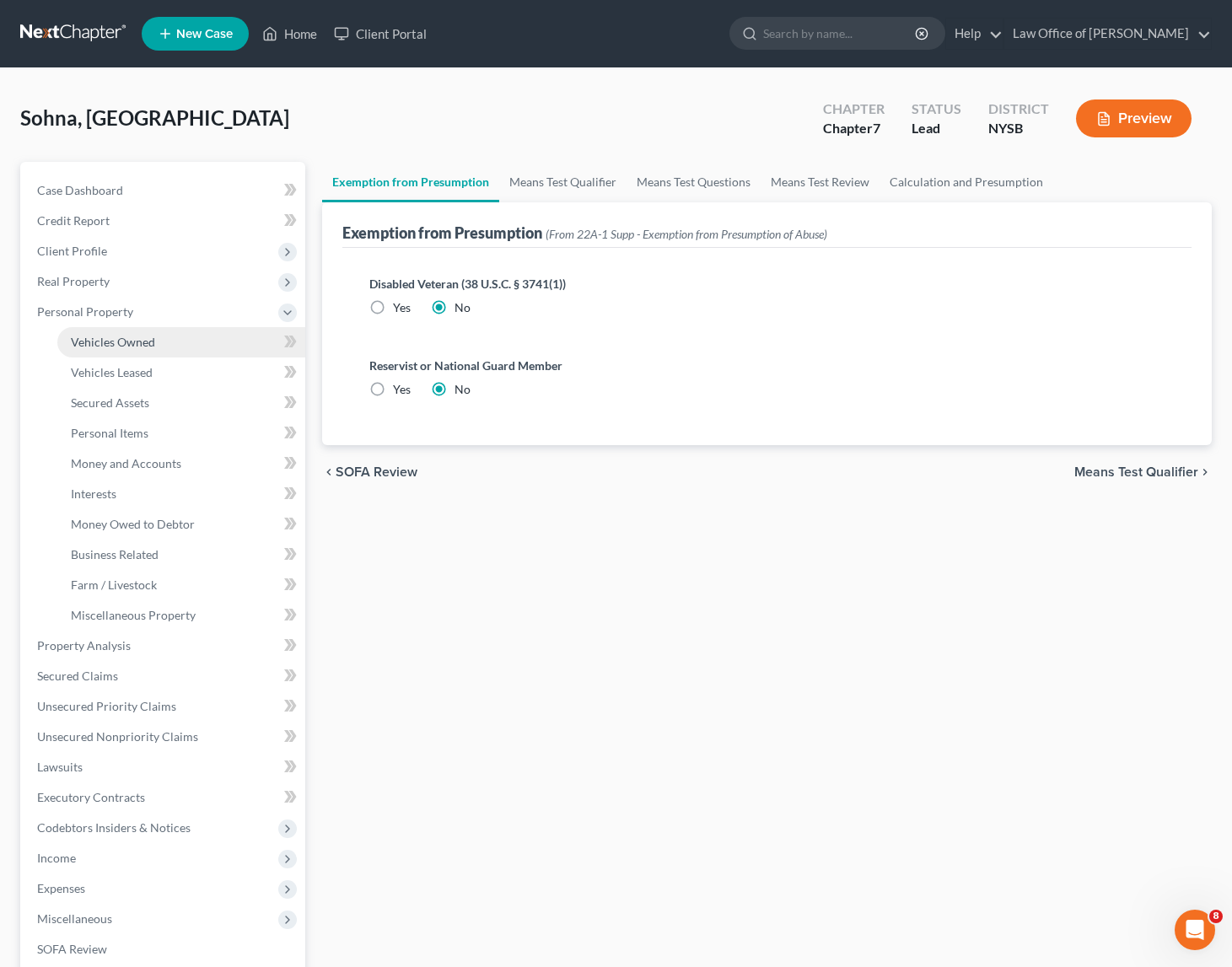
click at [112, 336] on span "Vehicles Owned" at bounding box center [113, 342] width 84 height 15
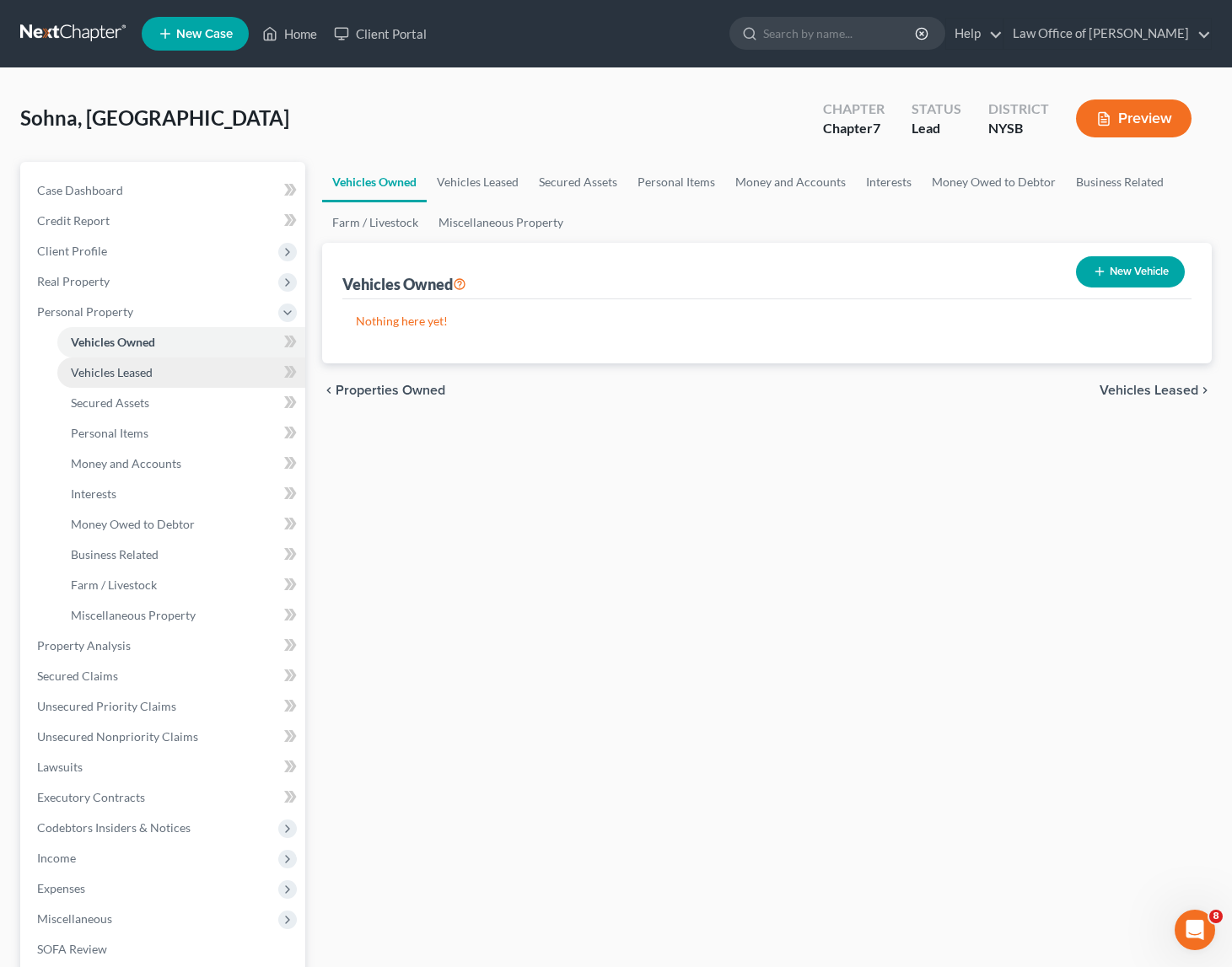
click at [119, 368] on span "Vehicles Leased" at bounding box center [112, 373] width 82 height 15
click at [124, 341] on span "Vehicles Owned" at bounding box center [113, 342] width 84 height 15
click at [130, 375] on span "Vehicles Leased" at bounding box center [112, 373] width 82 height 15
click at [124, 345] on span "Vehicles Owned" at bounding box center [113, 342] width 84 height 15
click at [124, 369] on span "Vehicles Leased" at bounding box center [112, 373] width 82 height 15
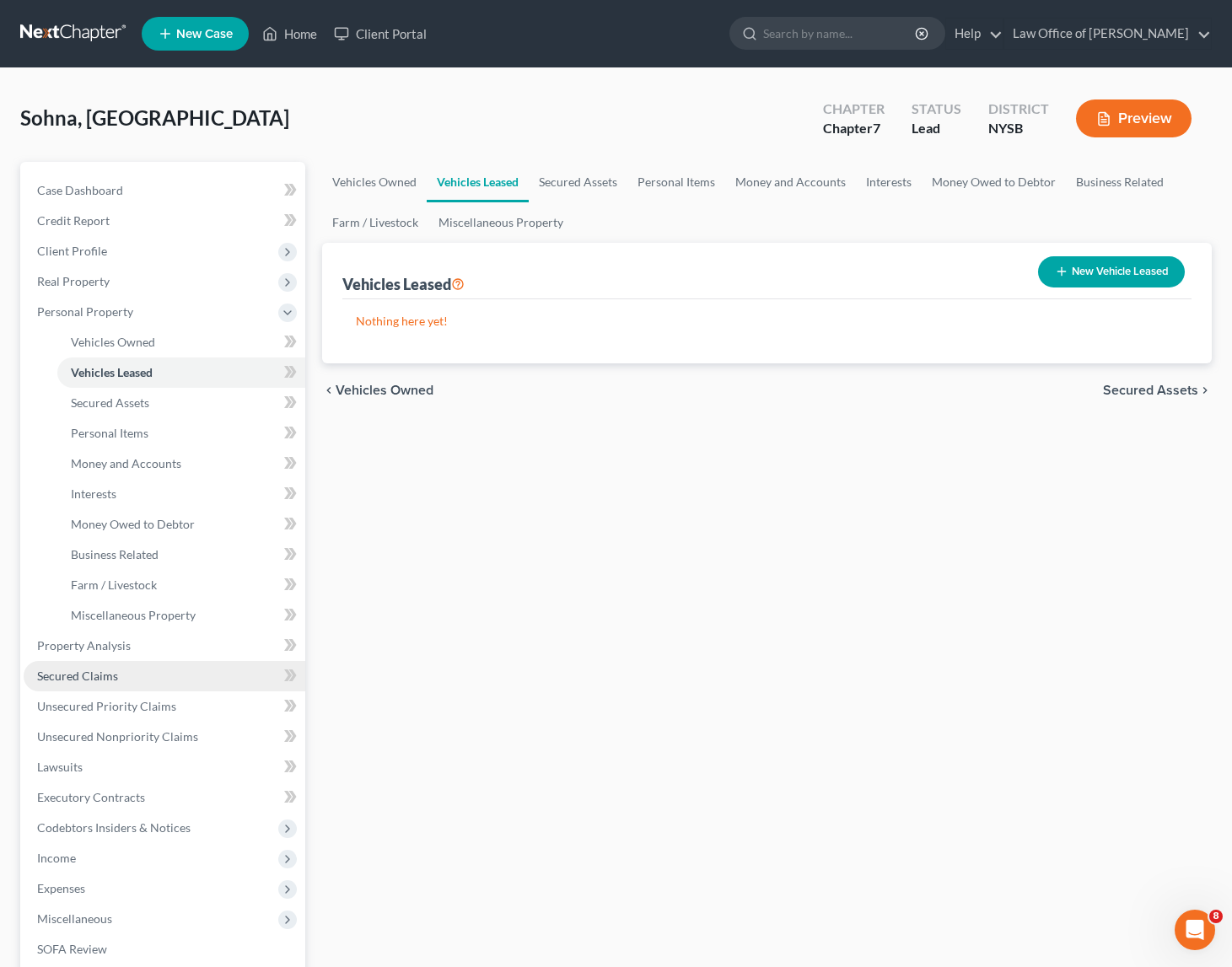
scroll to position [233, 0]
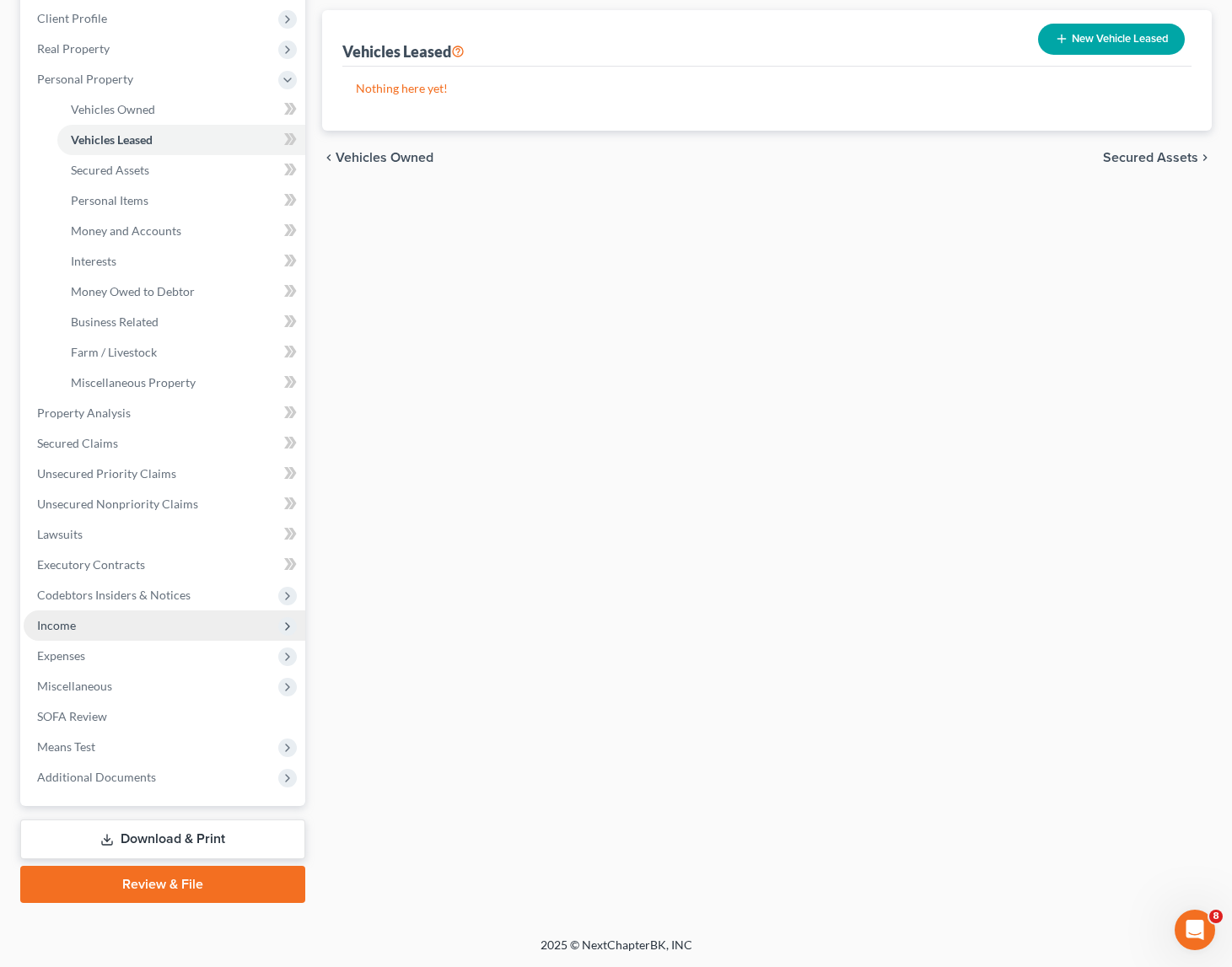
click at [61, 625] on span "Income" at bounding box center [57, 625] width 38 height 15
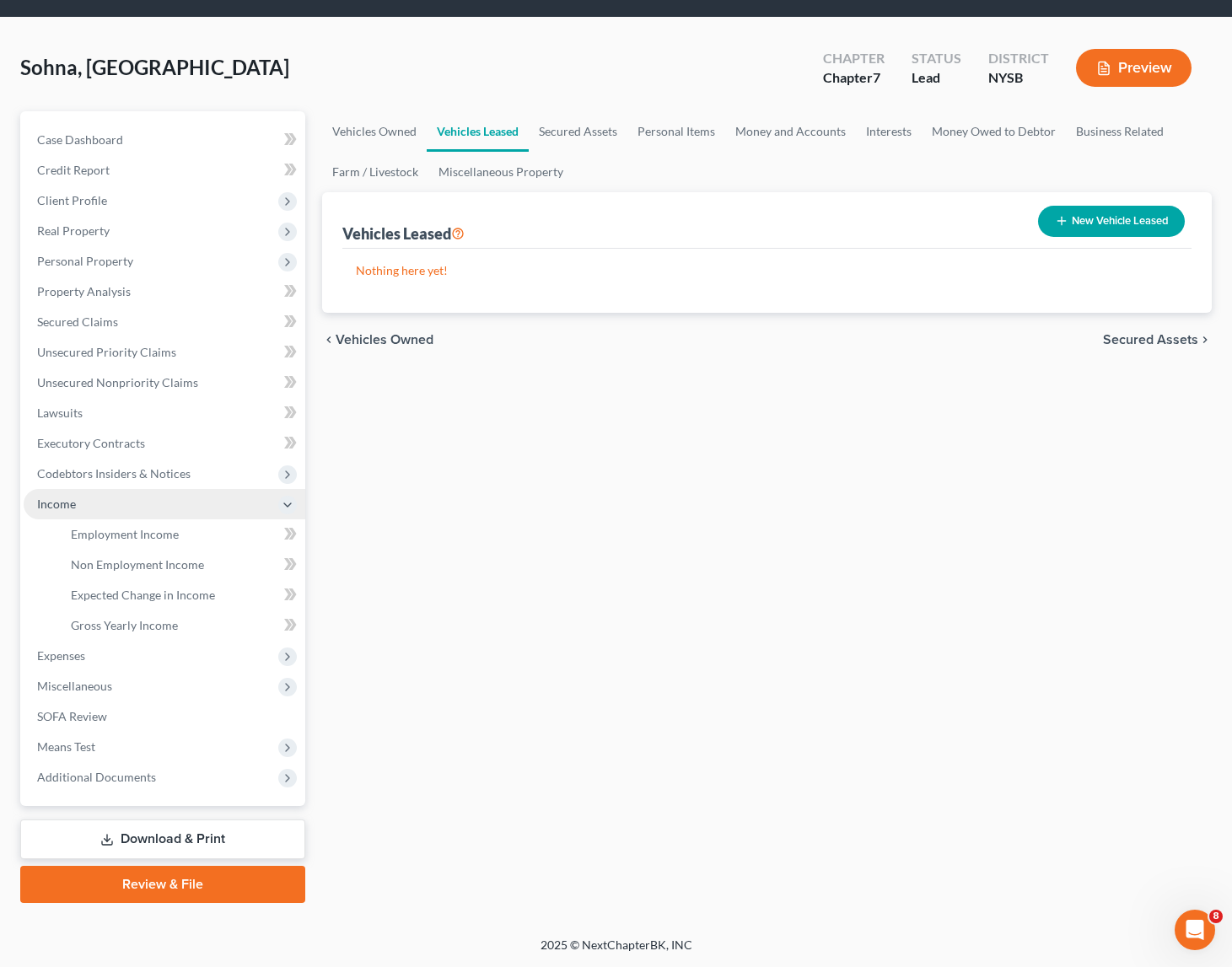
scroll to position [50, 0]
click at [62, 657] on span "Expenses" at bounding box center [61, 656] width 48 height 15
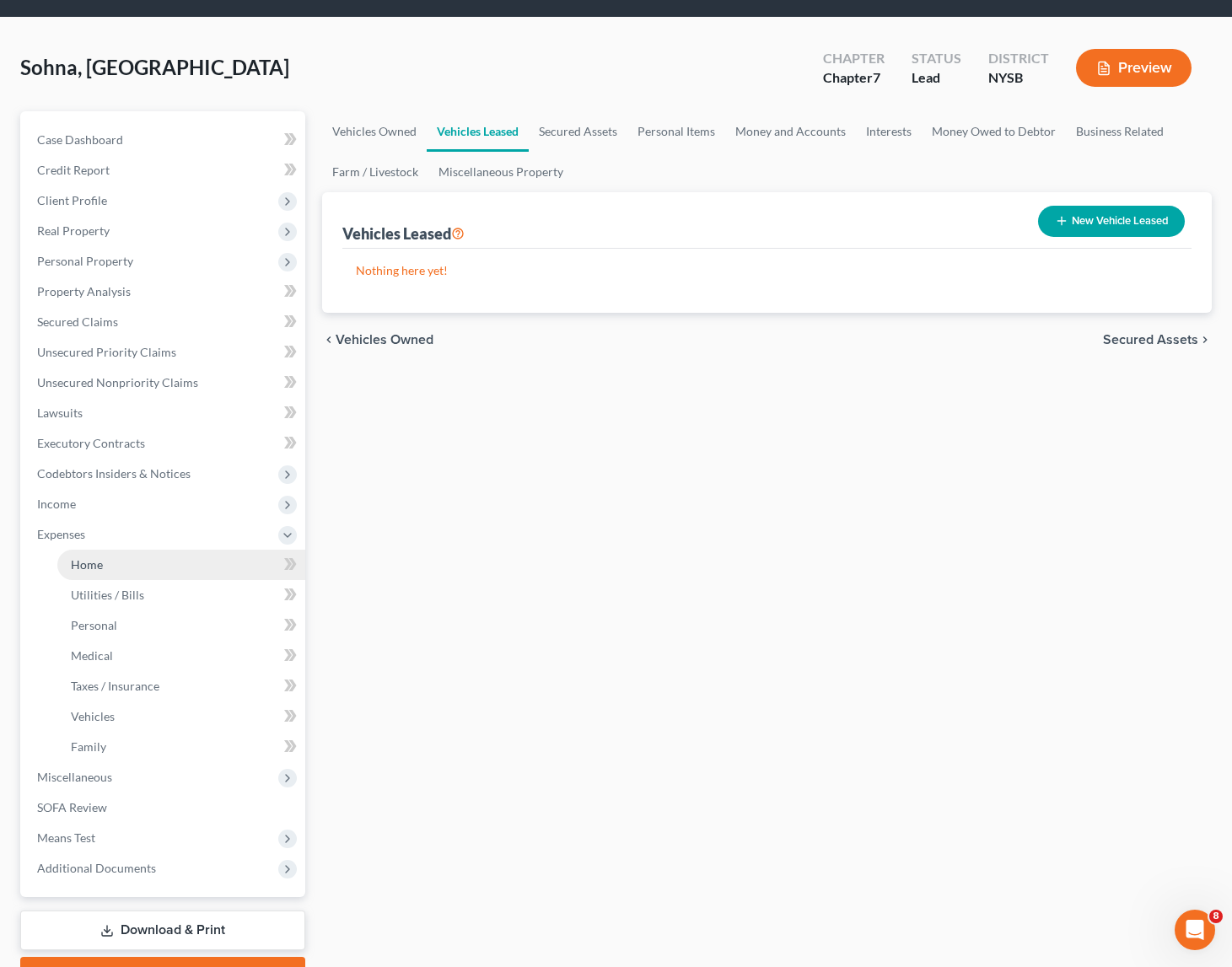
click at [82, 564] on span "Home" at bounding box center [87, 565] width 32 height 15
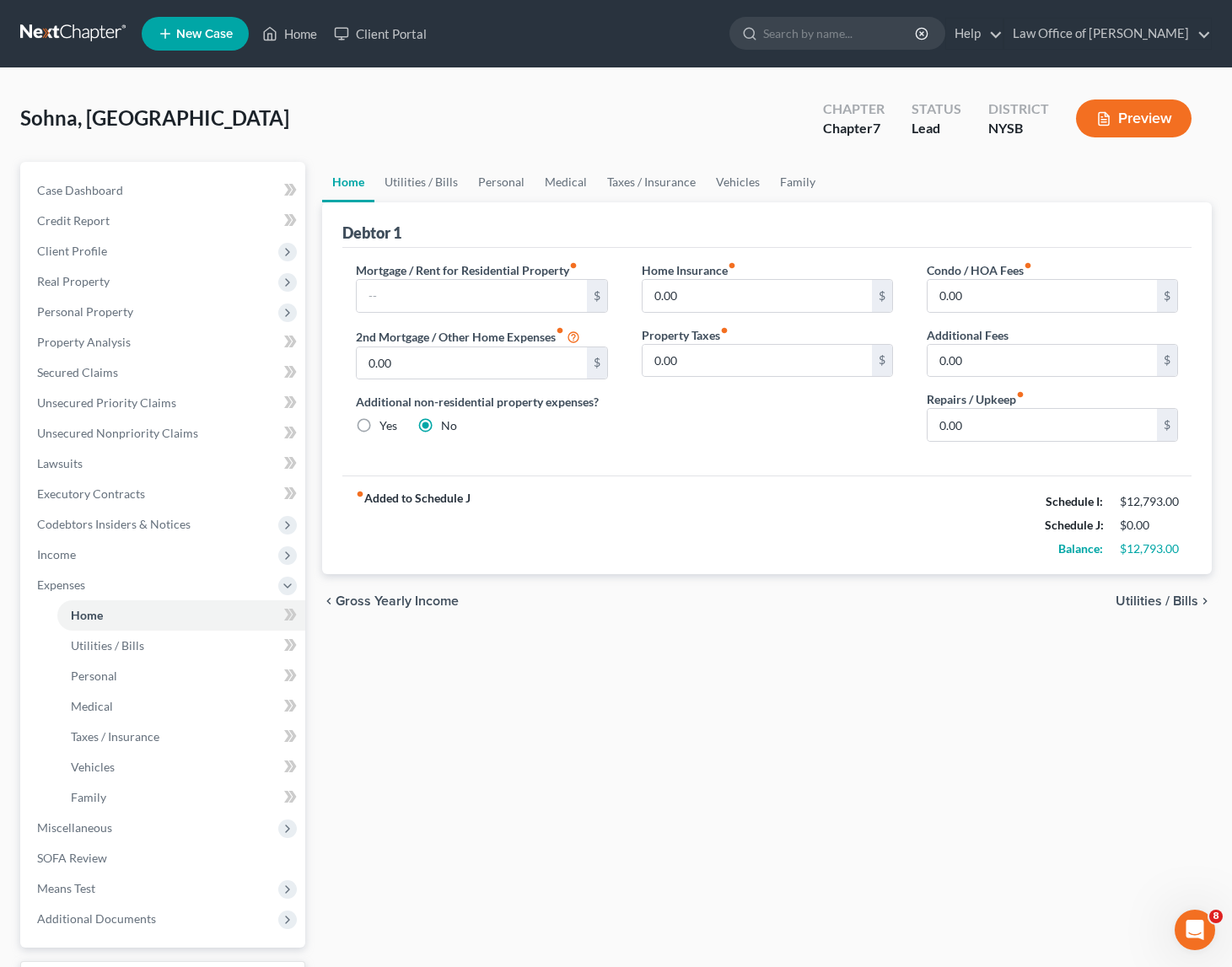
scroll to position [142, 0]
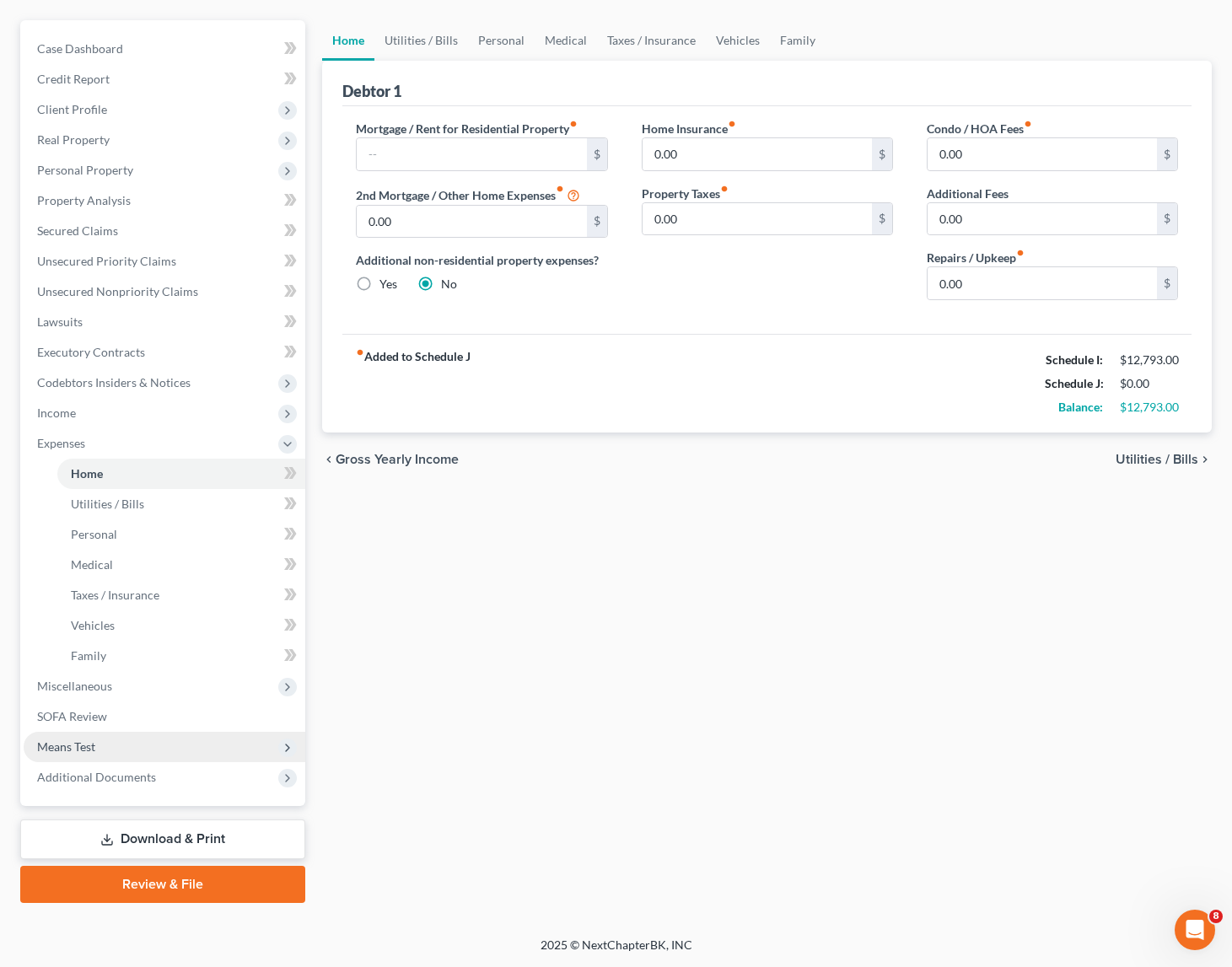
click at [73, 745] on span "Means Test" at bounding box center [67, 747] width 58 height 15
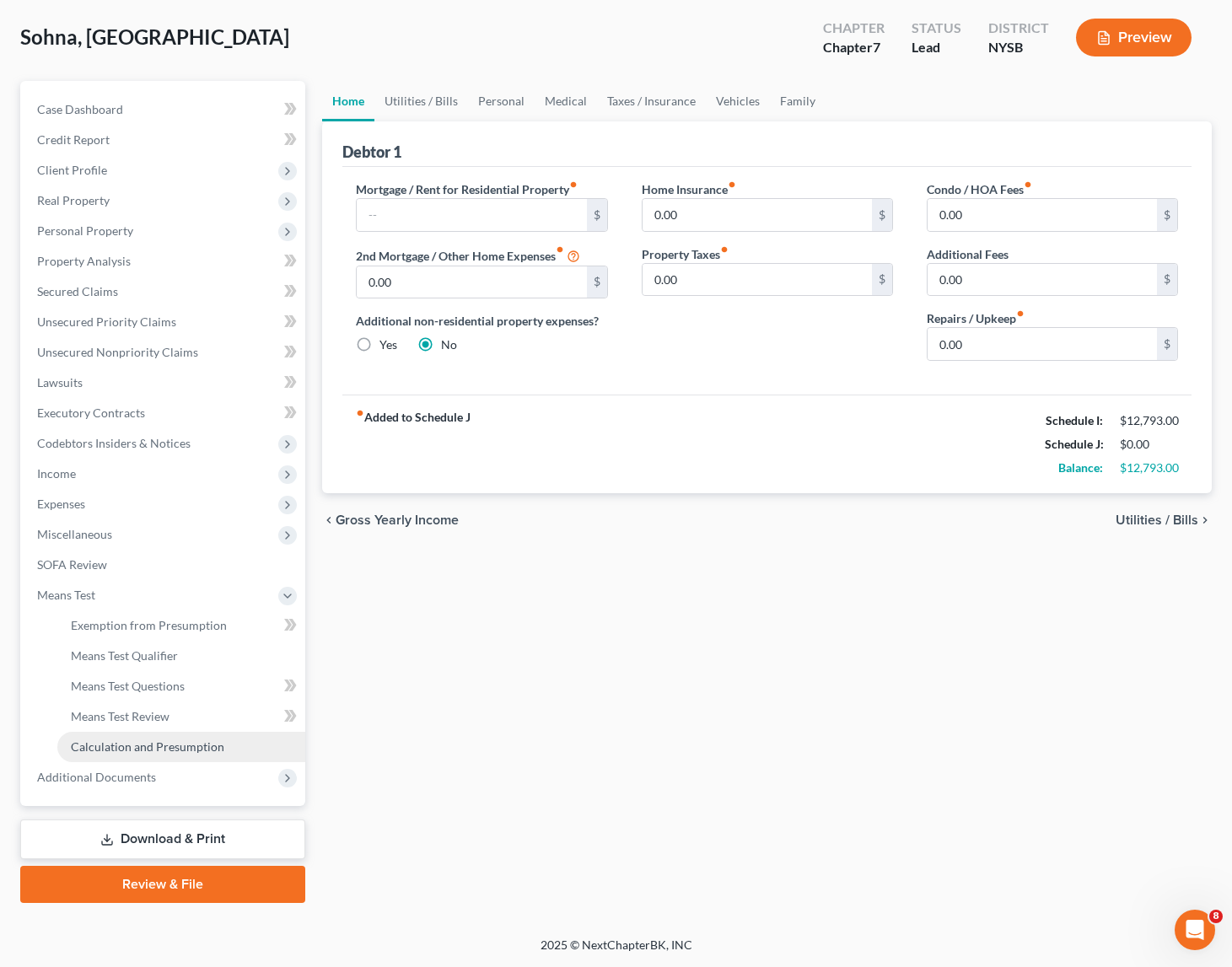
scroll to position [81, 0]
click at [139, 716] on span "Means Test Review" at bounding box center [121, 717] width 99 height 15
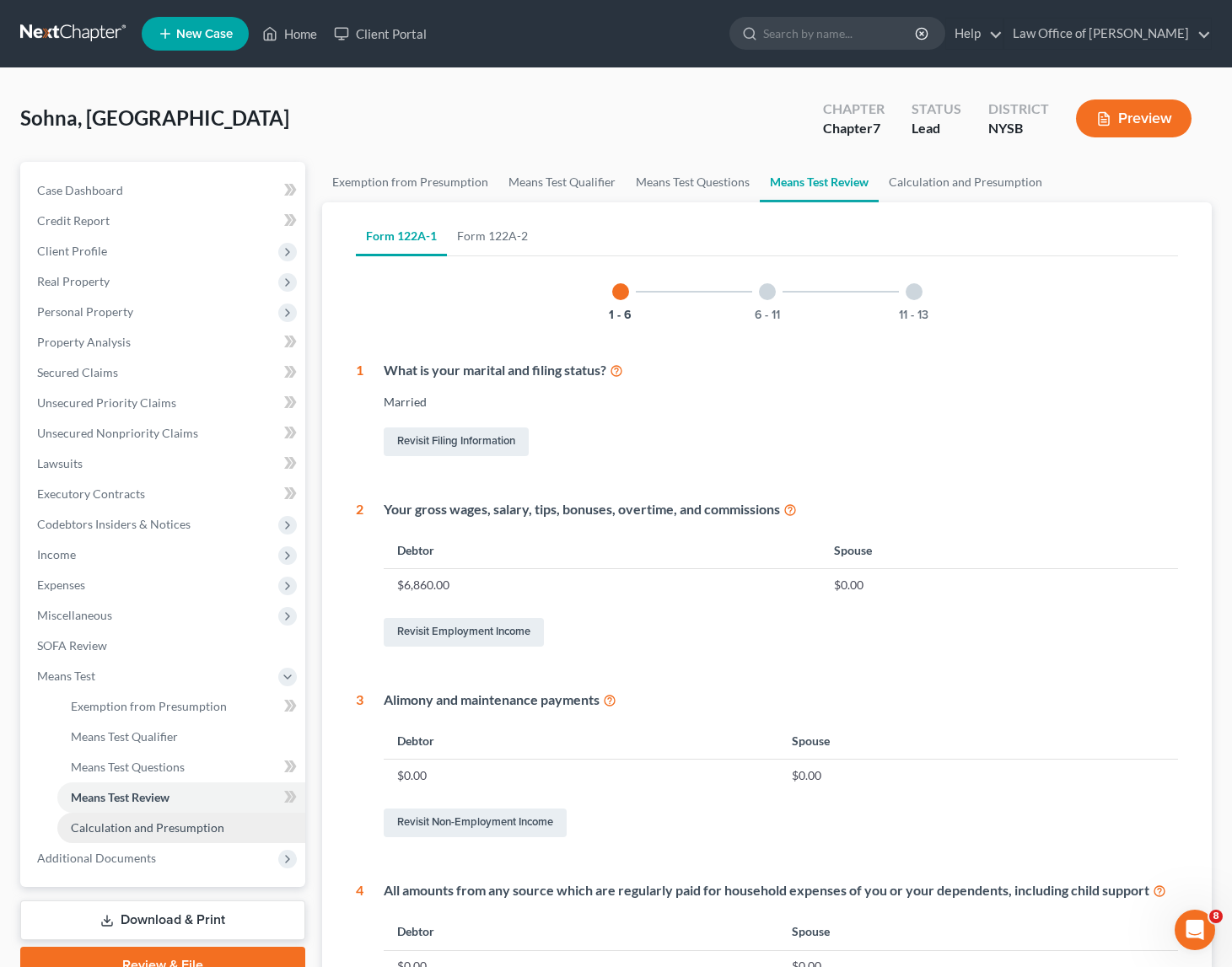
click at [151, 834] on span "Calculation and Presumption" at bounding box center [148, 828] width 153 height 15
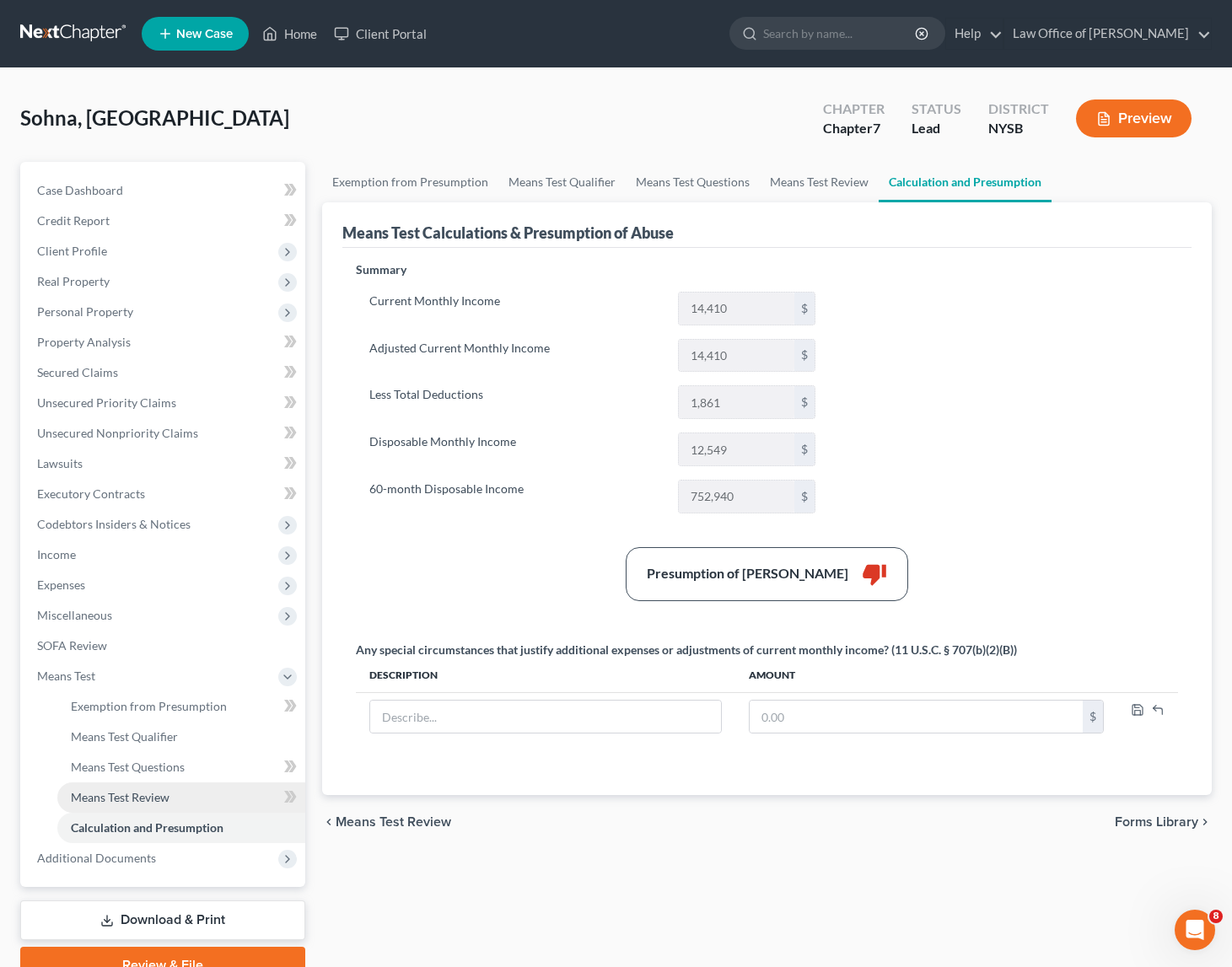
click at [121, 798] on span "Means Test Review" at bounding box center [121, 797] width 99 height 15
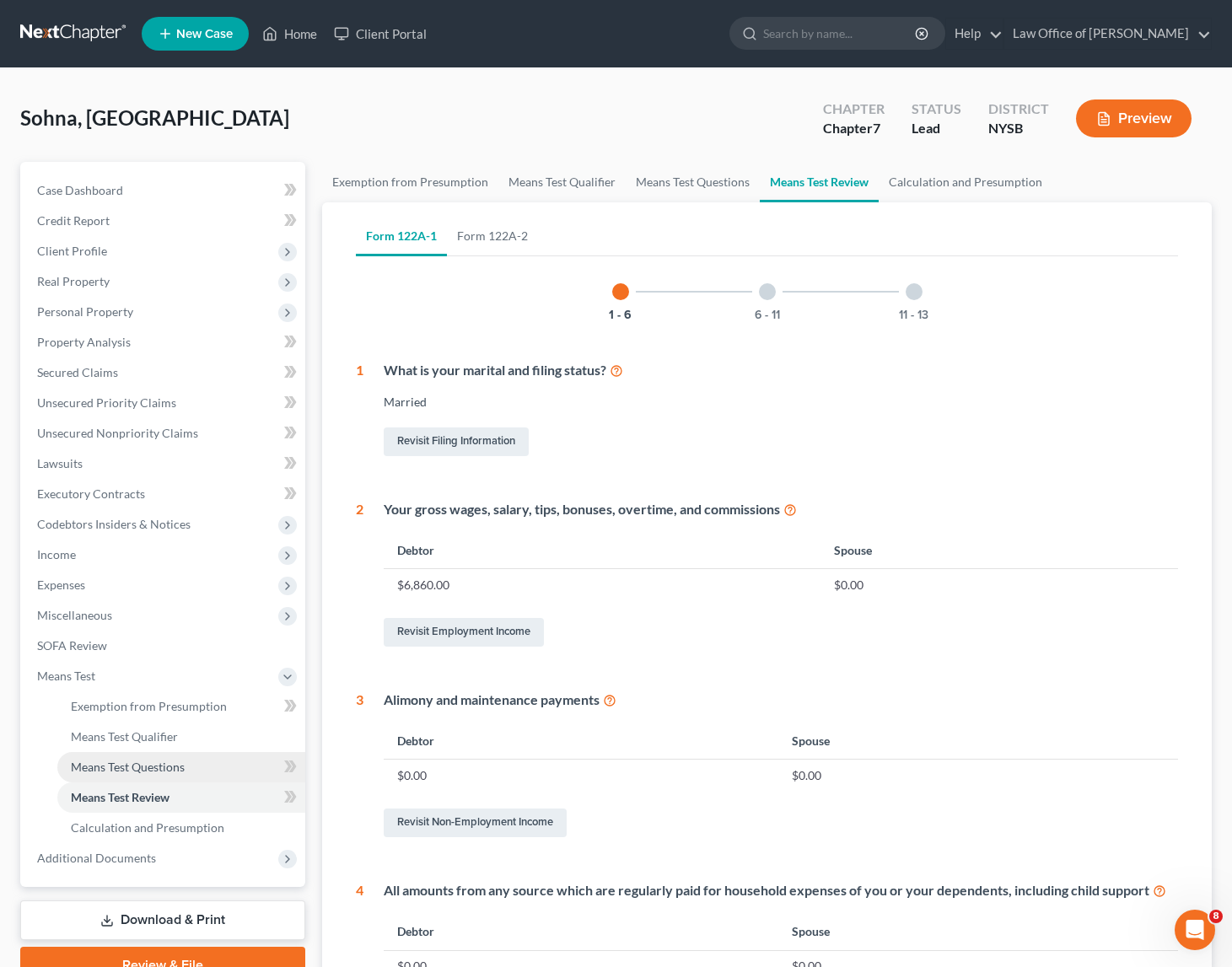
click at [130, 765] on span "Means Test Questions" at bounding box center [128, 767] width 114 height 15
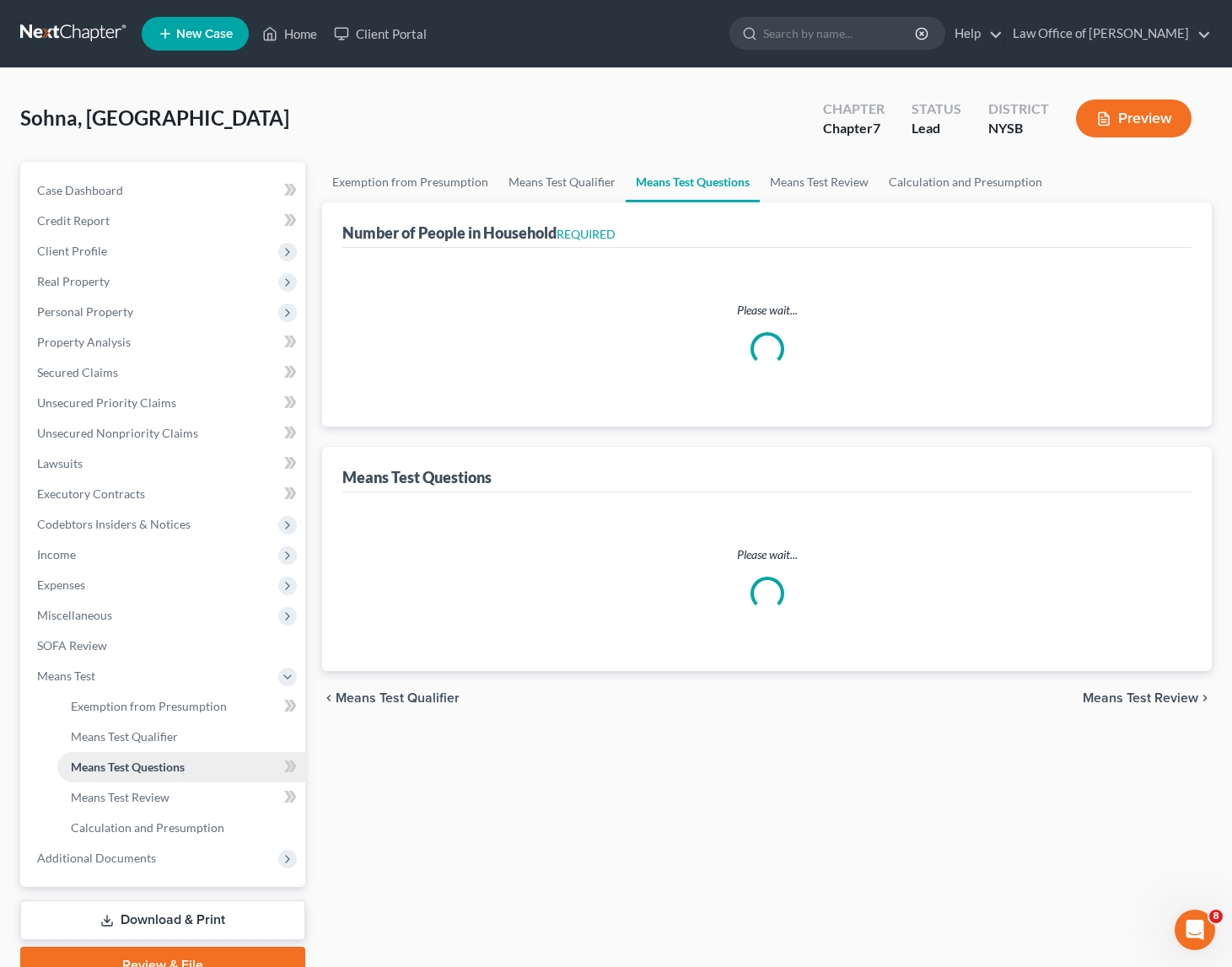
select select "0"
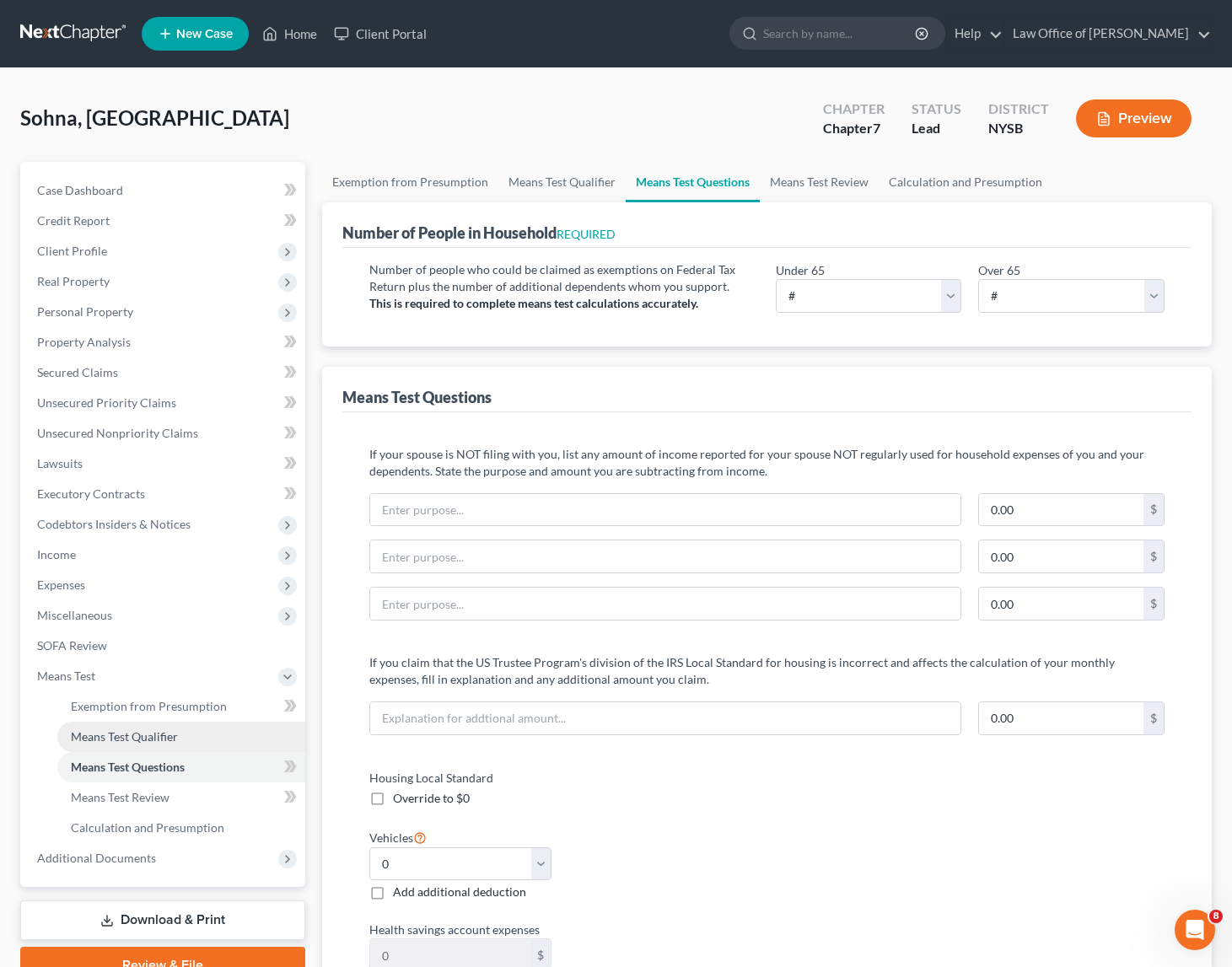
click at [135, 741] on span "Means Test Qualifier" at bounding box center [124, 737] width 107 height 15
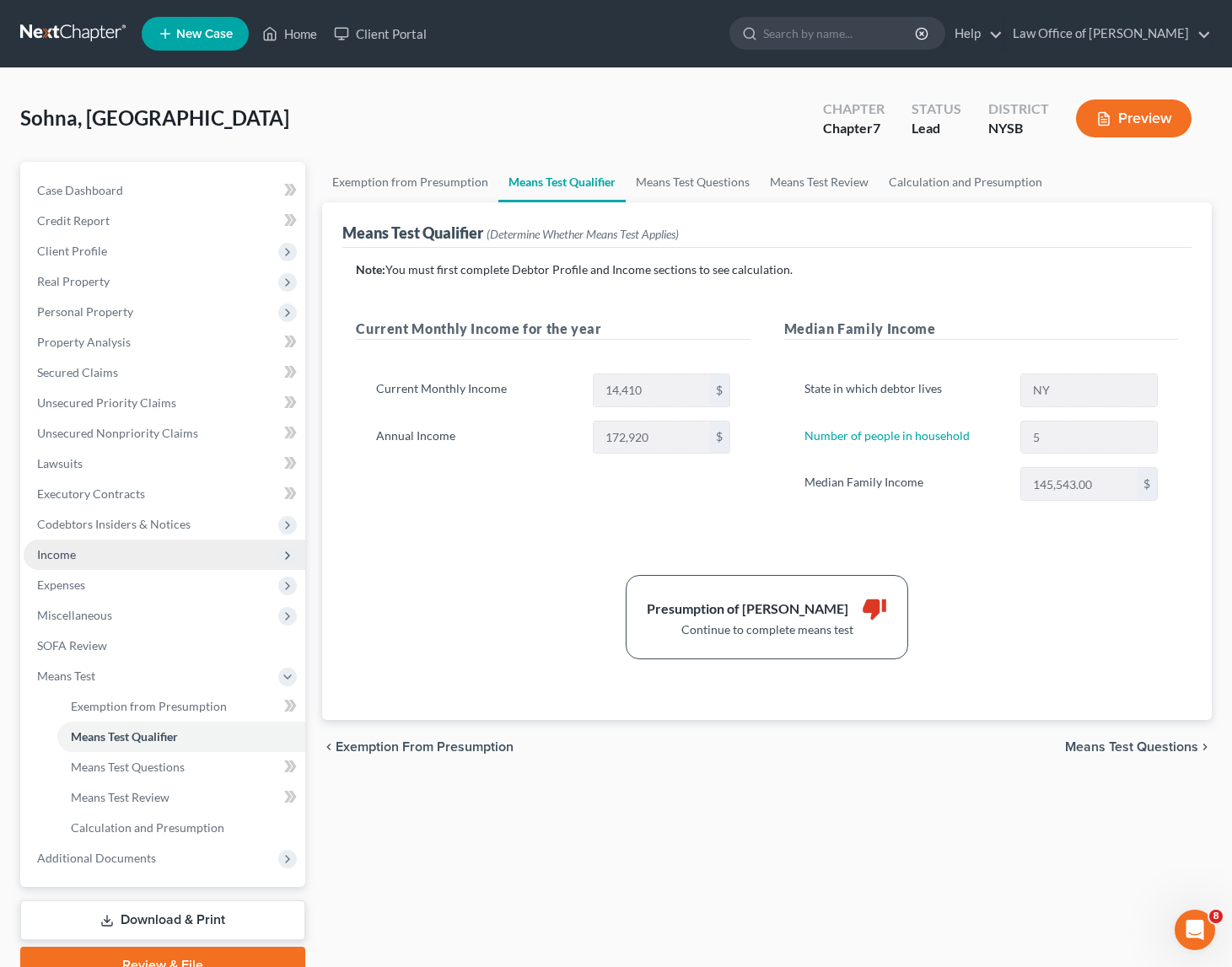
click at [59, 561] on span "Income" at bounding box center [57, 554] width 38 height 15
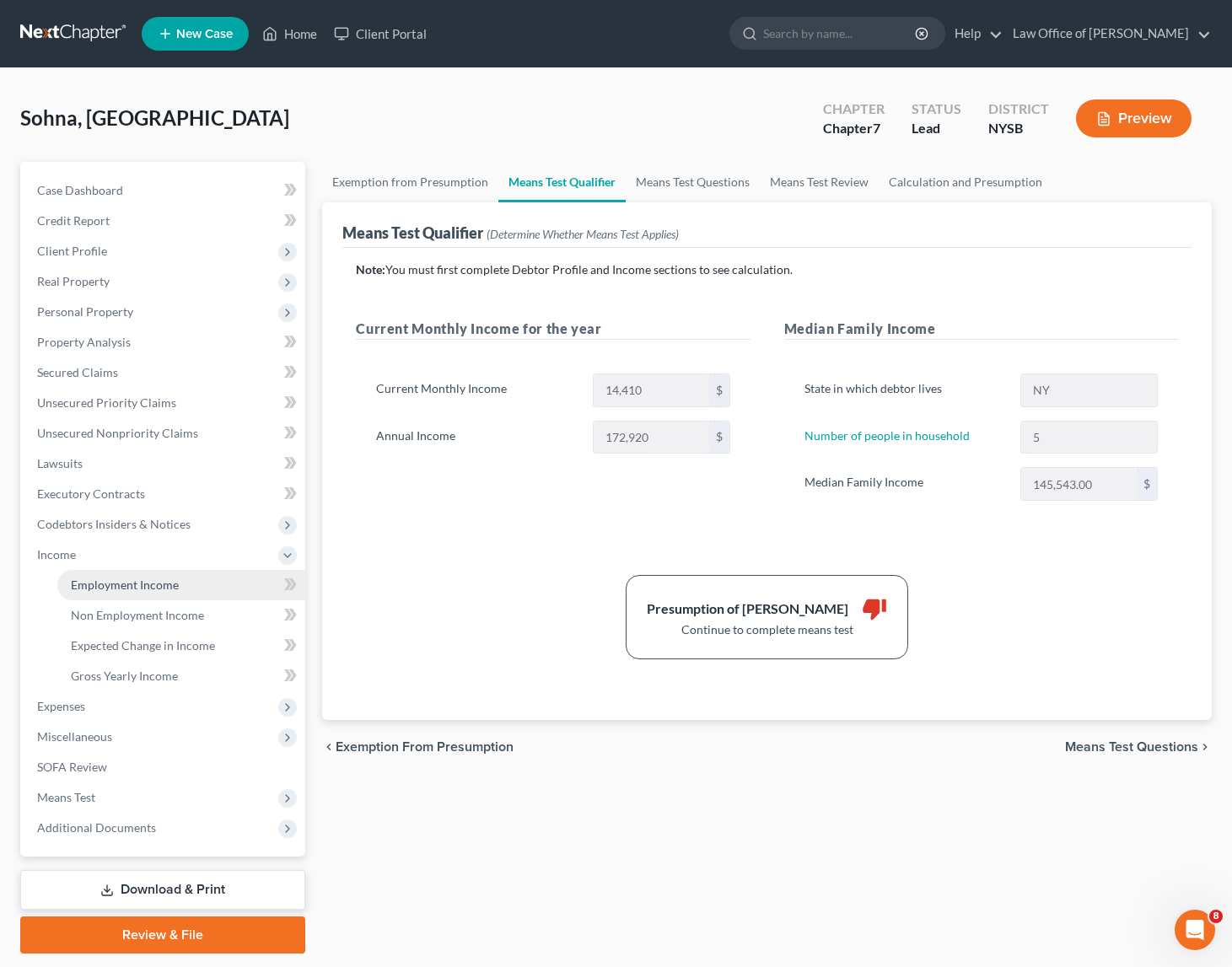
click at [124, 589] on span "Employment Income" at bounding box center [125, 585] width 108 height 15
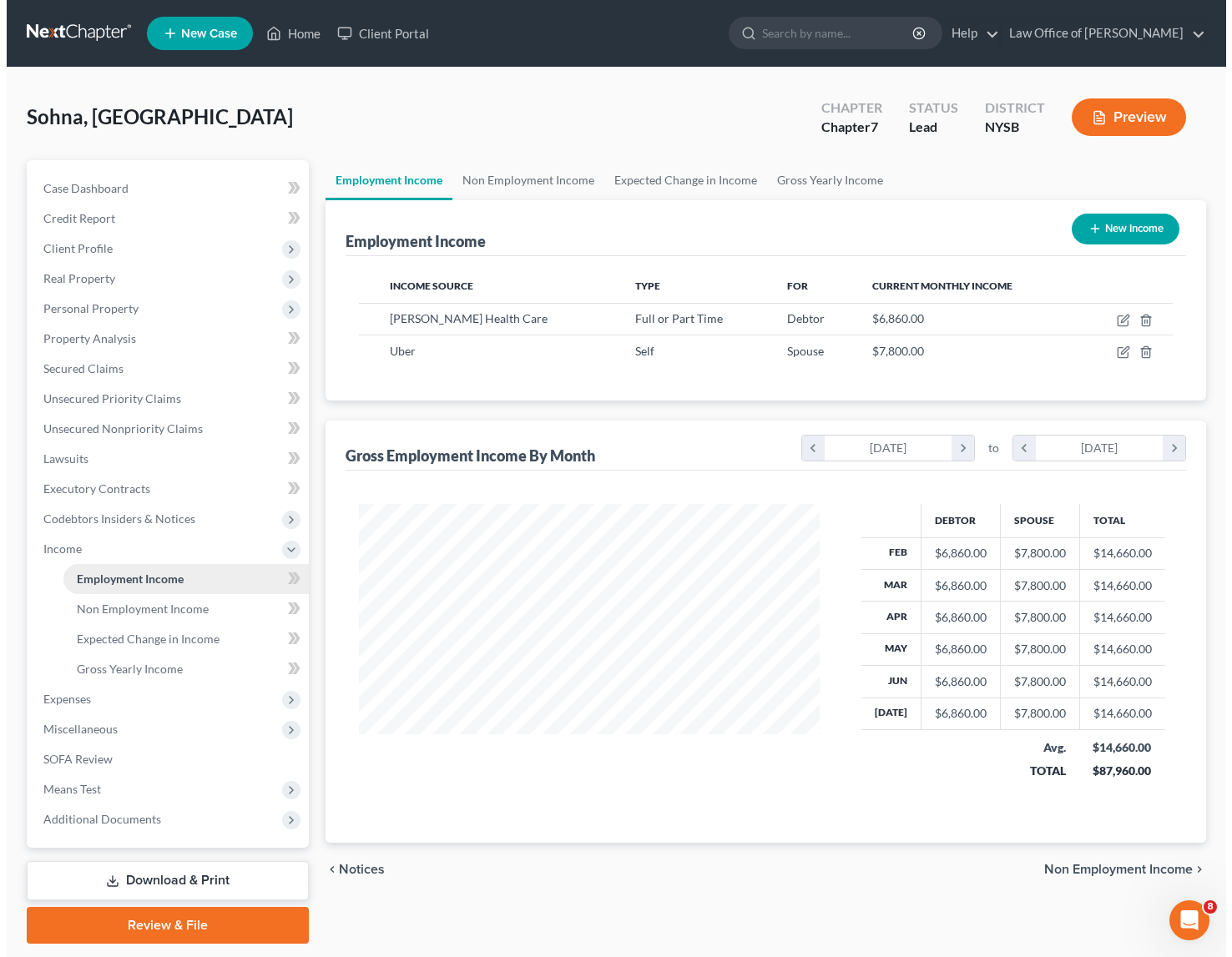
scroll to position [299, 494]
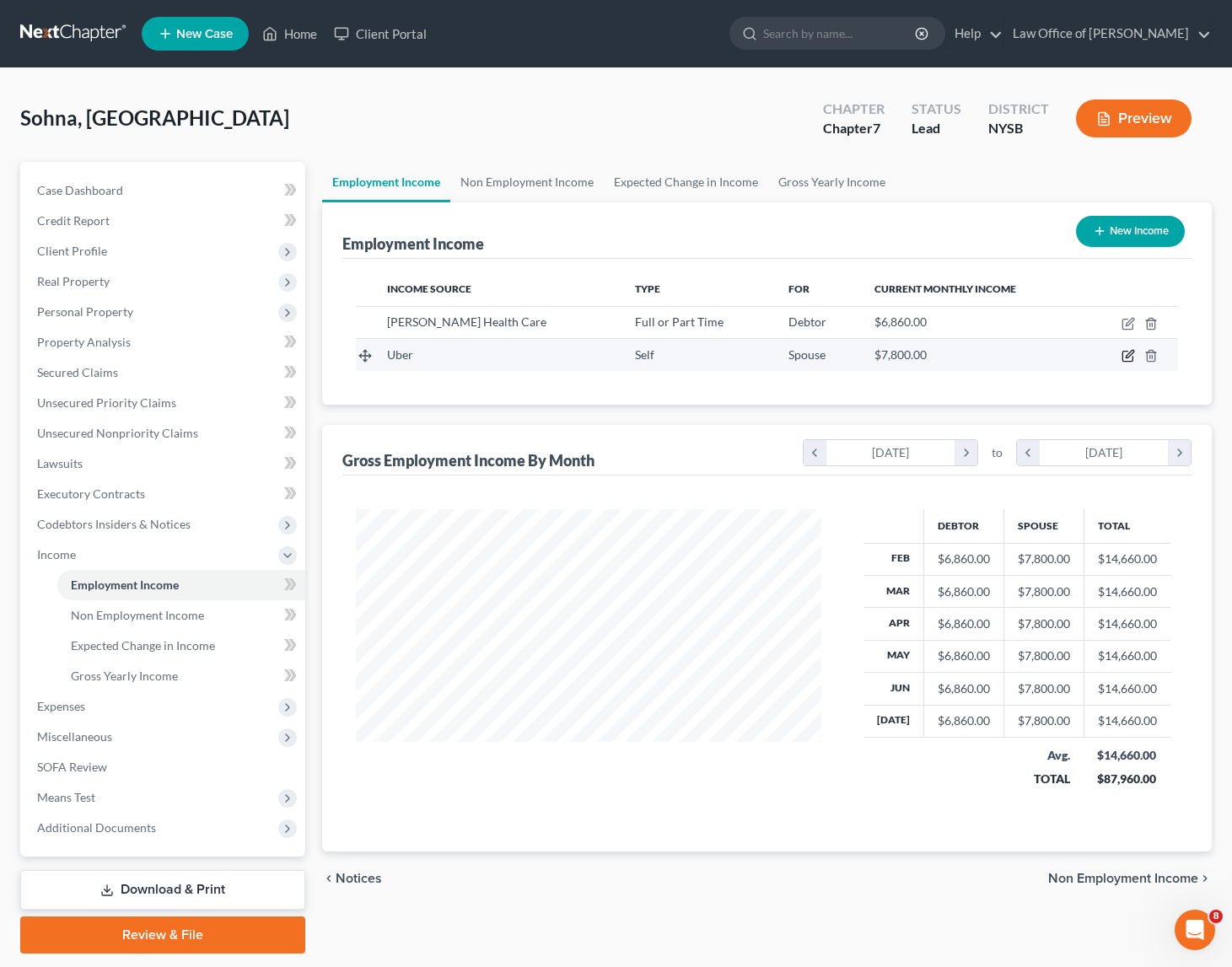
click at [1129, 353] on icon "button" at bounding box center [1128, 355] width 14 height 14
select select "1"
select select "0"
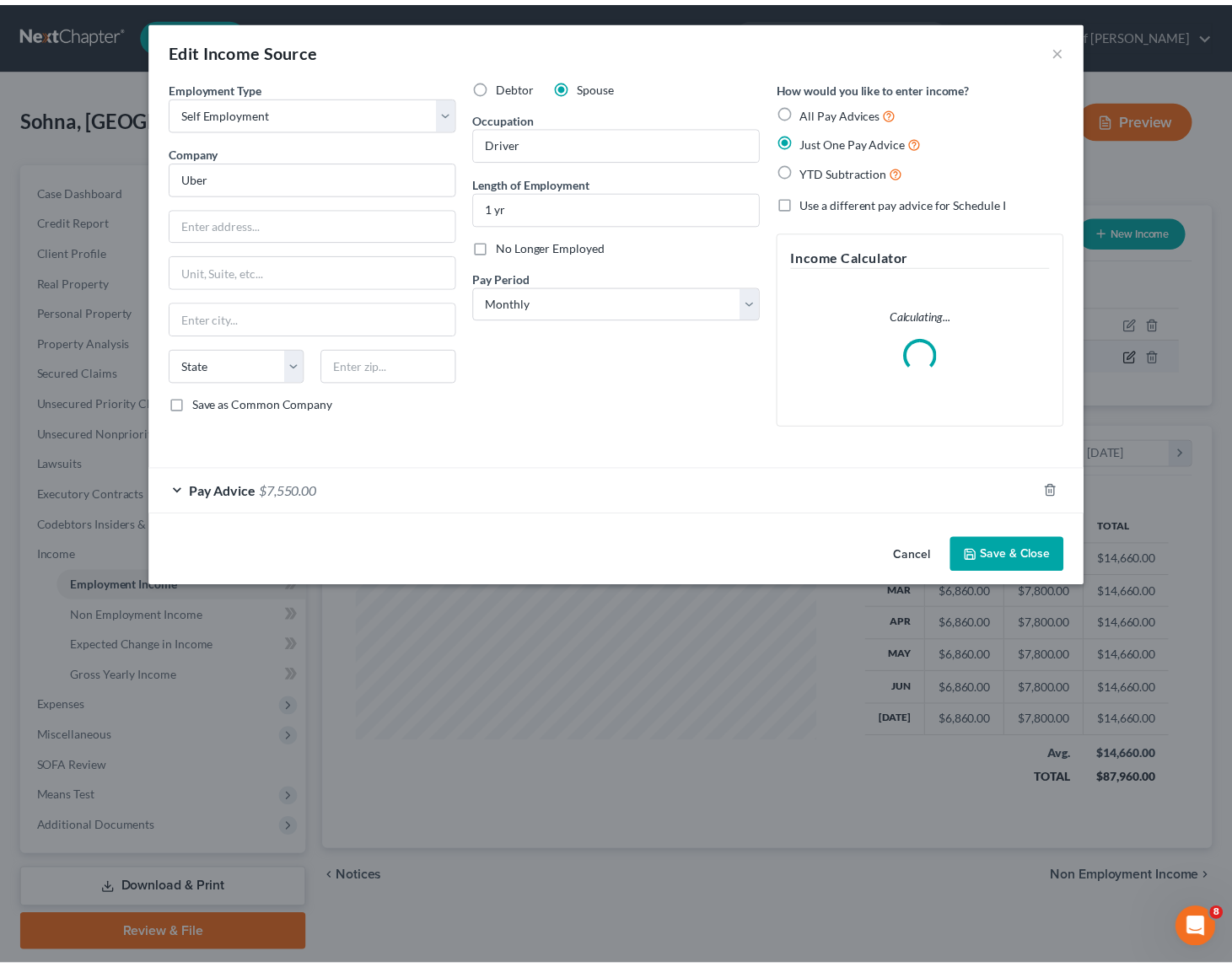
scroll to position [302, 504]
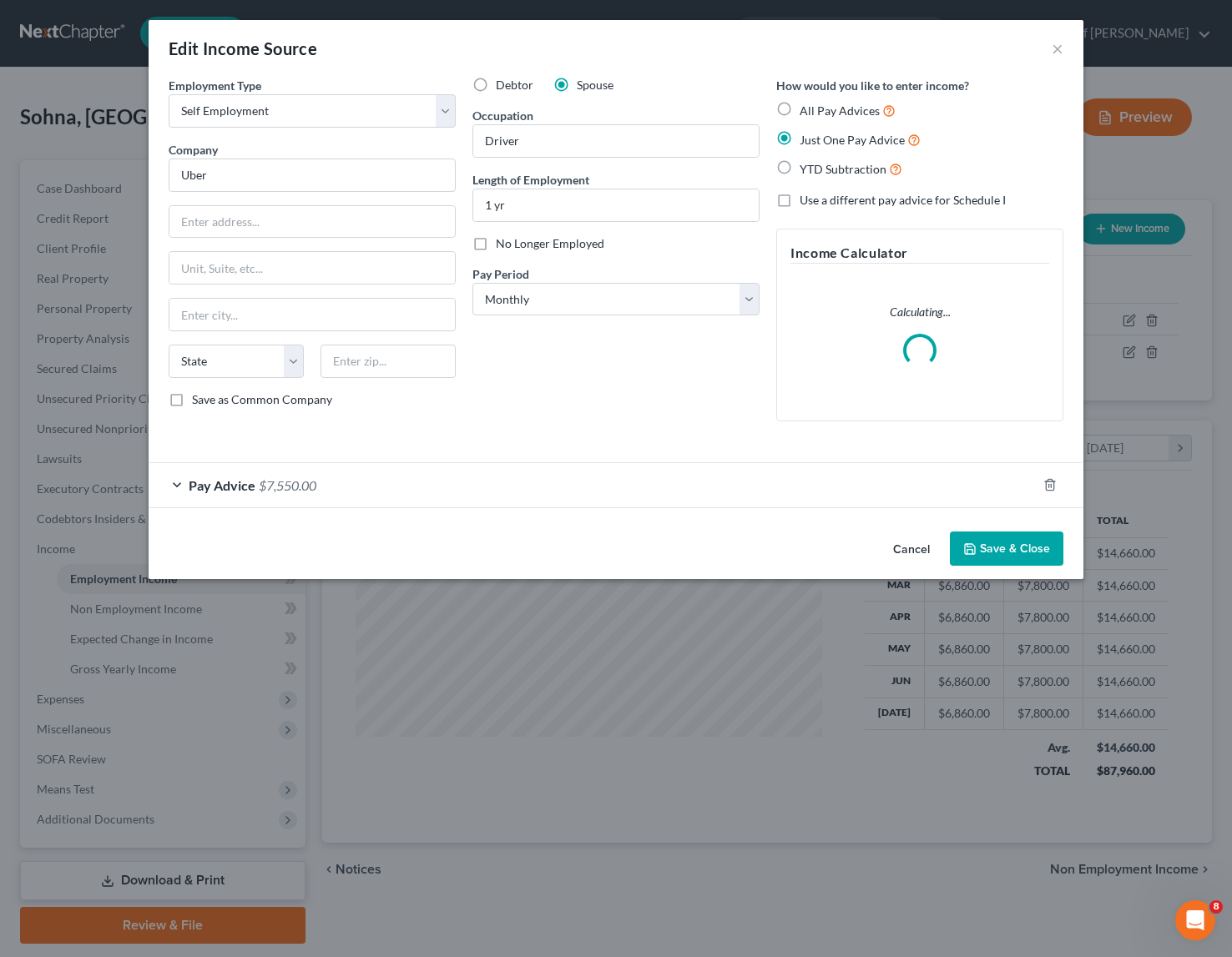
click at [183, 479] on div "Pay Advice $7,550.00" at bounding box center [592, 485] width 889 height 44
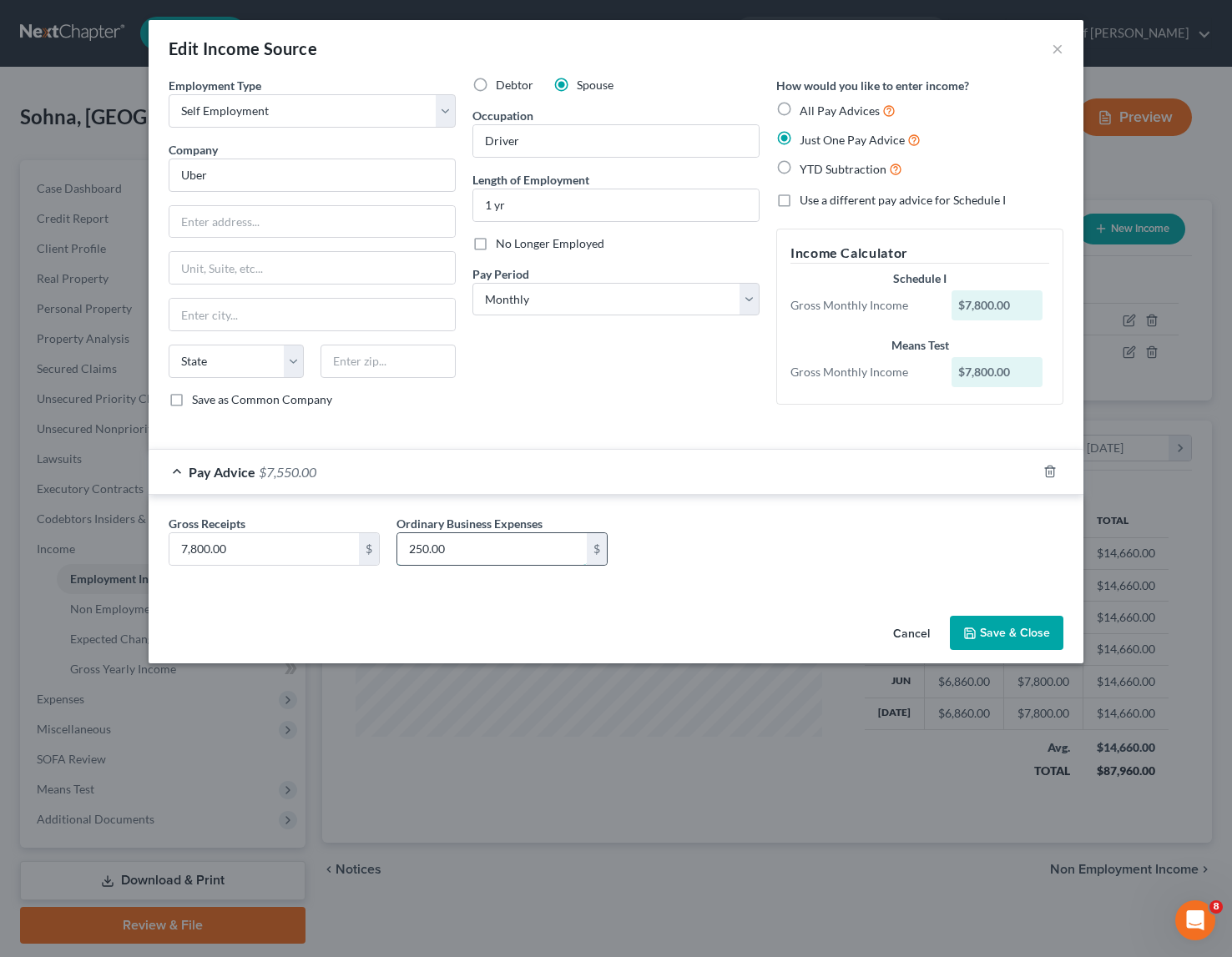
click at [424, 549] on input "250.00" at bounding box center [493, 549] width 190 height 32
type input "5,000"
click at [782, 557] on div "Gross Receipts 7,800.00 $ Ordinary Business Expenses 5,000 $" at bounding box center [616, 547] width 912 height 64
click at [994, 628] on button "Save & Close" at bounding box center [1007, 633] width 114 height 35
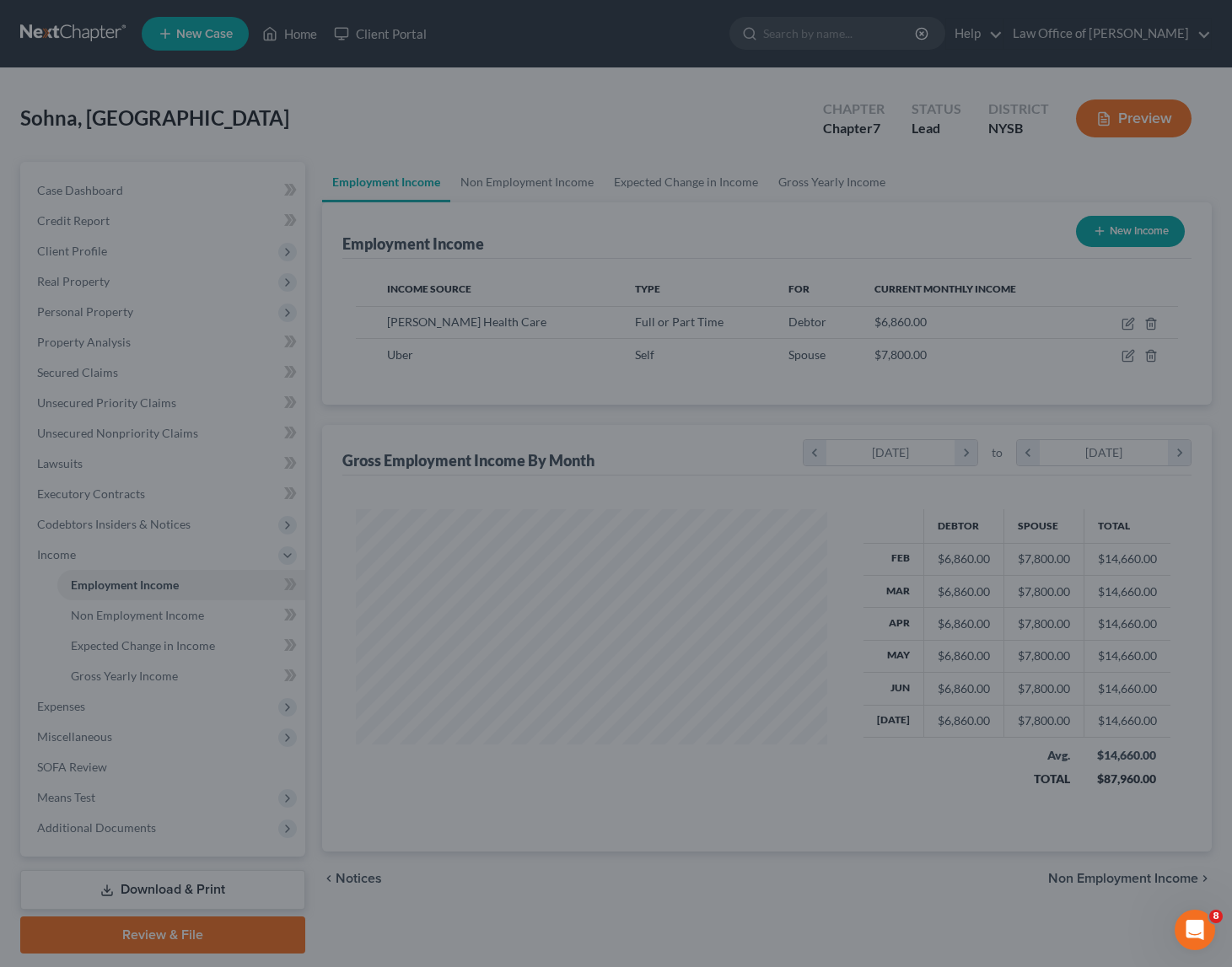
scroll to position [843084, 843020]
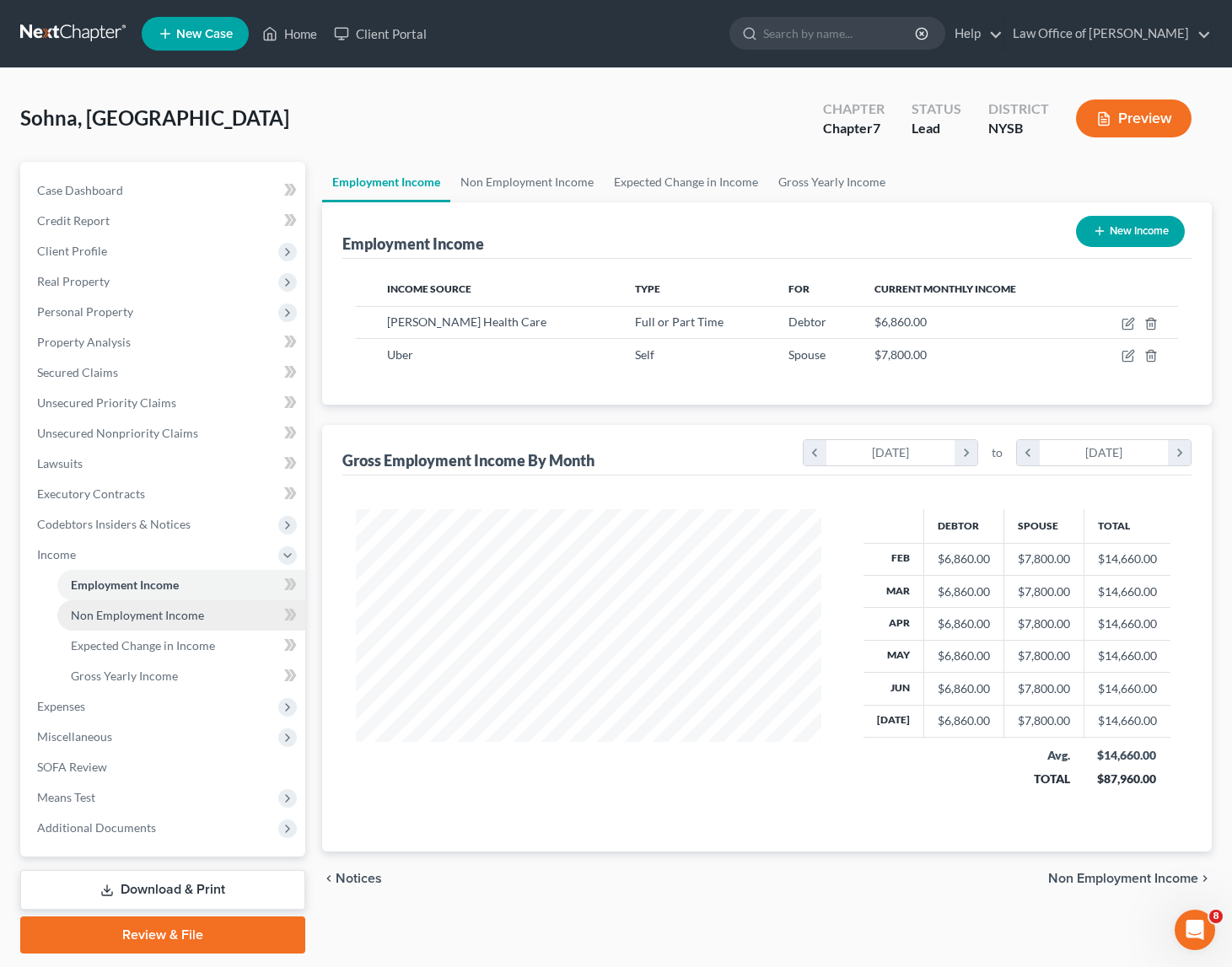
click at [127, 614] on span "Non Employment Income" at bounding box center [138, 615] width 133 height 15
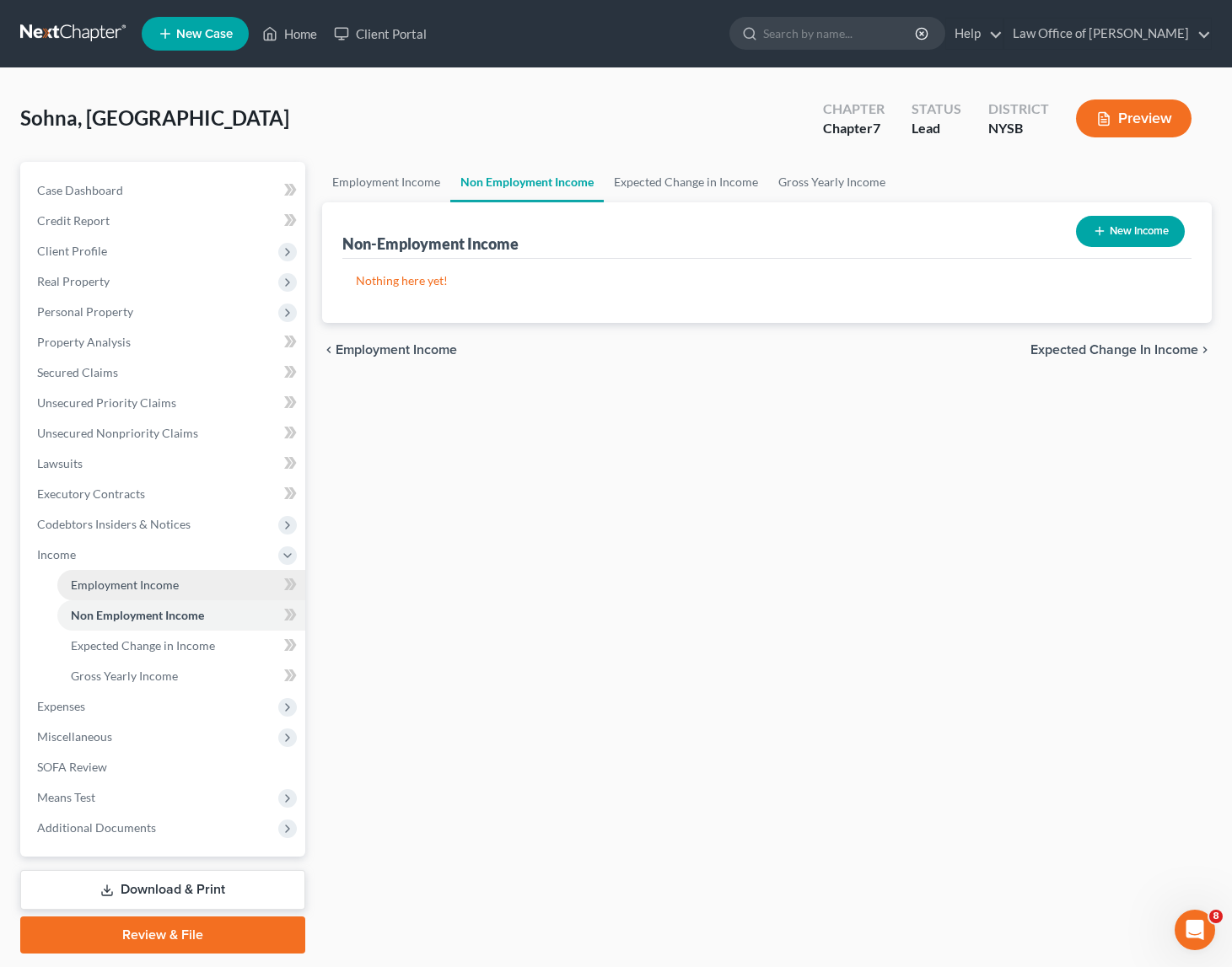
click at [129, 589] on span "Employment Income" at bounding box center [125, 585] width 108 height 15
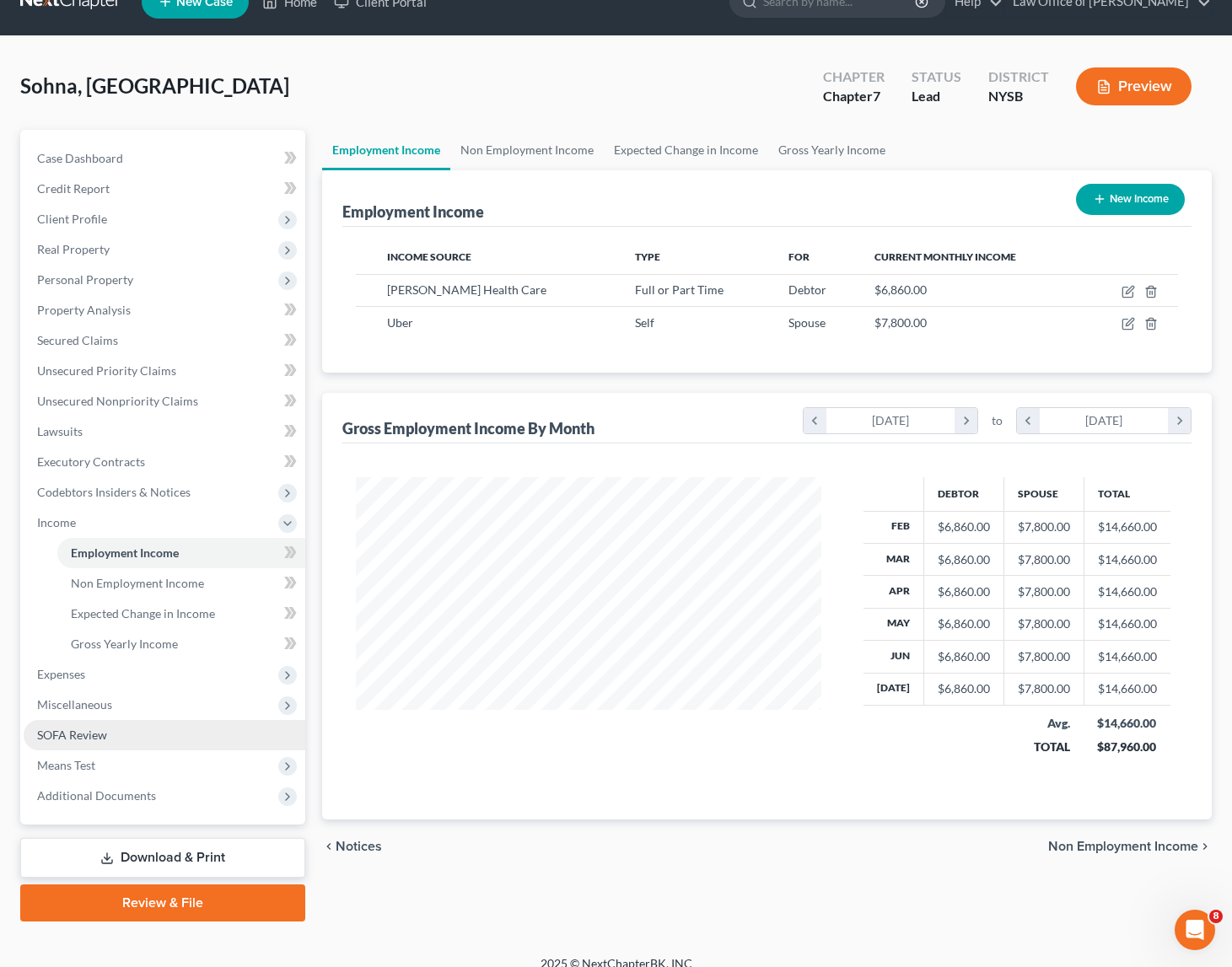
scroll to position [50, 0]
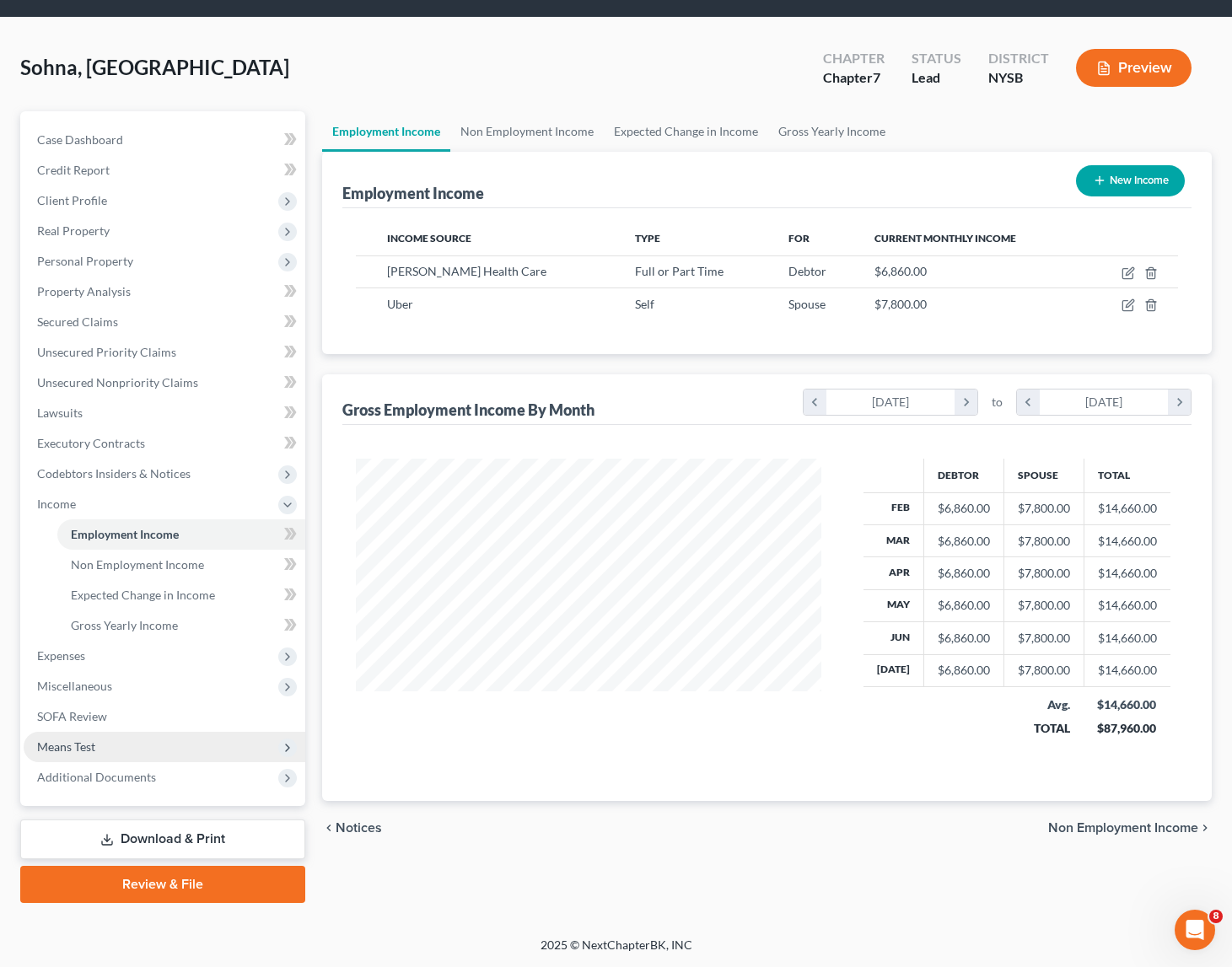
click at [83, 740] on span "Means Test" at bounding box center [67, 747] width 58 height 15
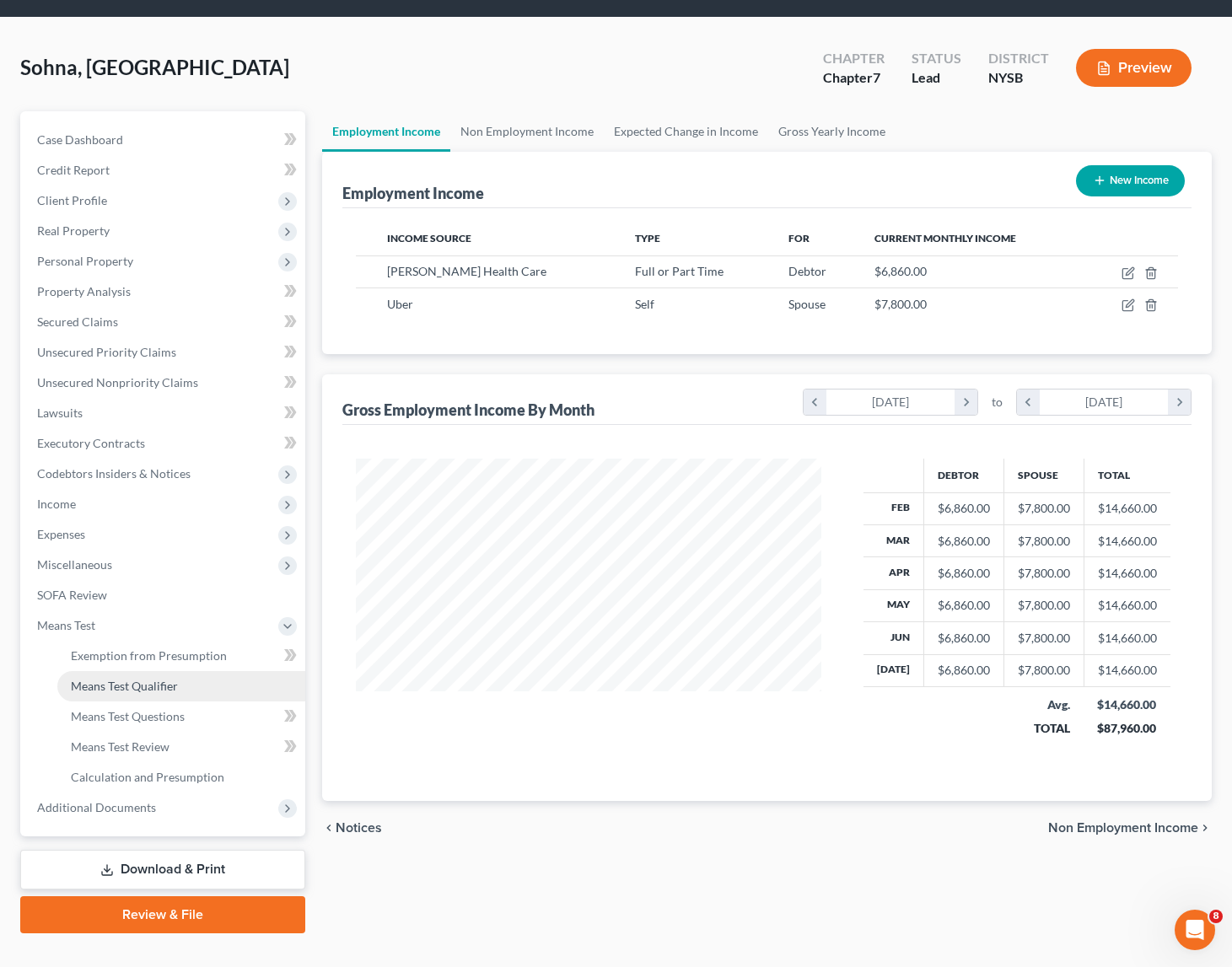
click at [145, 688] on span "Means Test Qualifier" at bounding box center [124, 687] width 107 height 15
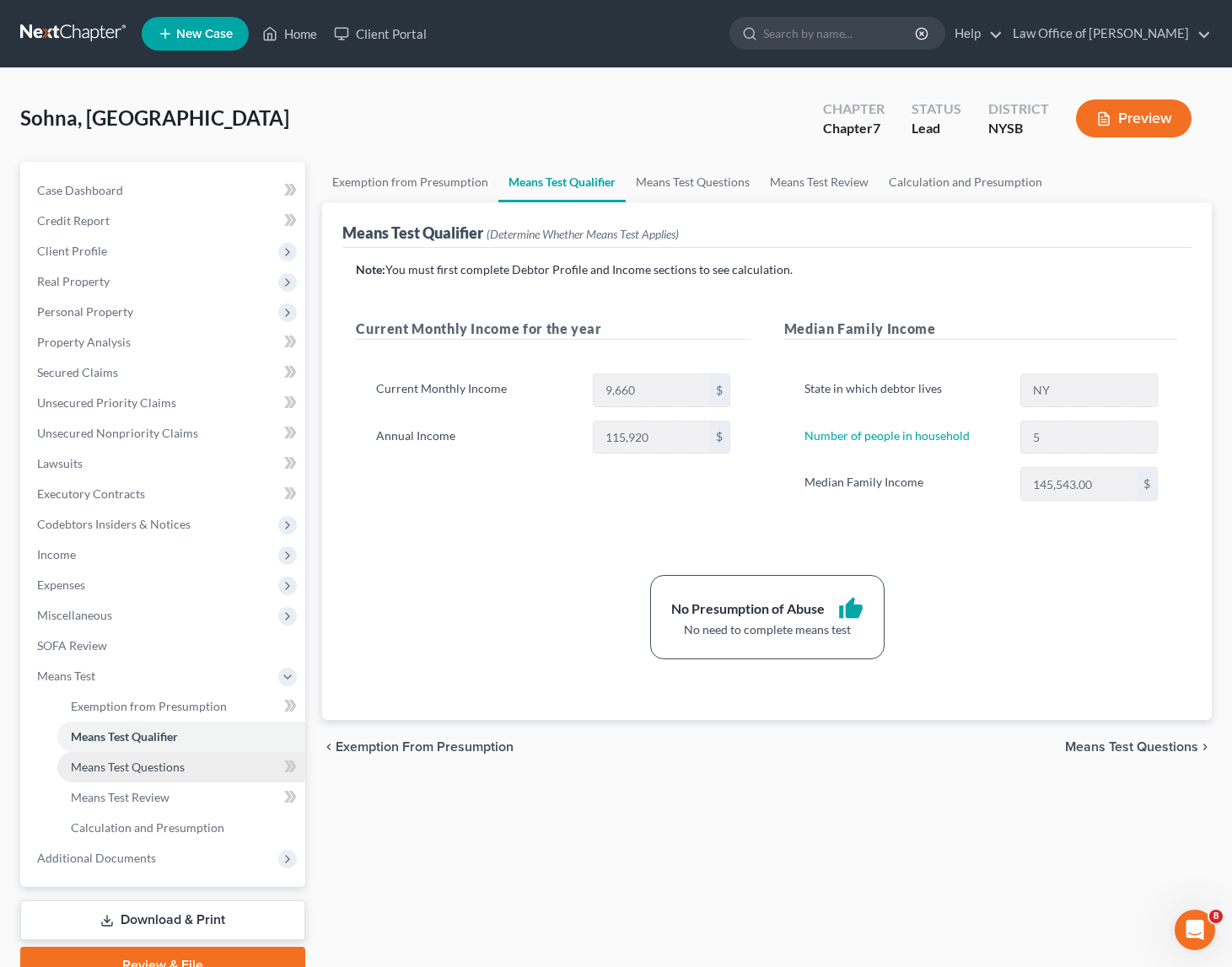
click at [142, 767] on span "Means Test Questions" at bounding box center [128, 767] width 114 height 15
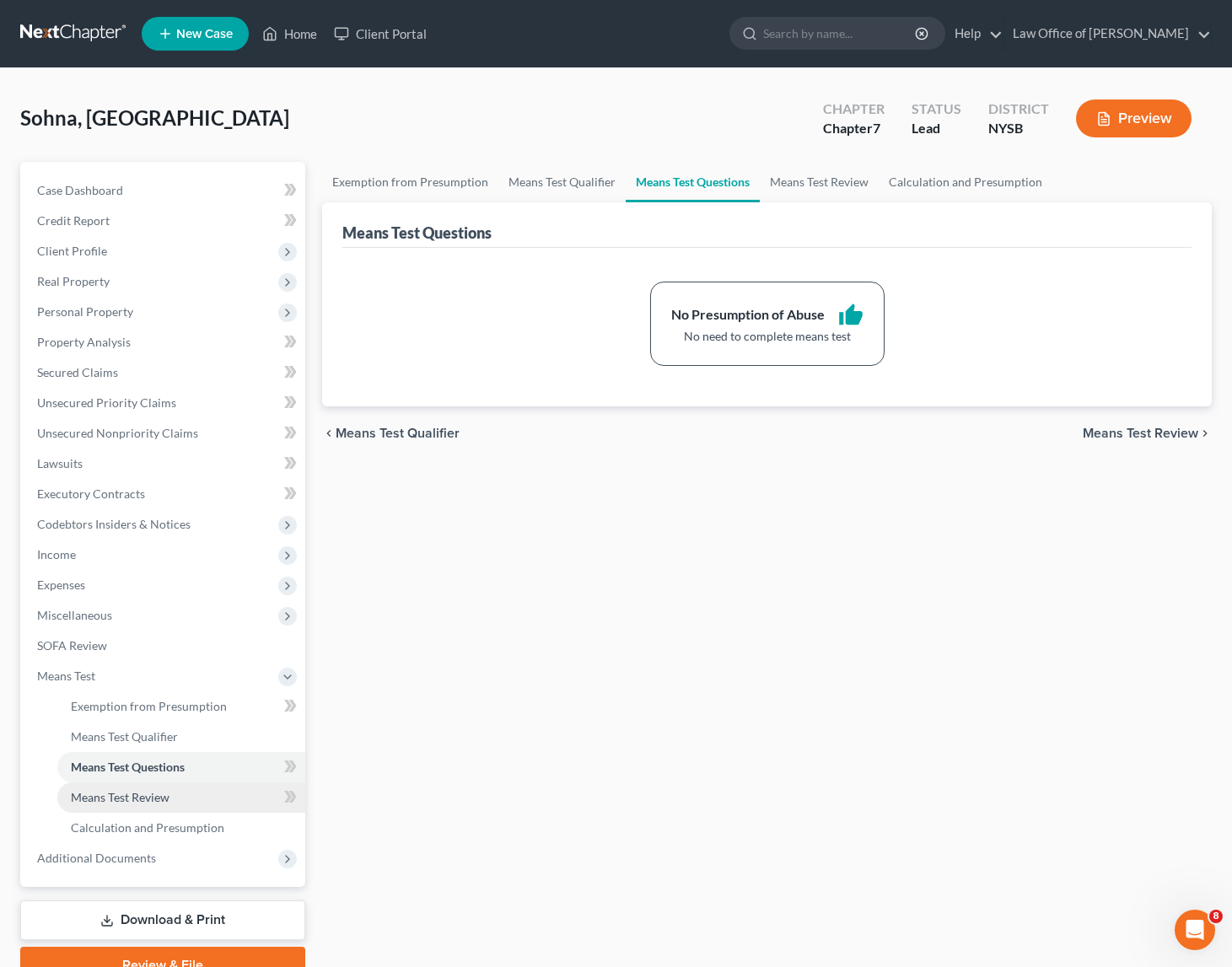
click at [130, 796] on span "Means Test Review" at bounding box center [121, 797] width 99 height 15
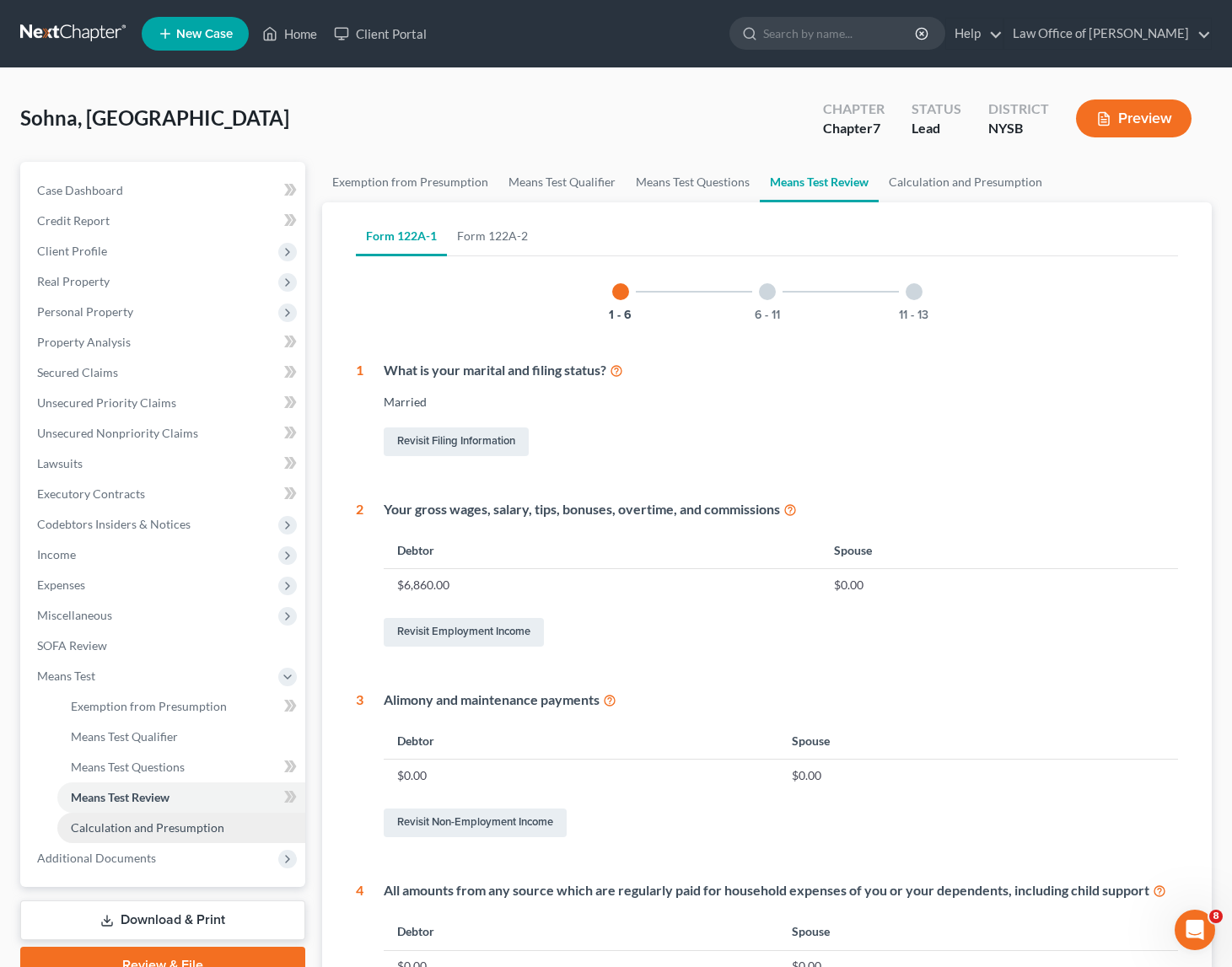
click at [135, 825] on span "Calculation and Presumption" at bounding box center [148, 828] width 153 height 15
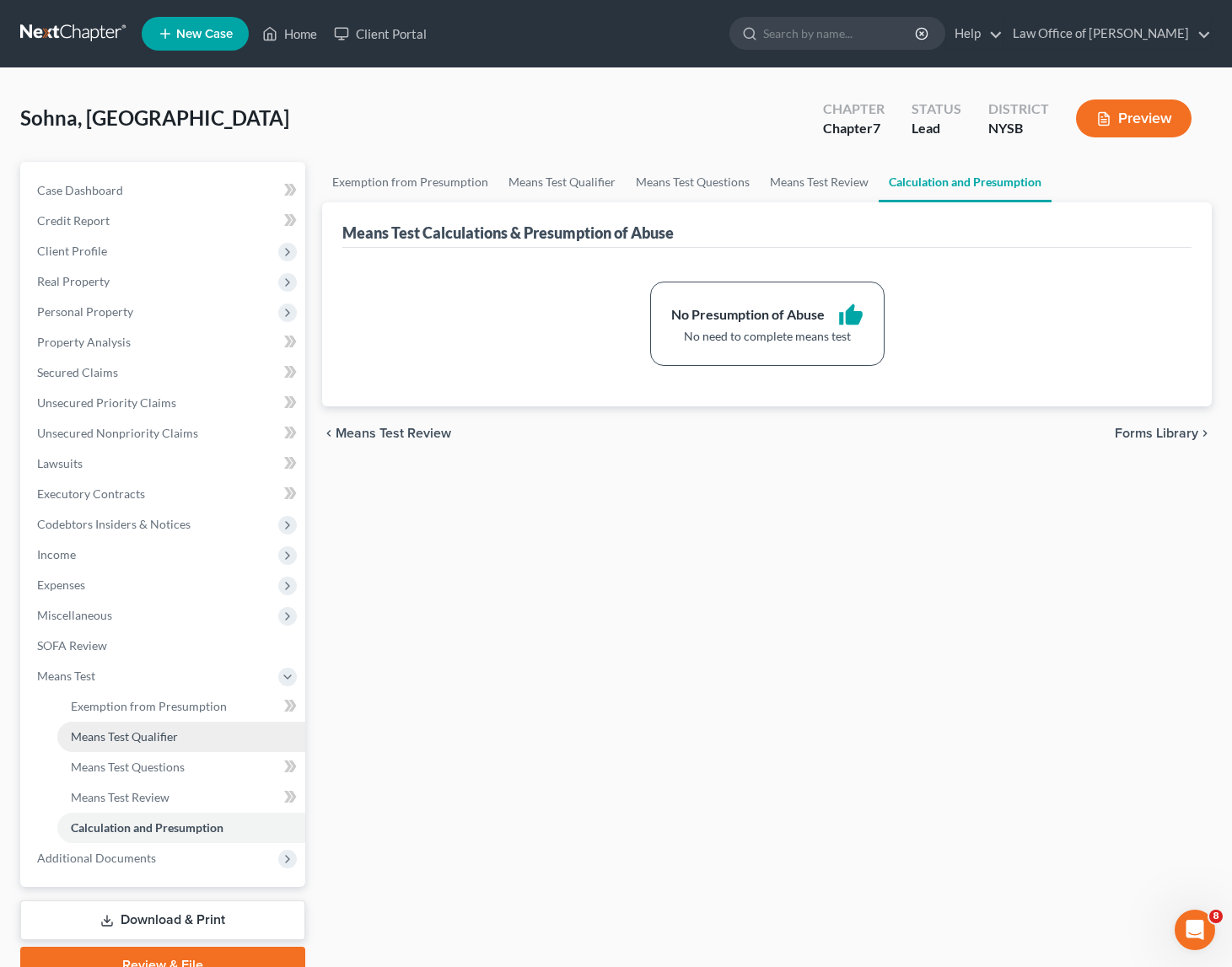
click at [136, 734] on span "Means Test Qualifier" at bounding box center [124, 737] width 107 height 15
